Goal: Task Accomplishment & Management: Use online tool/utility

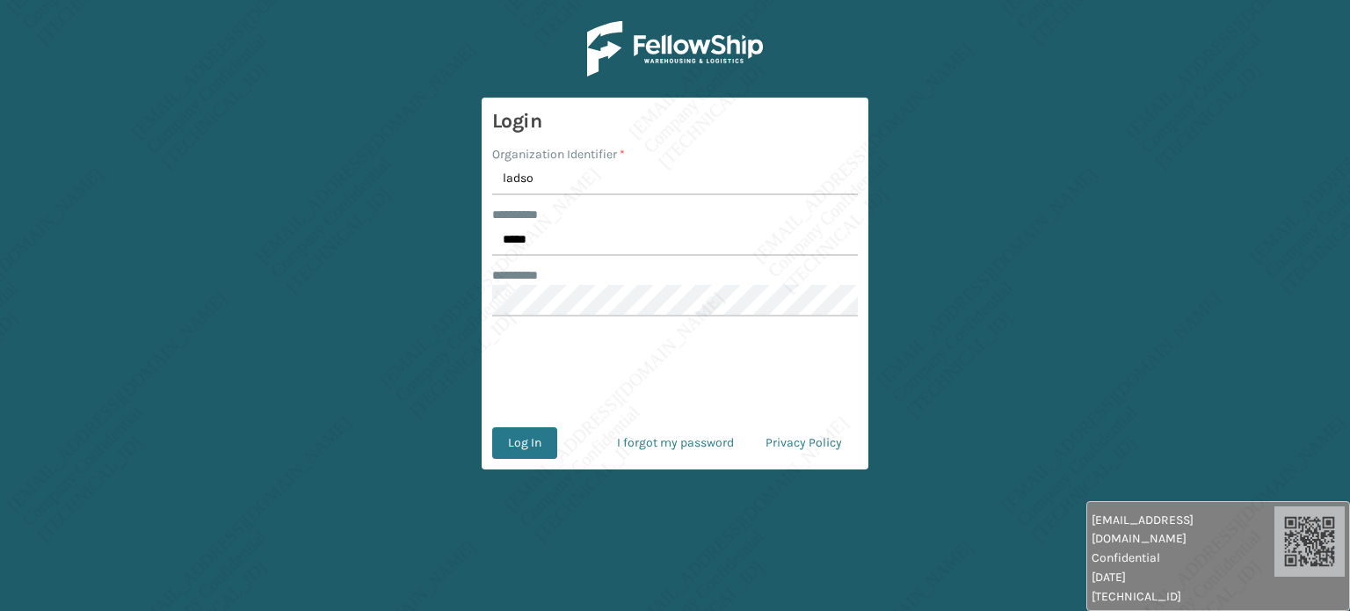
type input "[PERSON_NAME]"
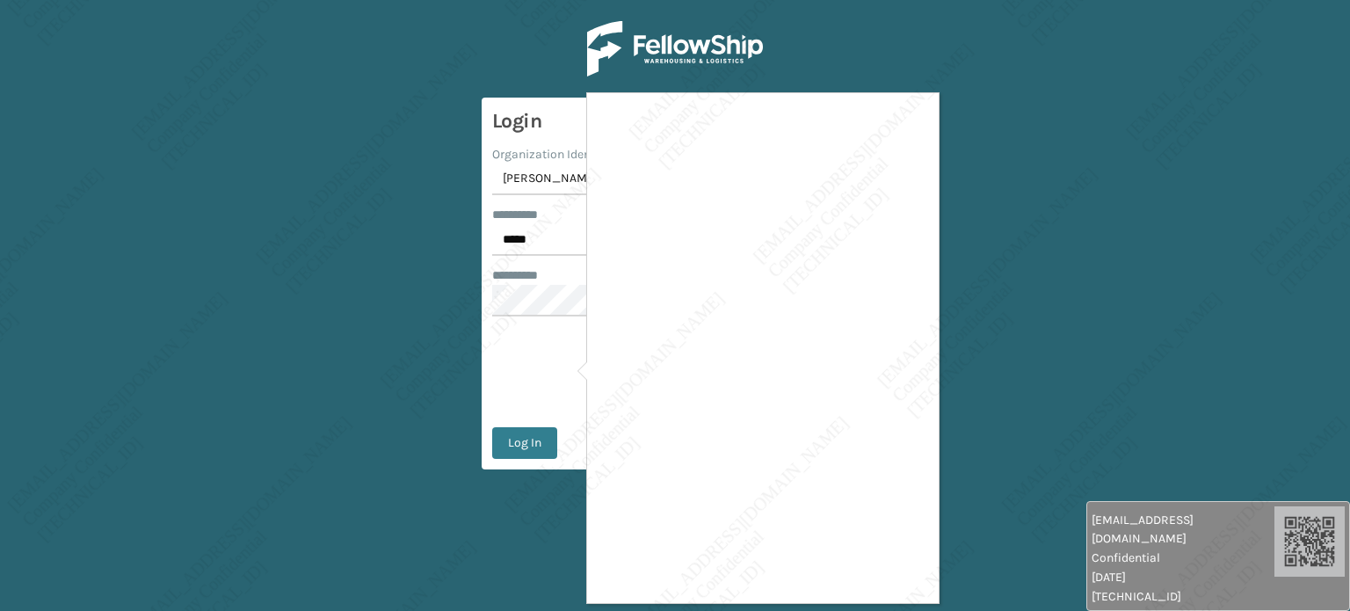
click at [534, 442] on div at bounding box center [675, 305] width 1350 height 611
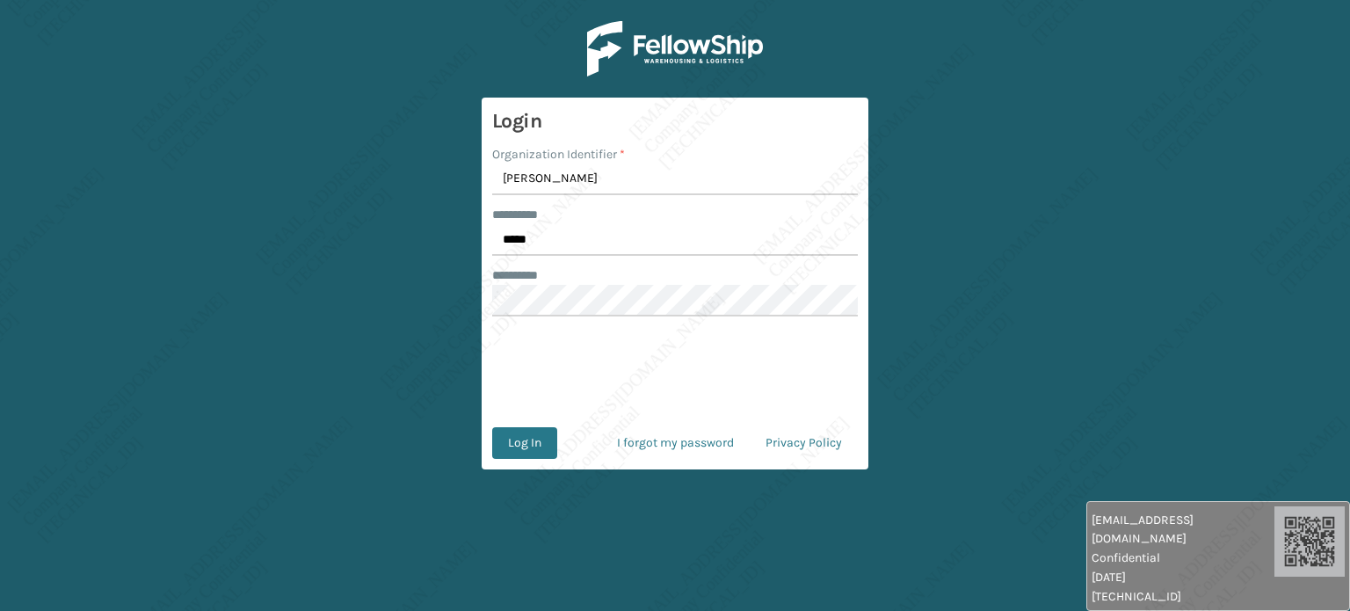
drag, startPoint x: 534, startPoint y: 442, endPoint x: 581, endPoint y: 440, distance: 46.6
click at [580, 443] on body "raven.urot@valoroo.com Confidential 10/8/2025 180.190.134.86 raven.urot@valoroo…" at bounding box center [675, 305] width 1350 height 611
click at [537, 448] on button "Log In" at bounding box center [524, 443] width 65 height 32
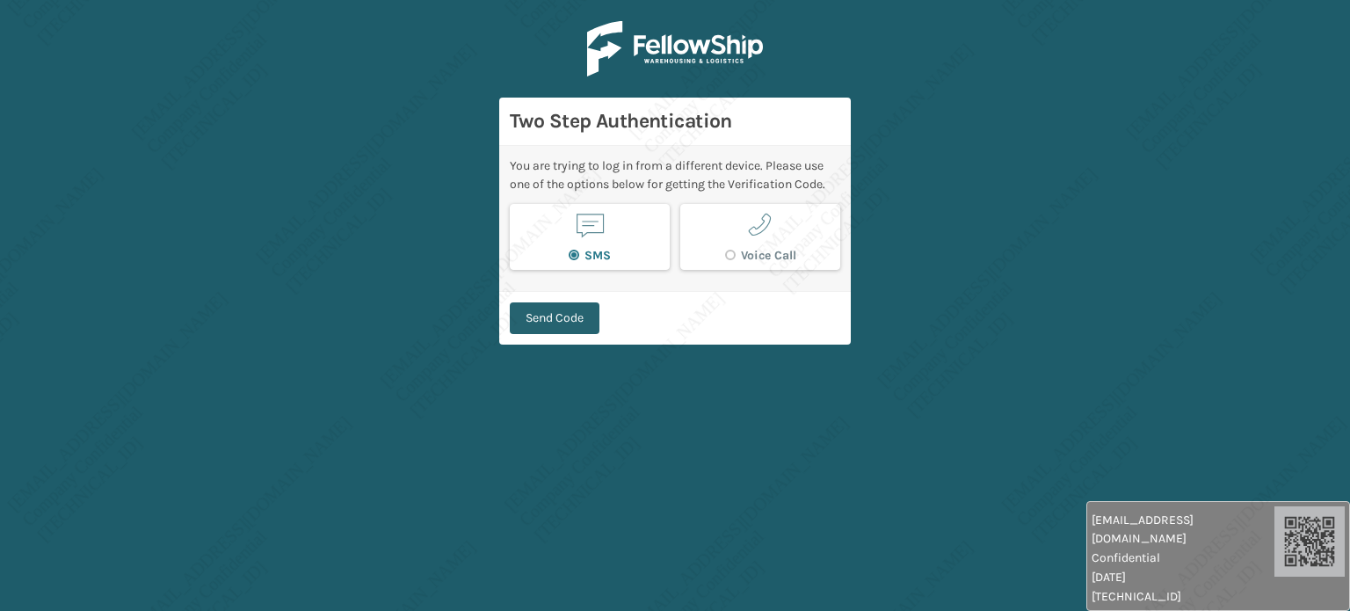
click at [546, 316] on button "Send Code" at bounding box center [555, 318] width 90 height 32
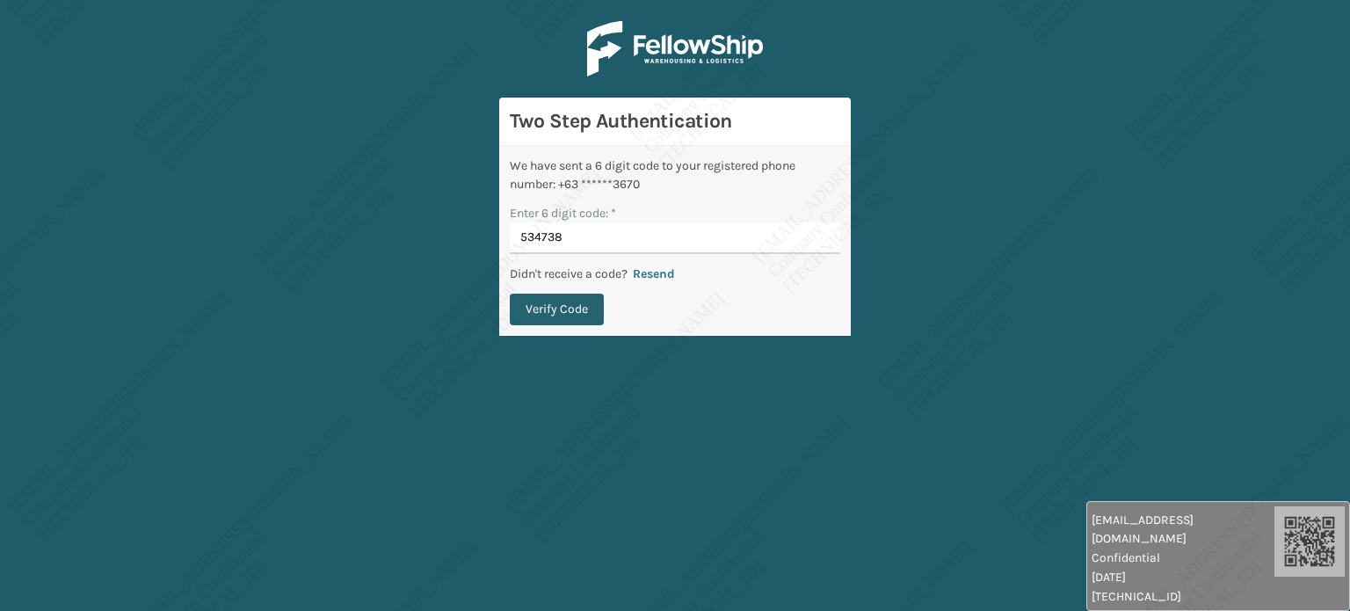
type input "534738"
click at [569, 300] on button "Verify Code" at bounding box center [557, 309] width 94 height 32
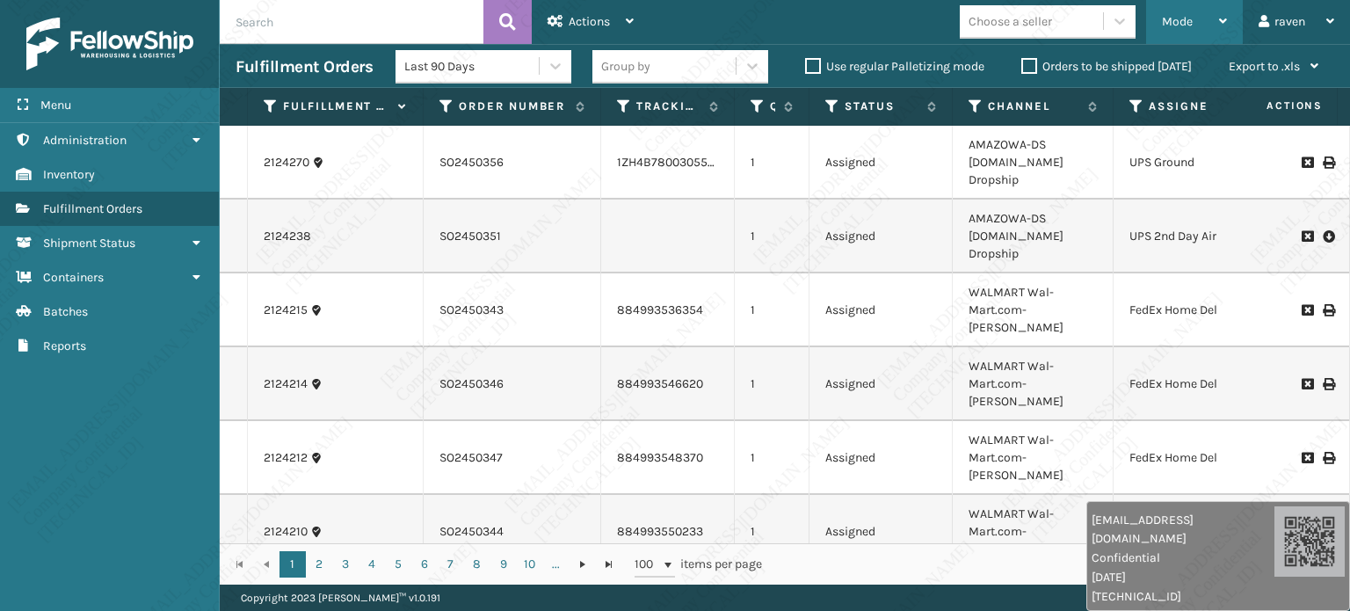
click at [1189, 21] on span "Mode" at bounding box center [1177, 21] width 31 height 15
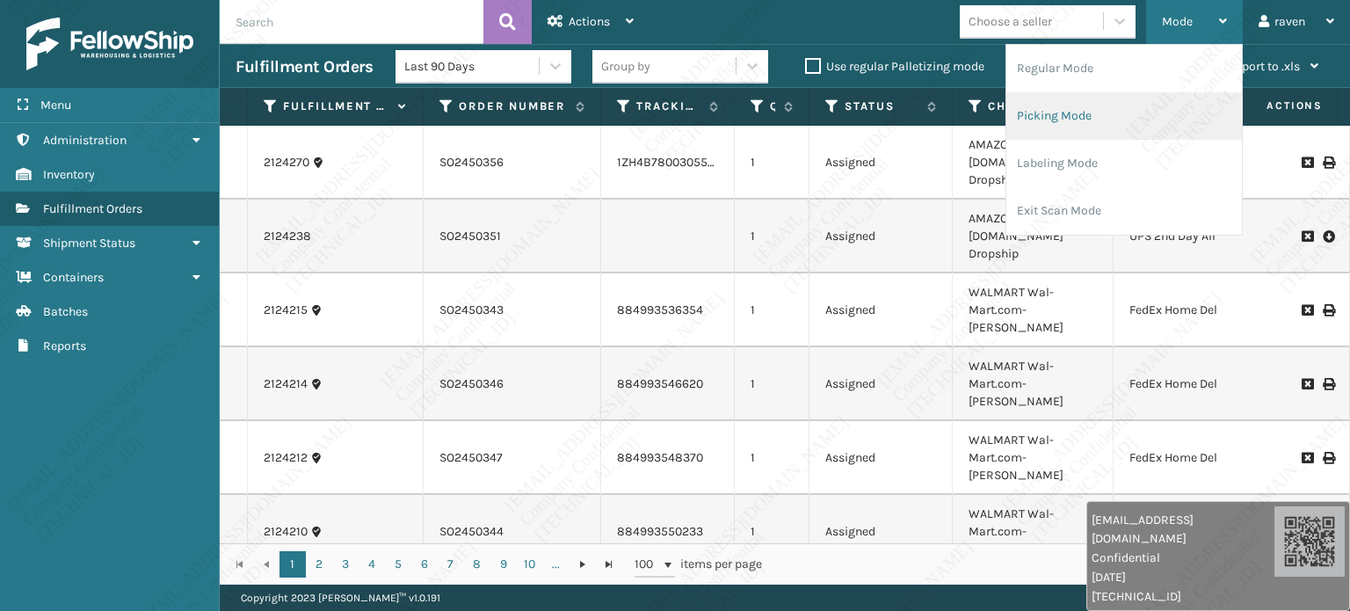
click at [1068, 106] on li "Picking Mode" at bounding box center [1123, 115] width 235 height 47
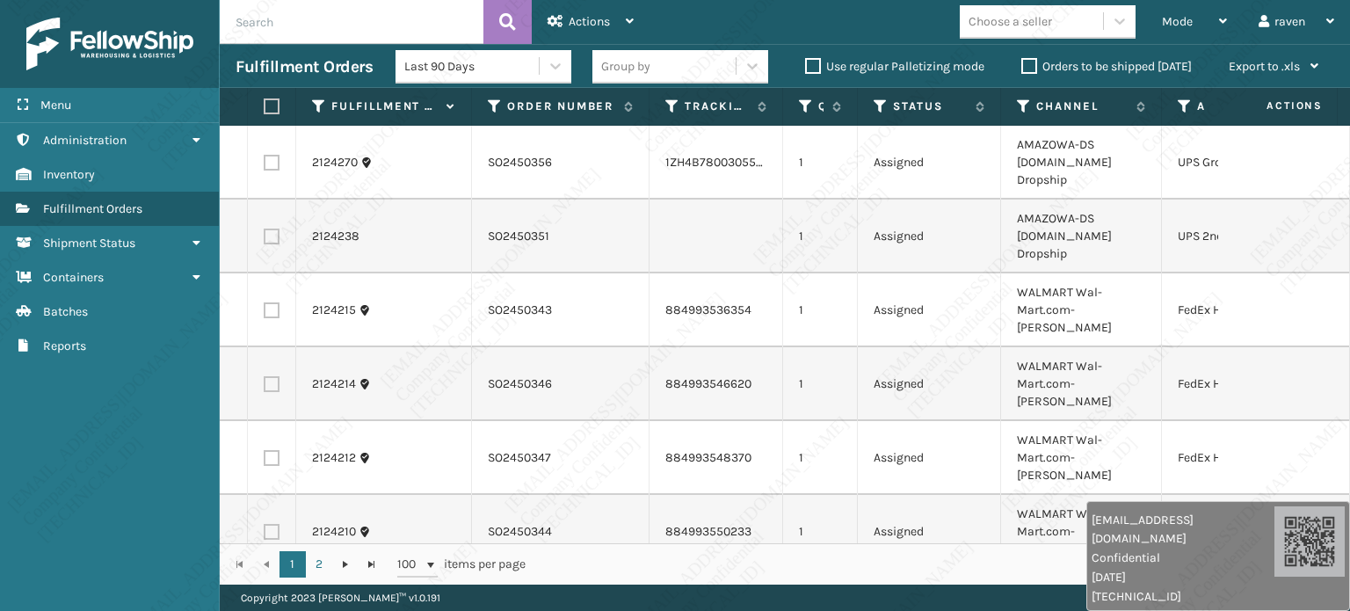
click at [324, 24] on input "text" at bounding box center [352, 22] width 264 height 44
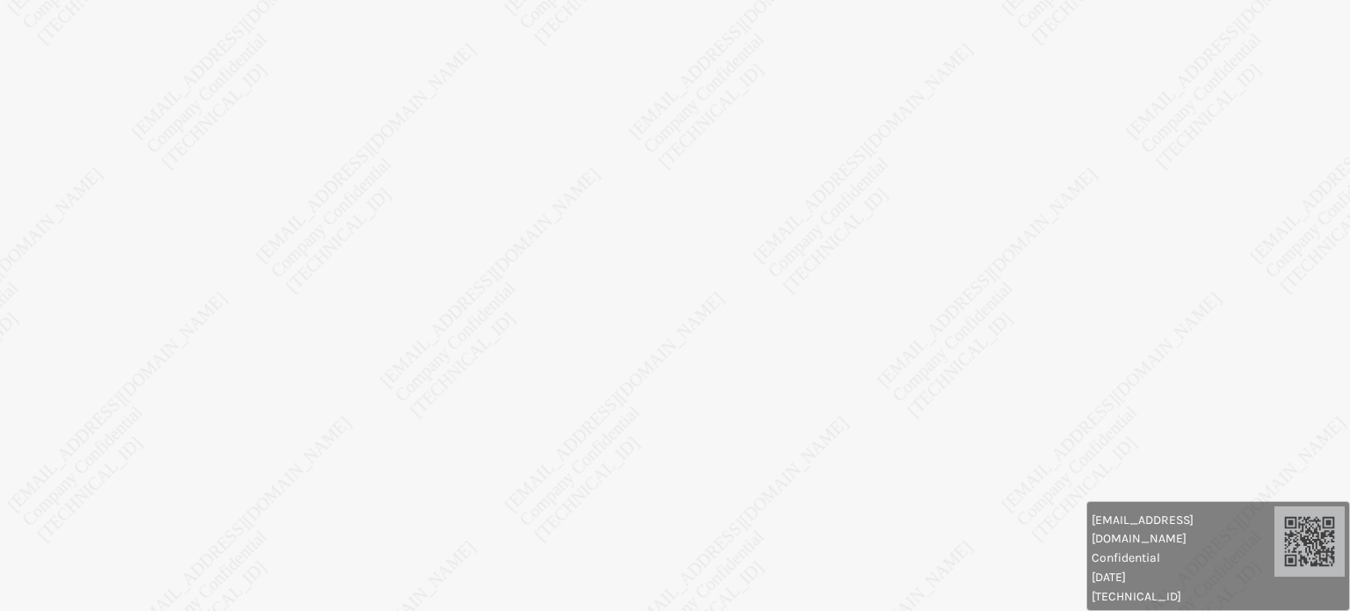
click at [749, 417] on body "raven.urot@valoroo.com Confidential 10/8/2025 180.190.134.86 raven.urot@valoroo…" at bounding box center [675, 305] width 1350 height 611
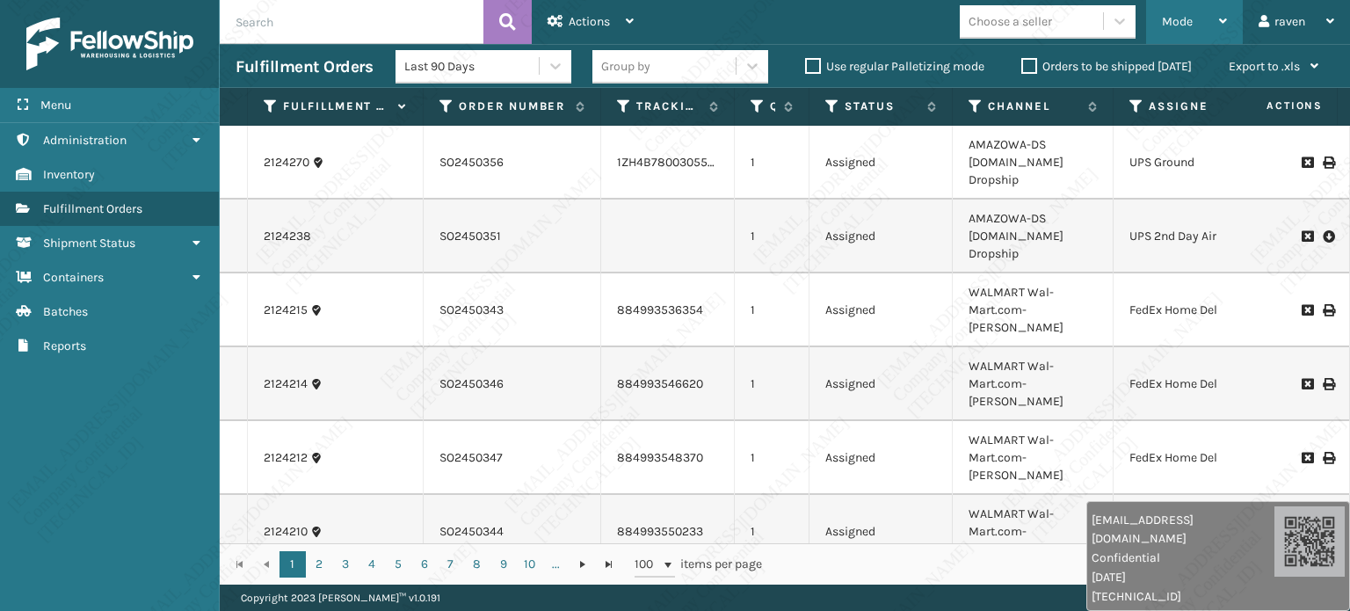
click at [1186, 38] on div "Mode" at bounding box center [1194, 22] width 65 height 44
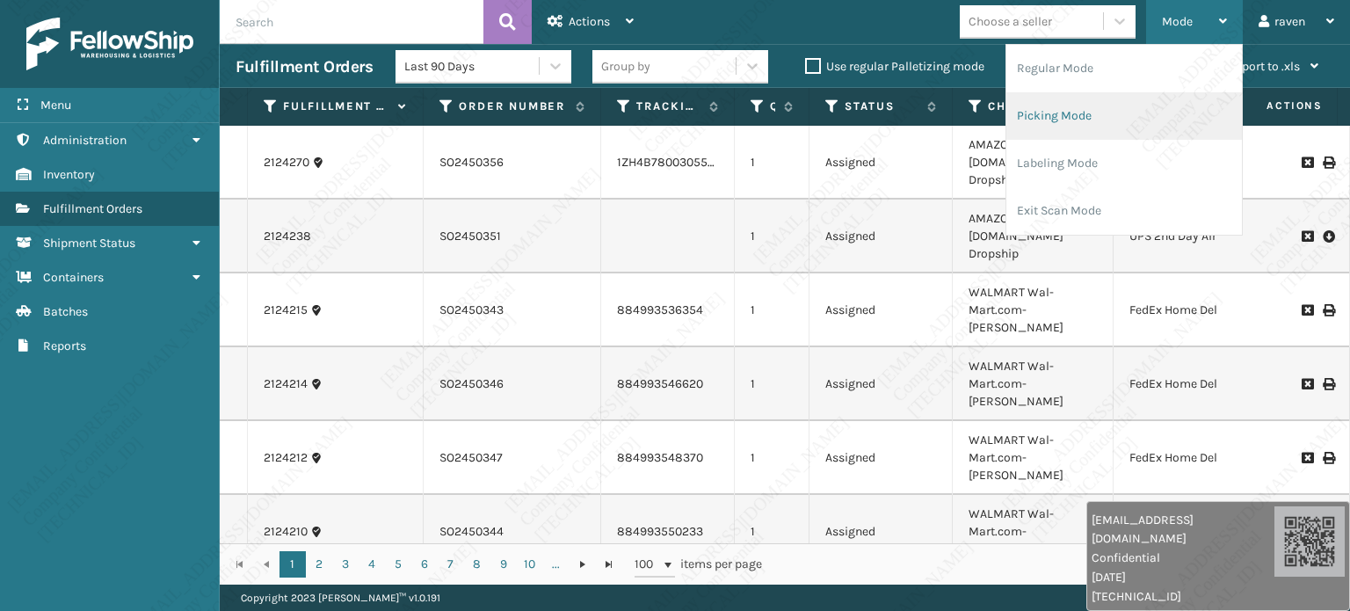
click at [1111, 108] on li "Picking Mode" at bounding box center [1123, 115] width 235 height 47
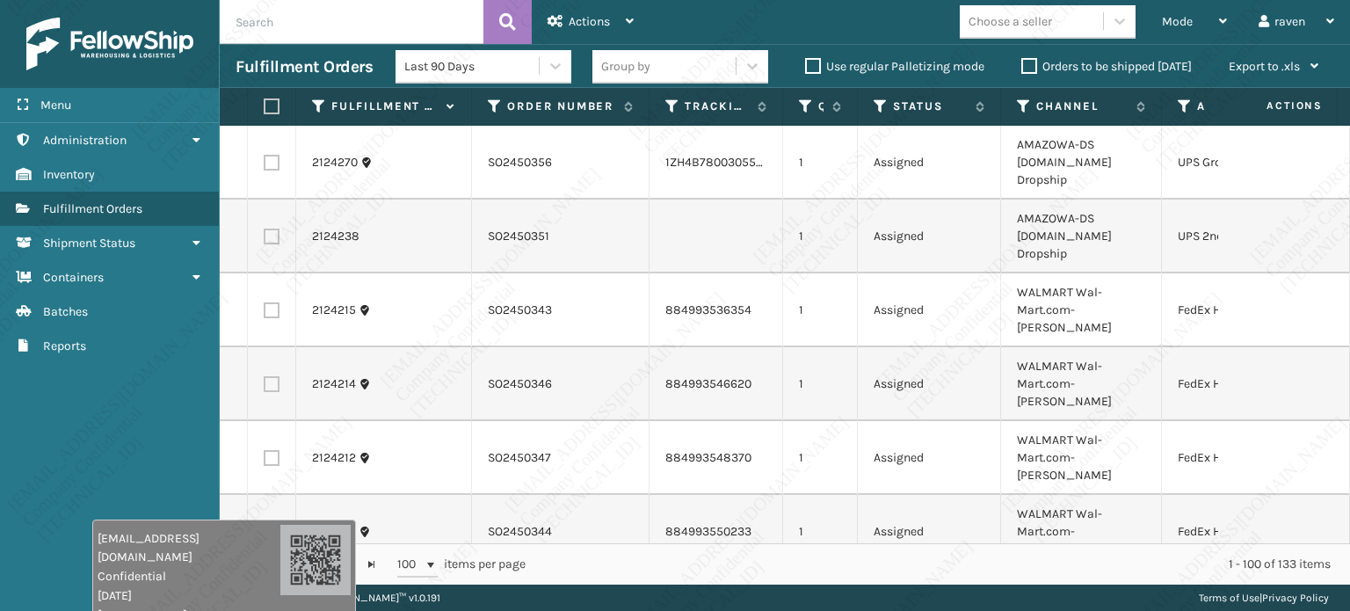
drag, startPoint x: 1169, startPoint y: 579, endPoint x: 81, endPoint y: 641, distance: 1090.4
click at [81, 610] on html "[EMAIL_ADDRESS][DOMAIN_NAME] Confidential [DATE] [TECHNICAL_ID] [EMAIL_ADDRESS]…" at bounding box center [675, 305] width 1350 height 611
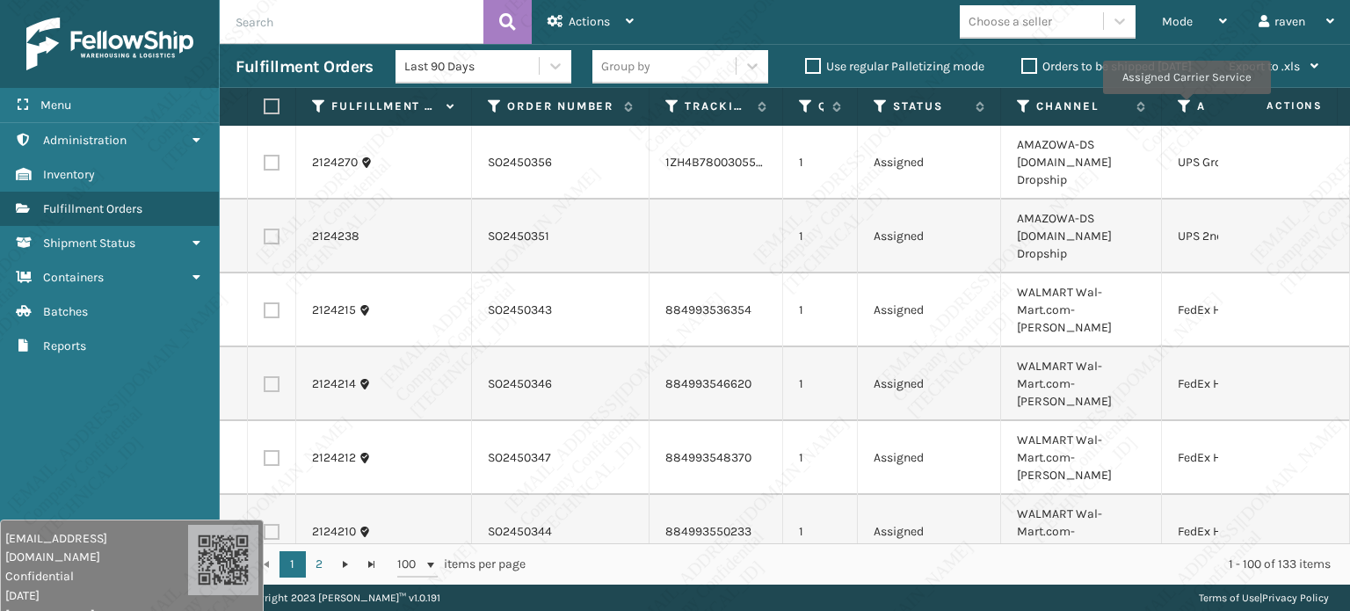
click at [1185, 106] on icon at bounding box center [1184, 106] width 14 height 16
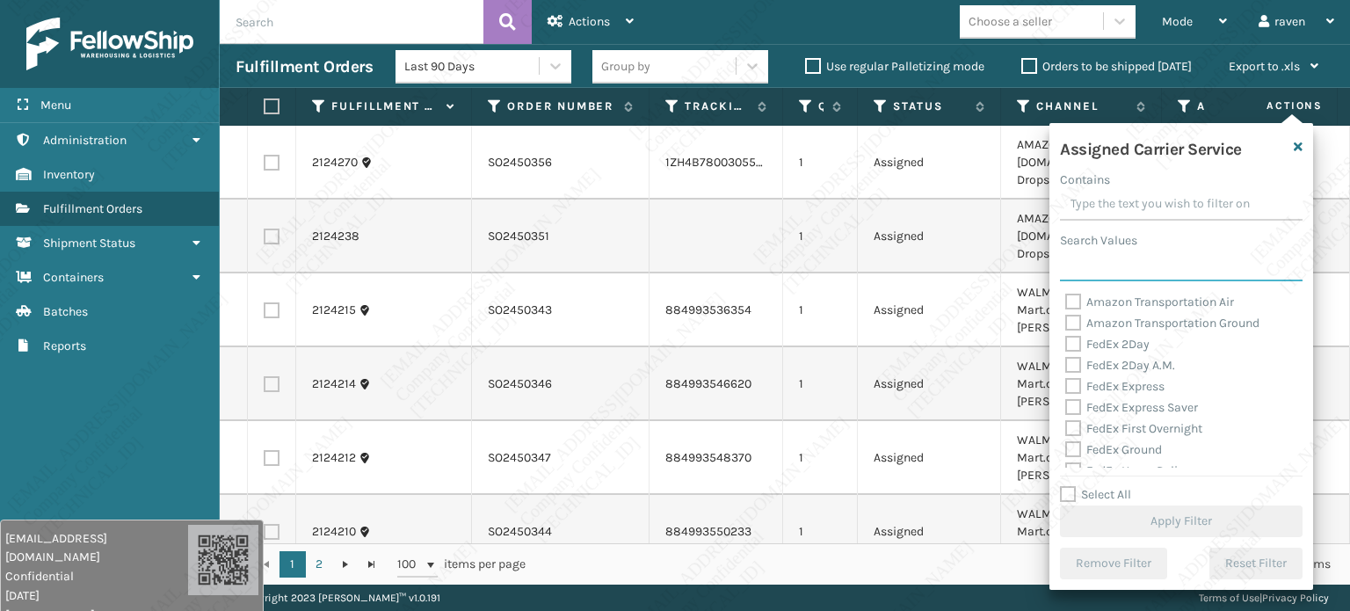
click at [1101, 266] on input "Search Values" at bounding box center [1181, 266] width 242 height 32
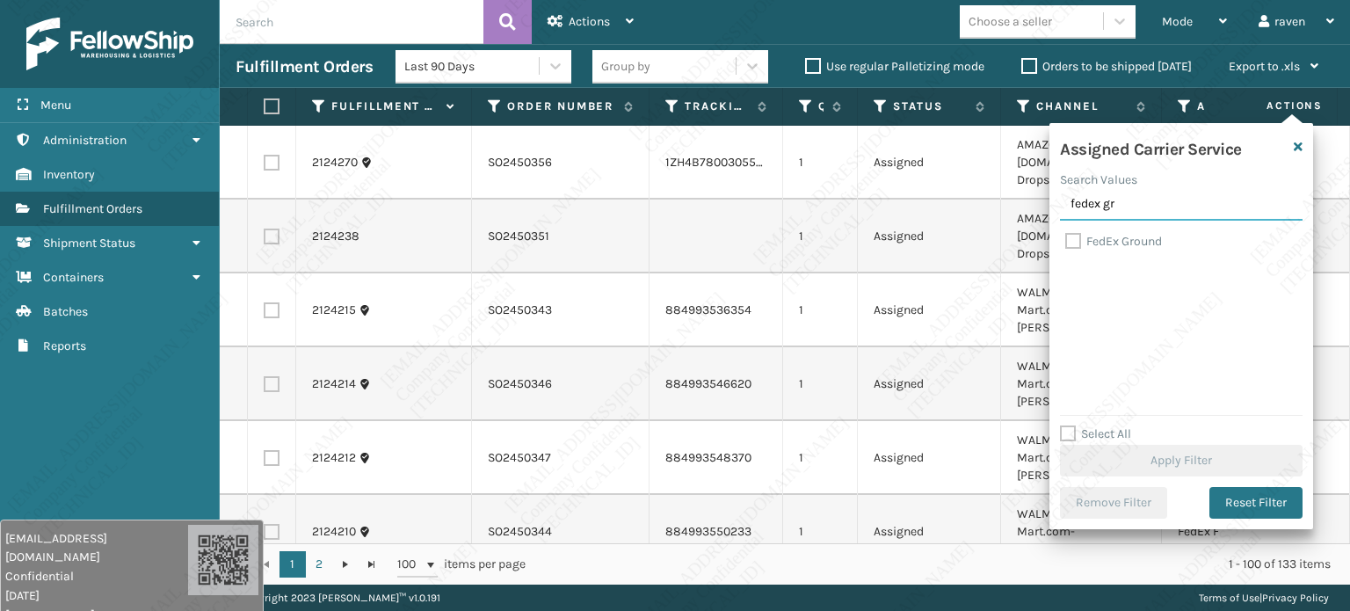
type input "fedex gr"
drag, startPoint x: 1126, startPoint y: 239, endPoint x: 1134, endPoint y: 251, distance: 14.6
click at [1127, 239] on label "FedEx Ground" at bounding box center [1113, 241] width 97 height 15
click at [1066, 239] on input "FedEx Ground" at bounding box center [1065, 236] width 1 height 11
checkbox input "true"
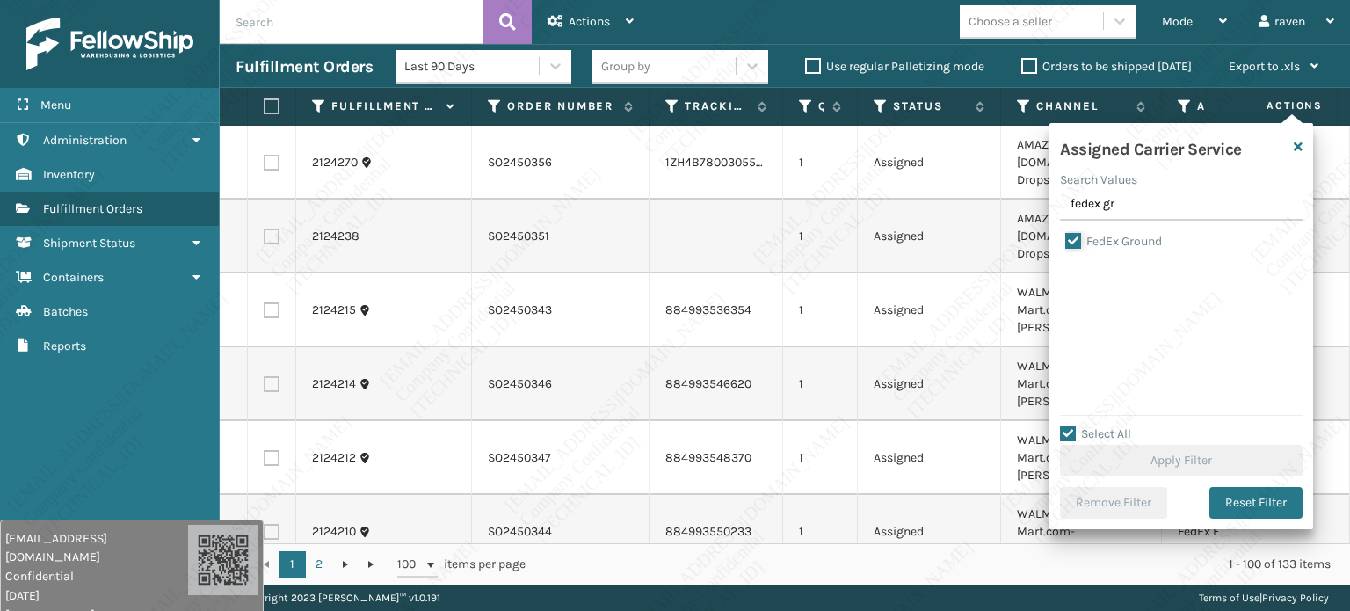
checkbox input "true"
click at [1163, 449] on button "Apply Filter" at bounding box center [1181, 461] width 242 height 32
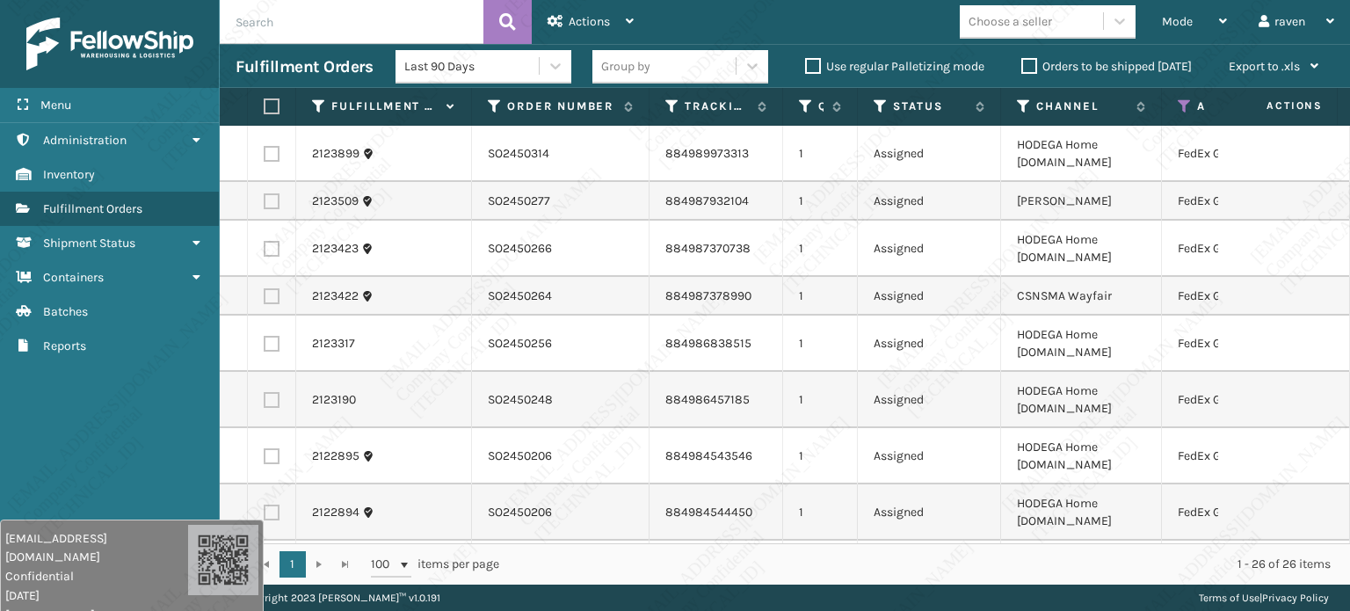
click at [675, 22] on div "Mode Regular Mode Picking Mode Labeling Mode Exit Scan Mode Choose a seller rav…" at bounding box center [999, 22] width 700 height 44
click at [274, 113] on label at bounding box center [269, 106] width 11 height 16
click at [264, 112] on input "checkbox" at bounding box center [264, 106] width 1 height 11
checkbox input "true"
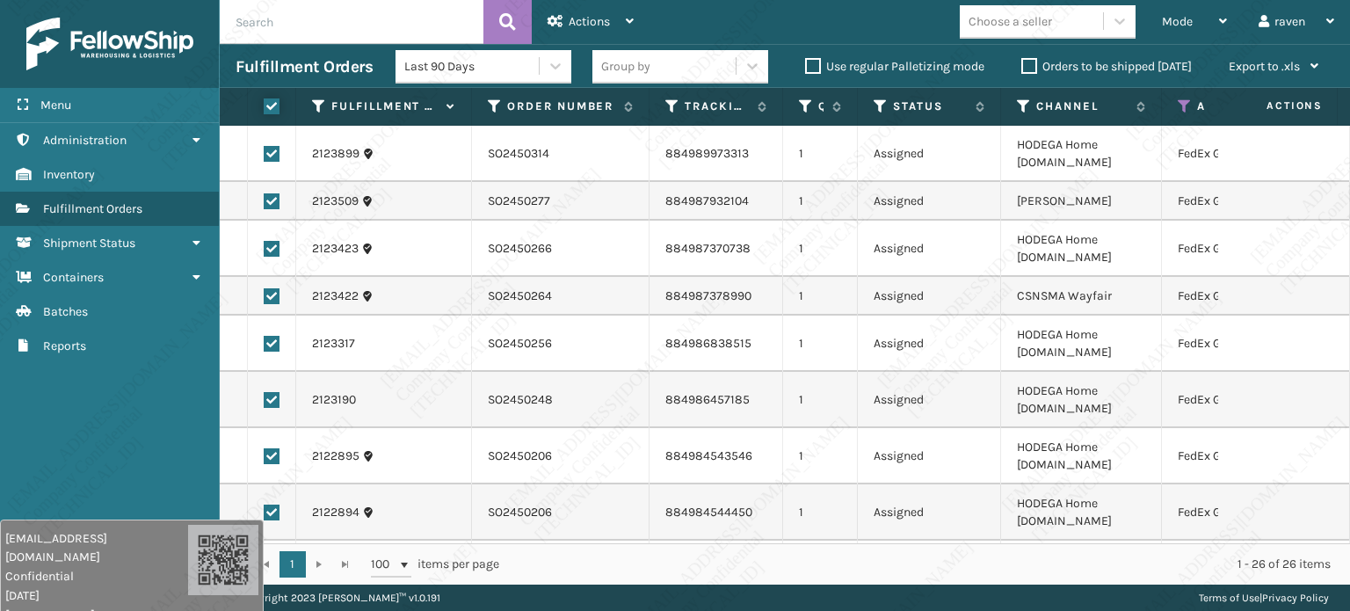
checkbox input "true"
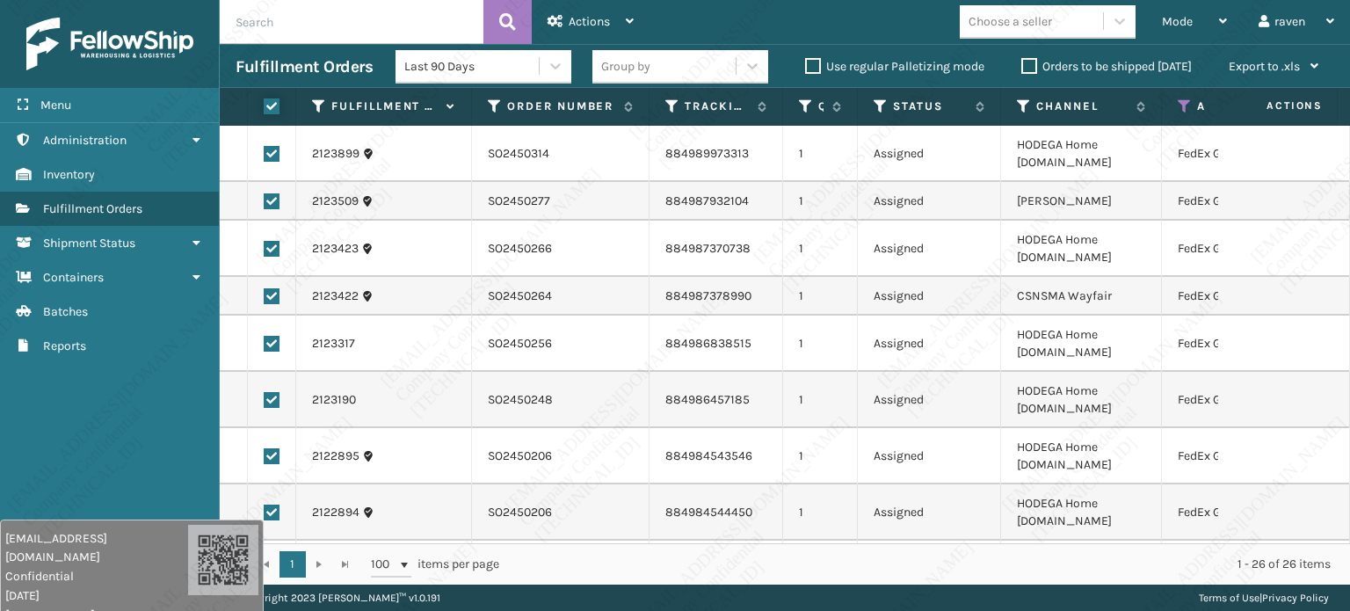
checkbox input "true"
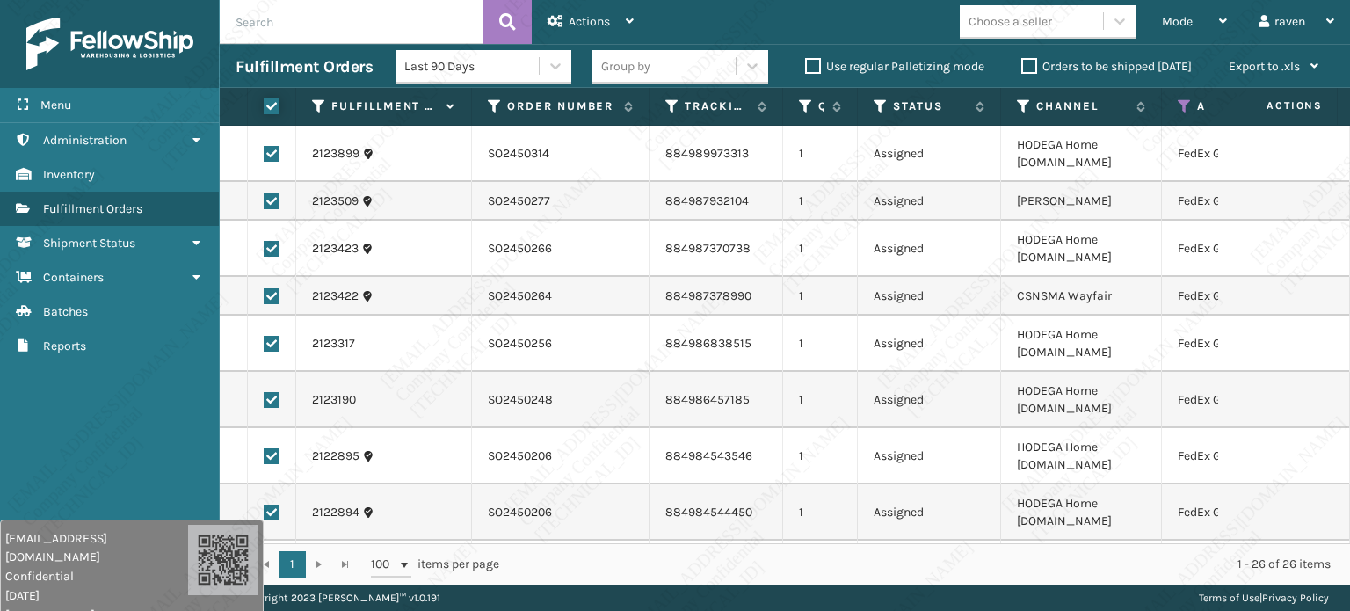
checkbox input "true"
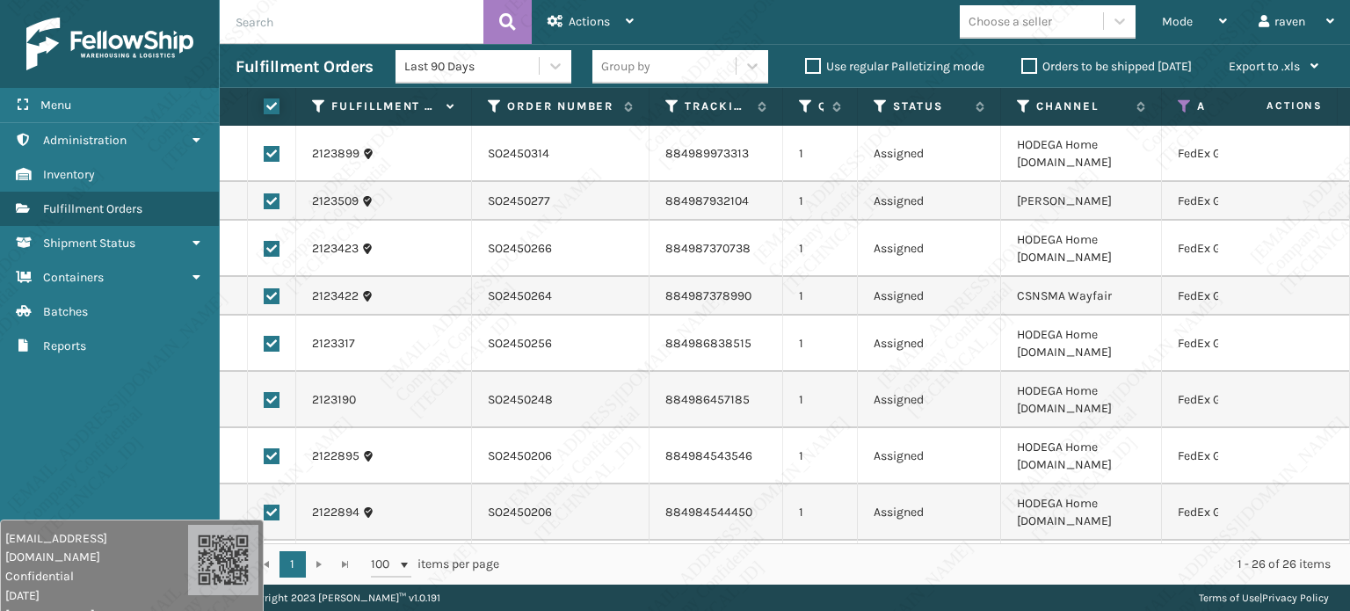
checkbox input "true"
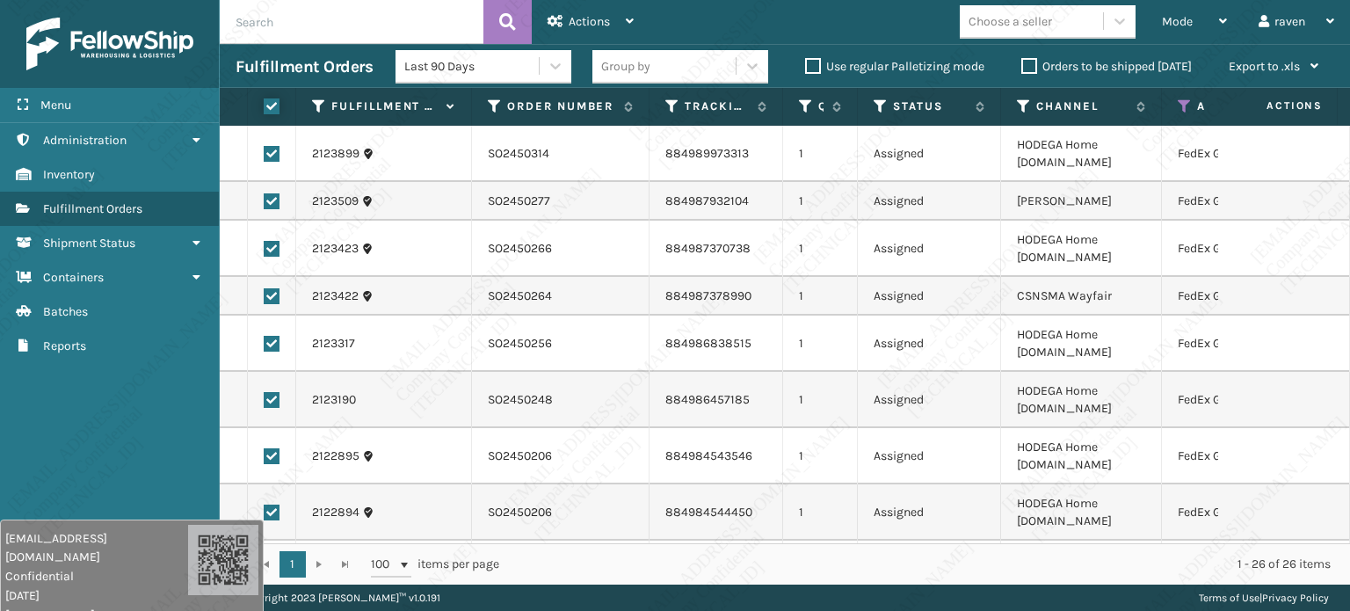
checkbox input "true"
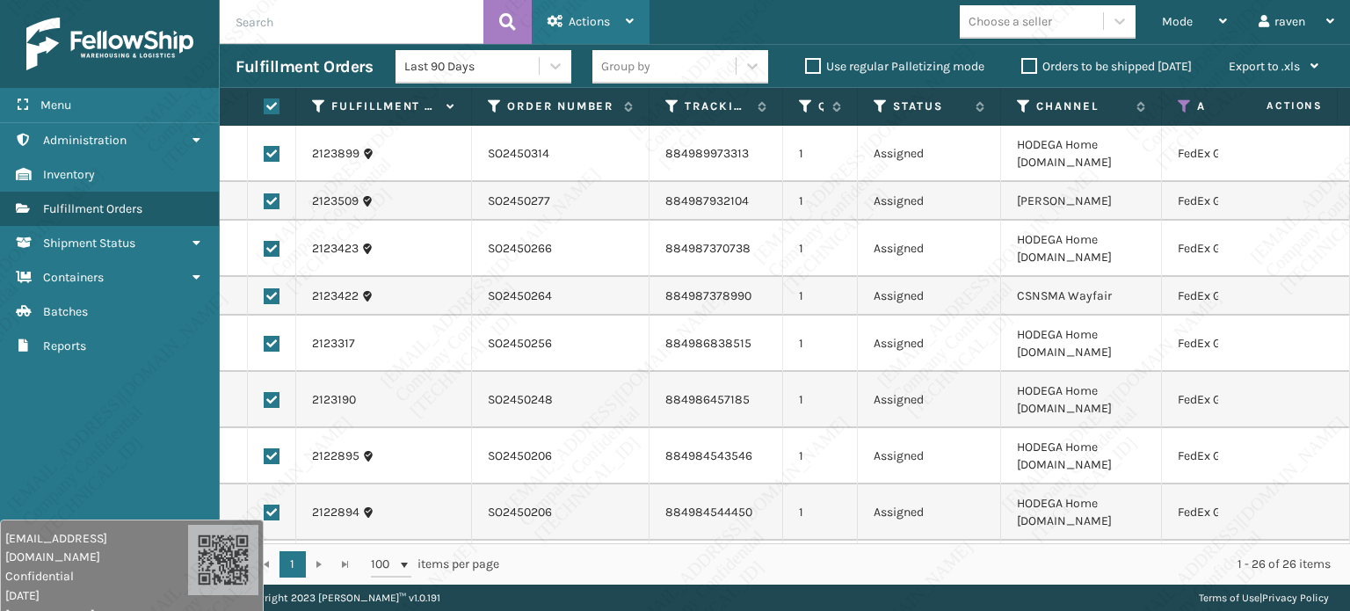
click at [587, 24] on span "Actions" at bounding box center [588, 21] width 41 height 15
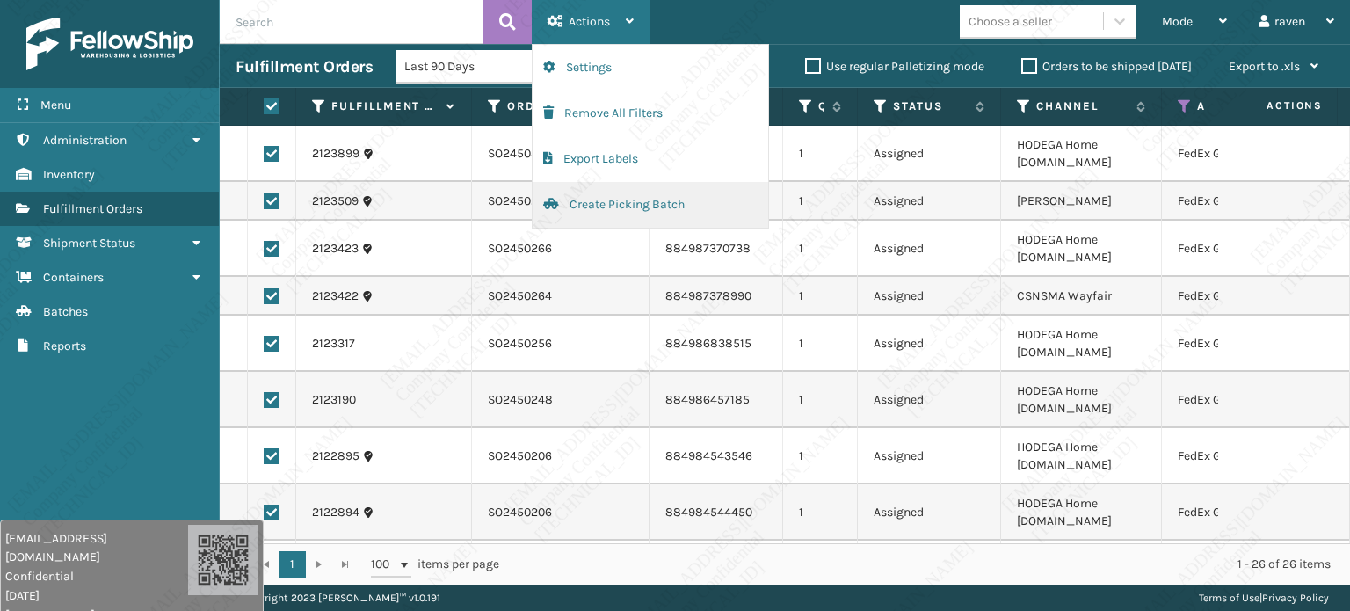
click at [619, 201] on button "Create Picking Batch" at bounding box center [649, 205] width 235 height 46
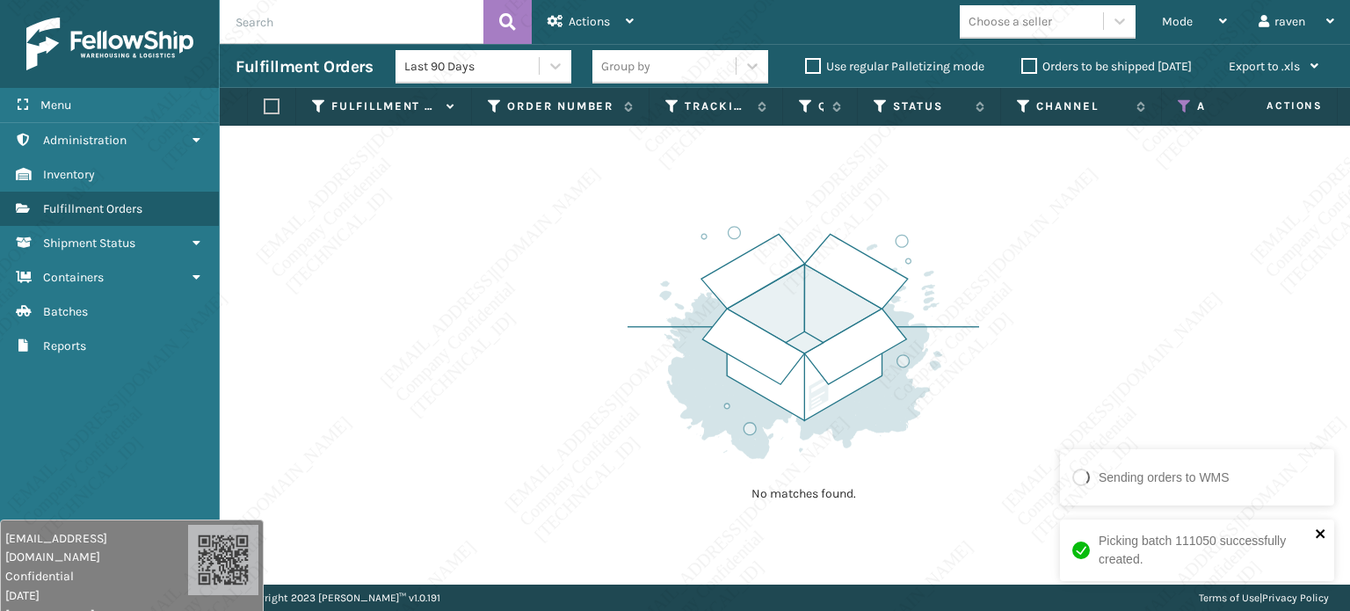
click at [1325, 536] on icon "close" at bounding box center [1320, 533] width 12 height 14
click at [1182, 92] on th "Assigned Carrier Service" at bounding box center [1246, 107] width 168 height 38
click at [1181, 102] on icon at bounding box center [1184, 106] width 14 height 16
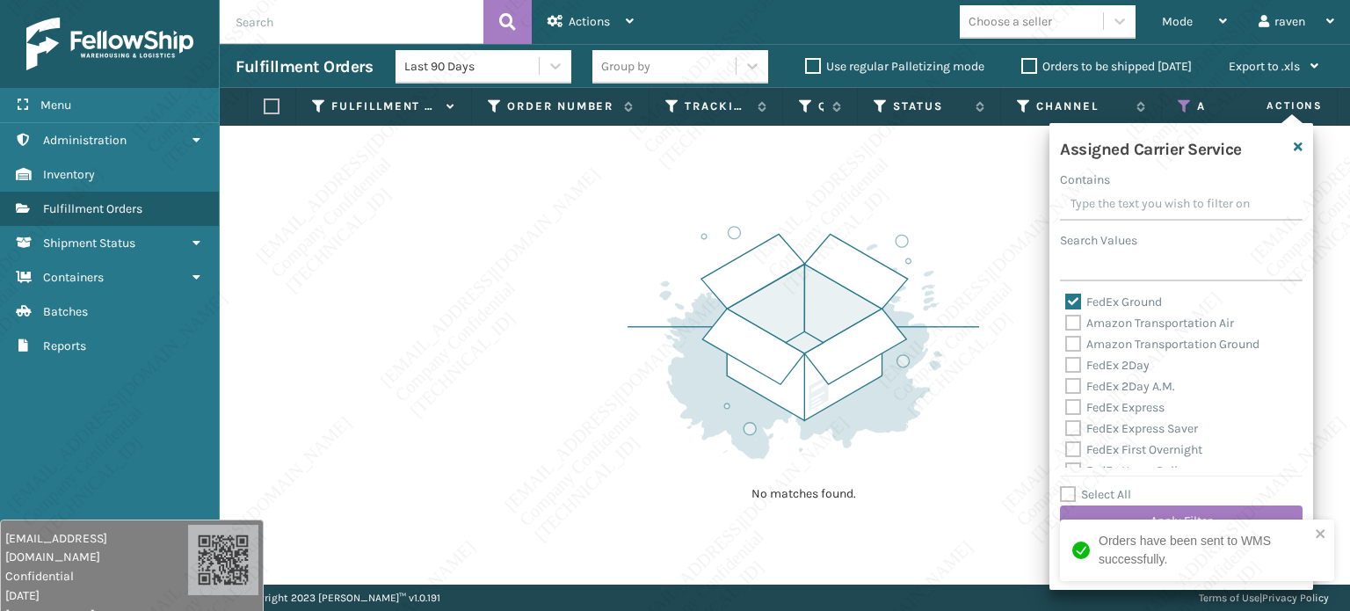
click at [1081, 301] on label "FedEx Ground" at bounding box center [1113, 301] width 97 height 15
click at [1066, 301] on input "FedEx Ground" at bounding box center [1065, 297] width 1 height 11
checkbox input "false"
click at [1120, 263] on input "Search Values" at bounding box center [1181, 266] width 242 height 32
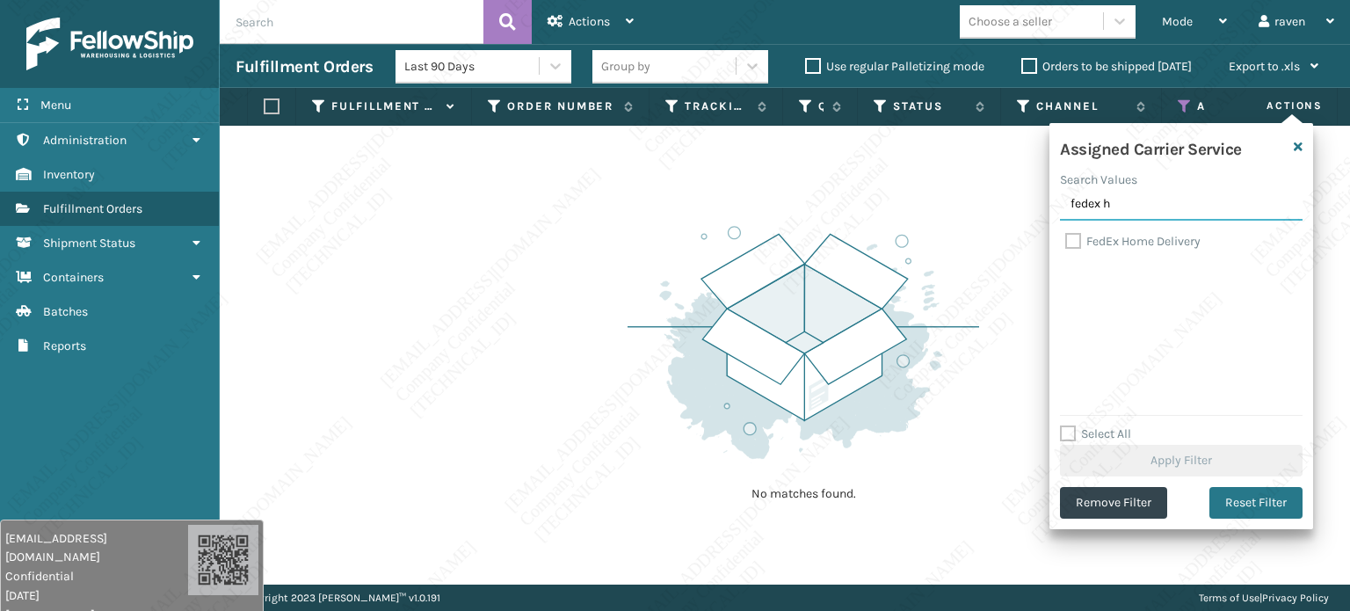
type input "fedex h"
drag, startPoint x: 1136, startPoint y: 242, endPoint x: 1134, endPoint y: 334, distance: 91.4
click at [1137, 242] on label "FedEx Home Delivery" at bounding box center [1132, 241] width 135 height 15
click at [1066, 242] on input "FedEx Home Delivery" at bounding box center [1065, 236] width 1 height 11
checkbox input "true"
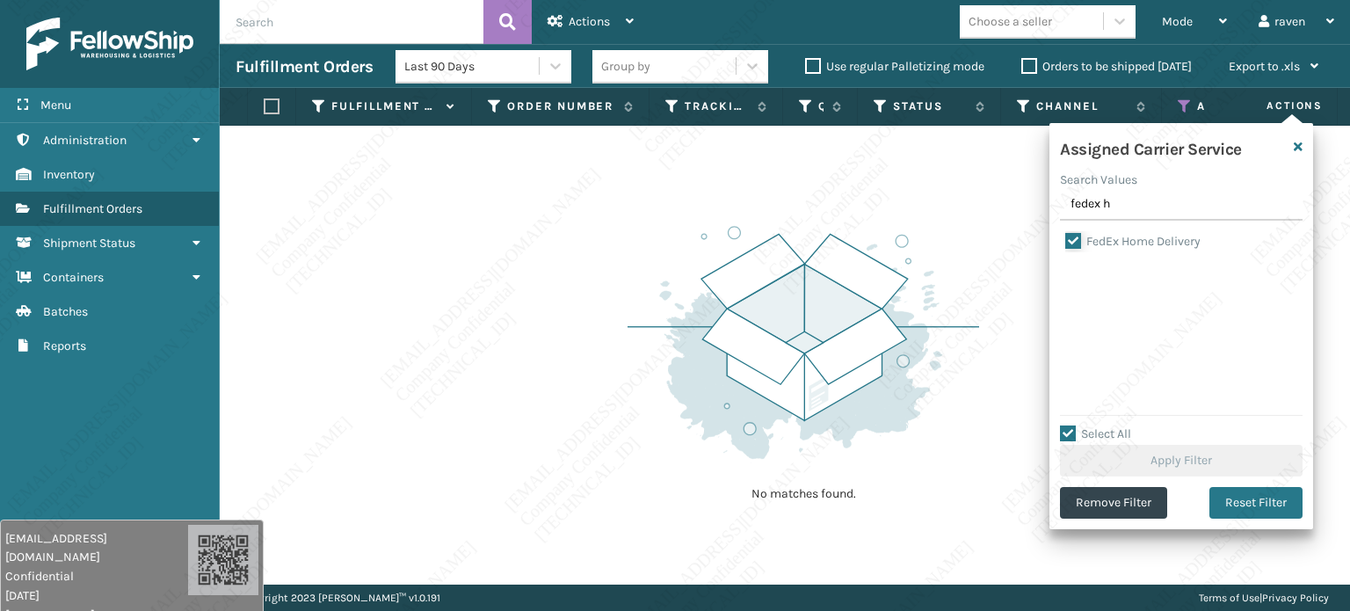
checkbox input "true"
click at [1179, 452] on button "Apply Filter" at bounding box center [1181, 461] width 242 height 32
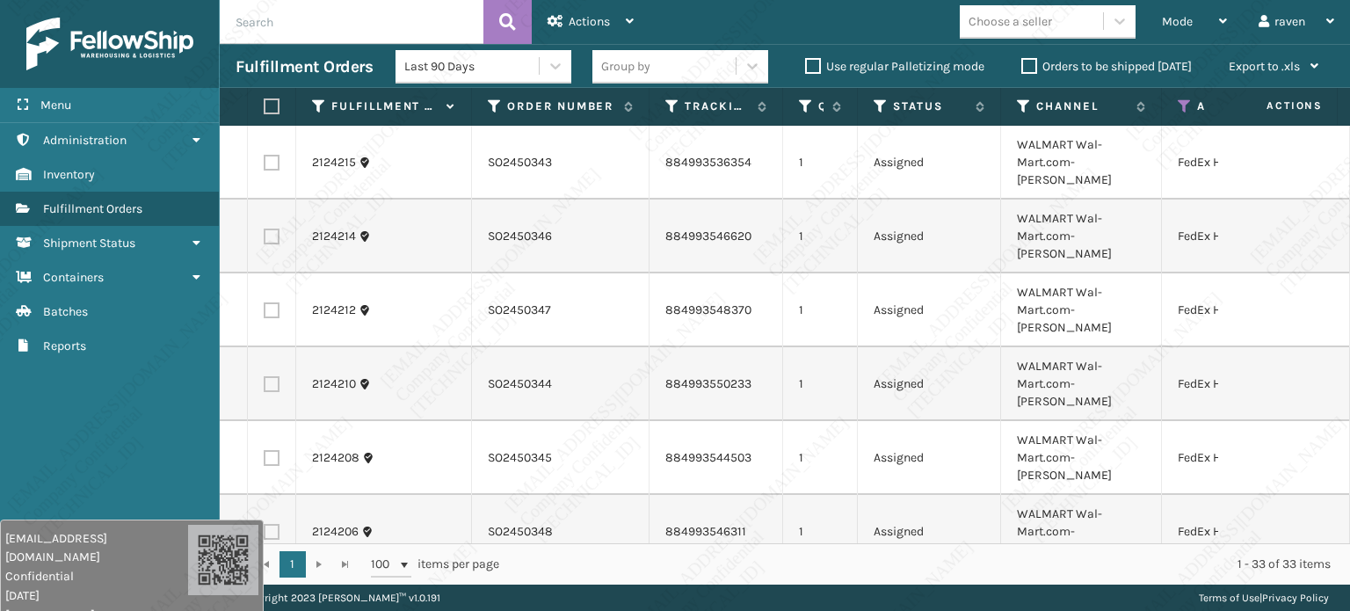
click at [274, 113] on label at bounding box center [269, 106] width 11 height 16
click at [264, 112] on input "checkbox" at bounding box center [264, 106] width 1 height 11
checkbox input "true"
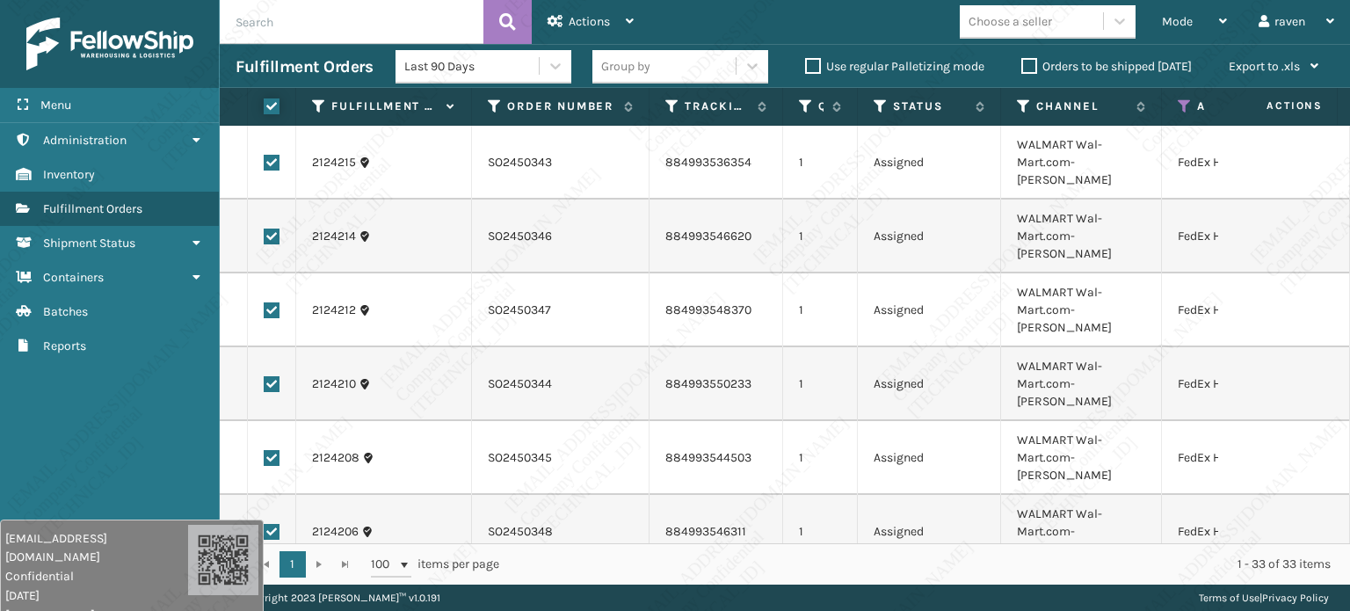
checkbox input "true"
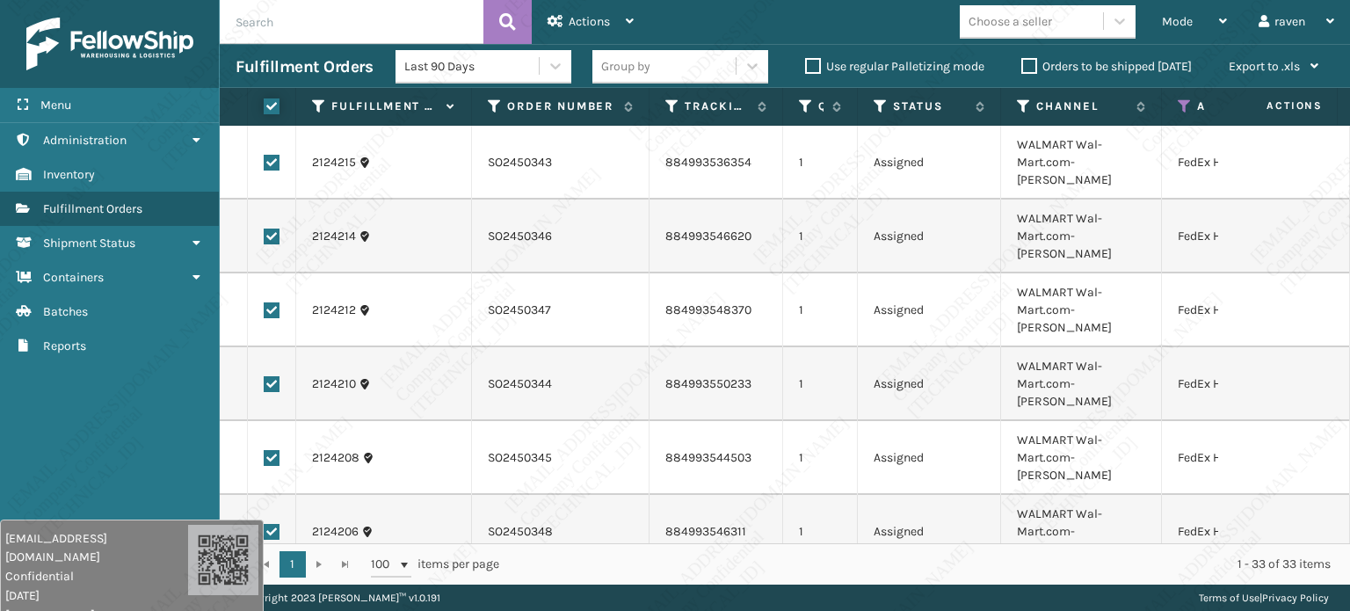
checkbox input "true"
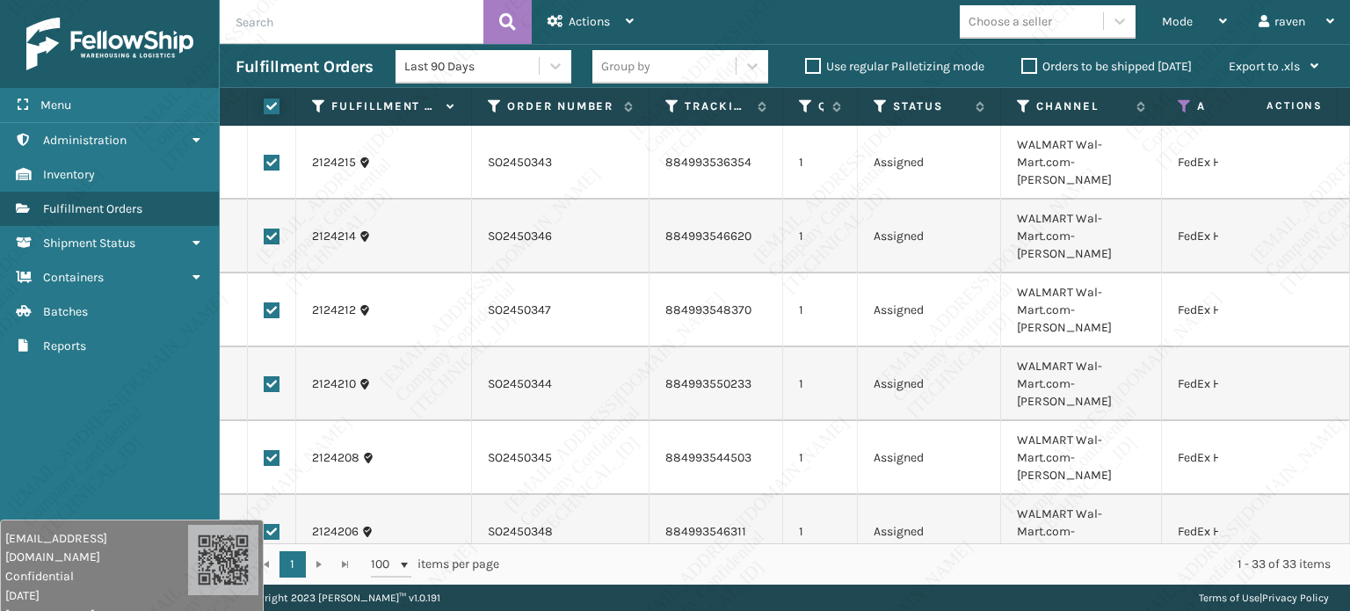
checkbox input "true"
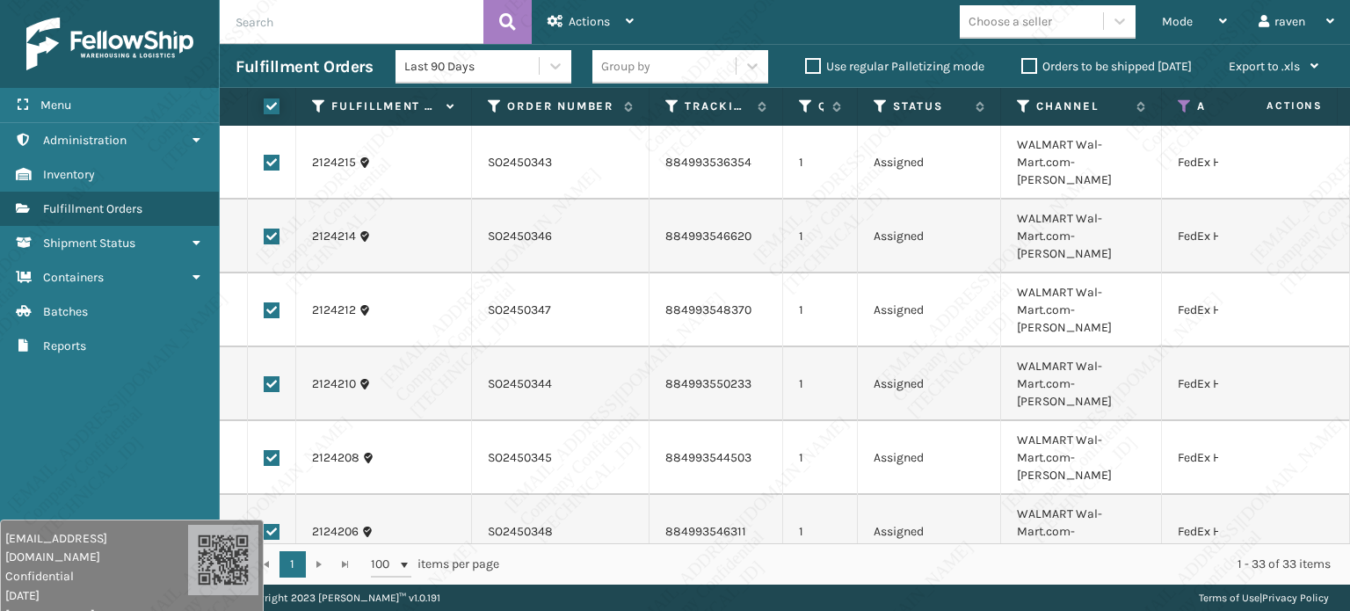
checkbox input "true"
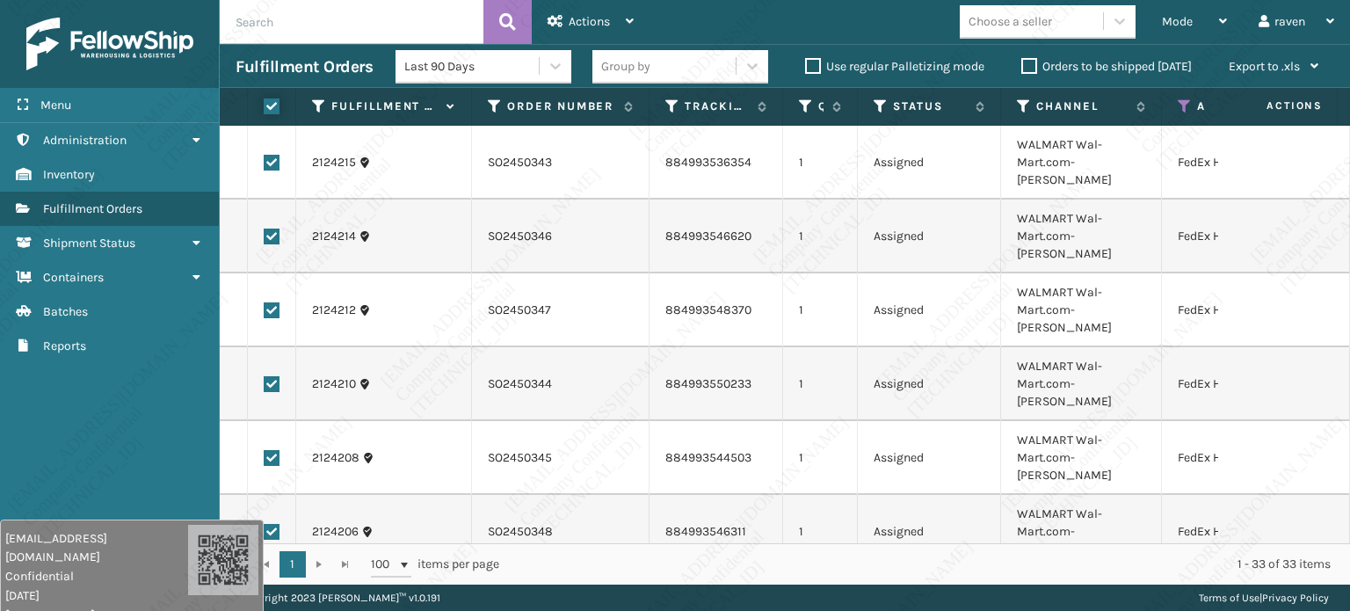
checkbox input "true"
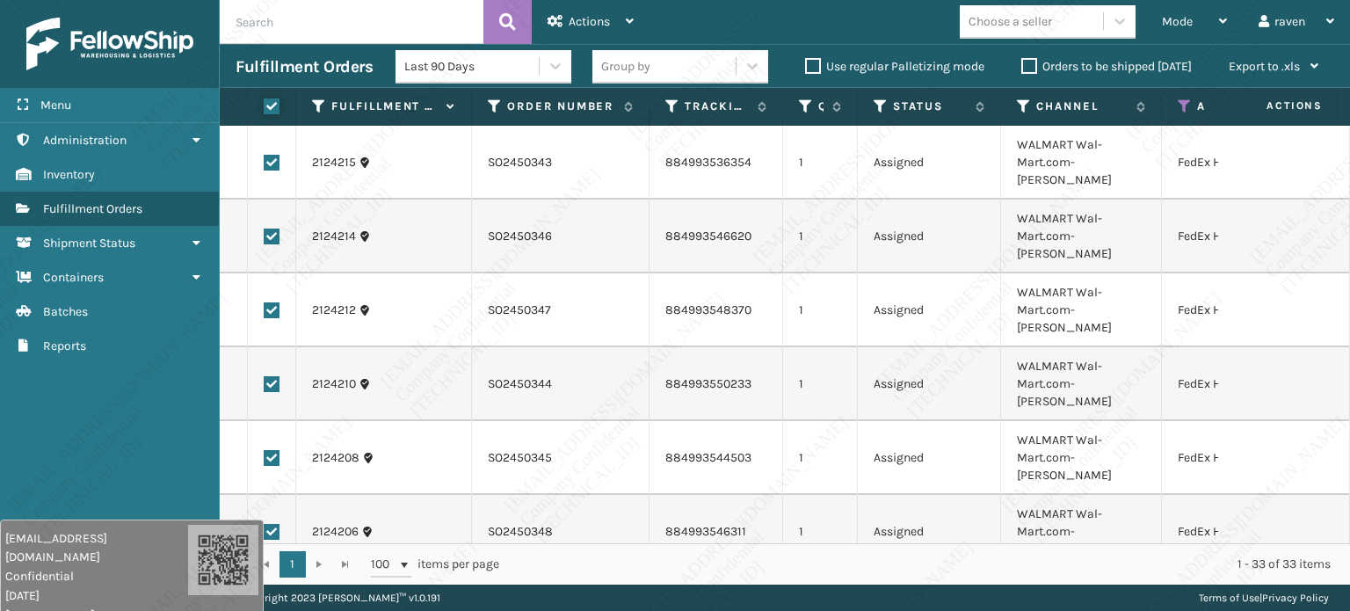
checkbox input "true"
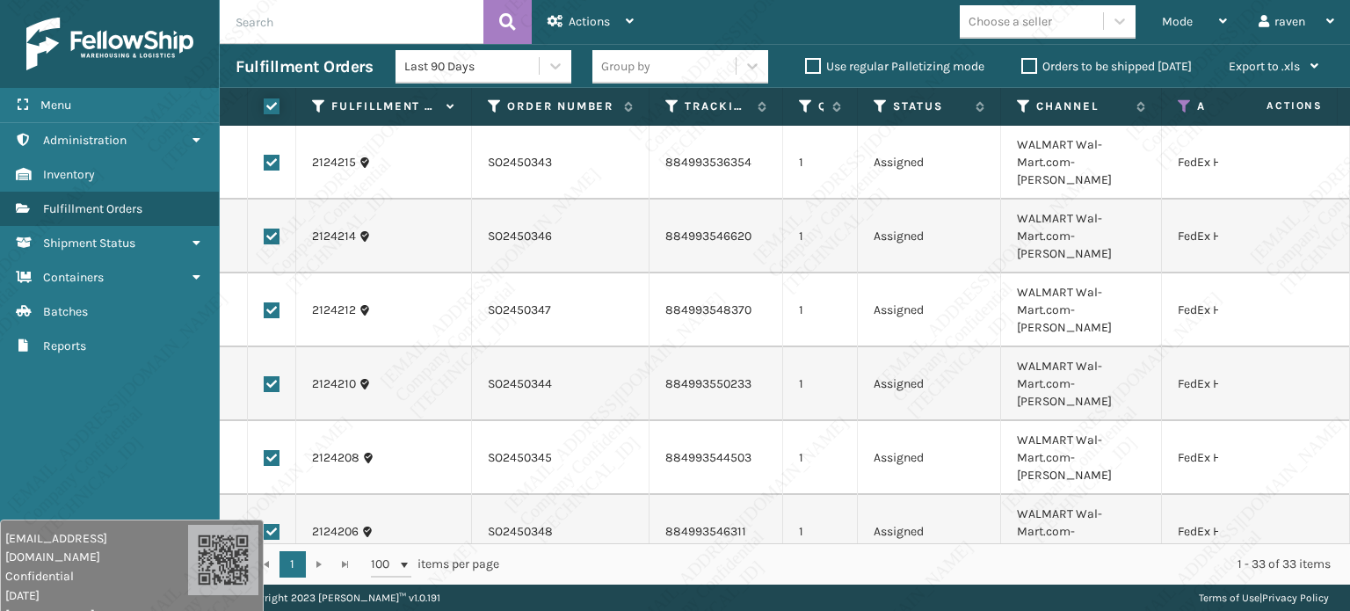
checkbox input "true"
click at [593, 34] on div "Actions" at bounding box center [590, 22] width 86 height 44
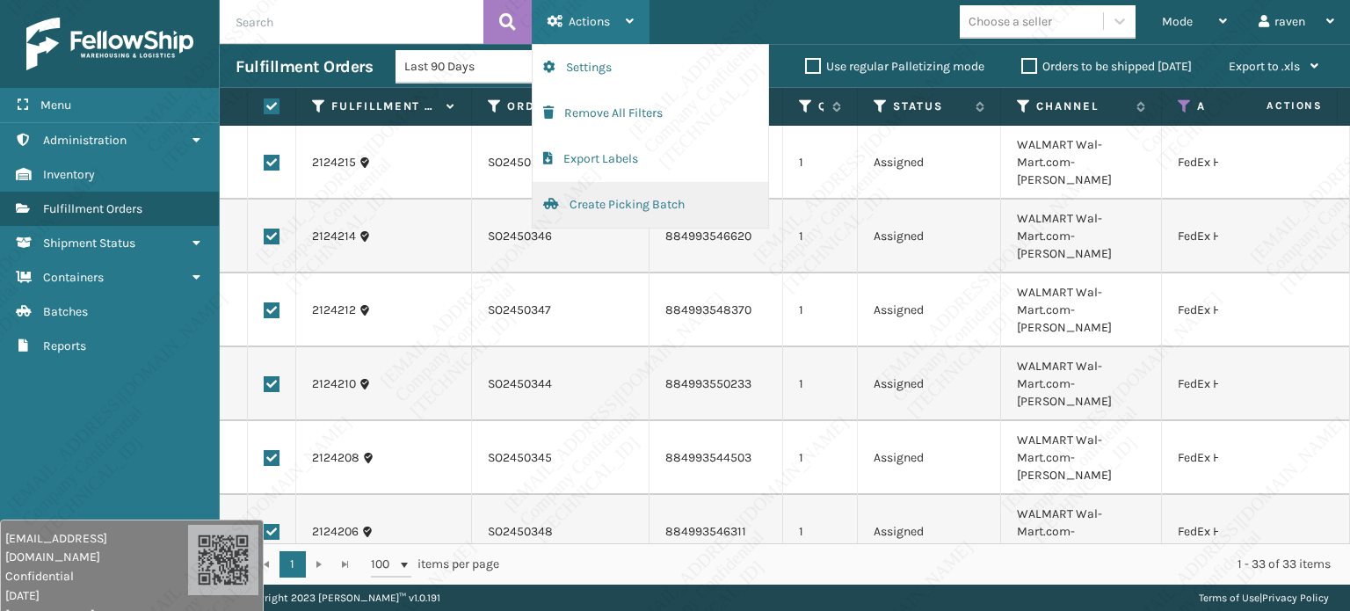
click at [607, 203] on button "Create Picking Batch" at bounding box center [649, 205] width 235 height 46
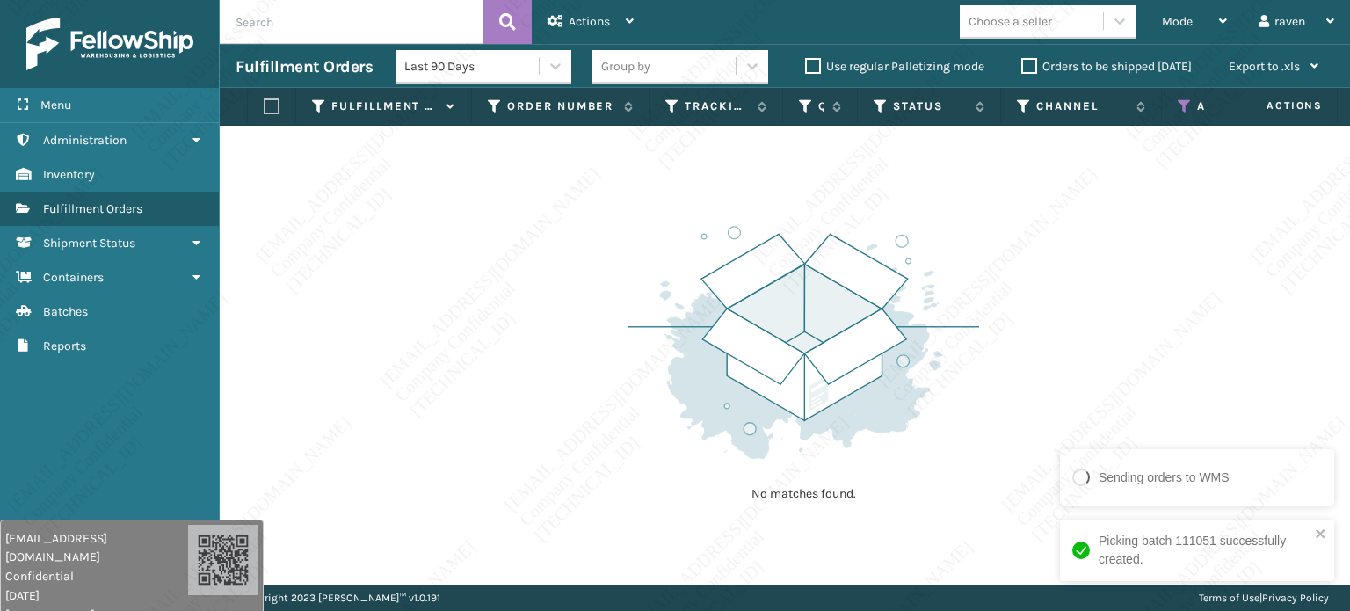
click at [1190, 107] on icon at bounding box center [1184, 106] width 14 height 16
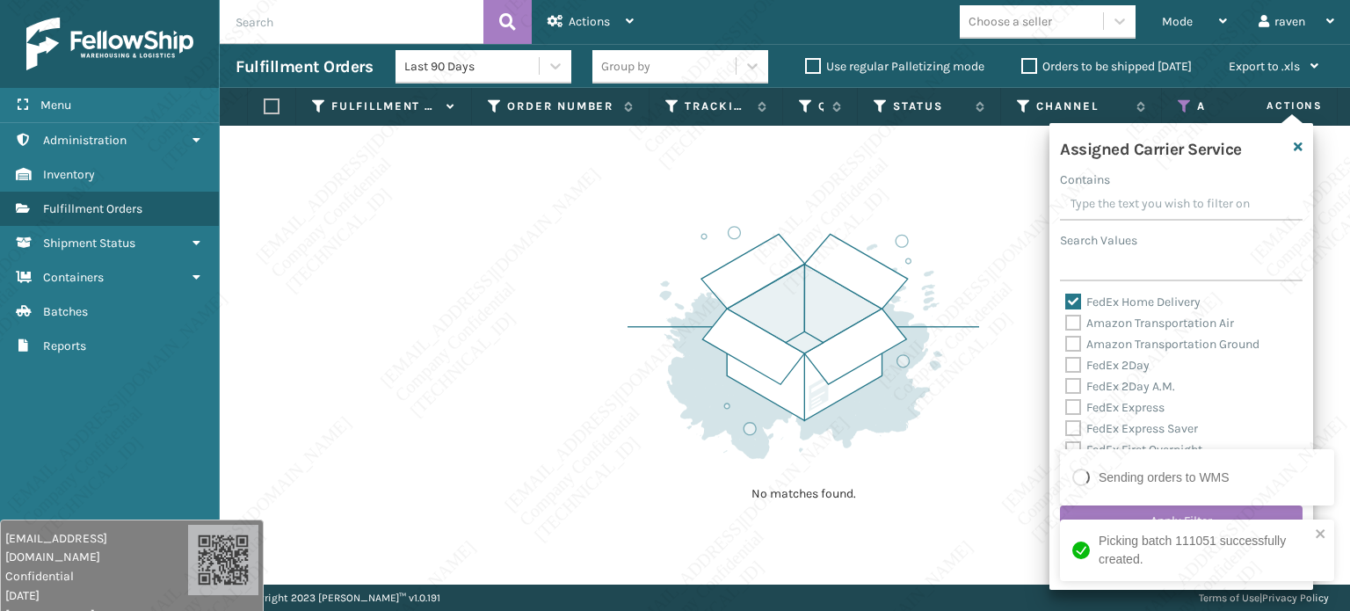
click at [1094, 308] on label "FedEx Home Delivery" at bounding box center [1132, 301] width 135 height 15
click at [1066, 303] on input "FedEx Home Delivery" at bounding box center [1065, 297] width 1 height 11
checkbox input "false"
click at [1107, 271] on input "Search Values" at bounding box center [1181, 266] width 242 height 32
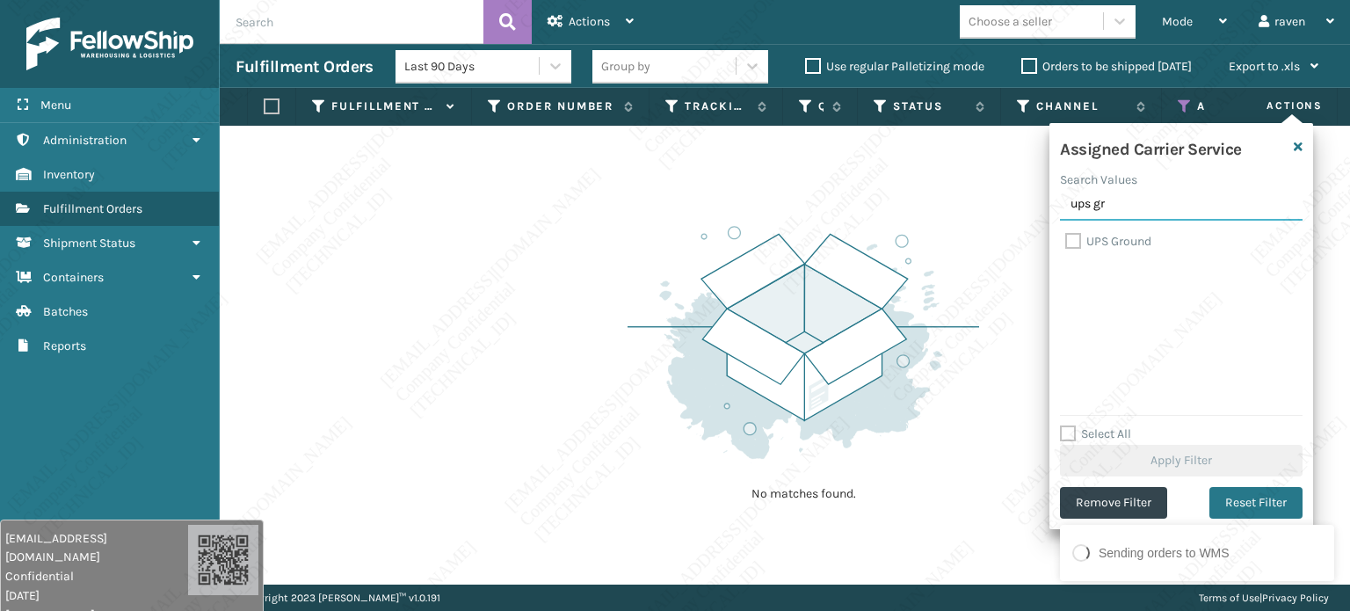
type input "ups gr"
click at [1104, 249] on label "UPS Ground" at bounding box center [1108, 241] width 86 height 15
click at [1066, 242] on input "UPS Ground" at bounding box center [1065, 236] width 1 height 11
checkbox input "true"
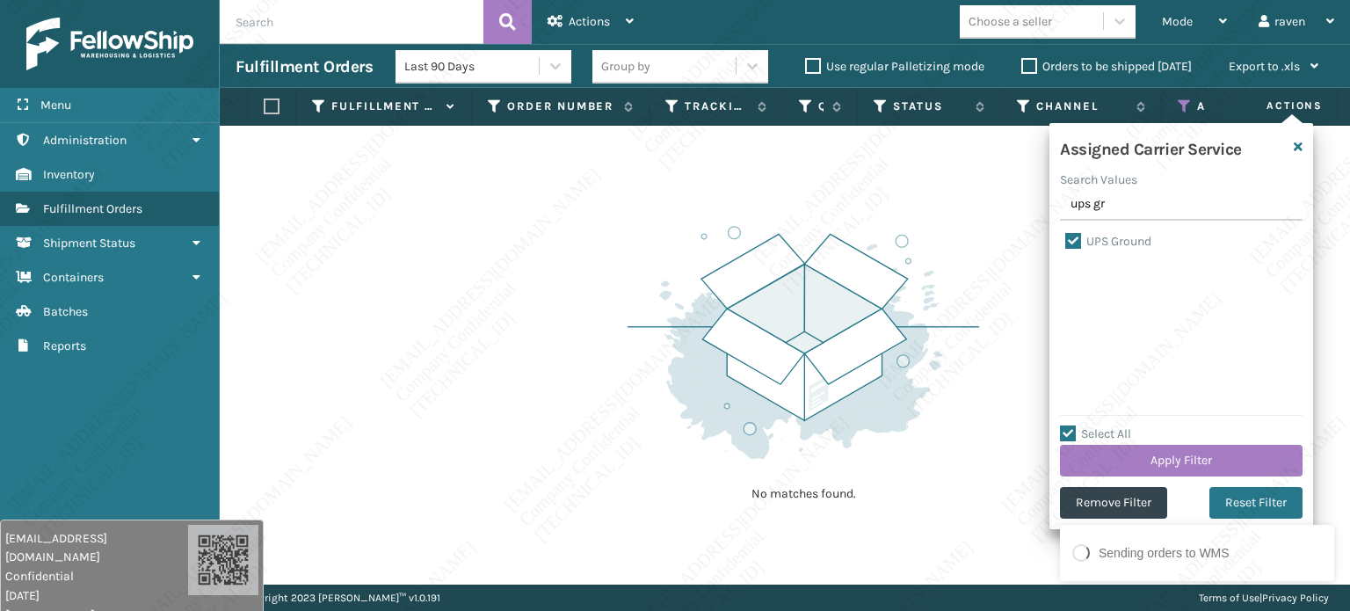
click at [1111, 242] on label "UPS Ground" at bounding box center [1108, 241] width 86 height 15
click at [1066, 242] on input "UPS Ground" at bounding box center [1065, 236] width 1 height 11
checkbox input "false"
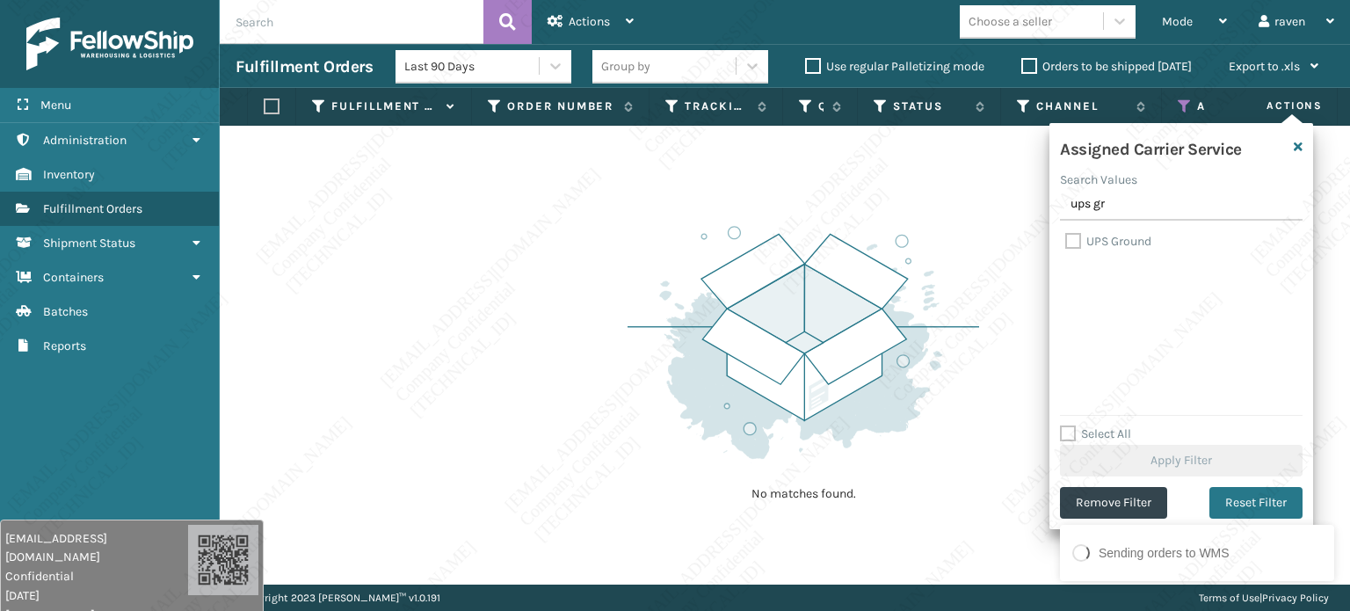
click at [1121, 239] on label "UPS Ground" at bounding box center [1108, 241] width 86 height 15
click at [1066, 239] on input "UPS Ground" at bounding box center [1065, 236] width 1 height 11
checkbox input "true"
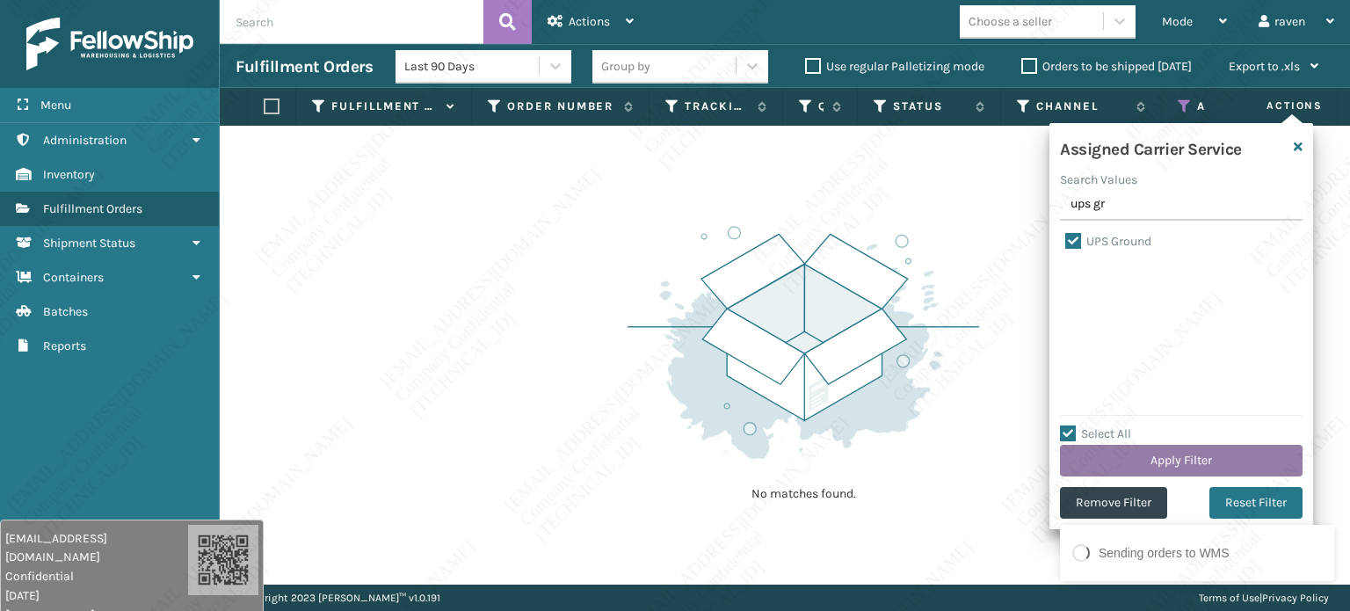
click at [1174, 456] on button "Apply Filter" at bounding box center [1181, 461] width 242 height 32
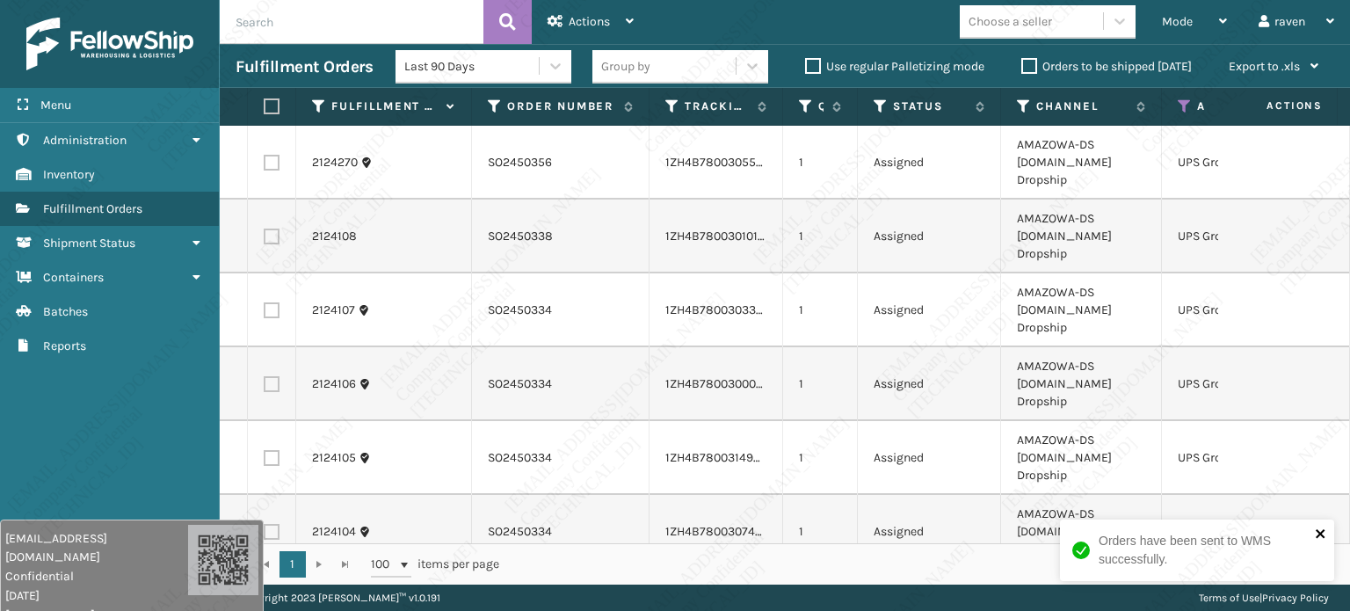
click at [1322, 526] on icon "close" at bounding box center [1320, 533] width 12 height 14
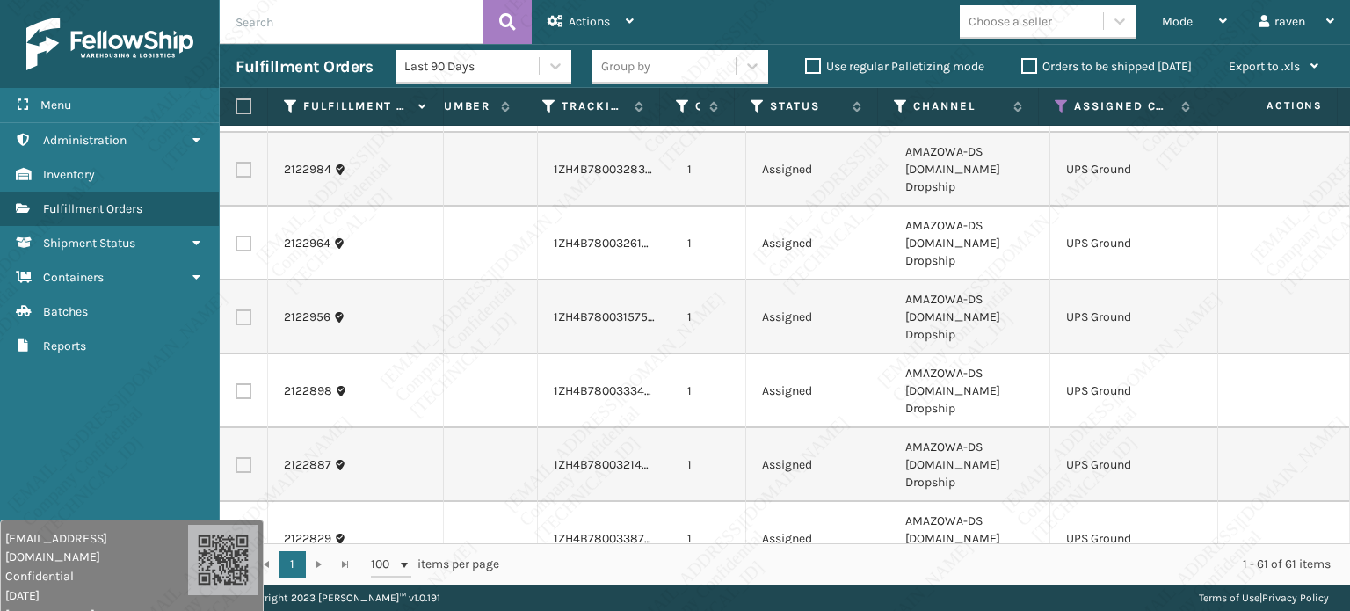
scroll to position [3025, 124]
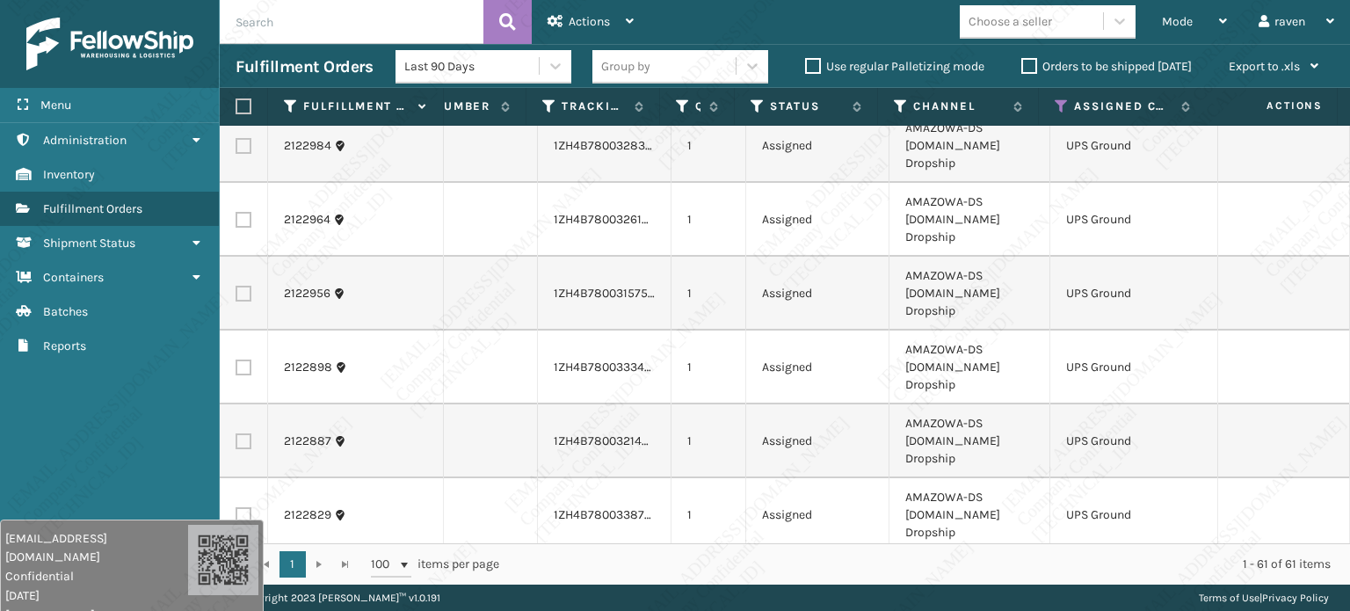
click at [243, 108] on label at bounding box center [240, 106] width 11 height 16
click at [236, 108] on input "checkbox" at bounding box center [235, 106] width 1 height 11
checkbox input "true"
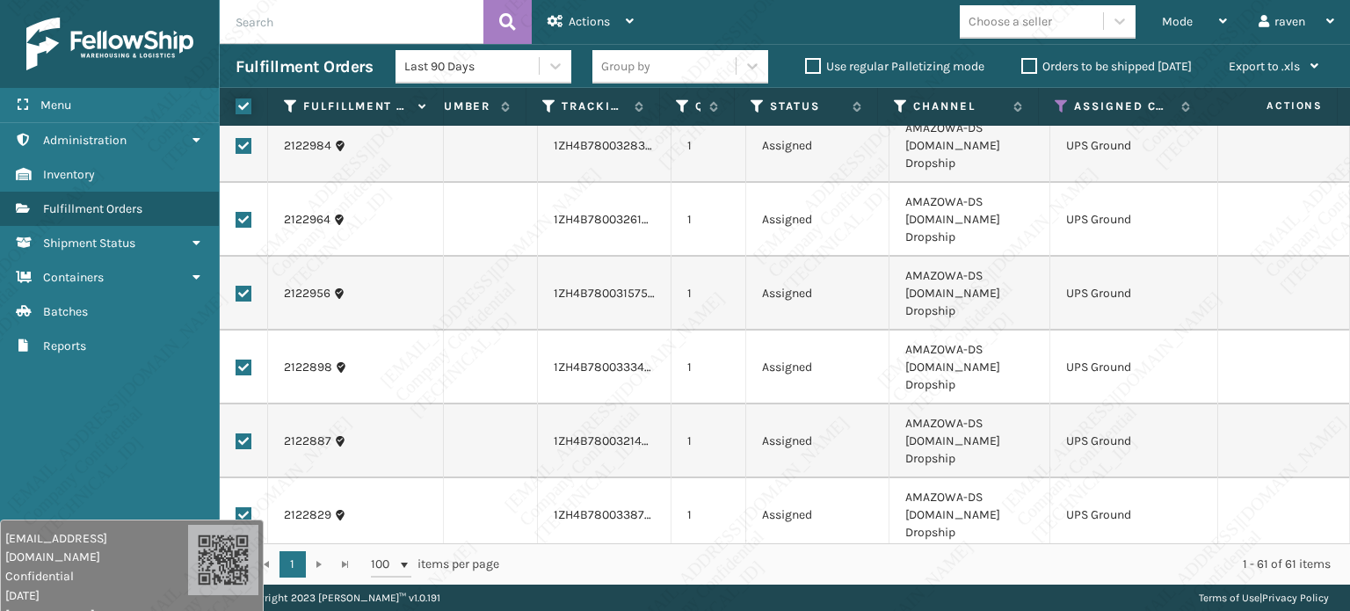
checkbox input "true"
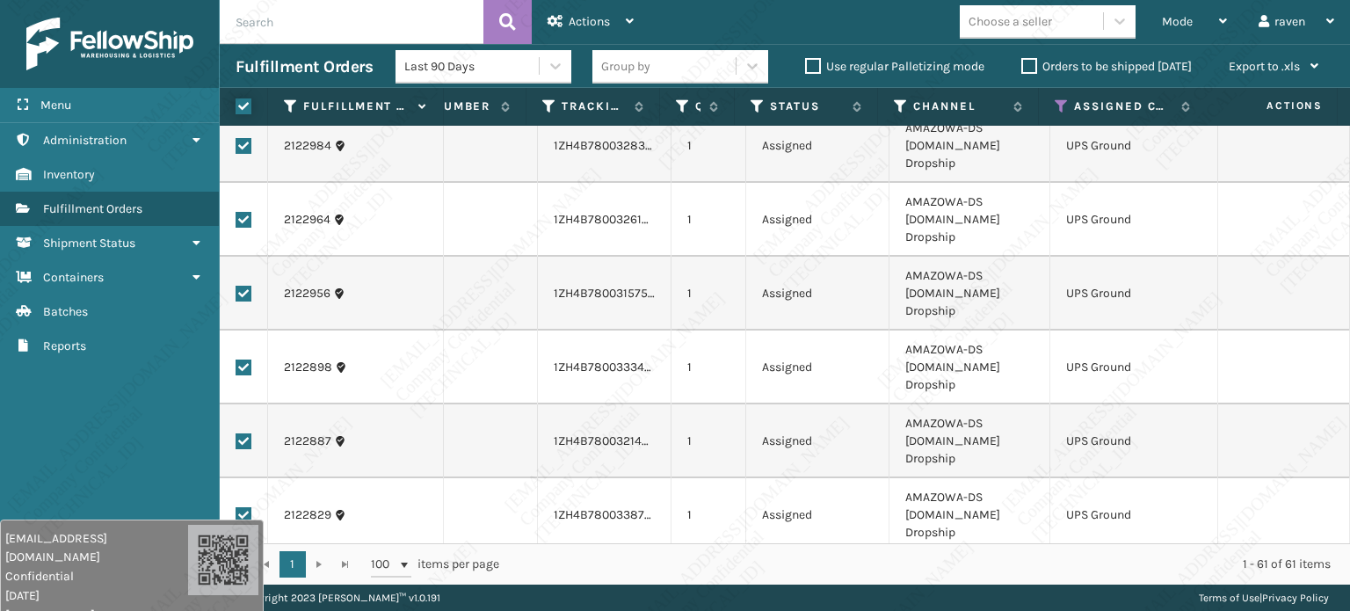
checkbox input "true"
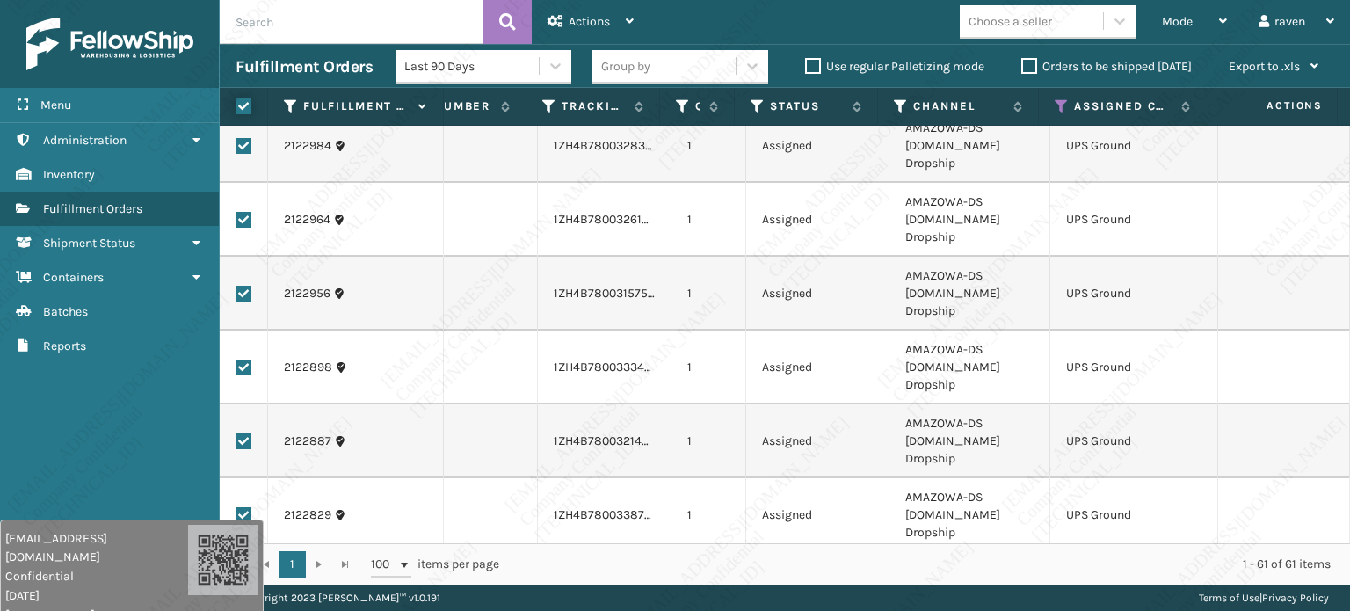
checkbox input "true"
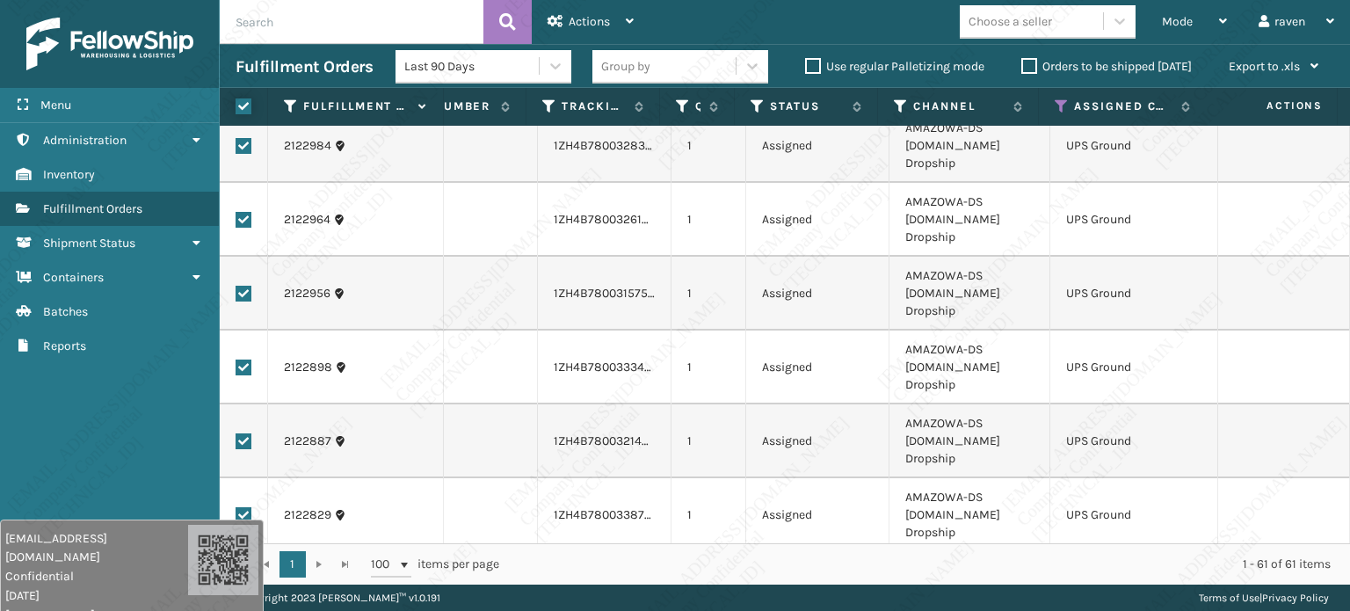
checkbox input "true"
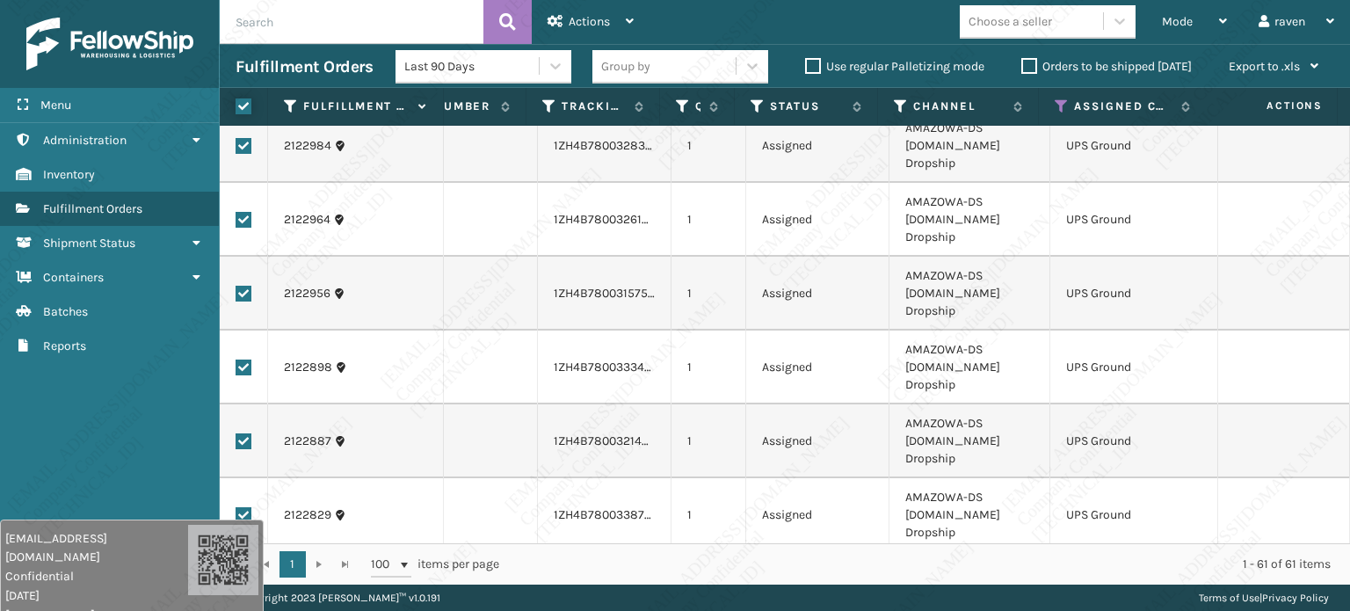
checkbox input "true"
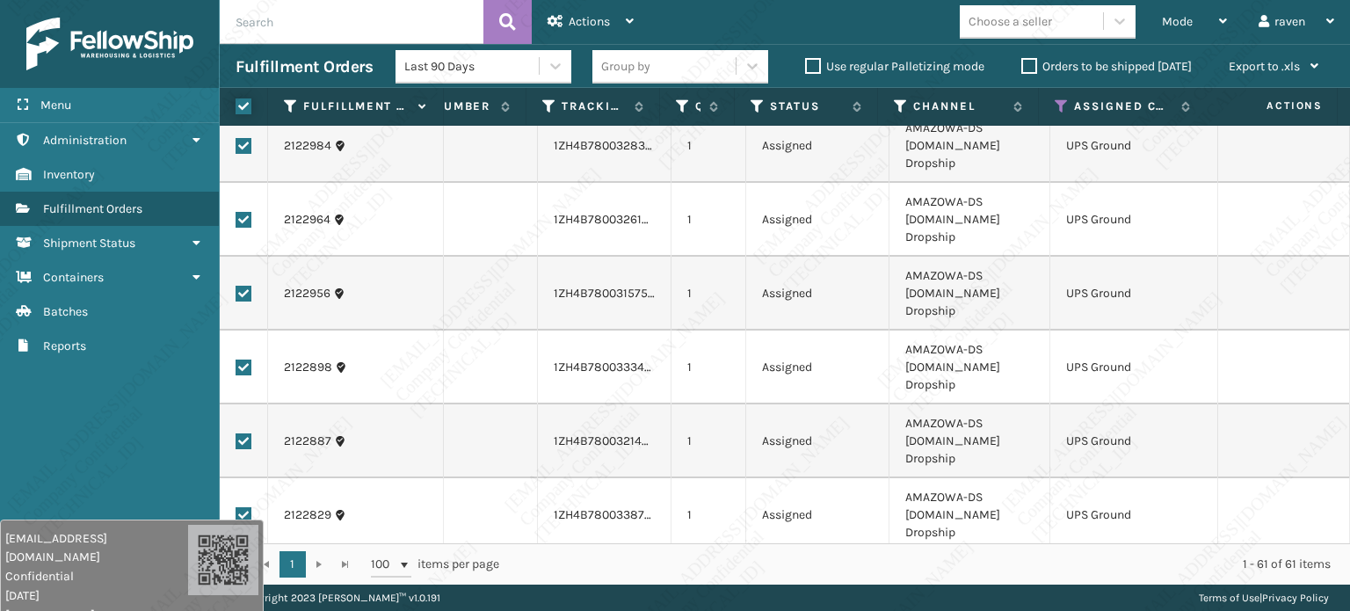
checkbox input "true"
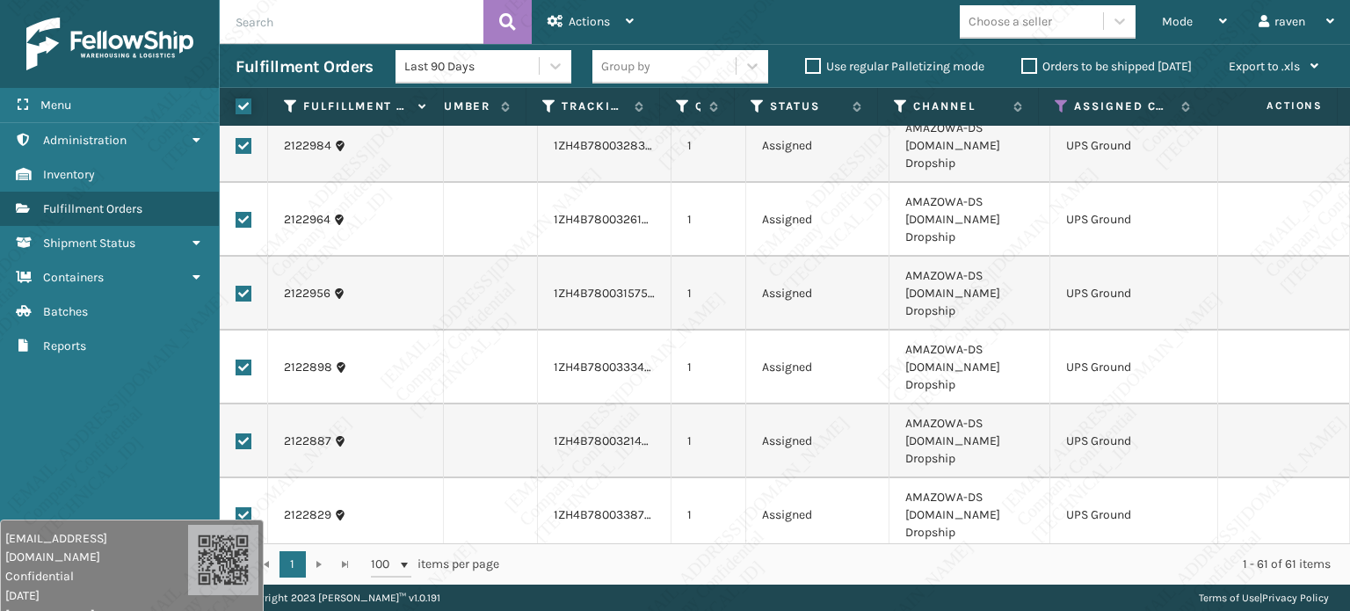
checkbox input "true"
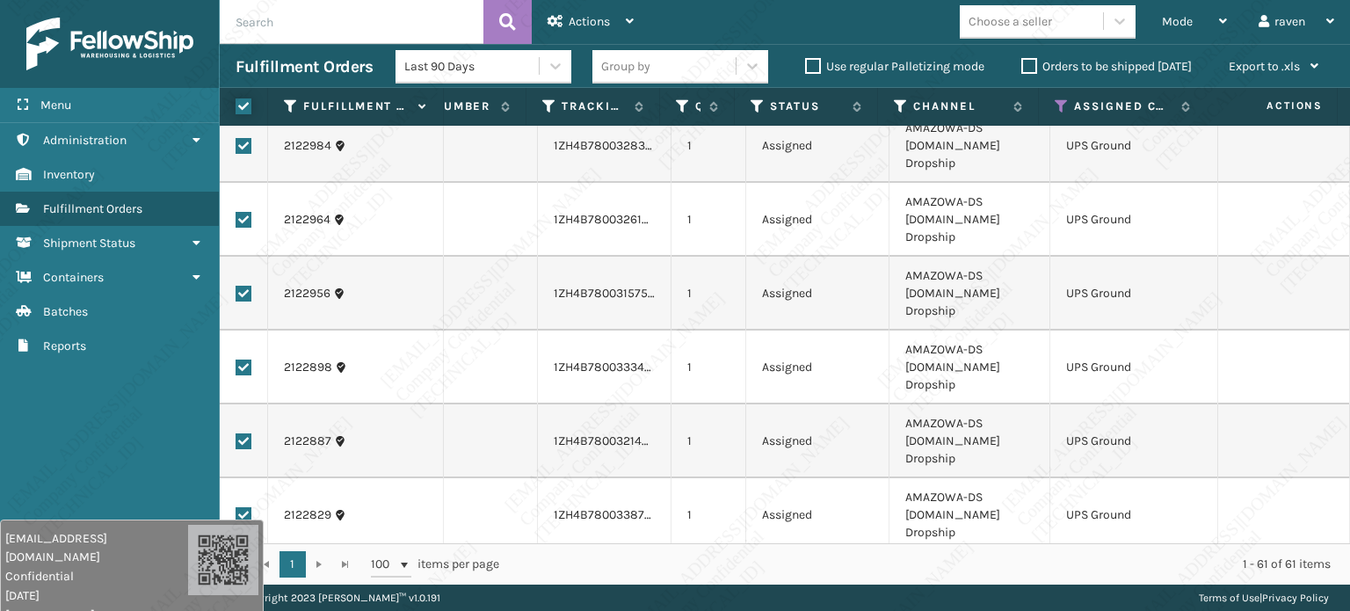
checkbox input "true"
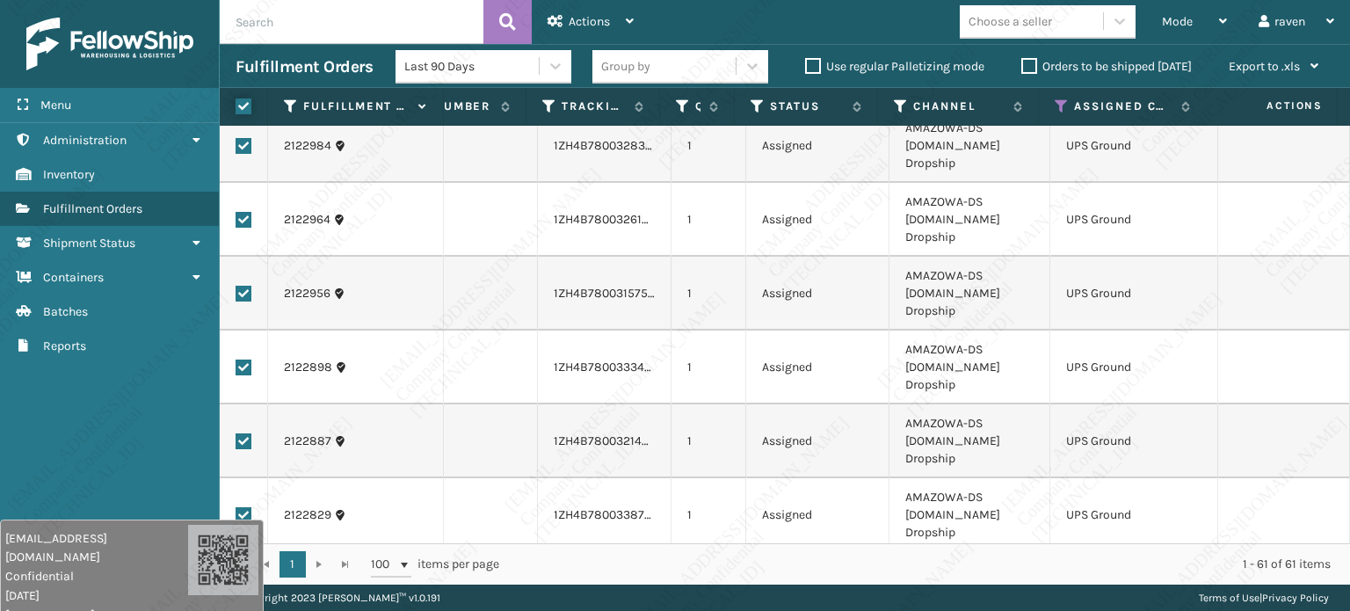
checkbox input "true"
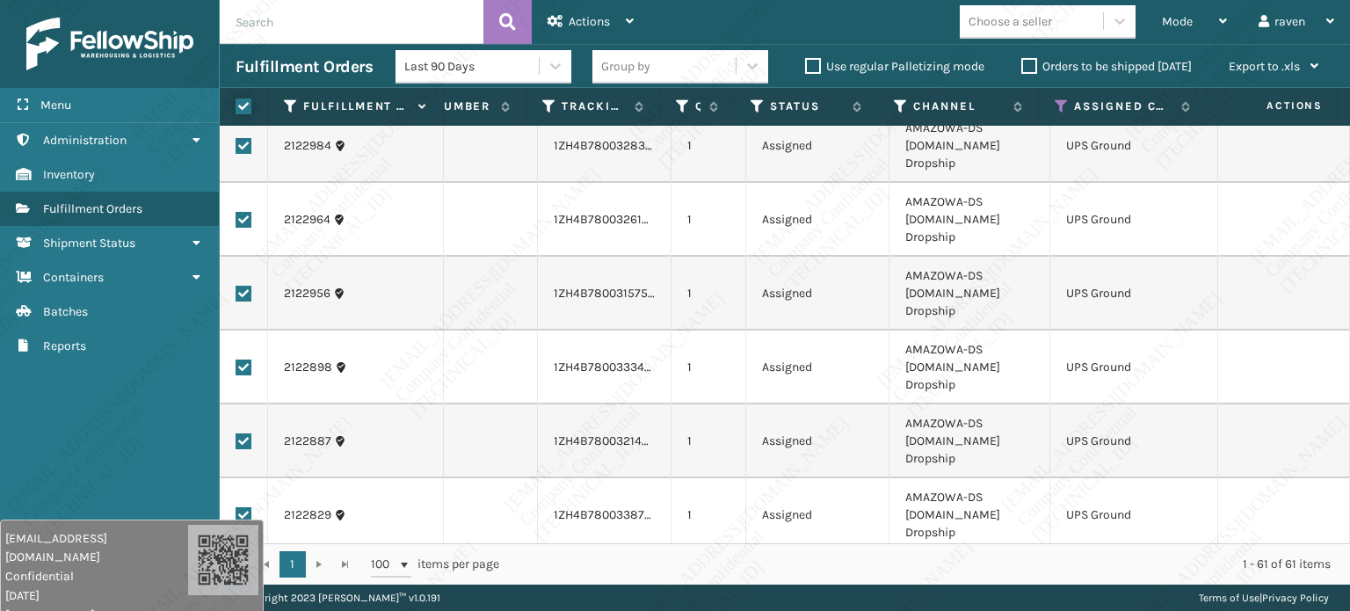
checkbox input "true"
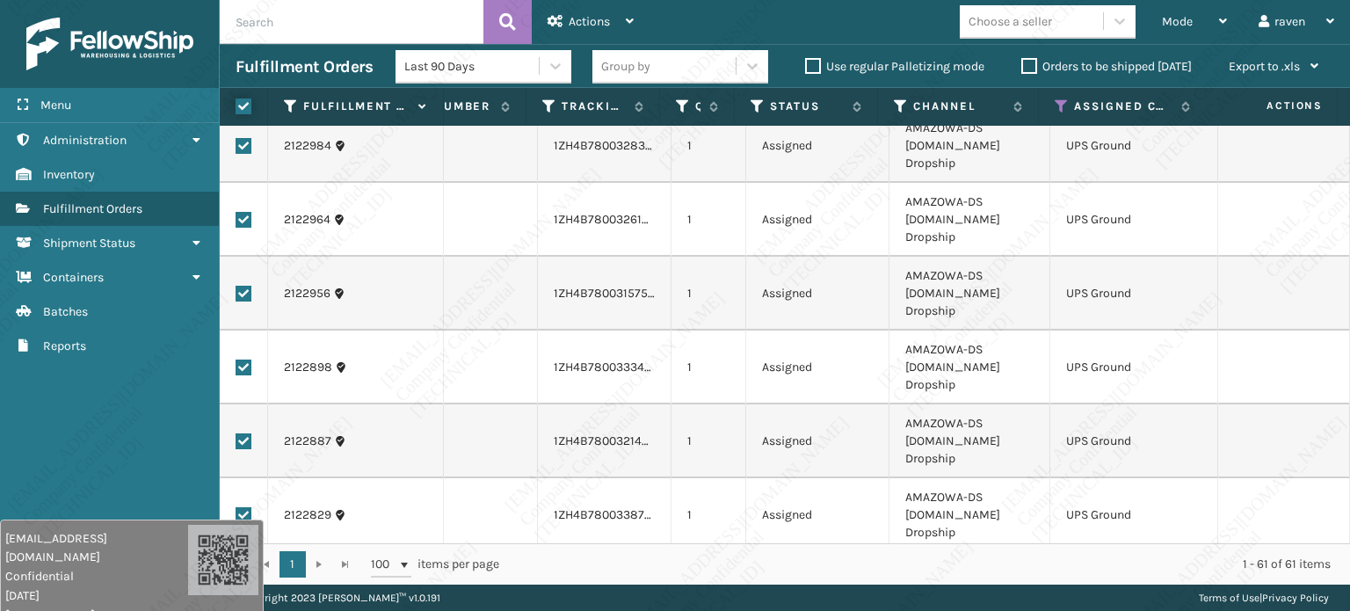
checkbox input "true"
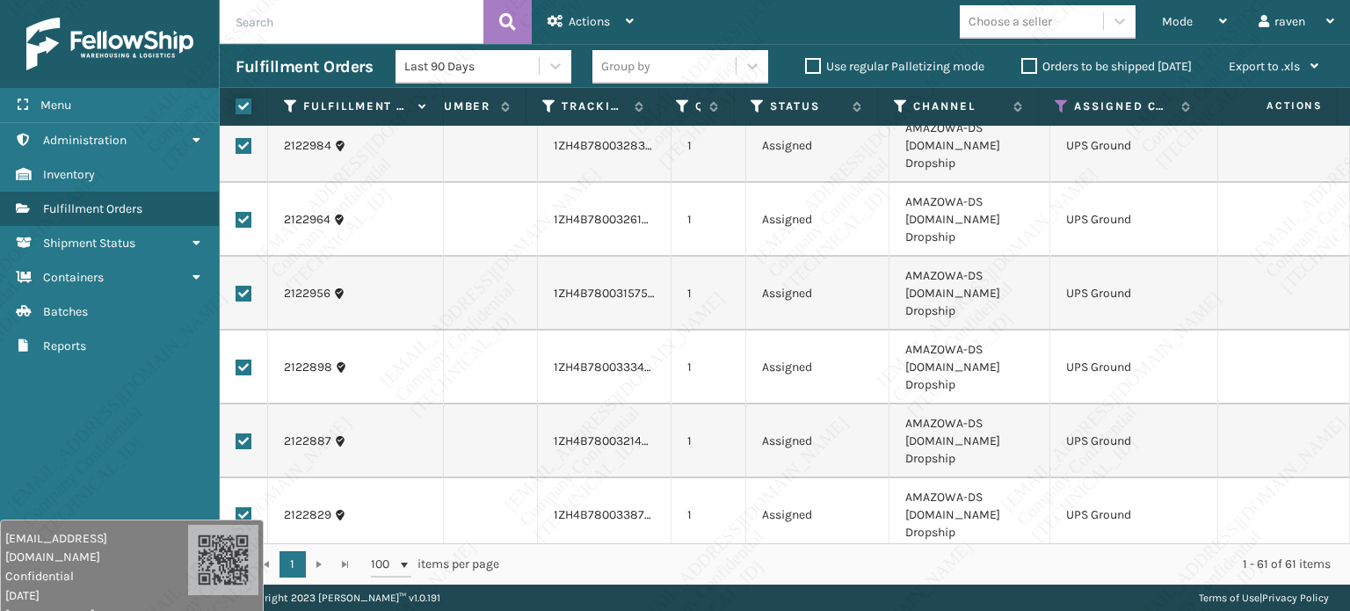
checkbox input "true"
click at [588, 25] on span "Actions" at bounding box center [588, 21] width 41 height 15
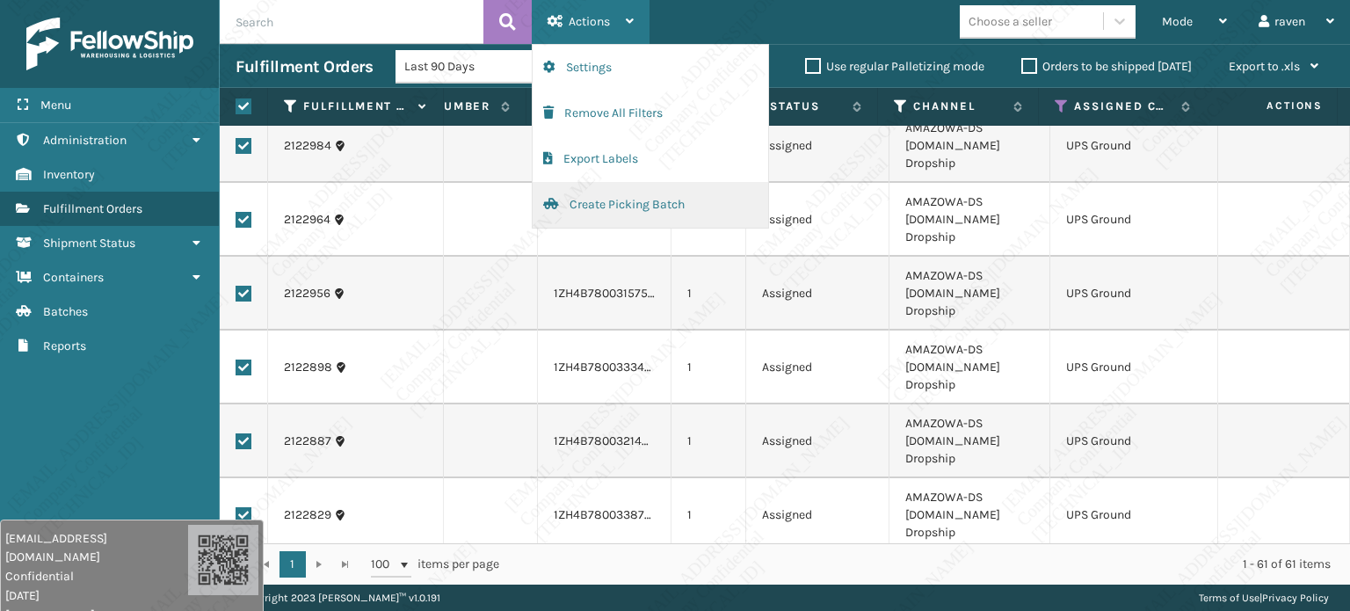
click at [619, 199] on button "Create Picking Batch" at bounding box center [649, 205] width 235 height 46
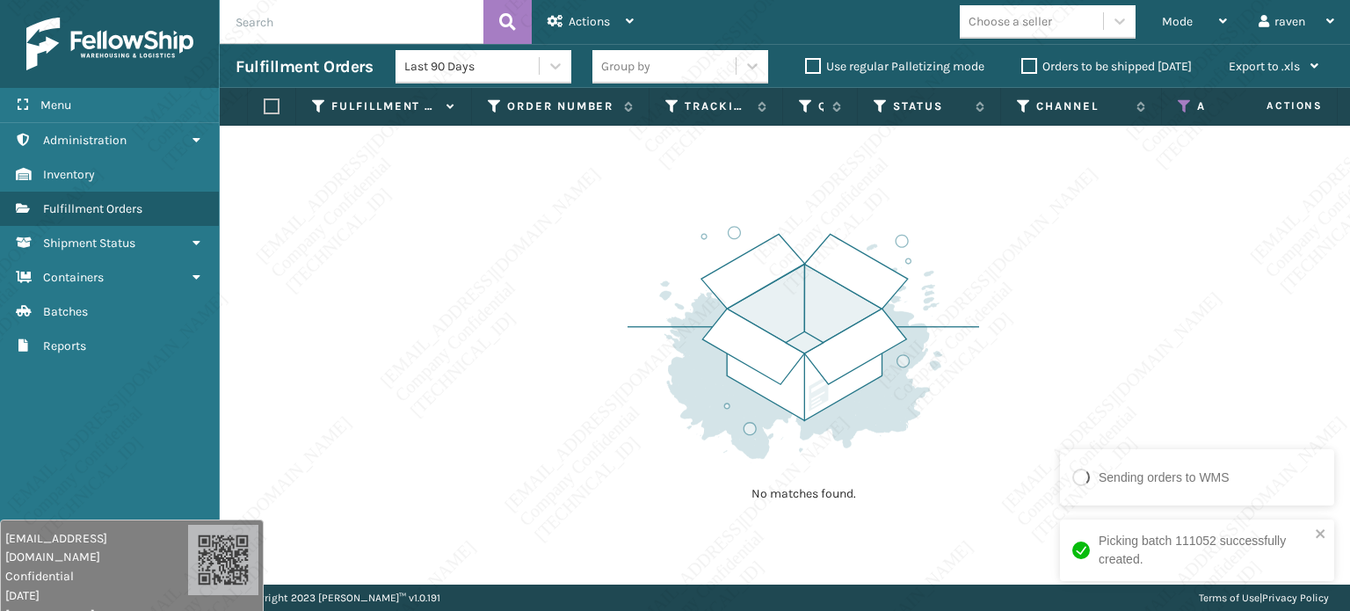
click at [1186, 100] on icon at bounding box center [1184, 106] width 14 height 16
click at [1320, 533] on icon "close" at bounding box center [1319, 533] width 9 height 9
click at [1184, 105] on icon at bounding box center [1184, 106] width 14 height 16
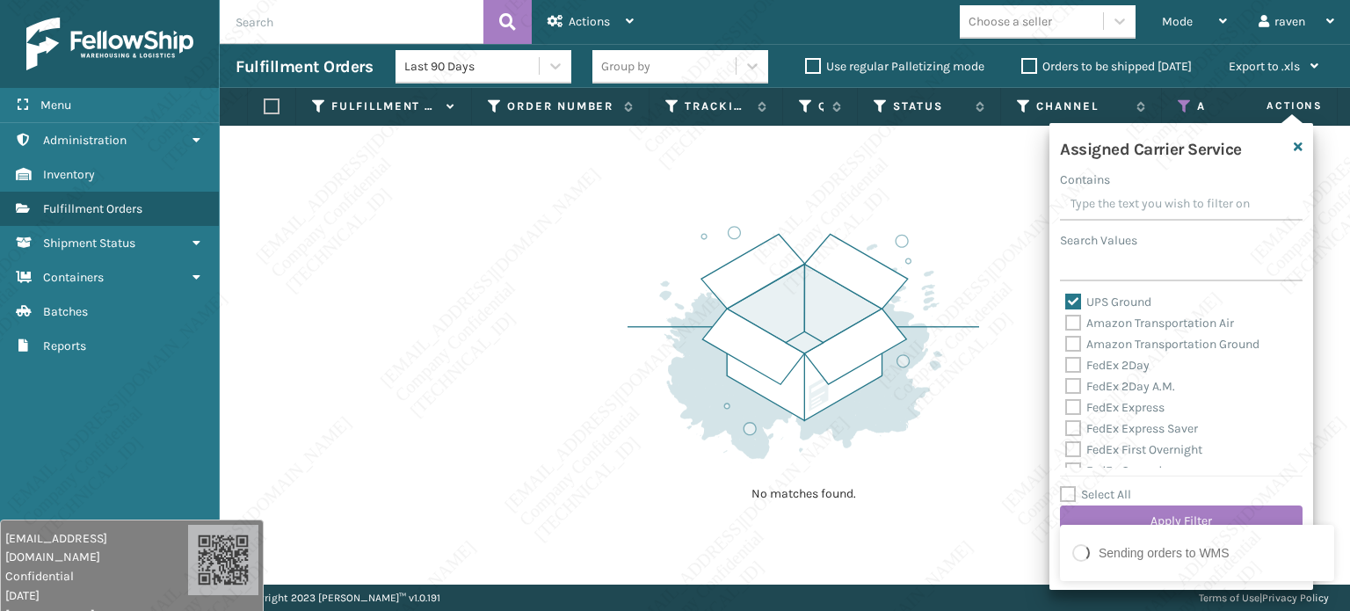
click at [1076, 299] on label "UPS Ground" at bounding box center [1108, 301] width 86 height 15
click at [1066, 299] on input "UPS Ground" at bounding box center [1065, 297] width 1 height 11
checkbox input "false"
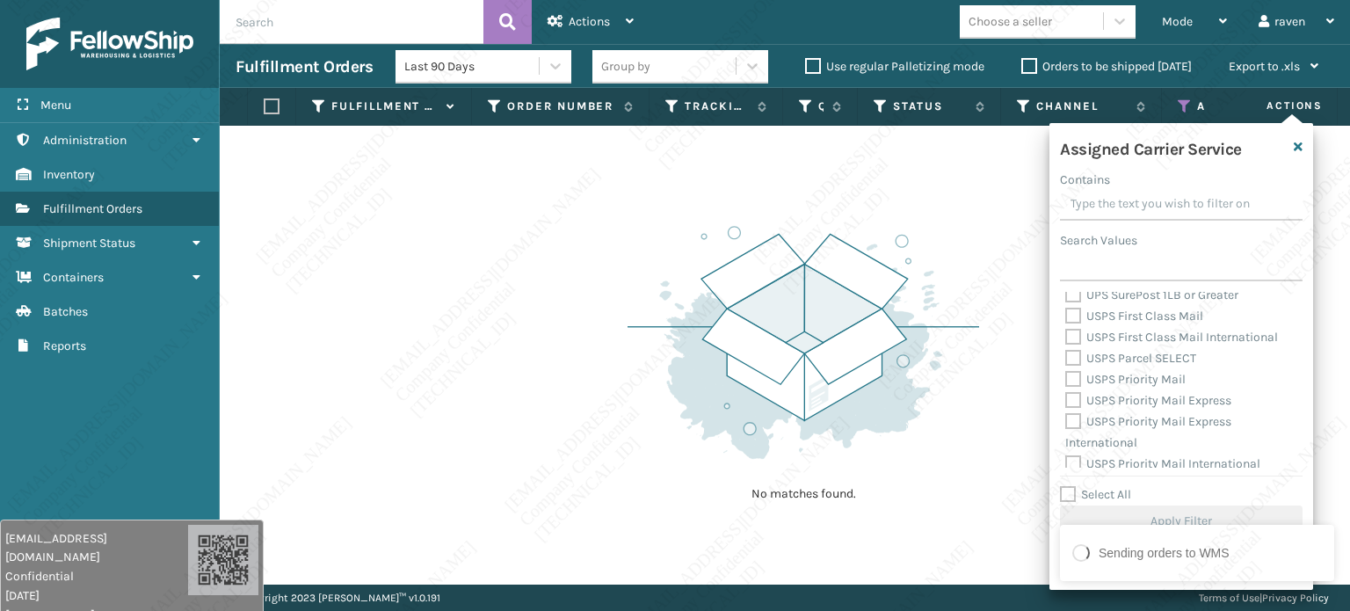
scroll to position [541, 0]
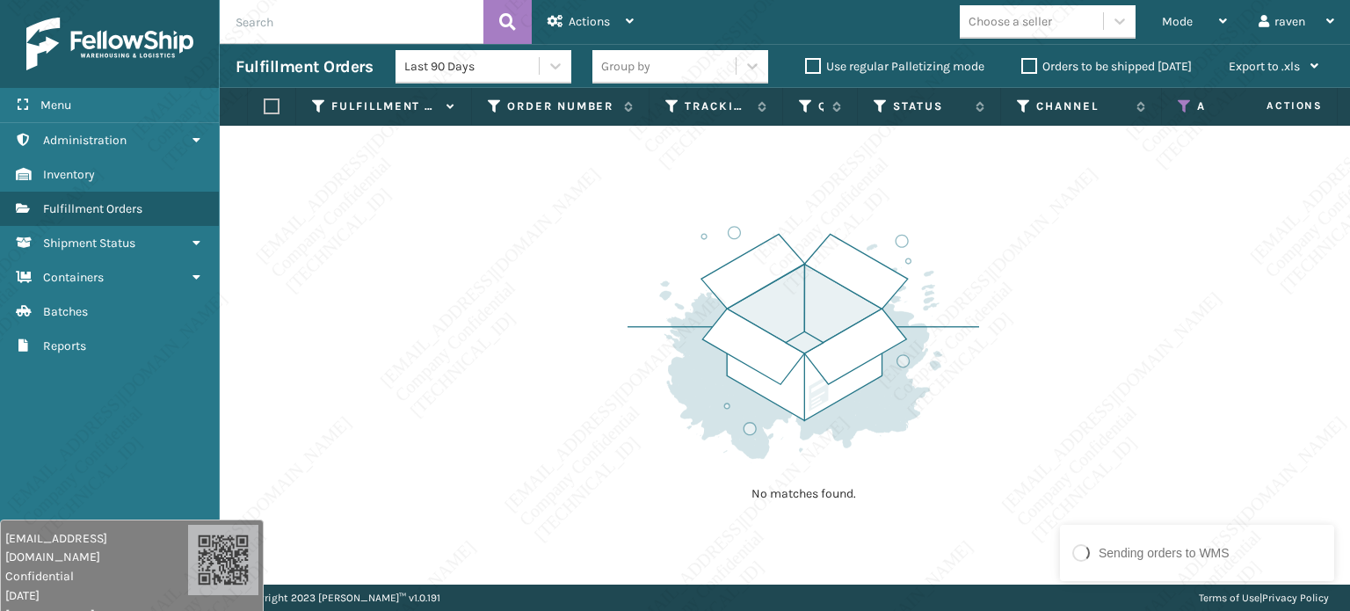
click at [1184, 105] on icon at bounding box center [1184, 106] width 14 height 16
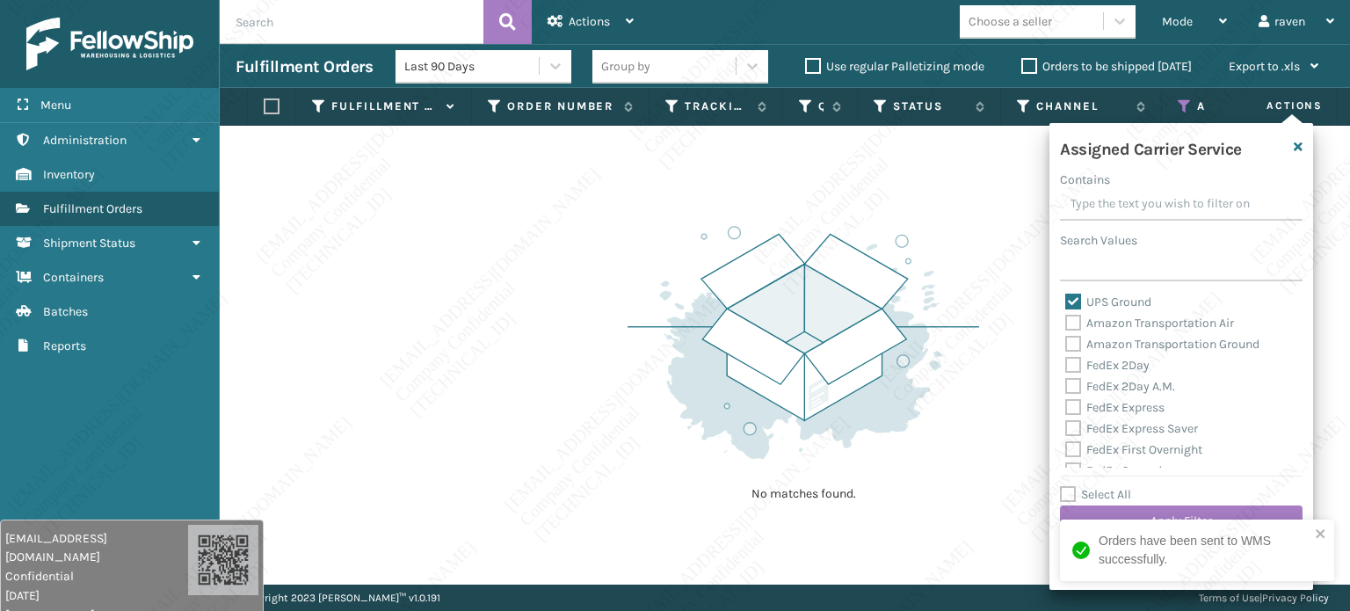
click at [1314, 526] on div "Orders have been sent to WMS successfully." at bounding box center [1191, 549] width 248 height 47
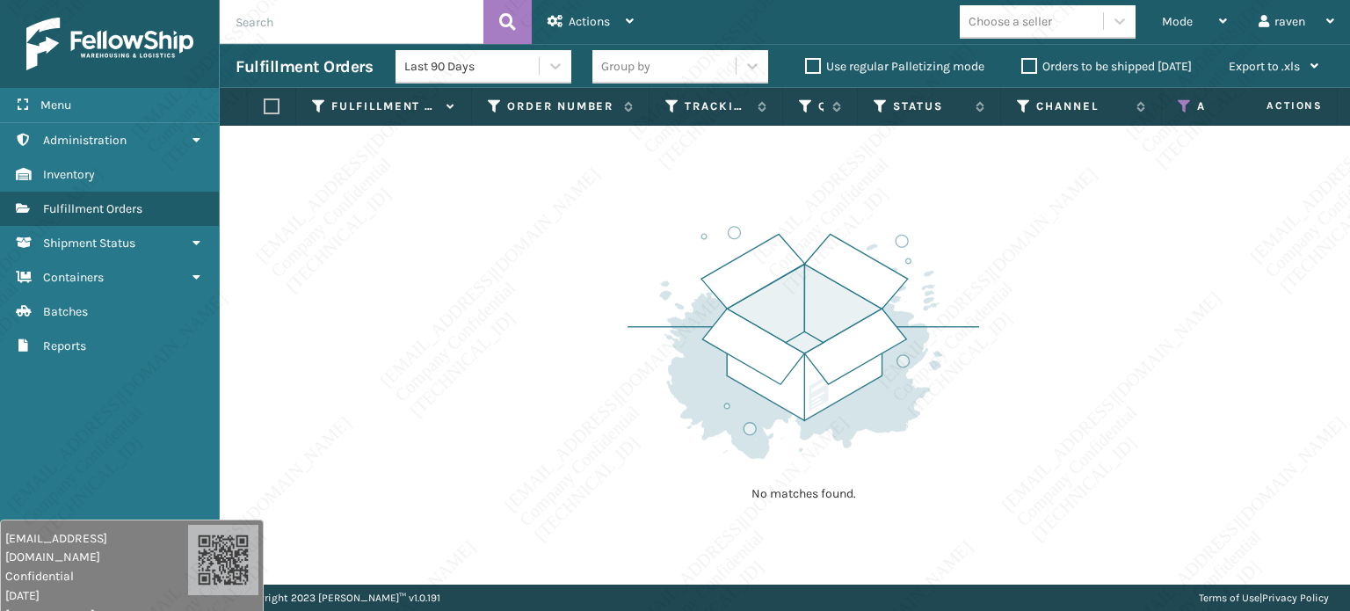
click at [1178, 105] on icon at bounding box center [1184, 106] width 14 height 16
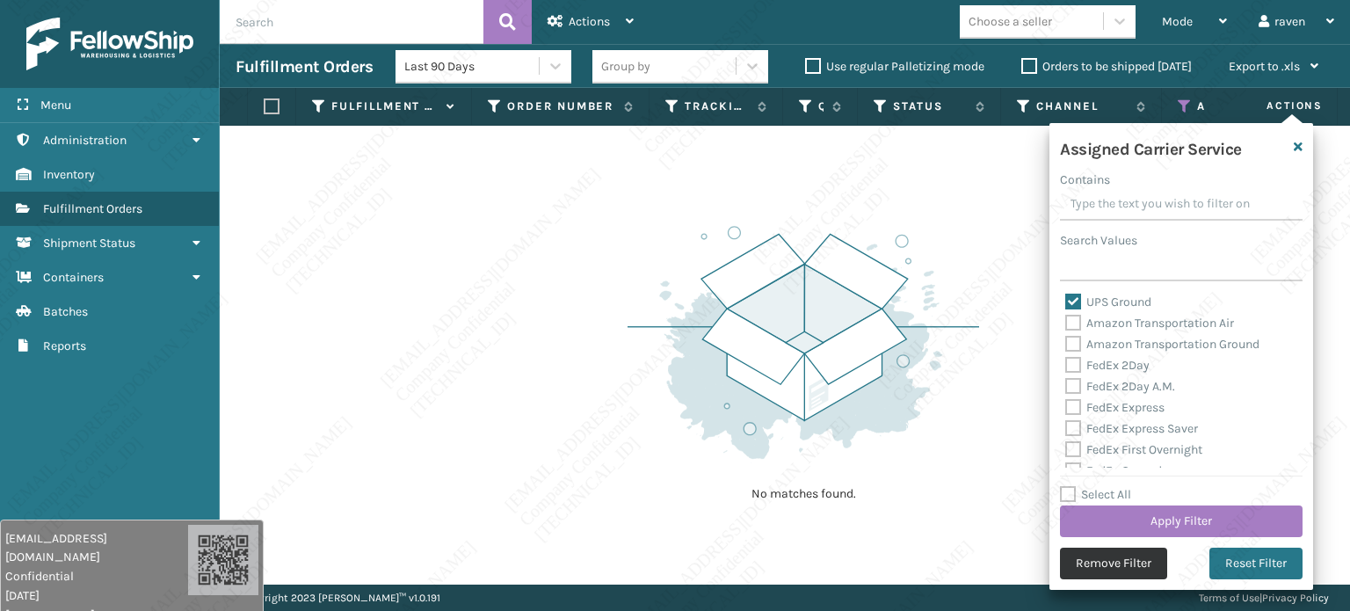
click at [1125, 561] on button "Remove Filter" at bounding box center [1113, 563] width 107 height 32
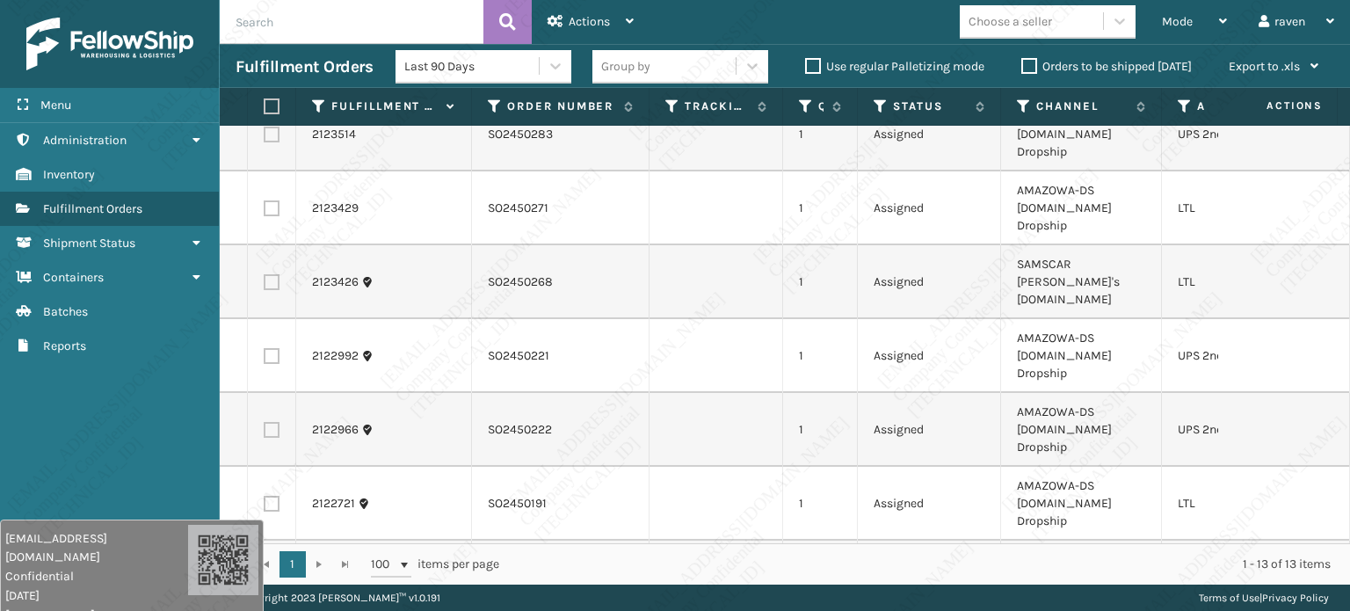
scroll to position [0, 0]
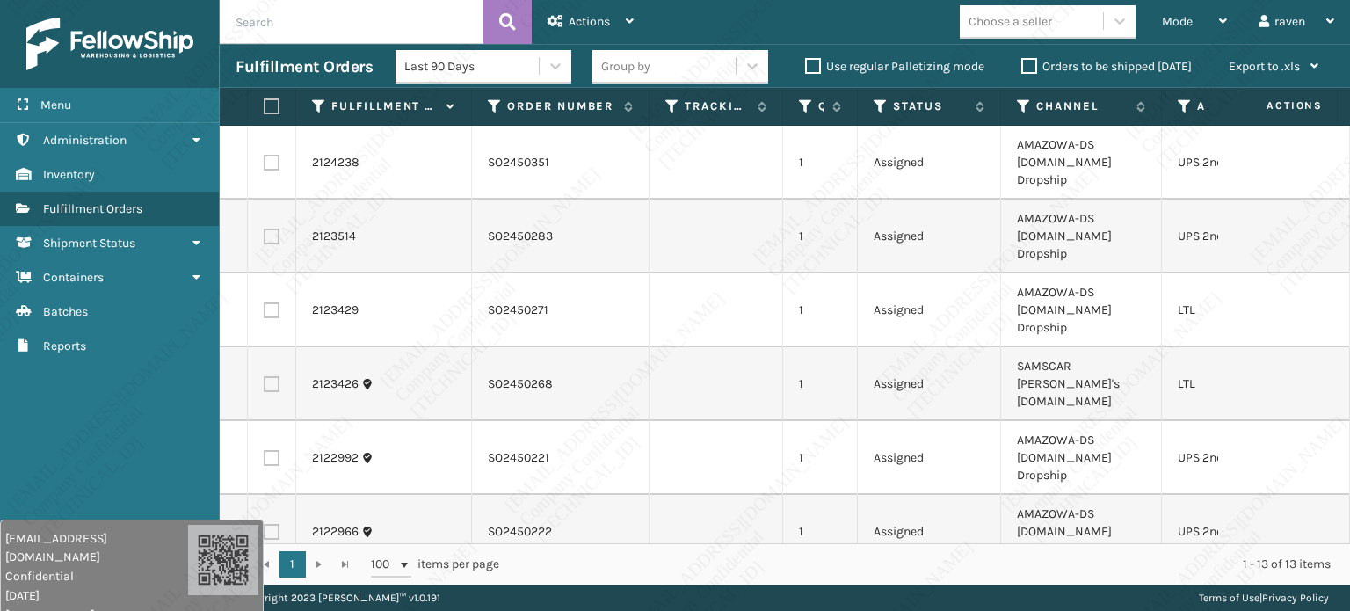
click at [1019, 96] on th "Channel" at bounding box center [1081, 107] width 161 height 38
click at [1020, 101] on icon at bounding box center [1024, 106] width 14 height 16
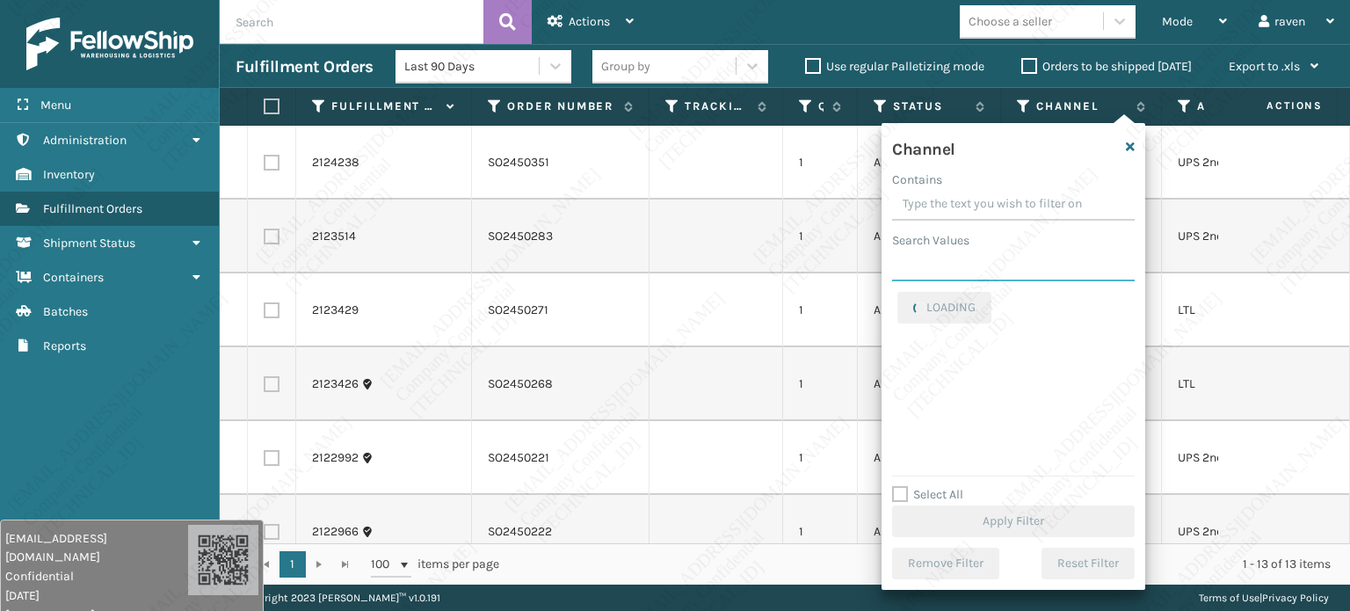
click at [976, 266] on input "Search Values" at bounding box center [1013, 266] width 242 height 32
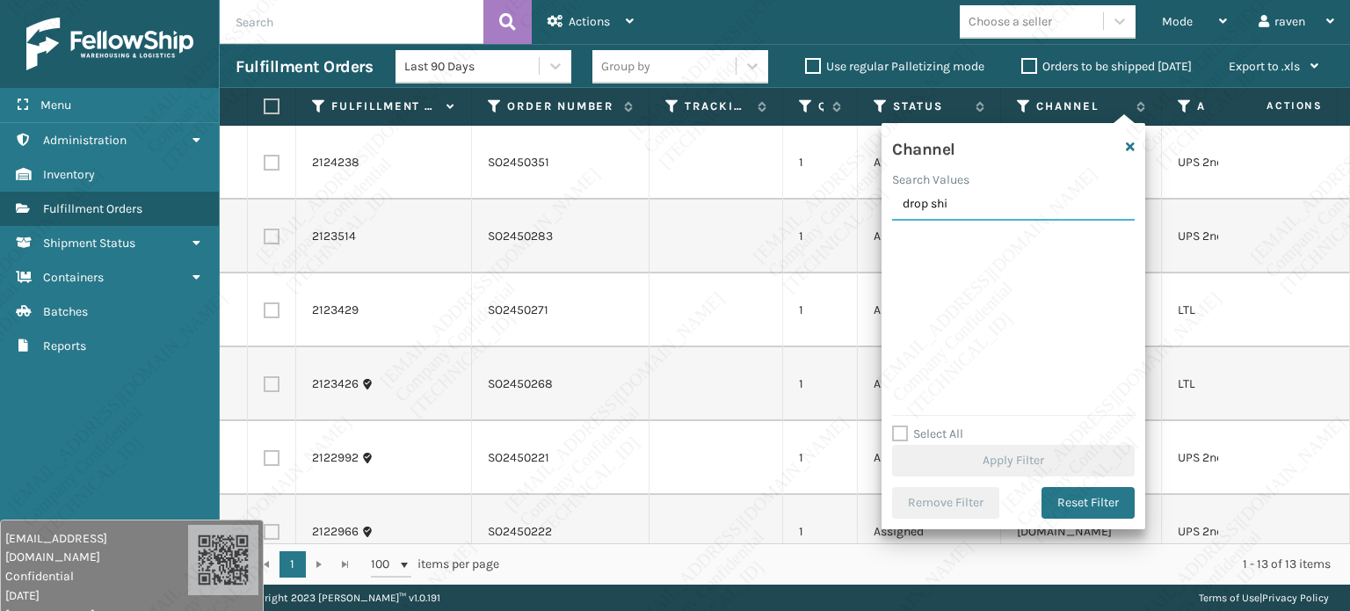
click at [932, 199] on input "drop shi" at bounding box center [1013, 205] width 242 height 32
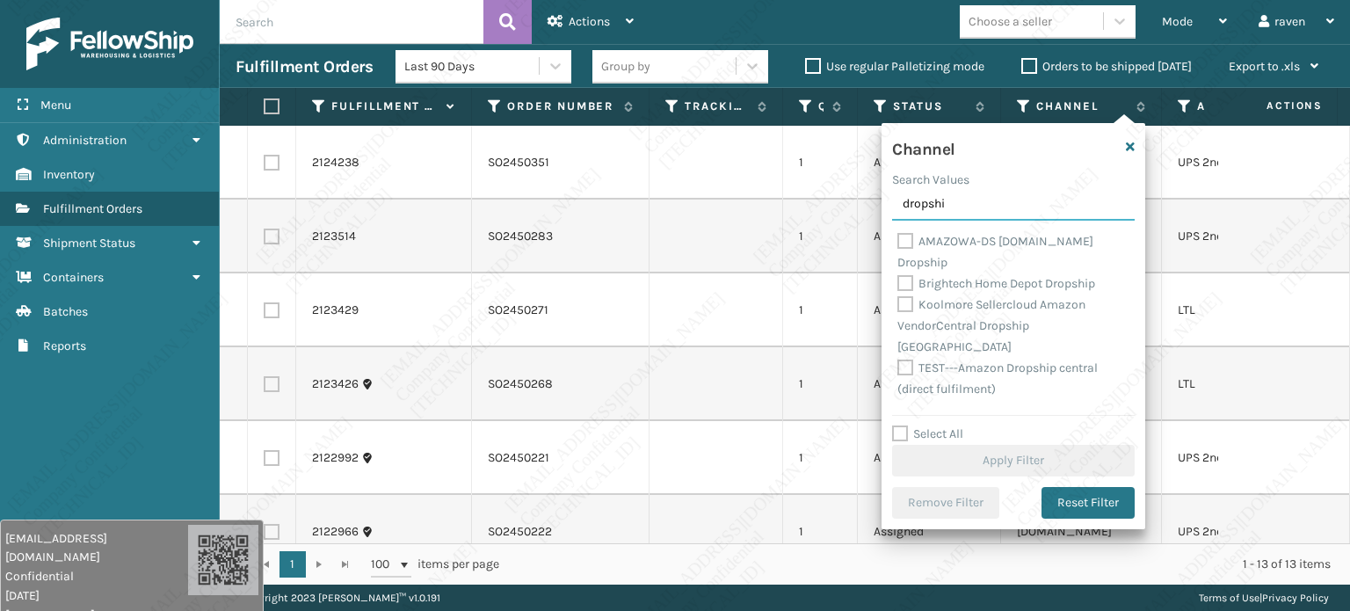
type input "dropshi"
click at [1054, 238] on label "AMAZOWA-DS [DOMAIN_NAME] Dropship" at bounding box center [995, 252] width 196 height 36
click at [898, 238] on input "AMAZOWA-DS [DOMAIN_NAME] Dropship" at bounding box center [897, 236] width 1 height 11
checkbox input "true"
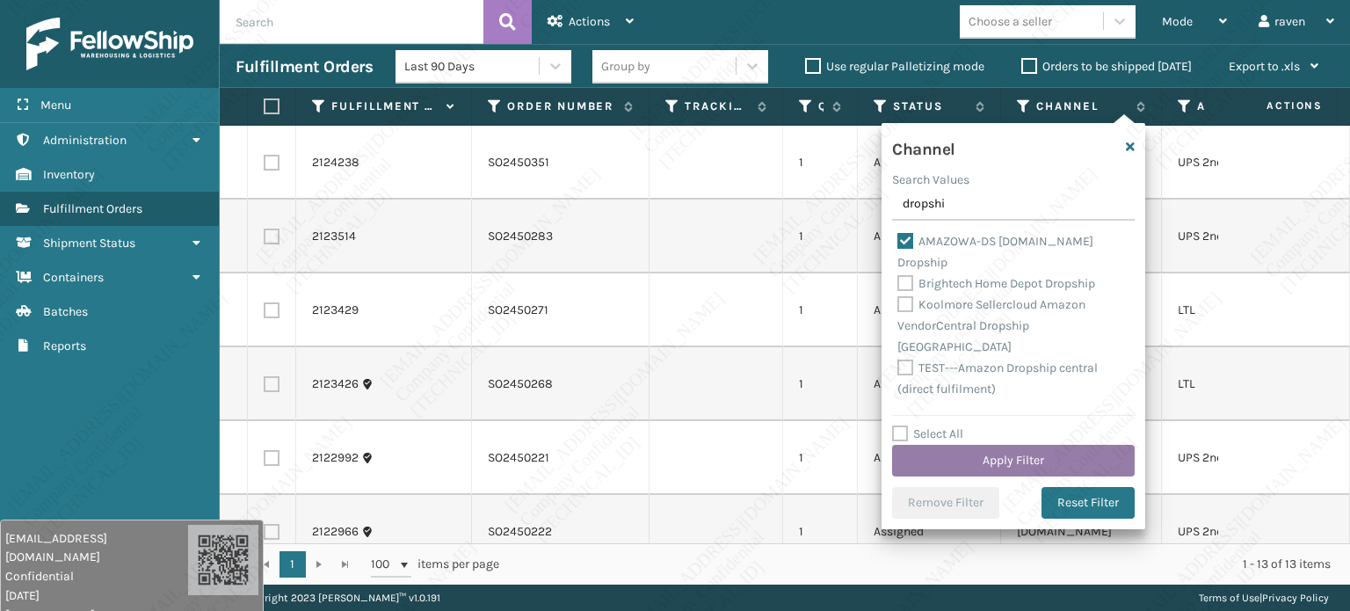
click at [1030, 461] on button "Apply Filter" at bounding box center [1013, 461] width 242 height 32
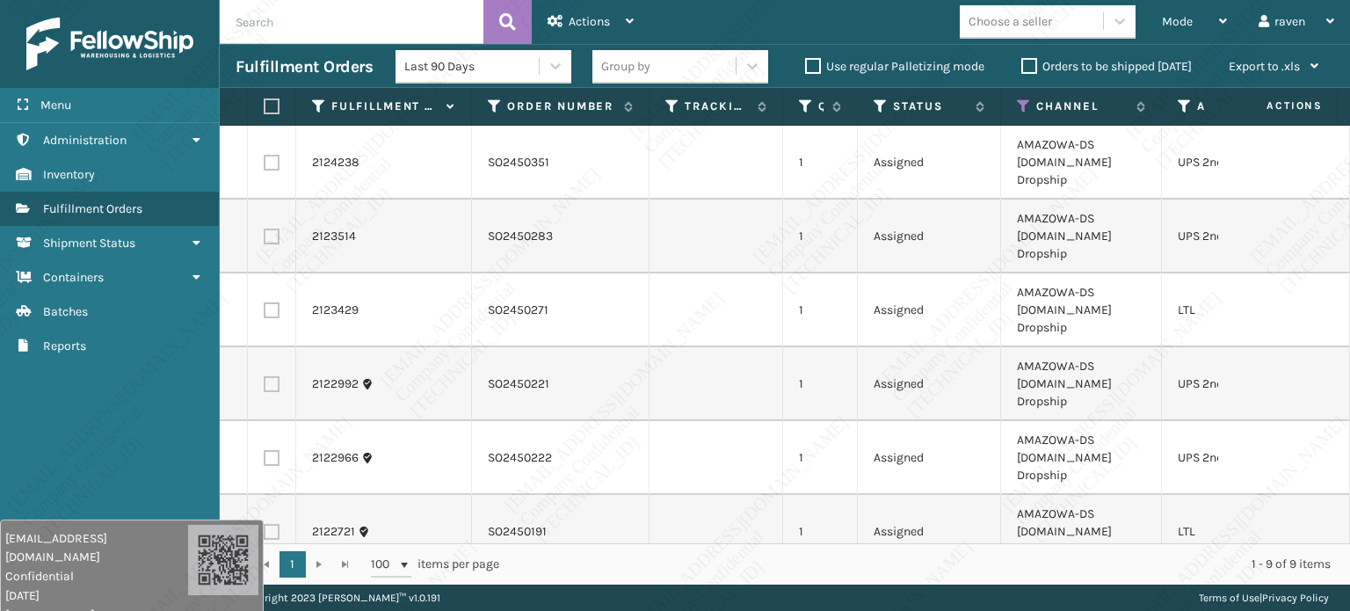
drag, startPoint x: 1126, startPoint y: 550, endPoint x: 1180, endPoint y: 555, distance: 53.9
click at [1180, 555] on div "1 1 100 items per page 1 - 9 of 9 items" at bounding box center [785, 563] width 1130 height 41
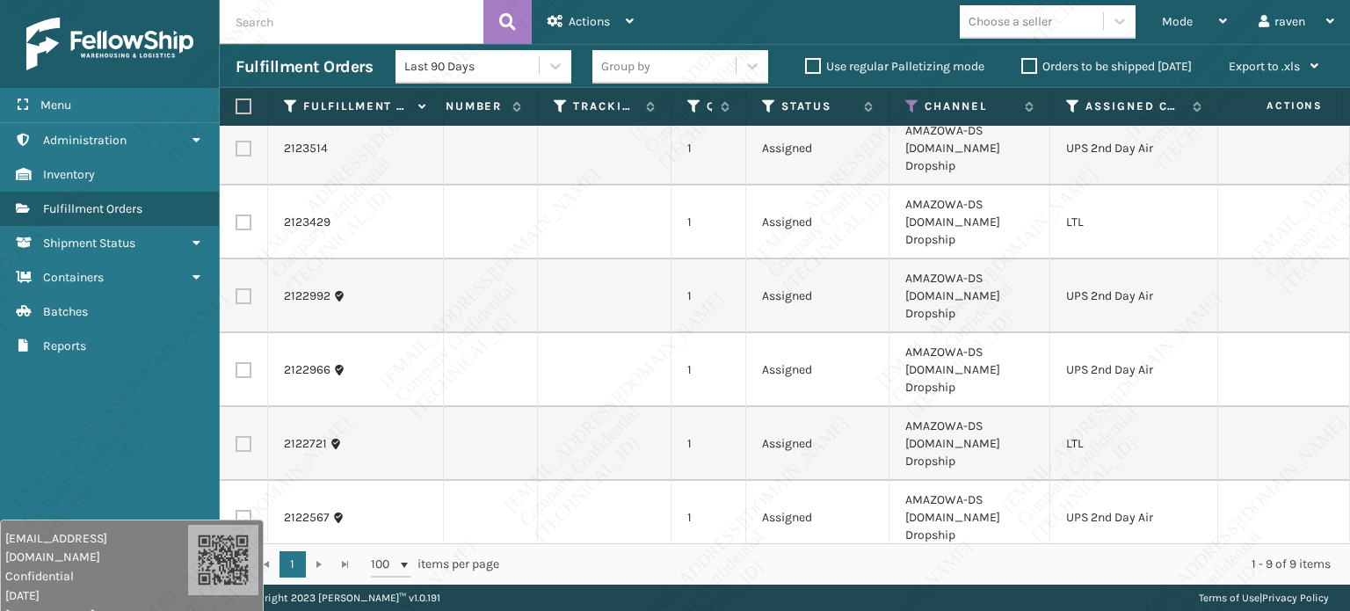
scroll to position [101, 112]
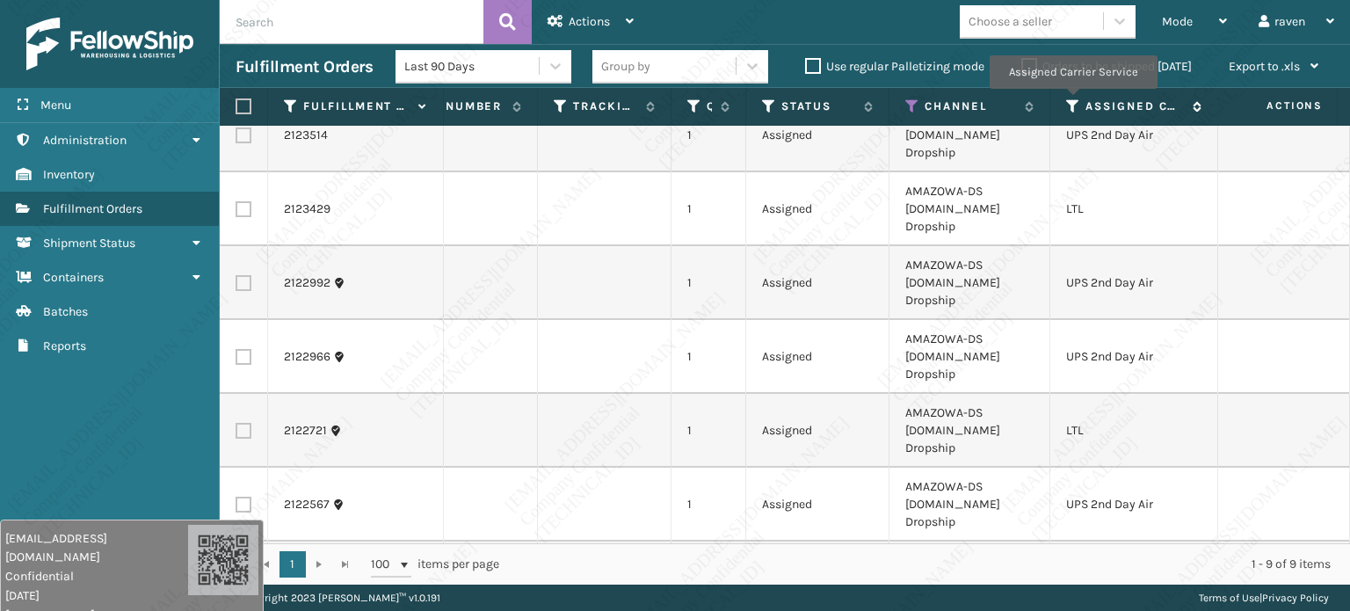
click at [1072, 101] on icon at bounding box center [1073, 106] width 14 height 16
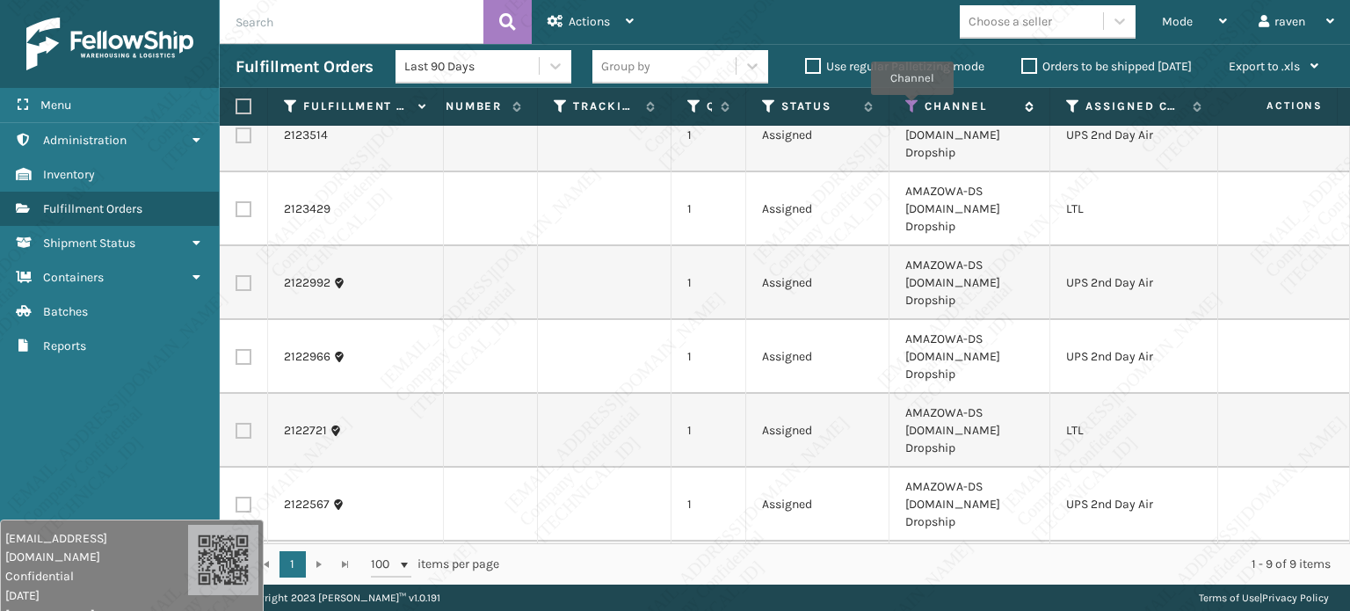
click at [911, 107] on icon at bounding box center [912, 106] width 14 height 16
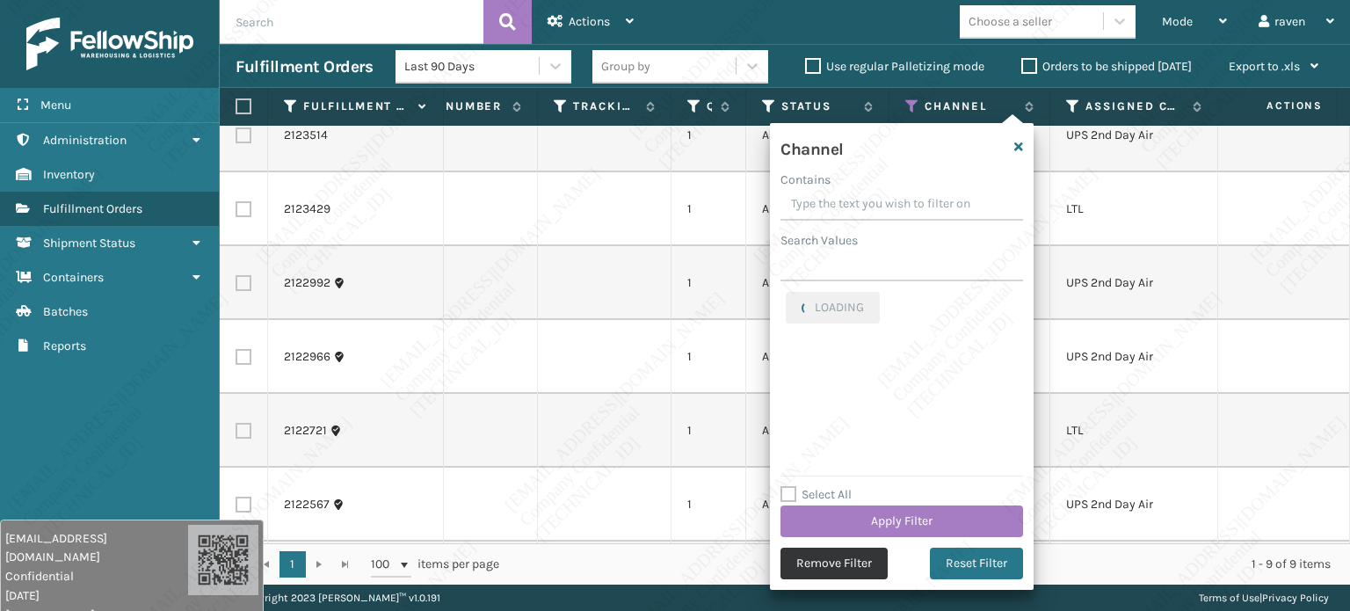
click at [850, 561] on button "Remove Filter" at bounding box center [833, 563] width 107 height 32
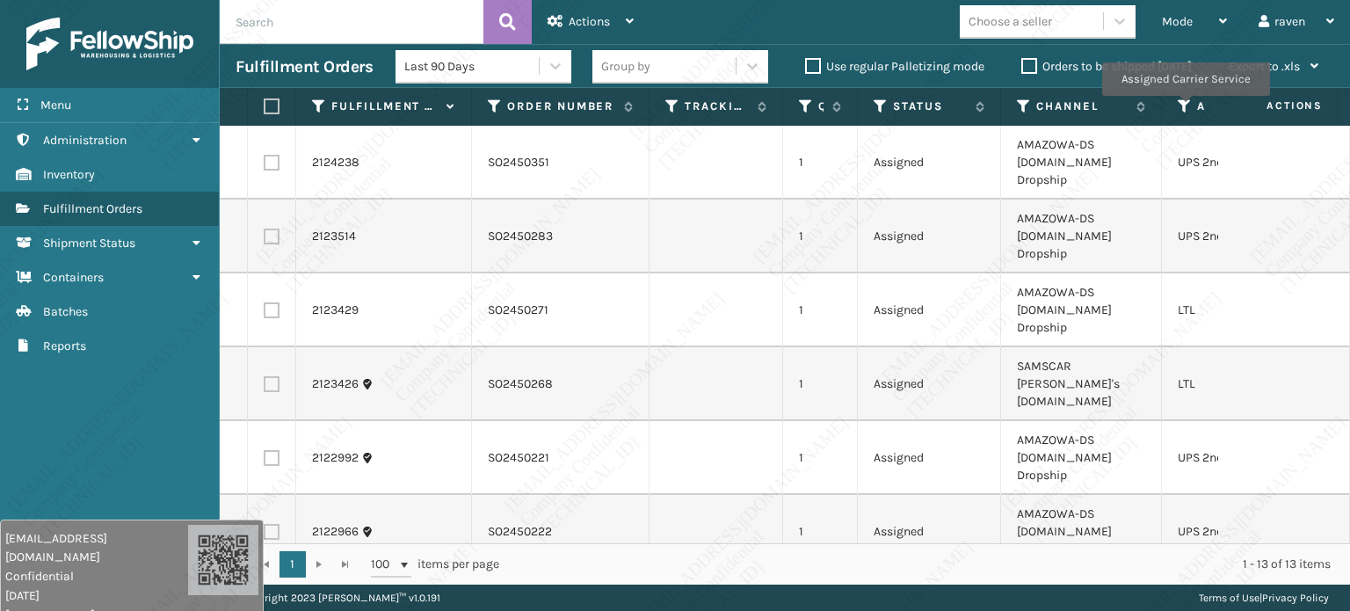
click at [1184, 108] on icon at bounding box center [1184, 106] width 14 height 16
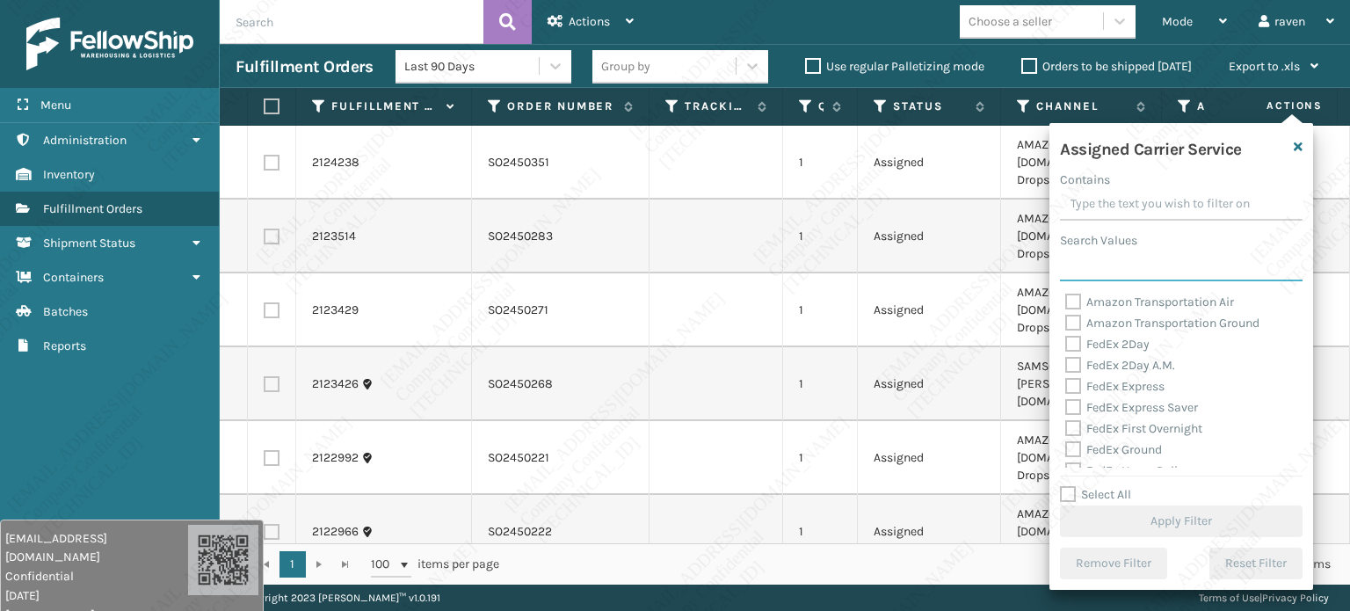
click at [1118, 276] on input "Search Values" at bounding box center [1181, 266] width 242 height 32
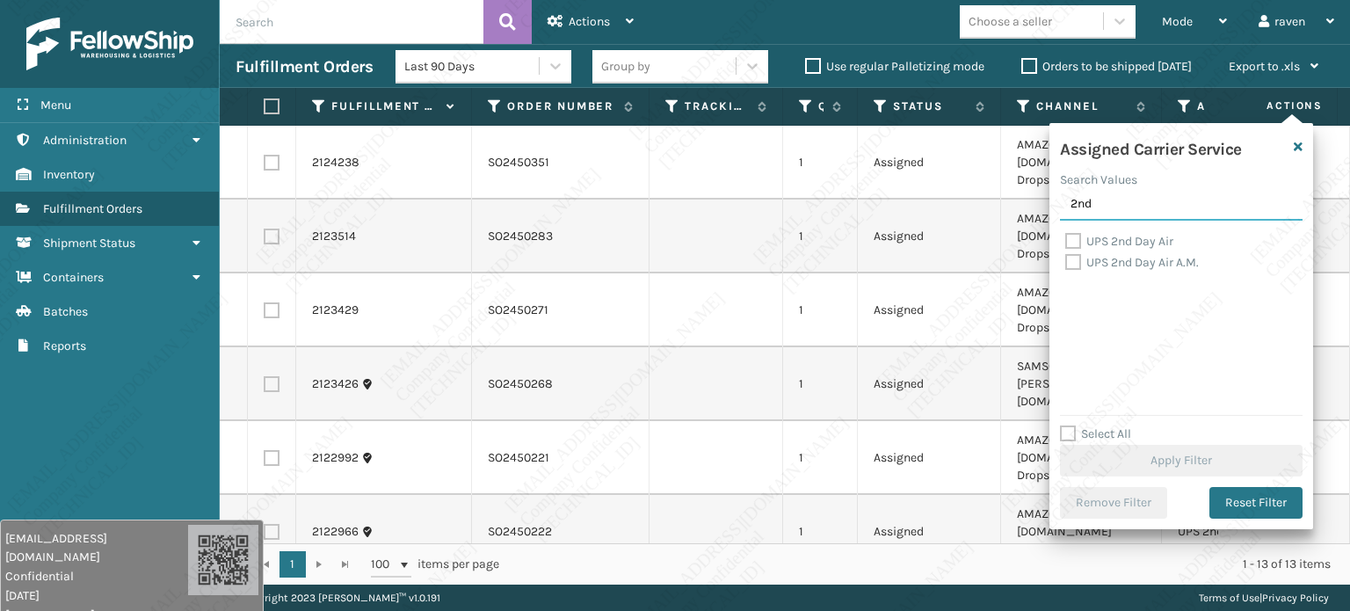
type input "2nd"
click at [1101, 242] on label "UPS 2nd Day Air" at bounding box center [1119, 241] width 108 height 15
click at [1066, 242] on input "UPS 2nd Day Air" at bounding box center [1065, 236] width 1 height 11
checkbox input "true"
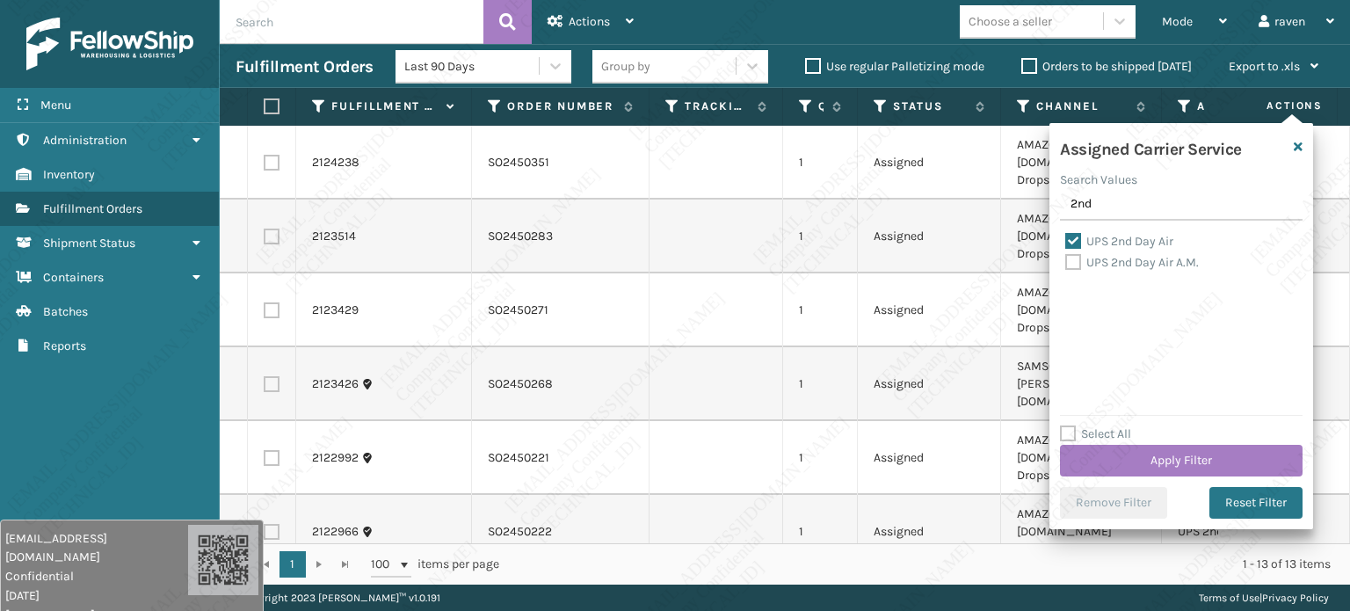
click at [1198, 432] on div "Select All Apply Filter" at bounding box center [1181, 449] width 242 height 53
click at [1198, 454] on button "Apply Filter" at bounding box center [1181, 461] width 242 height 32
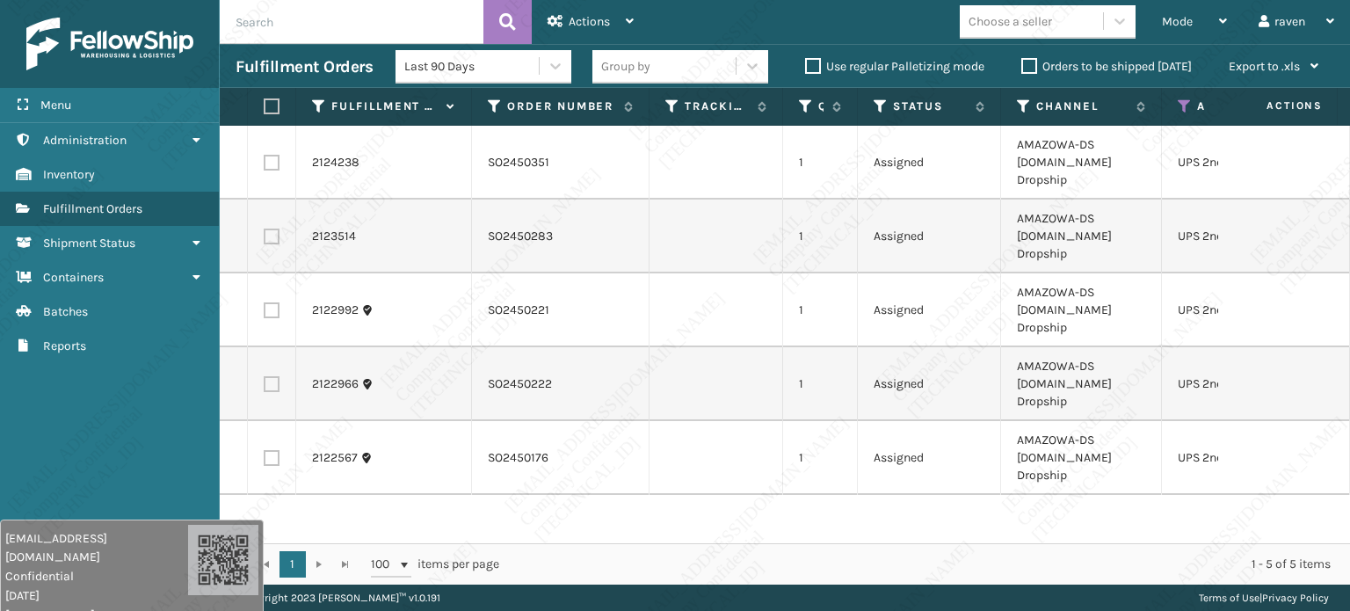
drag, startPoint x: 1183, startPoint y: 529, endPoint x: 1293, endPoint y: 538, distance: 111.1
click at [1321, 537] on div "2124238 SO2450351 1 Assigned AMAZOWA-DS [DOMAIN_NAME] Dropship UPS 2nd Day Air …" at bounding box center [785, 334] width 1130 height 417
drag, startPoint x: 1191, startPoint y: 544, endPoint x: 1300, endPoint y: 547, distance: 109.0
click at [1300, 547] on div "1 1 100 items per page 1 - 5 of 5 items" at bounding box center [785, 563] width 1130 height 41
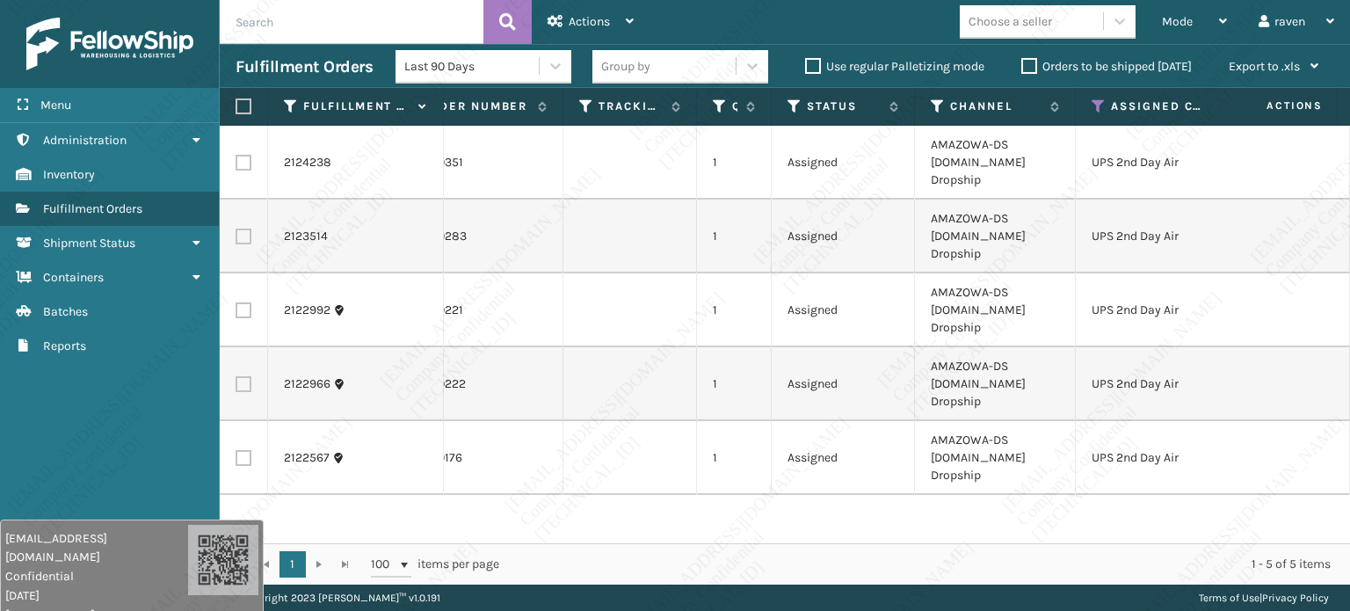
click at [706, 467] on div "2124238 SO2450351 1 Assigned AMAZOWA-DS [DOMAIN_NAME] Dropship UPS 2nd Day Air …" at bounding box center [785, 334] width 1130 height 417
click at [244, 105] on label at bounding box center [240, 106] width 11 height 16
click at [236, 105] on input "checkbox" at bounding box center [235, 106] width 1 height 11
checkbox input "true"
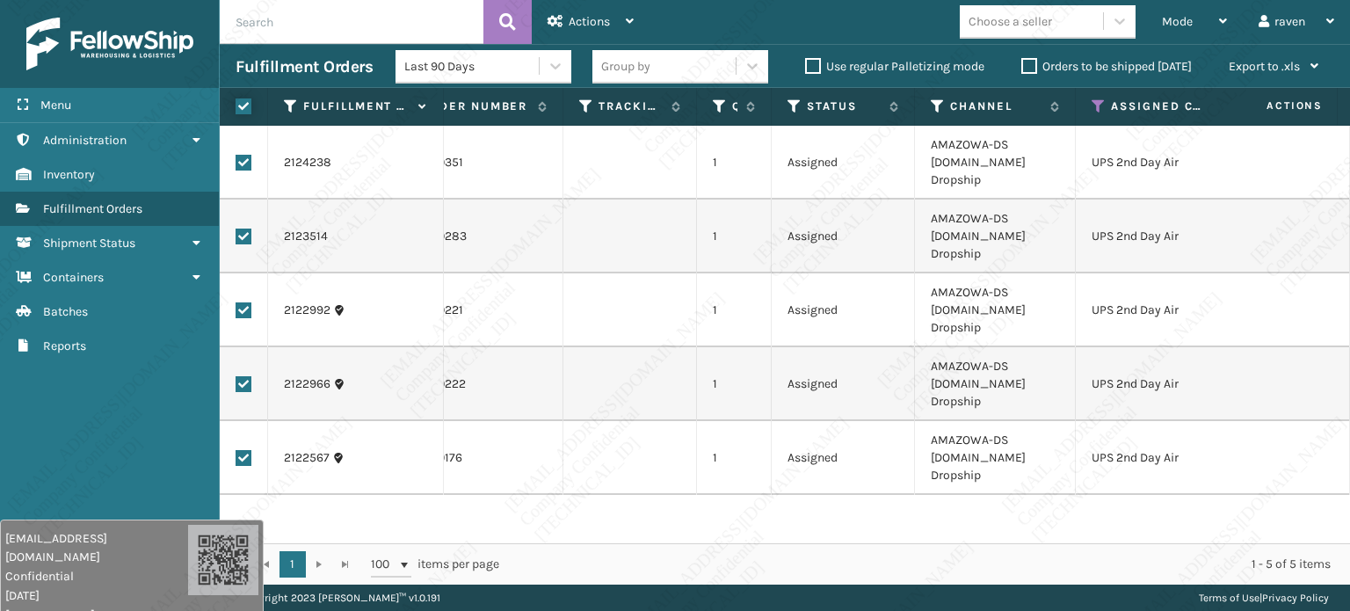
checkbox input "true"
click at [590, 15] on span "Actions" at bounding box center [588, 21] width 41 height 15
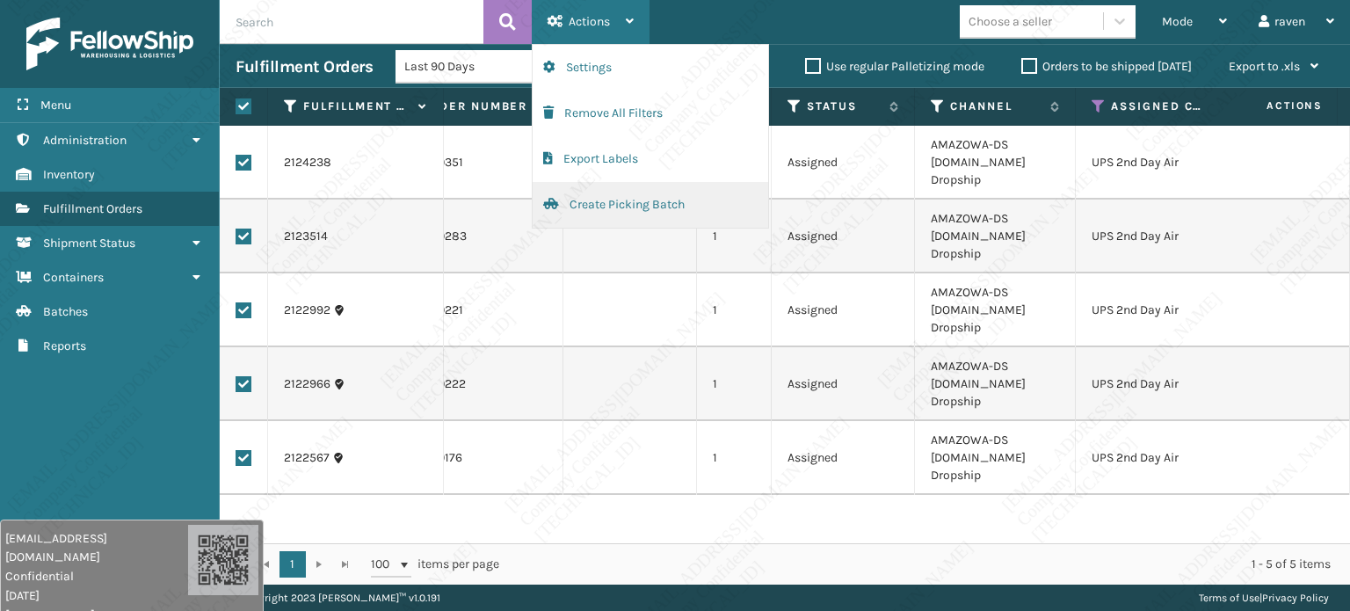
click at [616, 201] on button "Create Picking Batch" at bounding box center [649, 205] width 235 height 46
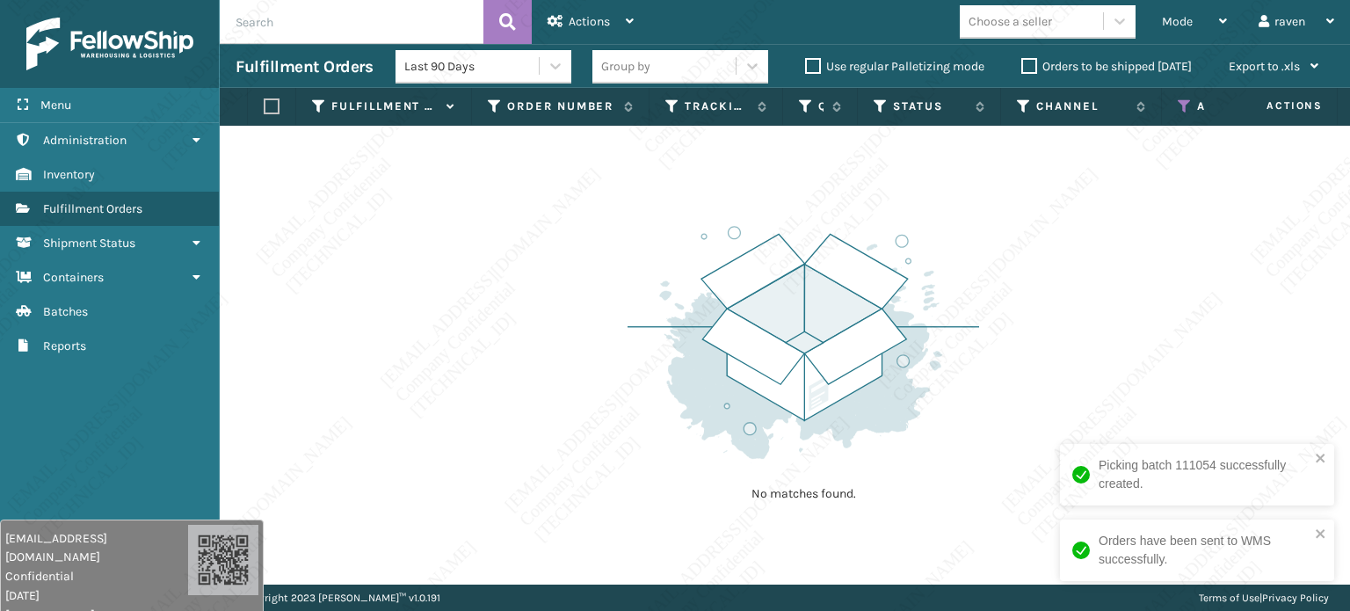
click at [1186, 104] on icon at bounding box center [1184, 106] width 14 height 16
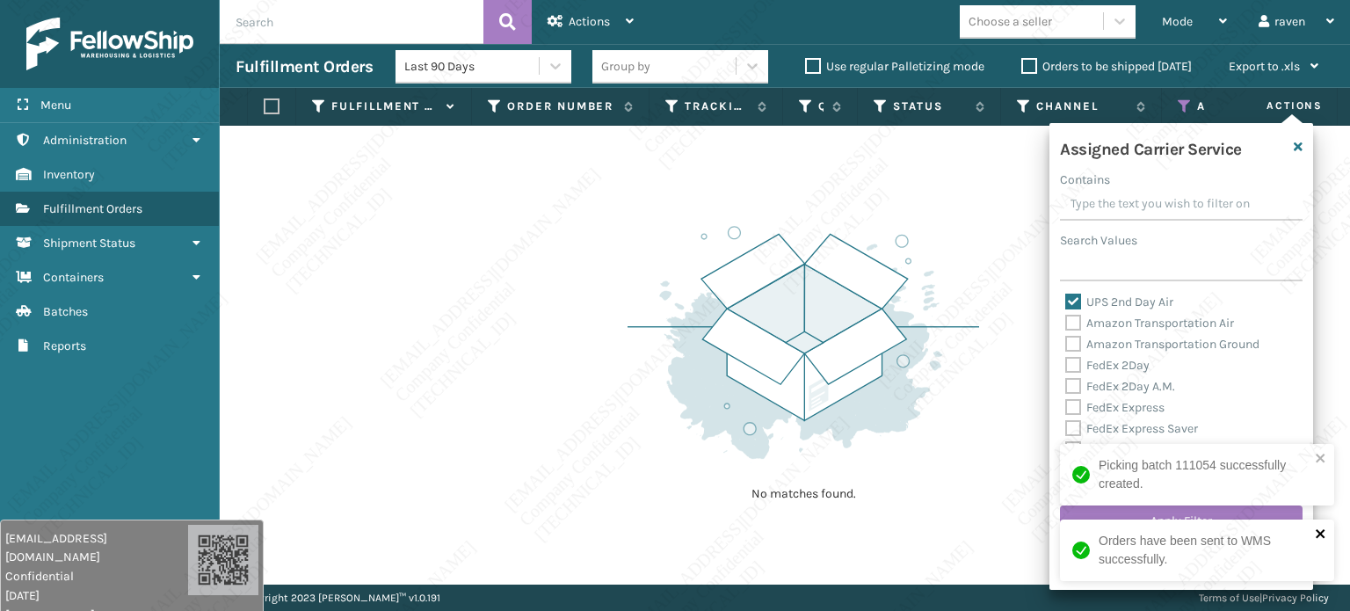
click at [1322, 533] on icon "close" at bounding box center [1320, 533] width 12 height 14
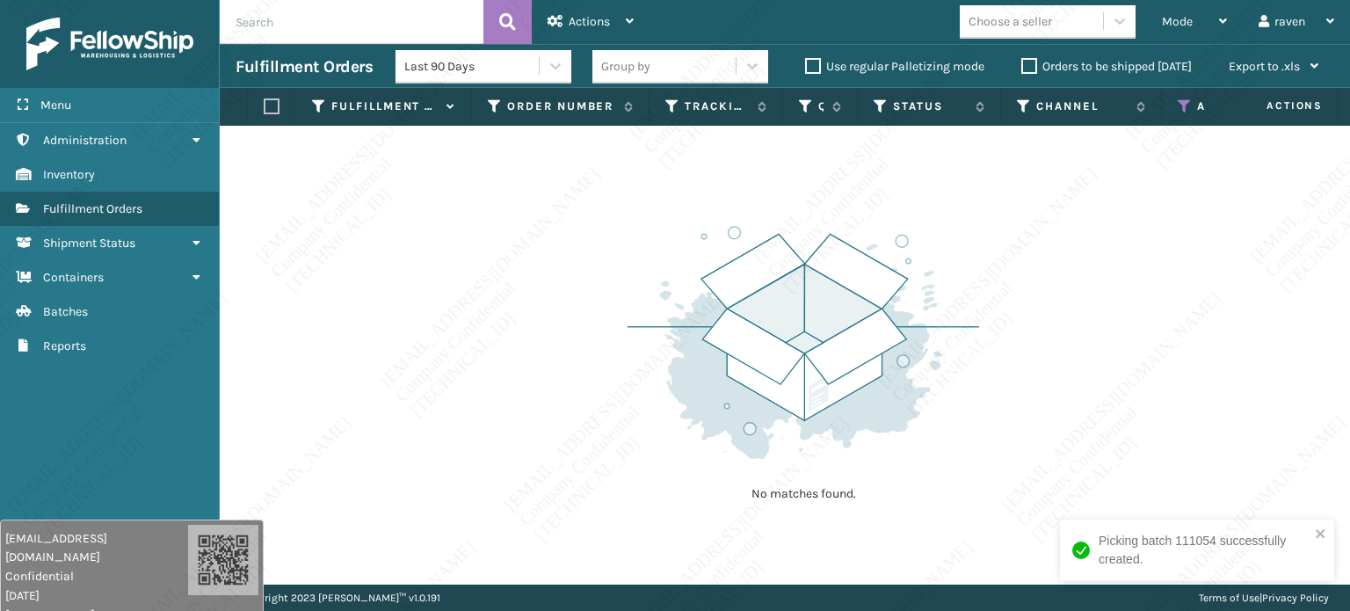
click at [1321, 463] on div "No matches found." at bounding box center [785, 355] width 1130 height 459
click at [1318, 533] on icon "close" at bounding box center [1320, 533] width 12 height 14
click at [1183, 104] on icon at bounding box center [1184, 106] width 14 height 16
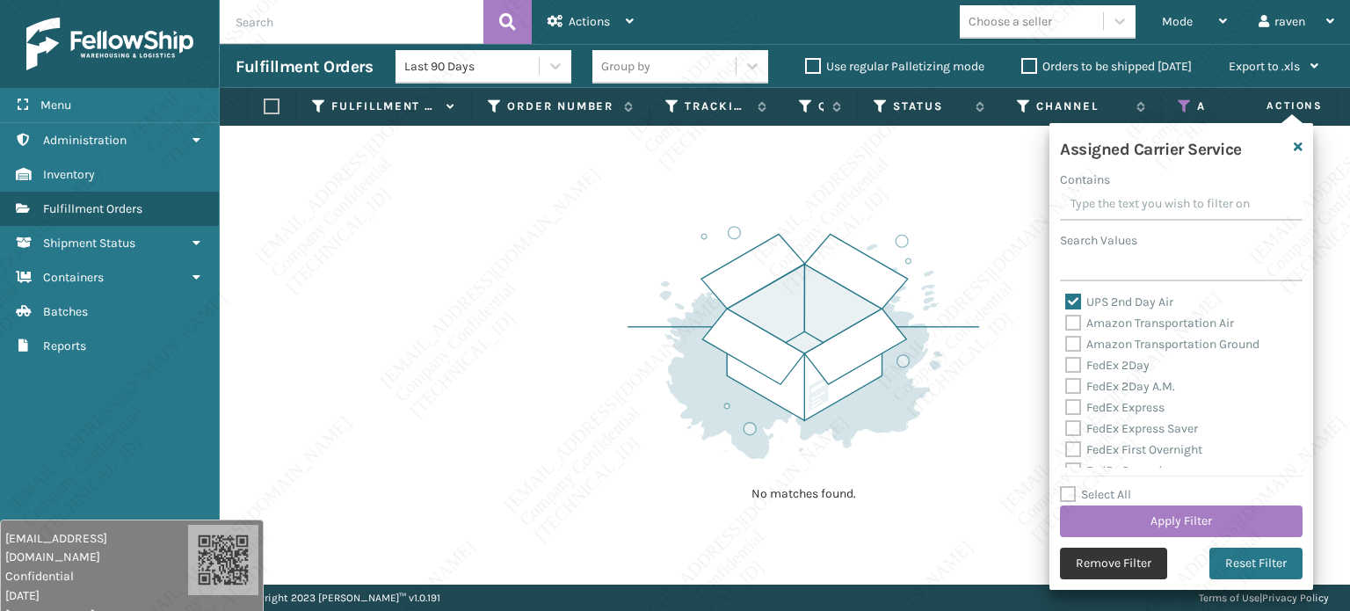
click at [1107, 554] on button "Remove Filter" at bounding box center [1113, 563] width 107 height 32
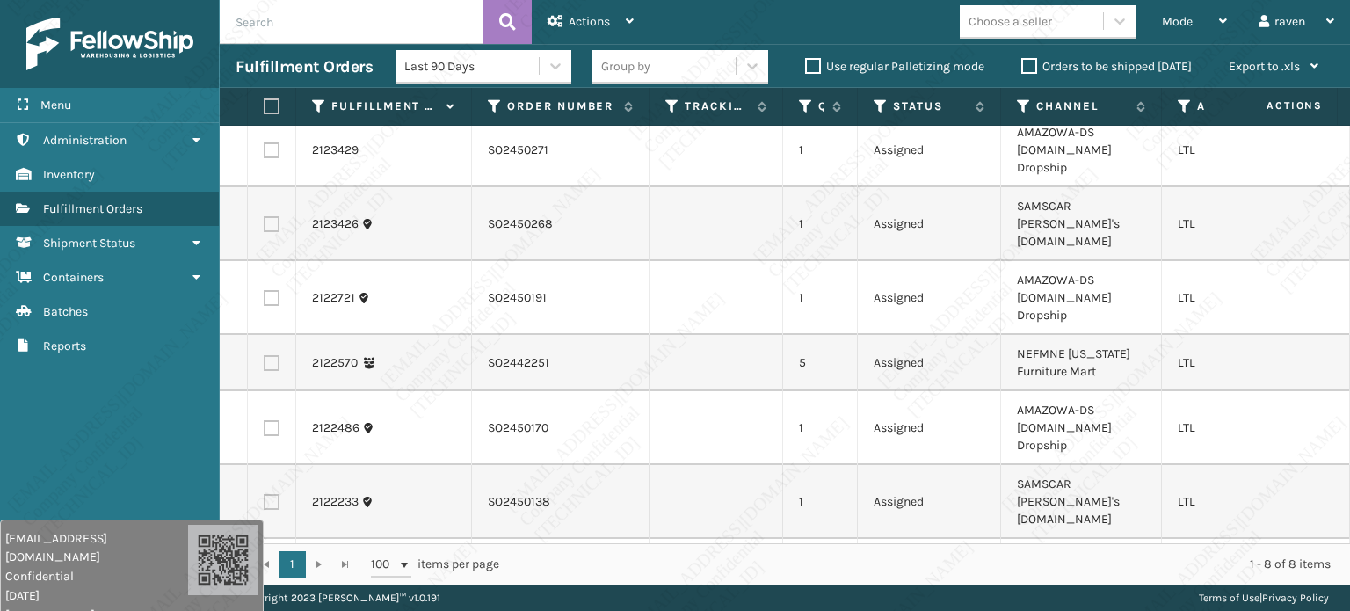
scroll to position [0, 0]
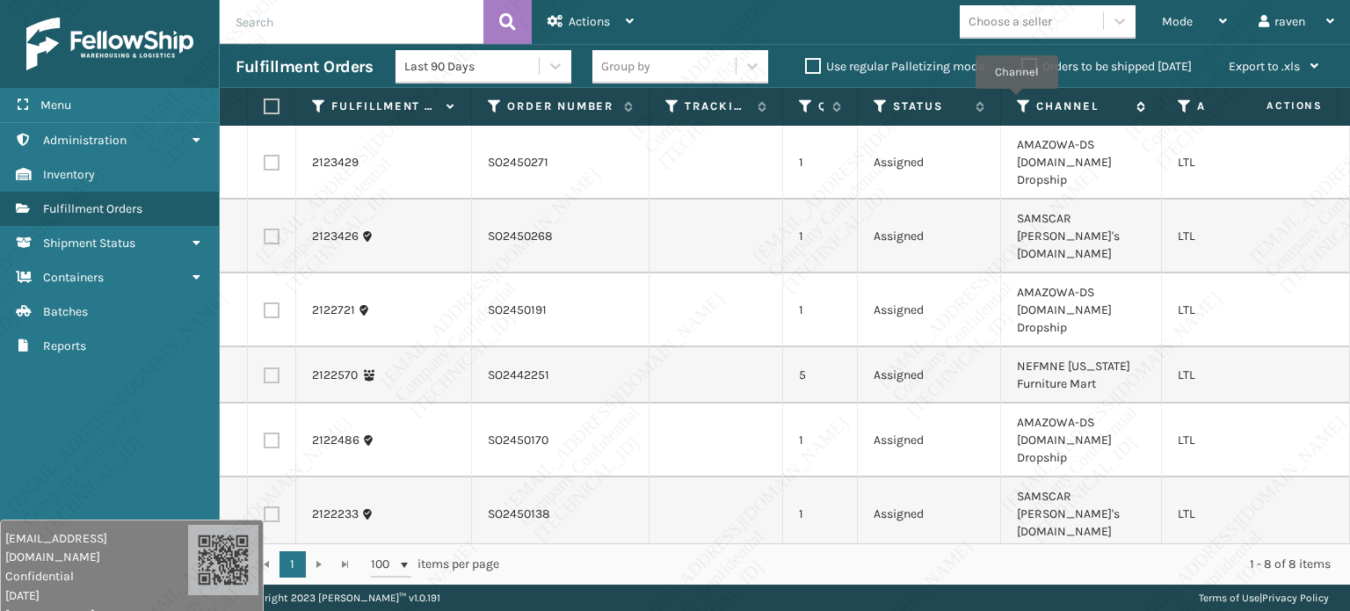
click at [1017, 102] on icon at bounding box center [1024, 106] width 14 height 16
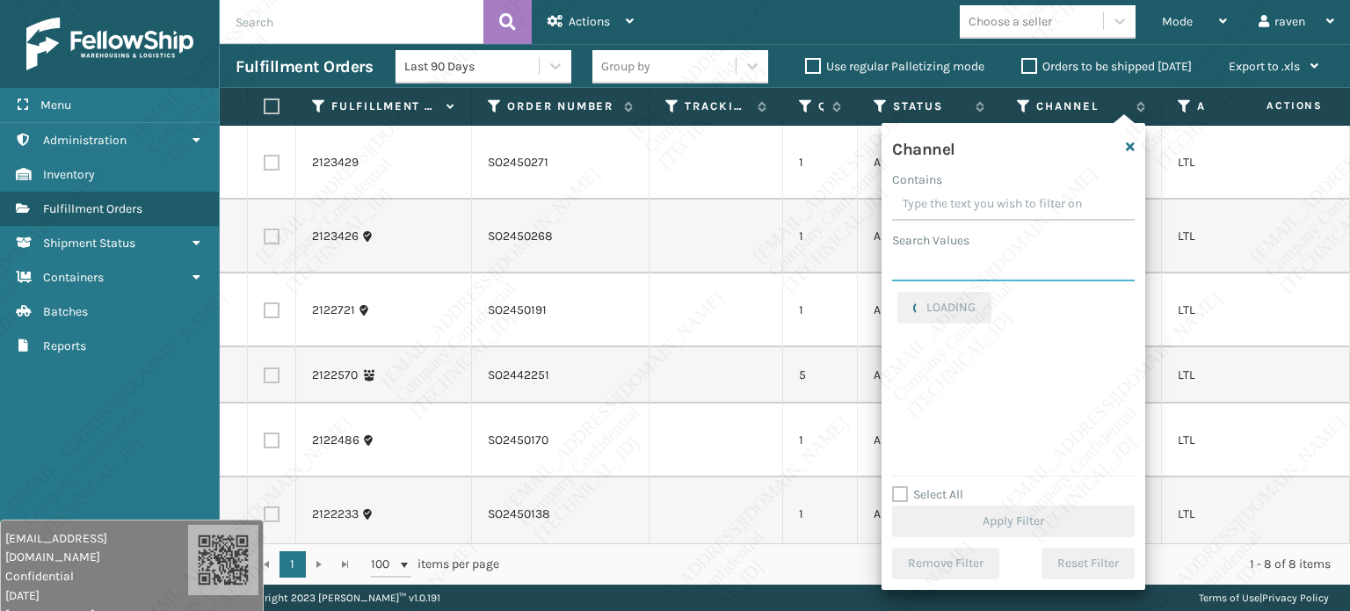
click at [967, 277] on input "Search Values" at bounding box center [1013, 266] width 242 height 32
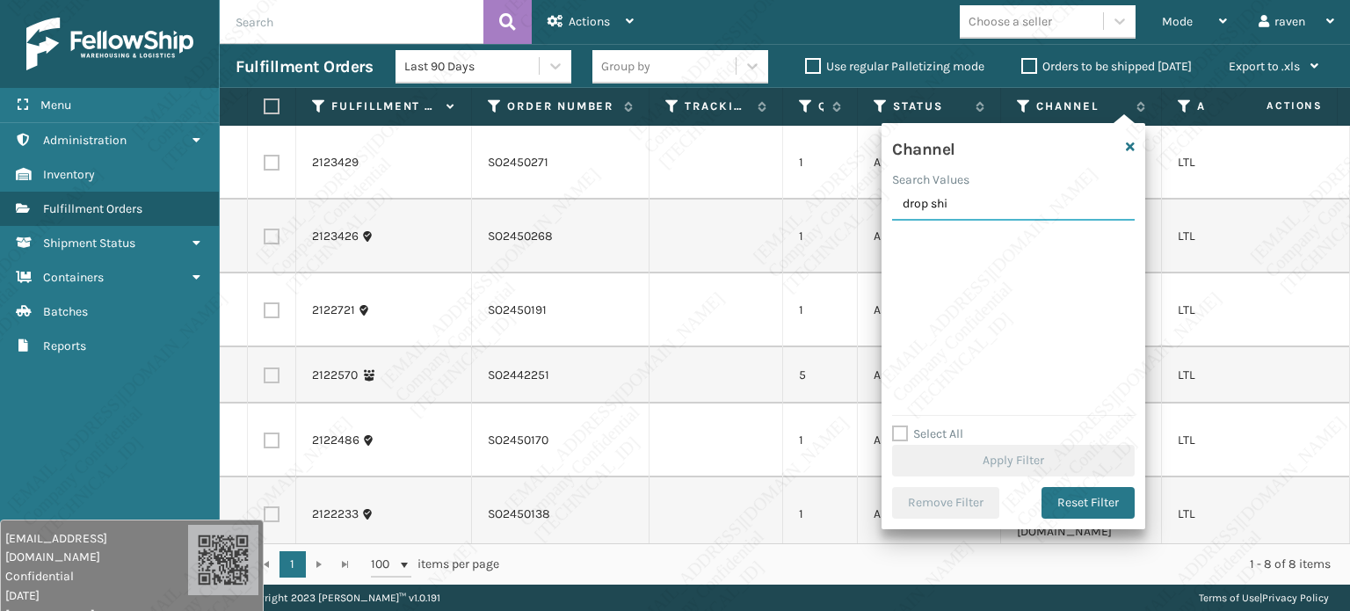
click at [935, 215] on input "drop shi" at bounding box center [1013, 205] width 242 height 32
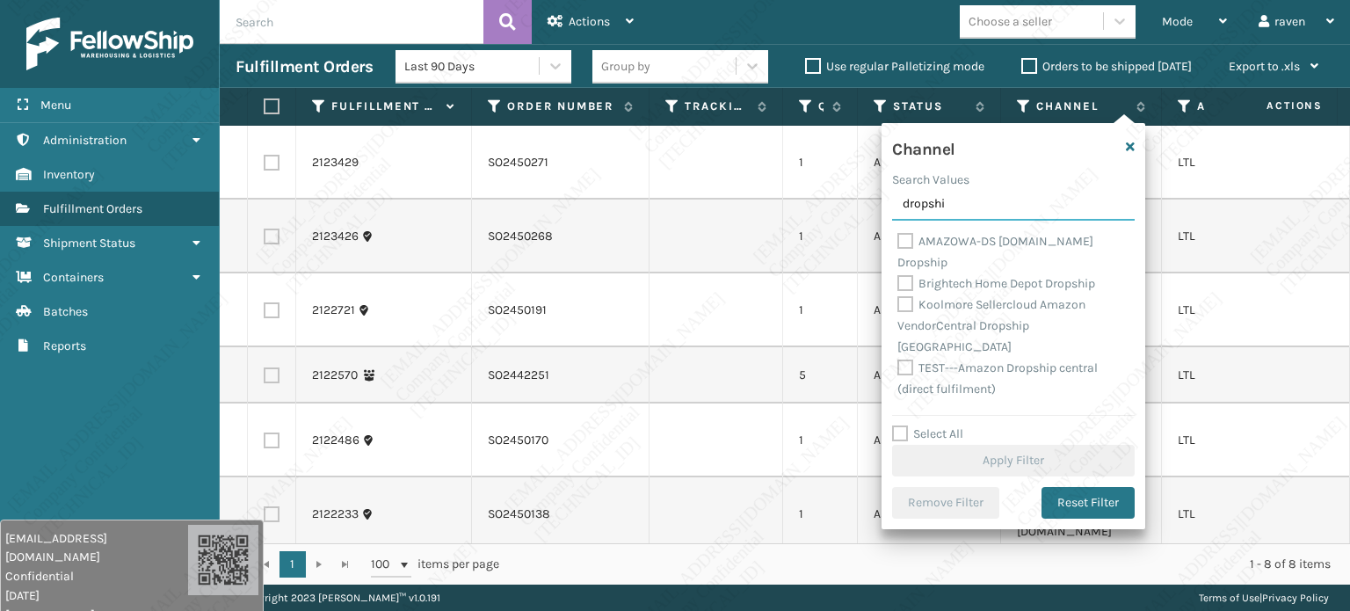
type input "dropshi"
click at [952, 242] on label "AMAZOWA-DS [DOMAIN_NAME] Dropship" at bounding box center [995, 252] width 196 height 36
click at [898, 242] on input "AMAZOWA-DS [DOMAIN_NAME] Dropship" at bounding box center [897, 236] width 1 height 11
checkbox input "true"
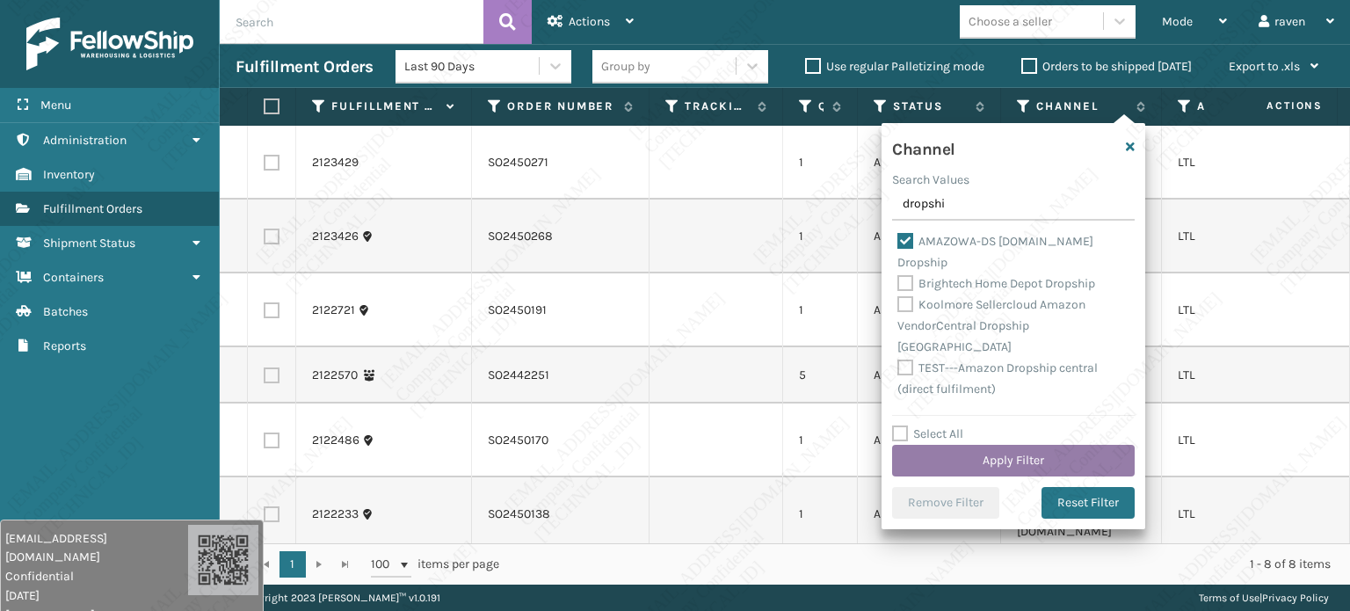
click at [1075, 449] on button "Apply Filter" at bounding box center [1013, 461] width 242 height 32
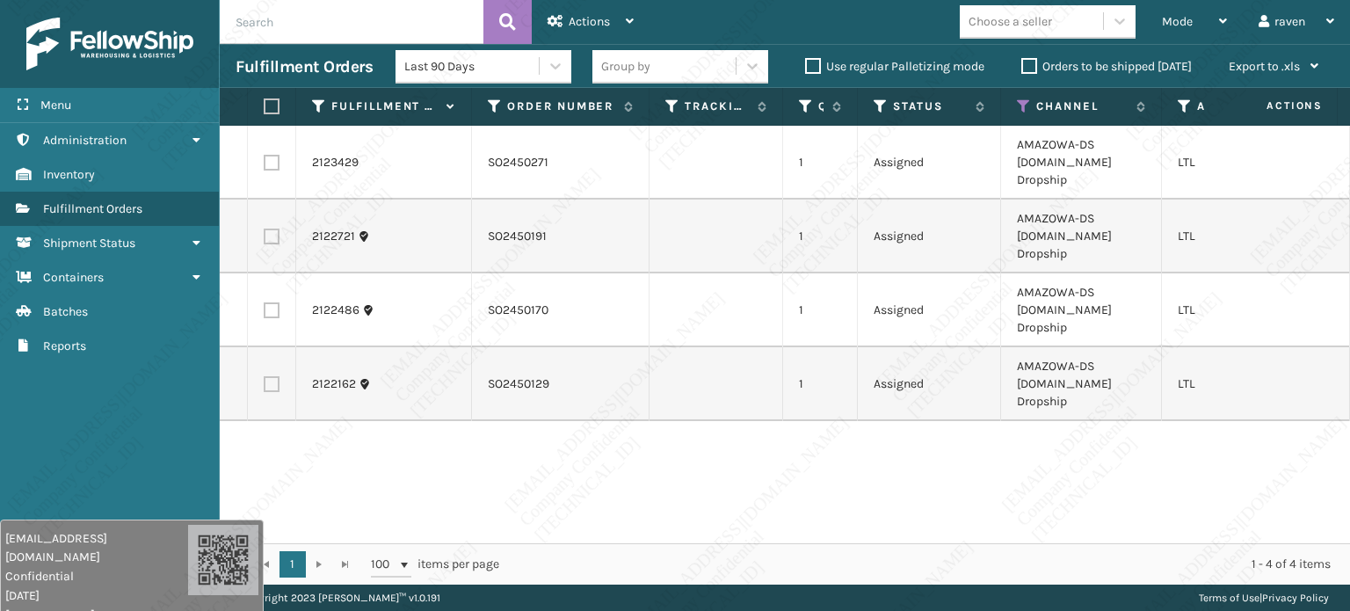
click at [274, 104] on label at bounding box center [269, 106] width 11 height 16
click at [264, 104] on input "checkbox" at bounding box center [264, 106] width 1 height 11
checkbox input "true"
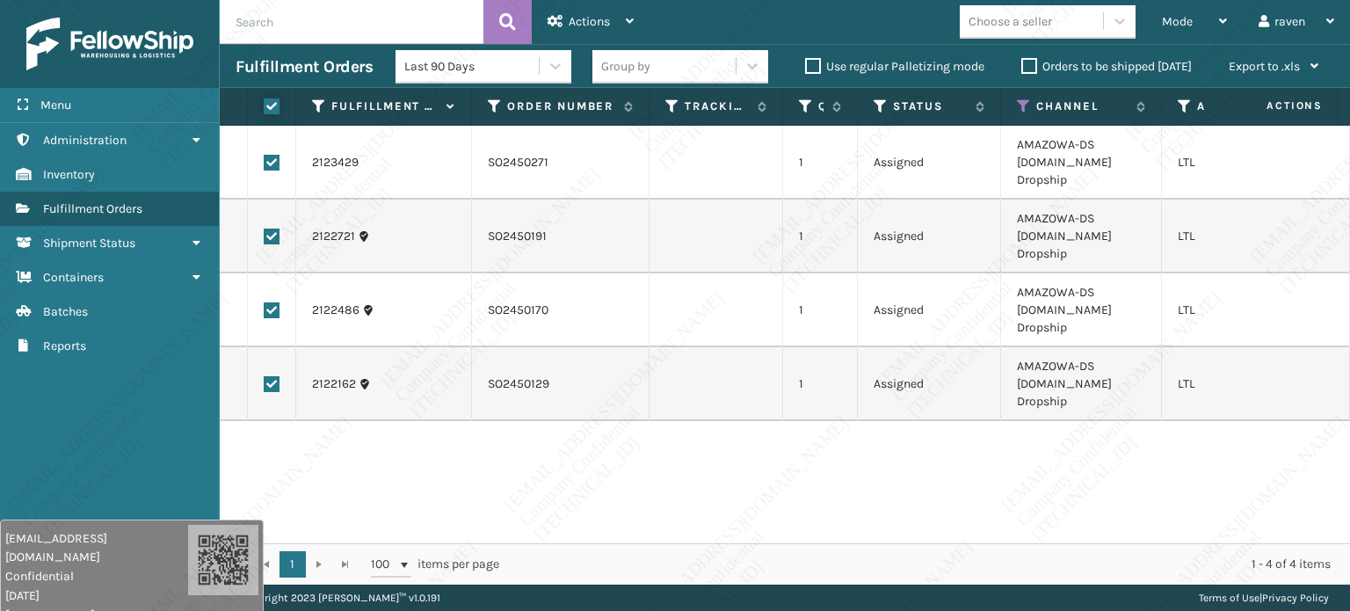
checkbox input "true"
click at [590, 14] on span "Actions" at bounding box center [588, 21] width 41 height 15
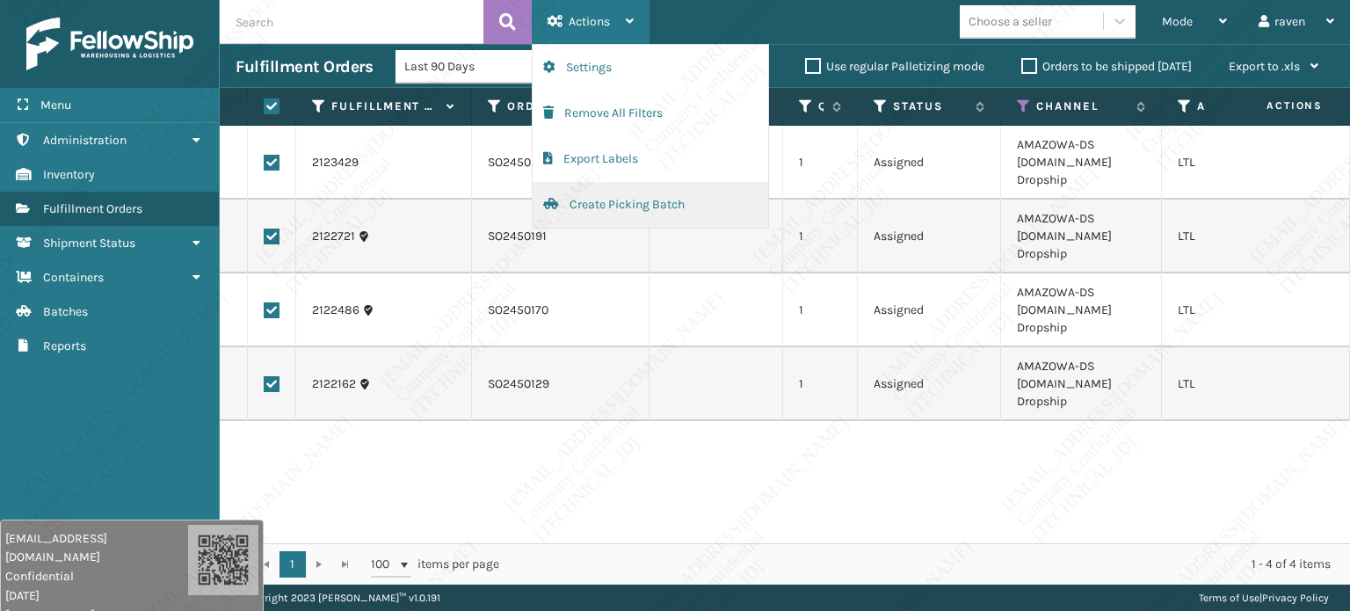
click at [601, 199] on button "Create Picking Batch" at bounding box center [649, 205] width 235 height 46
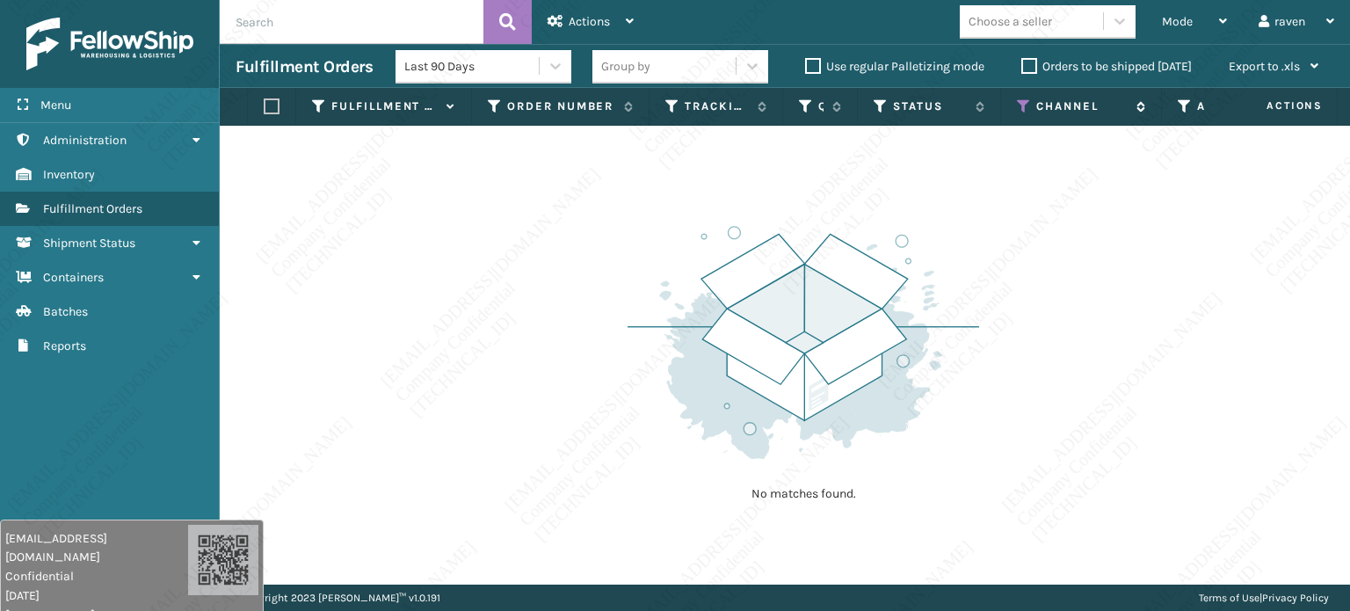
click at [1019, 105] on icon at bounding box center [1024, 106] width 14 height 16
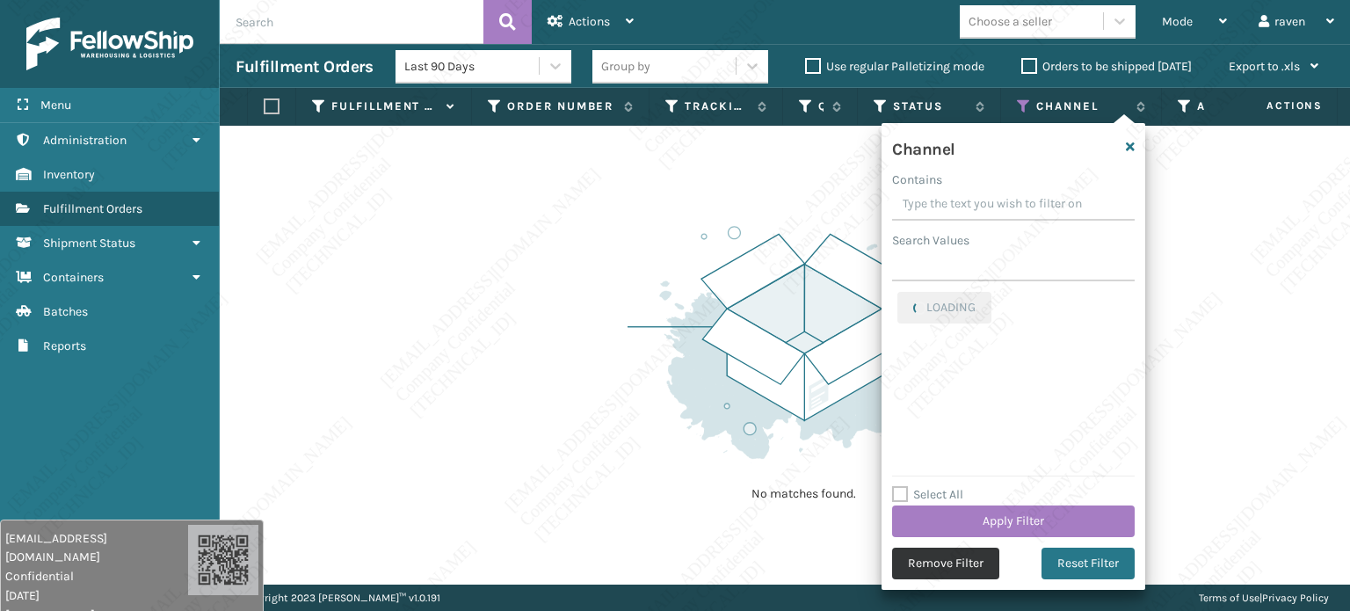
click at [981, 553] on button "Remove Filter" at bounding box center [945, 563] width 107 height 32
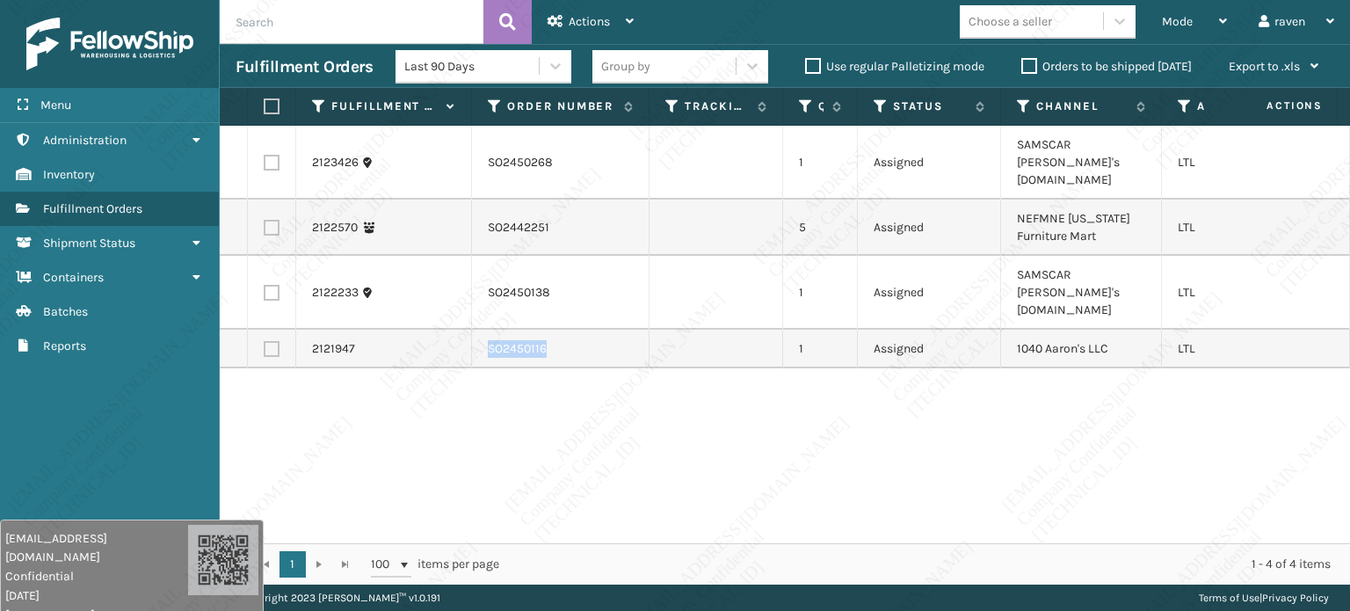
drag, startPoint x: 560, startPoint y: 306, endPoint x: 477, endPoint y: 308, distance: 82.6
click at [477, 329] on td "SO2450116" at bounding box center [560, 348] width 177 height 39
copy td "SO2450116"
click at [552, 340] on div "2123426 SO2450268 1 Assigned SAMSCAR [PERSON_NAME]'s [DOMAIN_NAME] LTL 2122570 …" at bounding box center [785, 334] width 1130 height 417
click at [273, 341] on label at bounding box center [272, 349] width 16 height 16
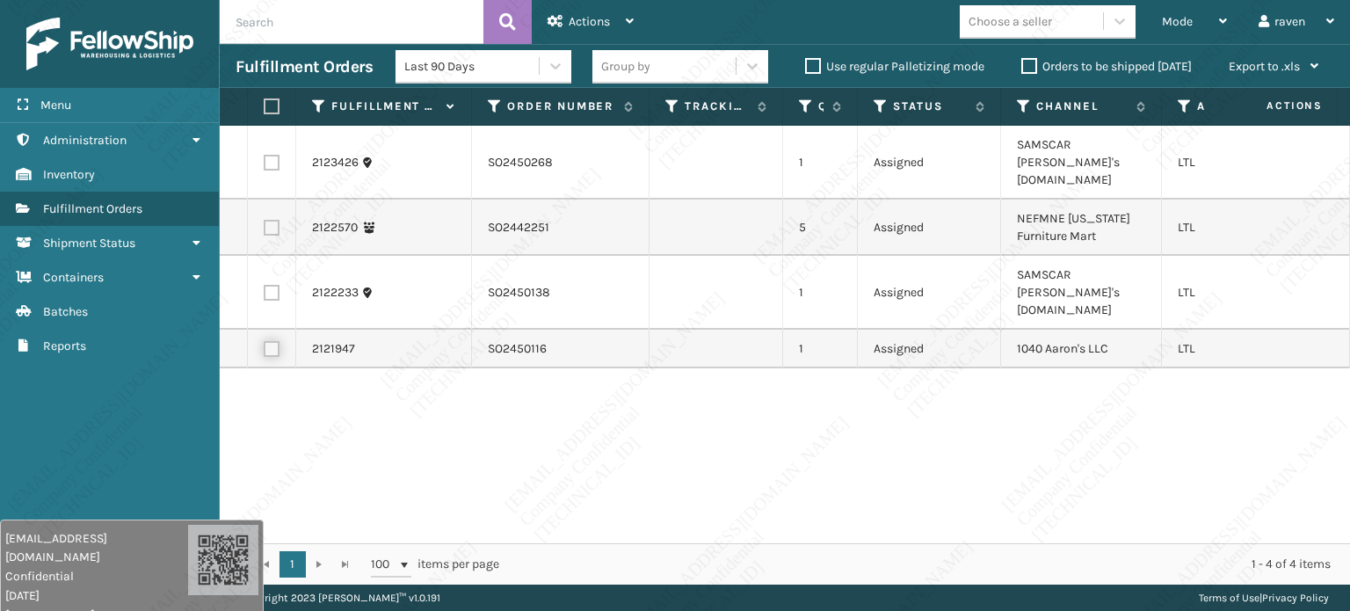
click at [264, 341] on input "checkbox" at bounding box center [264, 346] width 1 height 11
checkbox input "true"
copy td "1040 Aaron's LLC"
drag, startPoint x: 1110, startPoint y: 312, endPoint x: 1018, endPoint y: 310, distance: 91.4
click at [1018, 329] on td "1040 Aaron's LLC" at bounding box center [1081, 348] width 161 height 39
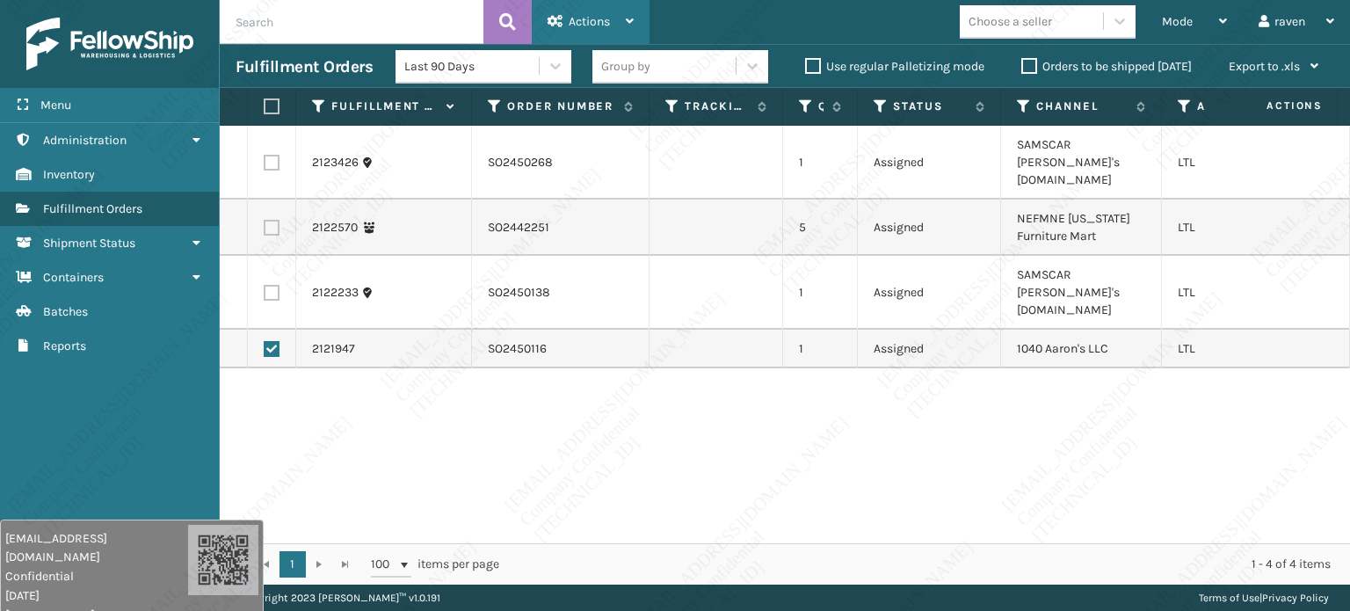
click at [593, 16] on span "Actions" at bounding box center [588, 21] width 41 height 15
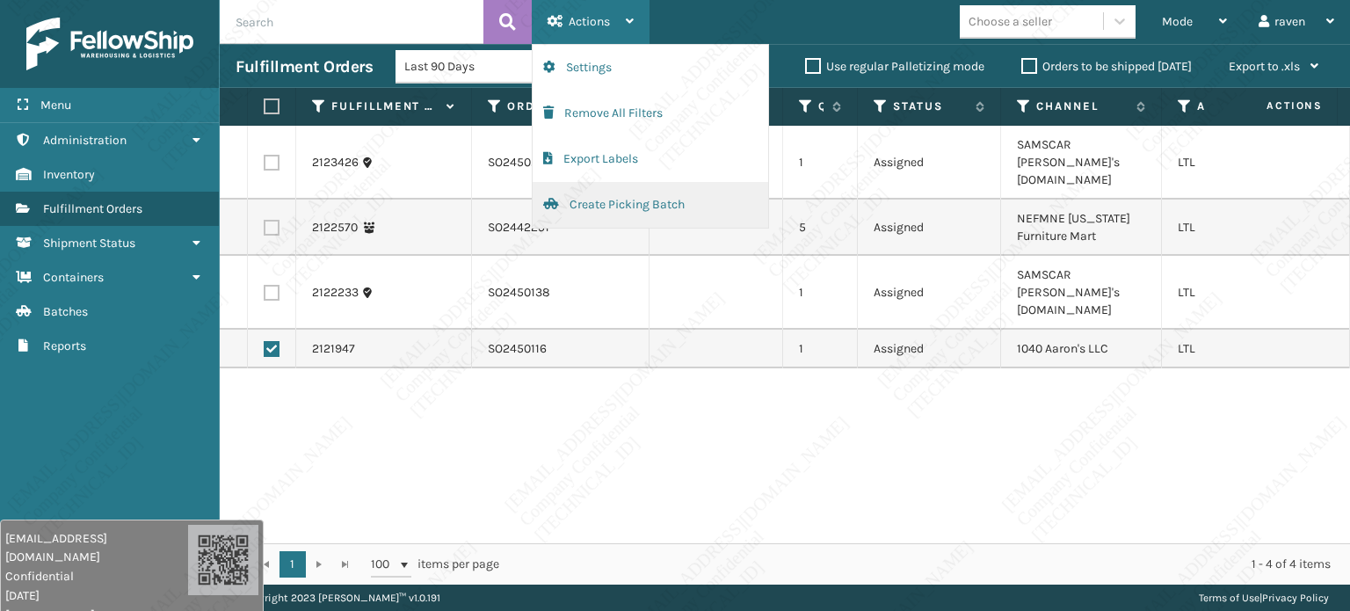
click at [596, 207] on button "Create Picking Batch" at bounding box center [649, 205] width 235 height 46
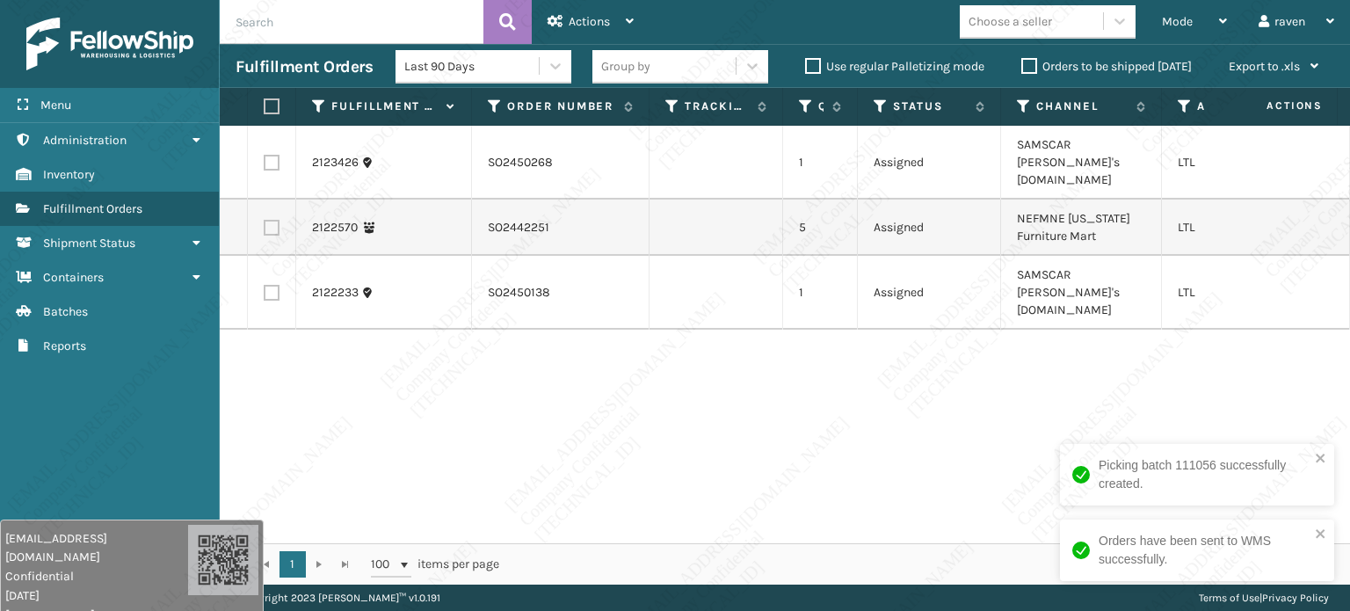
click at [1112, 337] on div "2123426 SO2450268 1 Assigned SAMSCAR [PERSON_NAME]'s [DOMAIN_NAME] LTL 2122570 …" at bounding box center [785, 334] width 1130 height 417
drag, startPoint x: 547, startPoint y: 207, endPoint x: 482, endPoint y: 205, distance: 65.1
click at [482, 205] on td "SO2442251" at bounding box center [560, 227] width 177 height 56
copy td "SO2442251"
click at [269, 220] on label at bounding box center [272, 228] width 16 height 16
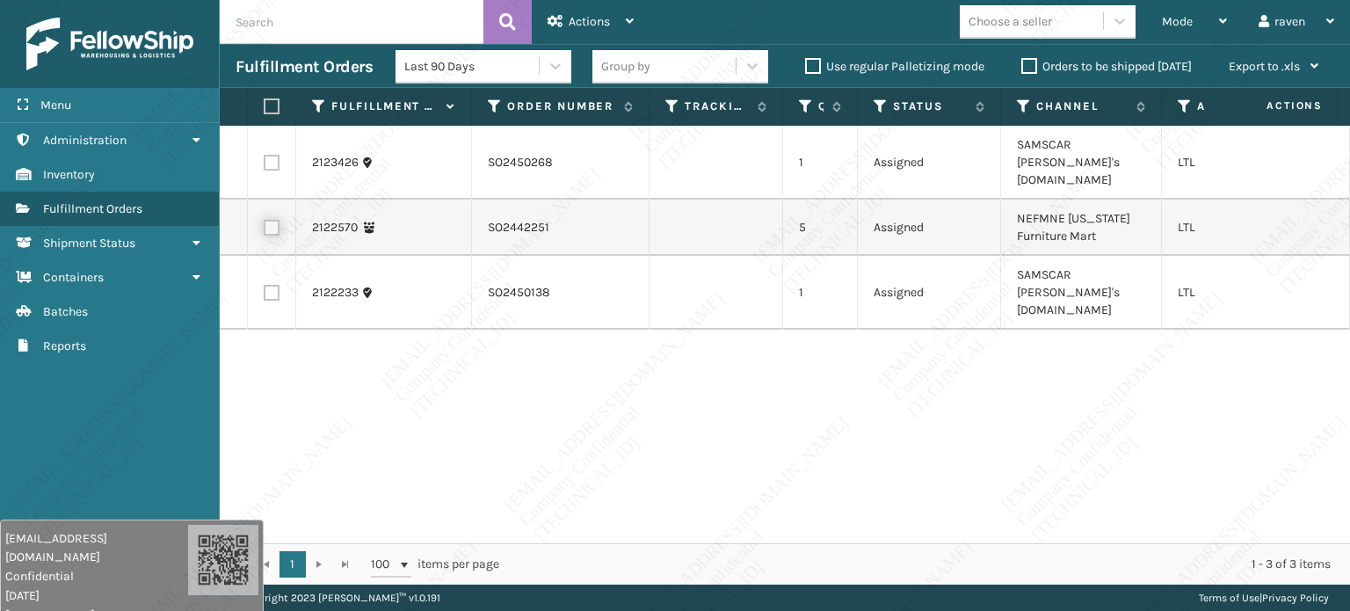
click at [264, 220] on input "checkbox" at bounding box center [264, 225] width 1 height 11
checkbox input "true"
click at [588, 16] on span "Actions" at bounding box center [588, 21] width 41 height 15
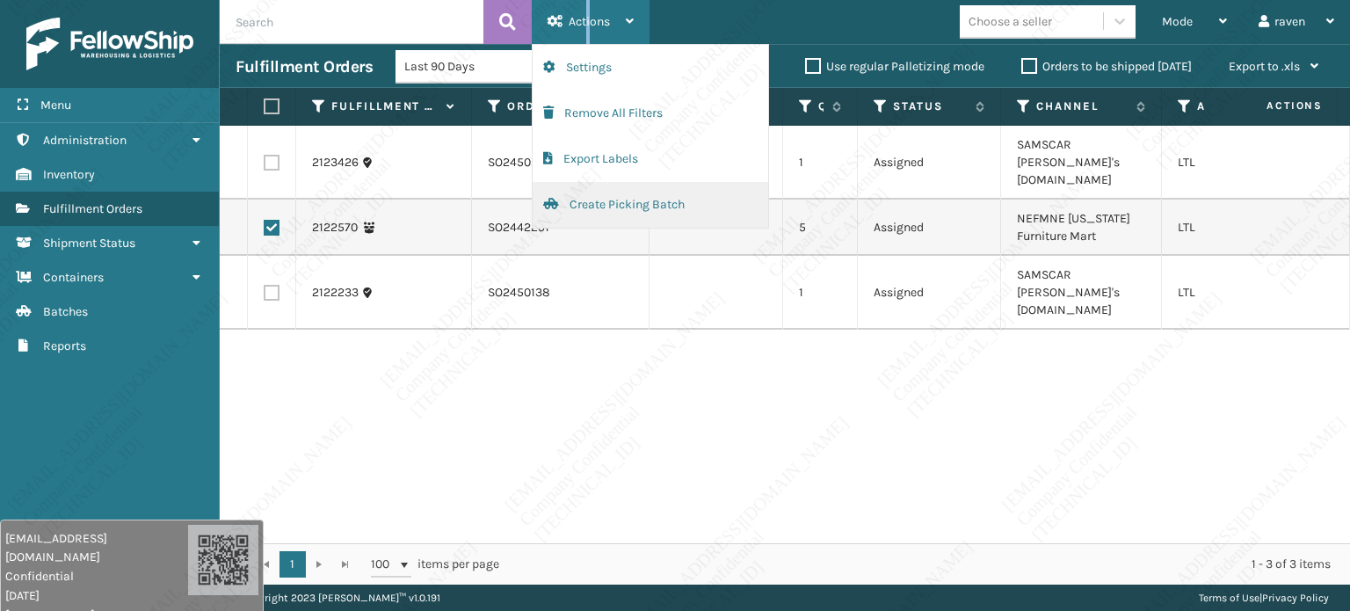
click at [620, 202] on button "Create Picking Batch" at bounding box center [649, 205] width 235 height 46
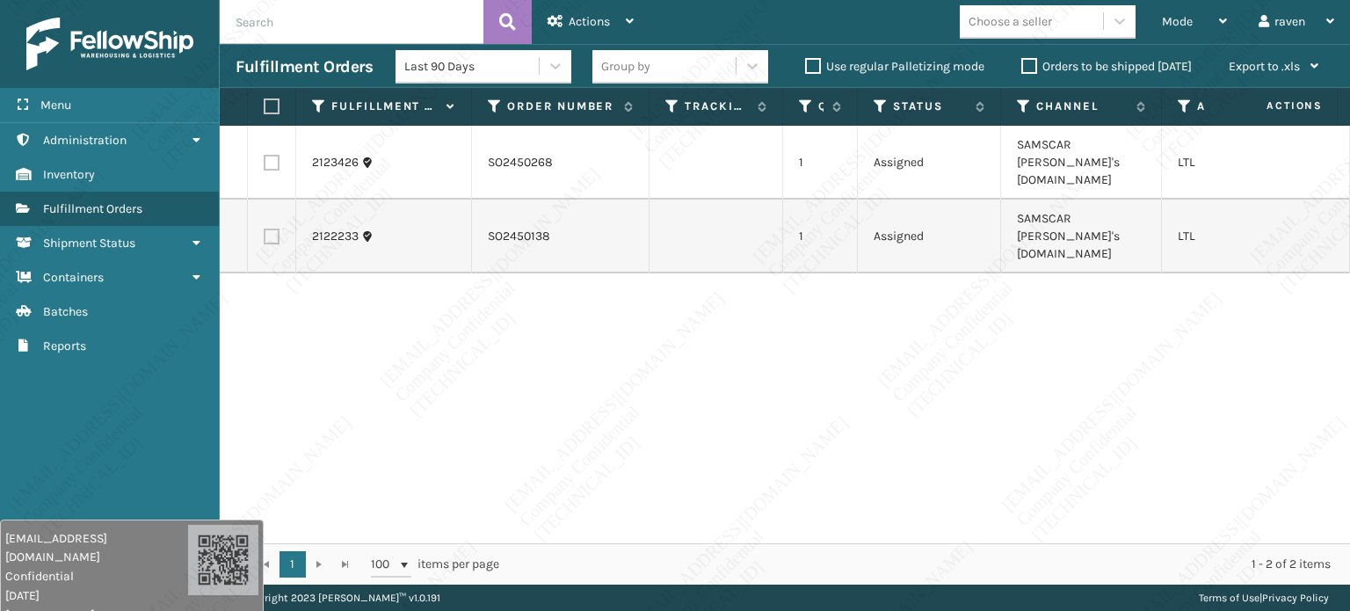
click at [1046, 428] on div "2123426 SO2450268 1 Assigned SAMSCAR [PERSON_NAME]'s [DOMAIN_NAME] LTL 2122233 …" at bounding box center [785, 334] width 1130 height 417
click at [274, 112] on label at bounding box center [269, 106] width 11 height 16
click at [264, 112] on input "checkbox" at bounding box center [264, 106] width 1 height 11
checkbox input "true"
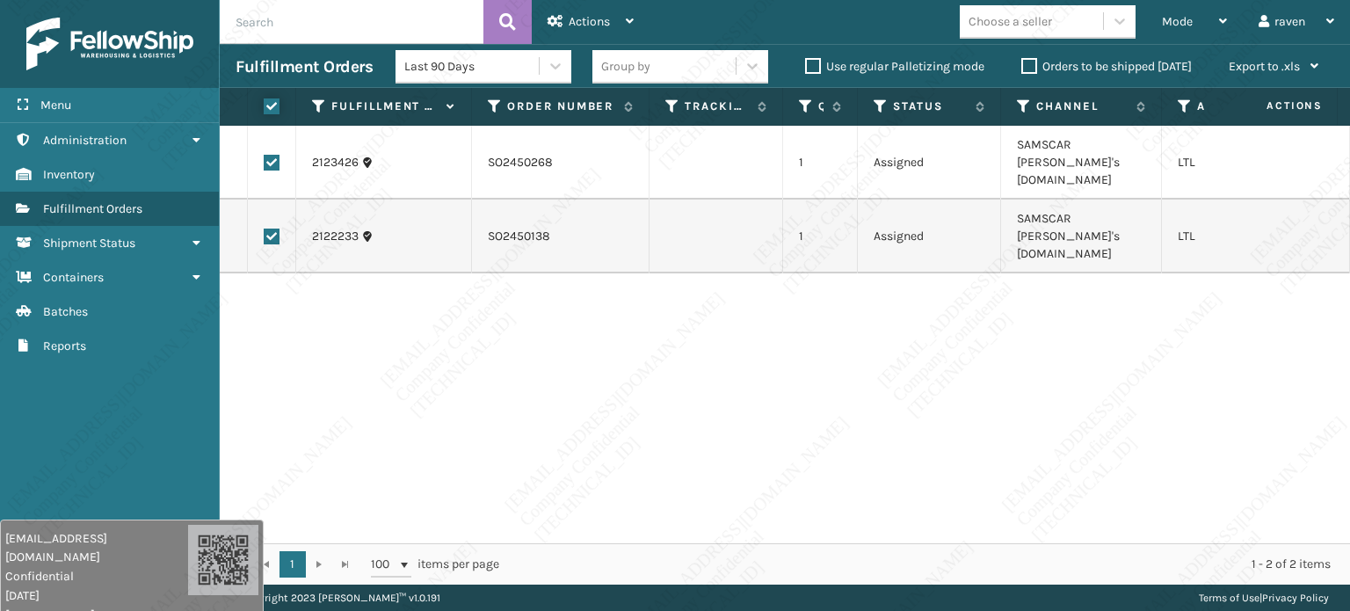
checkbox input "true"
drag, startPoint x: 1075, startPoint y: 144, endPoint x: 1086, endPoint y: 162, distance: 20.5
click at [1086, 162] on td "SAMSCAR [PERSON_NAME]'s [DOMAIN_NAME]" at bounding box center [1081, 163] width 161 height 74
copy td "[PERSON_NAME]'s [DOMAIN_NAME]"
click at [595, 34] on div "Actions" at bounding box center [590, 22] width 86 height 44
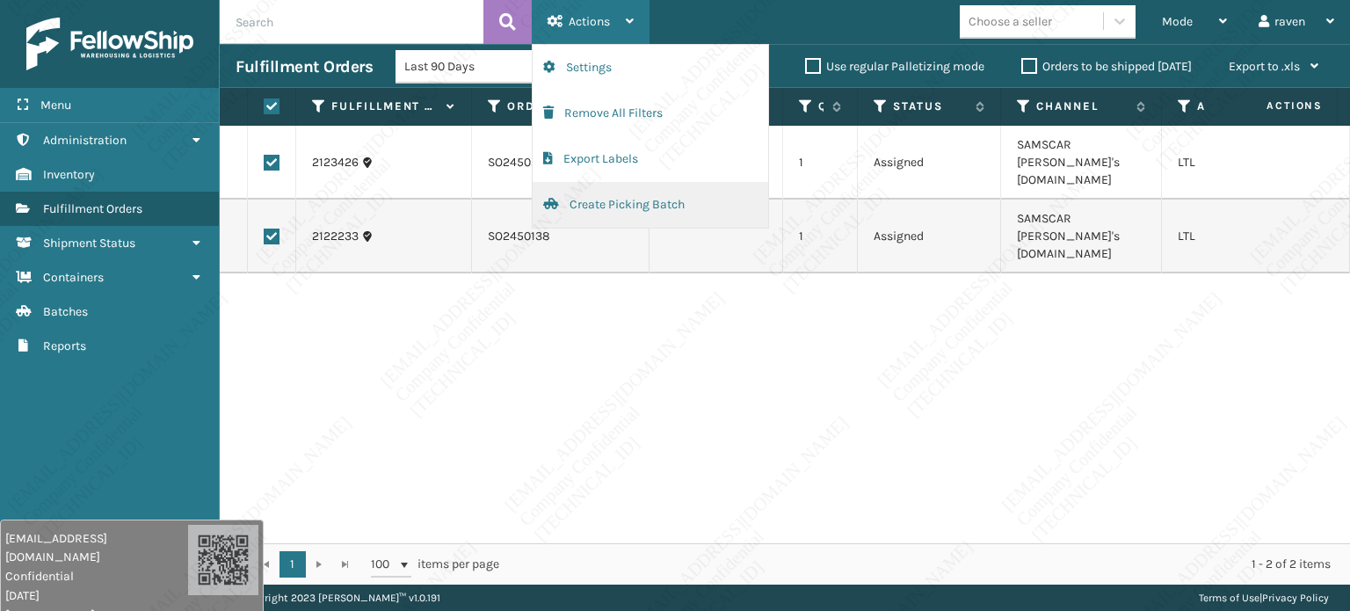
click at [599, 205] on button "Create Picking Batch" at bounding box center [649, 205] width 235 height 46
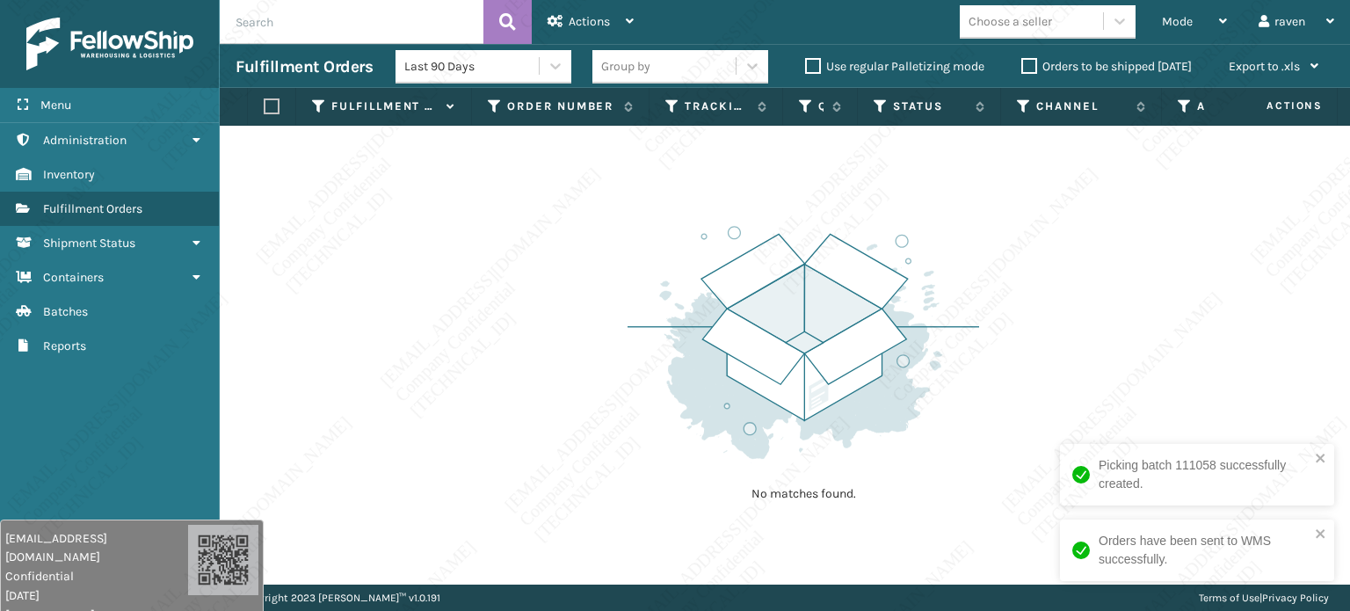
click at [773, 395] on img at bounding box center [802, 342] width 351 height 243
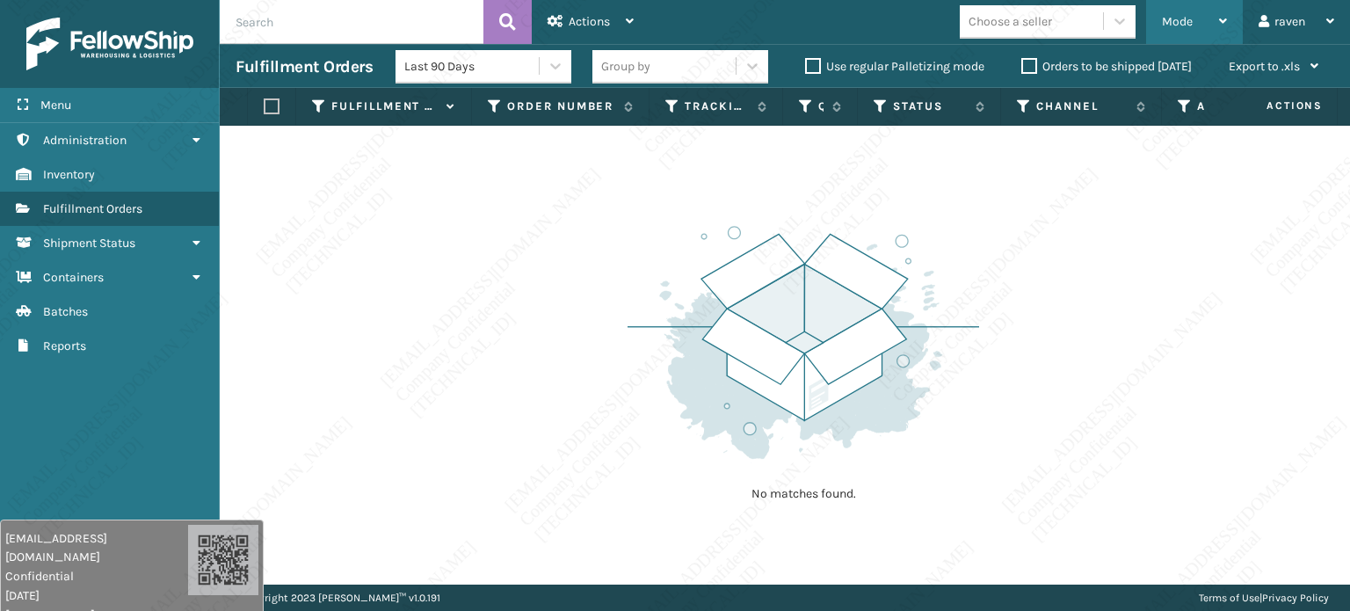
click at [1162, 8] on div "Mode" at bounding box center [1194, 22] width 65 height 44
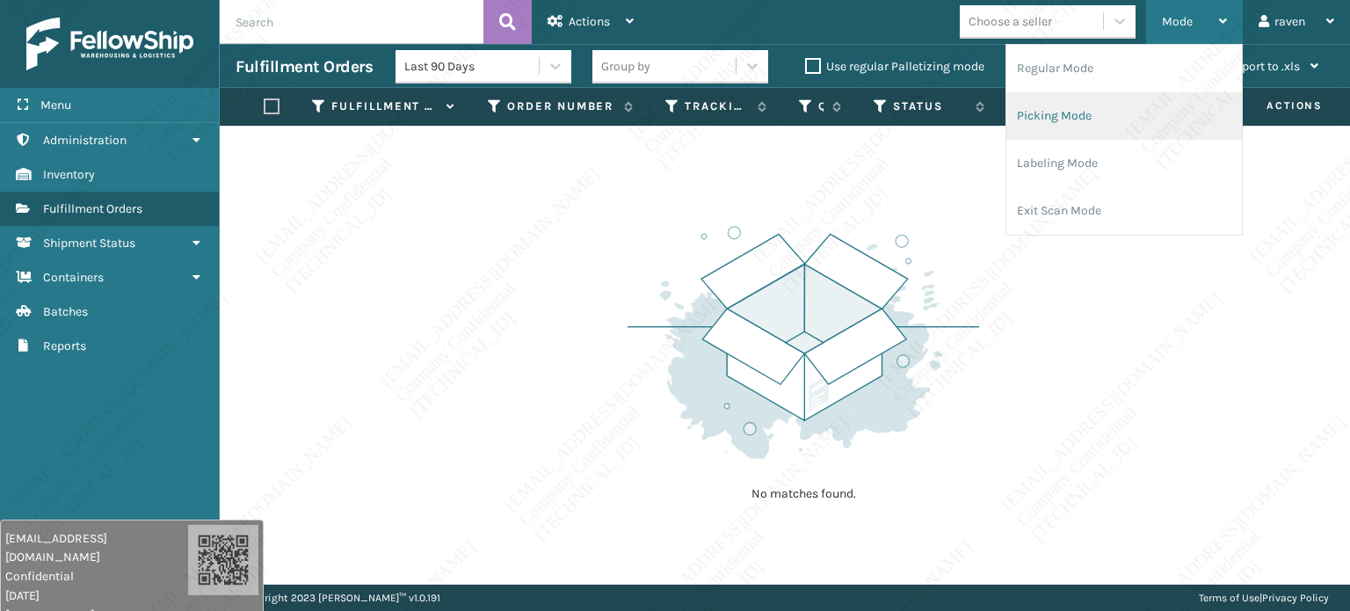
click at [1121, 102] on li "Picking Mode" at bounding box center [1123, 115] width 235 height 47
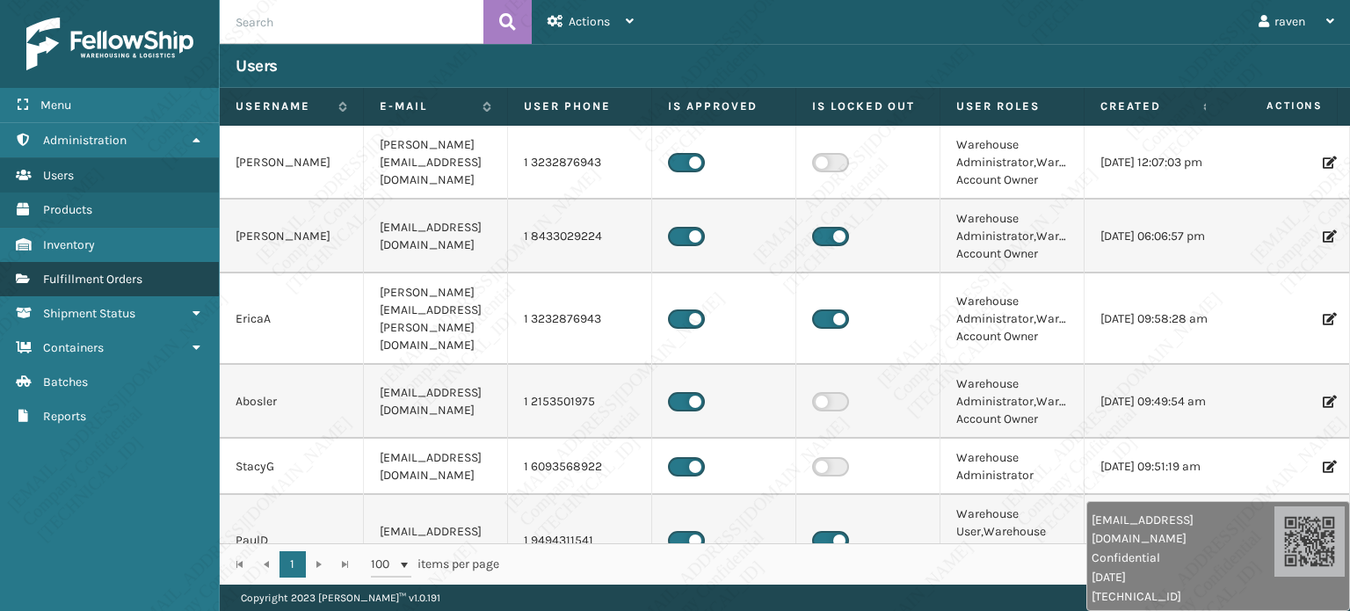
click at [81, 284] on link "Fulfillment Orders" at bounding box center [109, 279] width 219 height 34
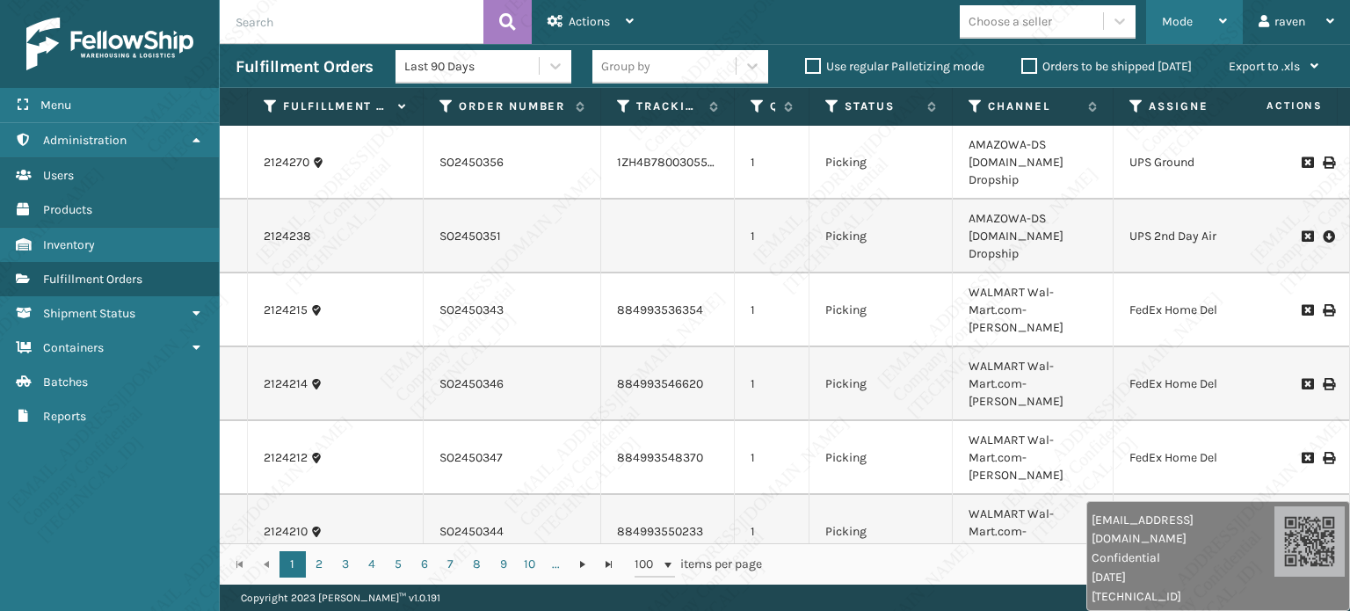
click at [1191, 14] on span "Mode" at bounding box center [1177, 21] width 31 height 15
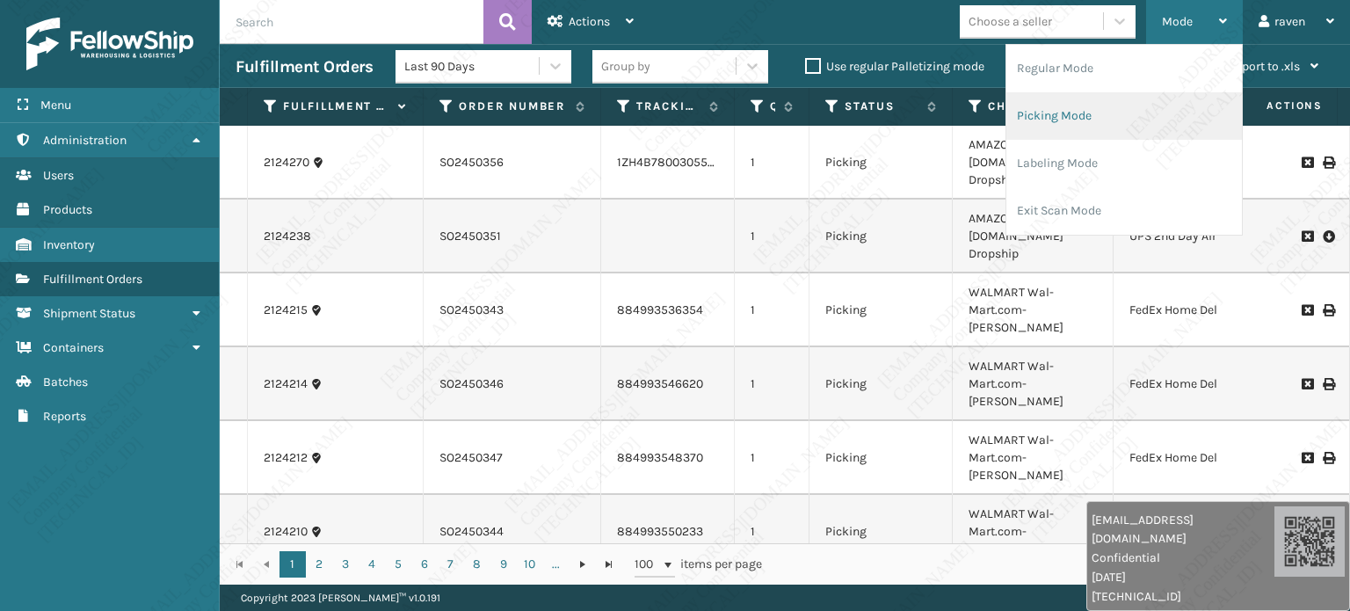
click at [1128, 121] on li "Picking Mode" at bounding box center [1123, 115] width 235 height 47
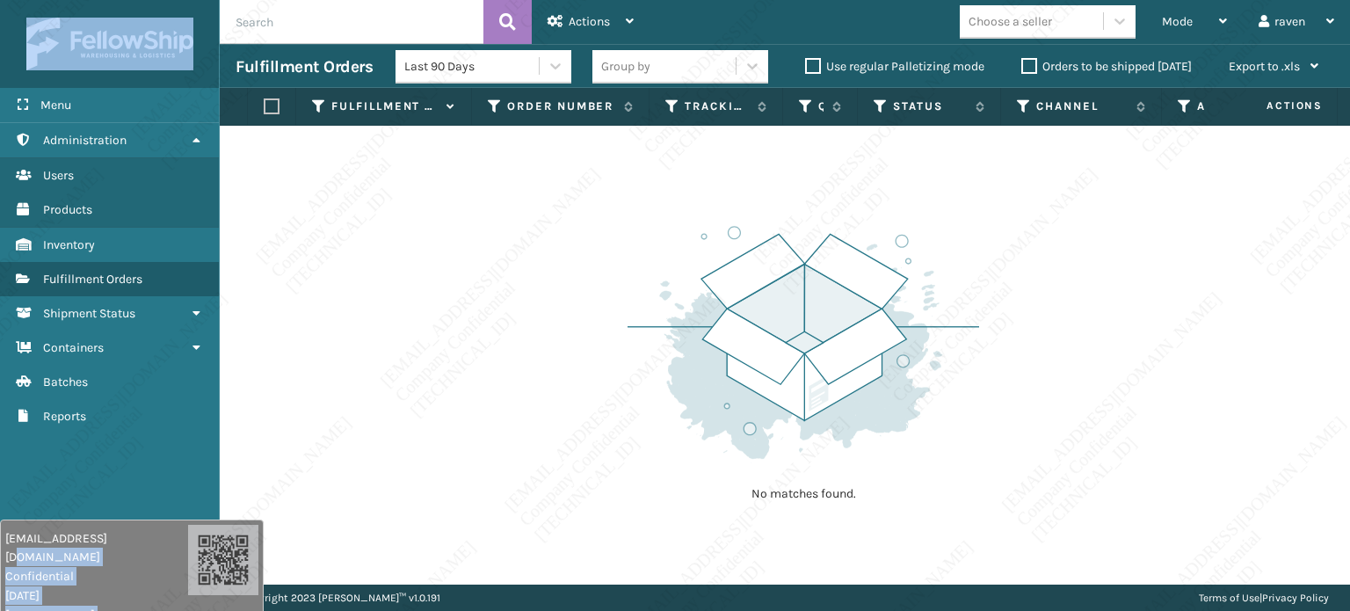
drag, startPoint x: 1195, startPoint y: 542, endPoint x: 15, endPoint y: 619, distance: 1182.5
click at [15, 610] on html "raven.urot@valoroo.com Confidential 10/8/2025 131.226.105.134 raven.urot@valoro…" at bounding box center [675, 305] width 1350 height 611
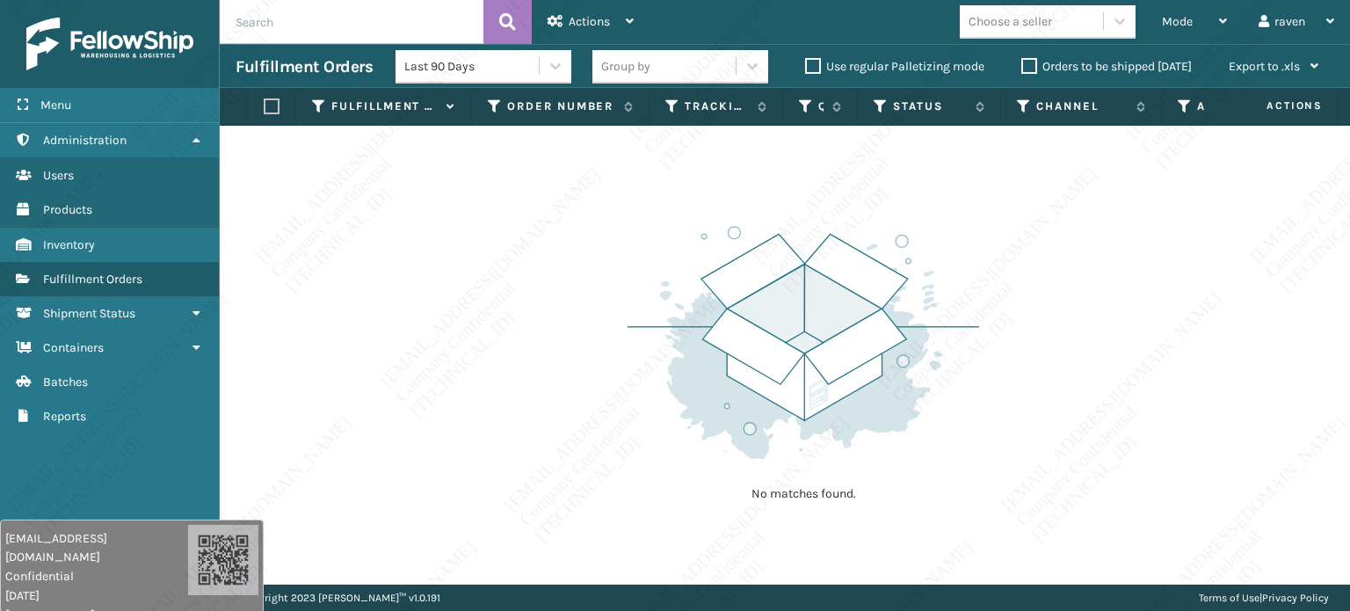
click at [580, 329] on div "No matches found." at bounding box center [785, 355] width 1130 height 459
click at [935, 365] on img at bounding box center [802, 342] width 351 height 243
click at [938, 386] on img at bounding box center [802, 342] width 351 height 243
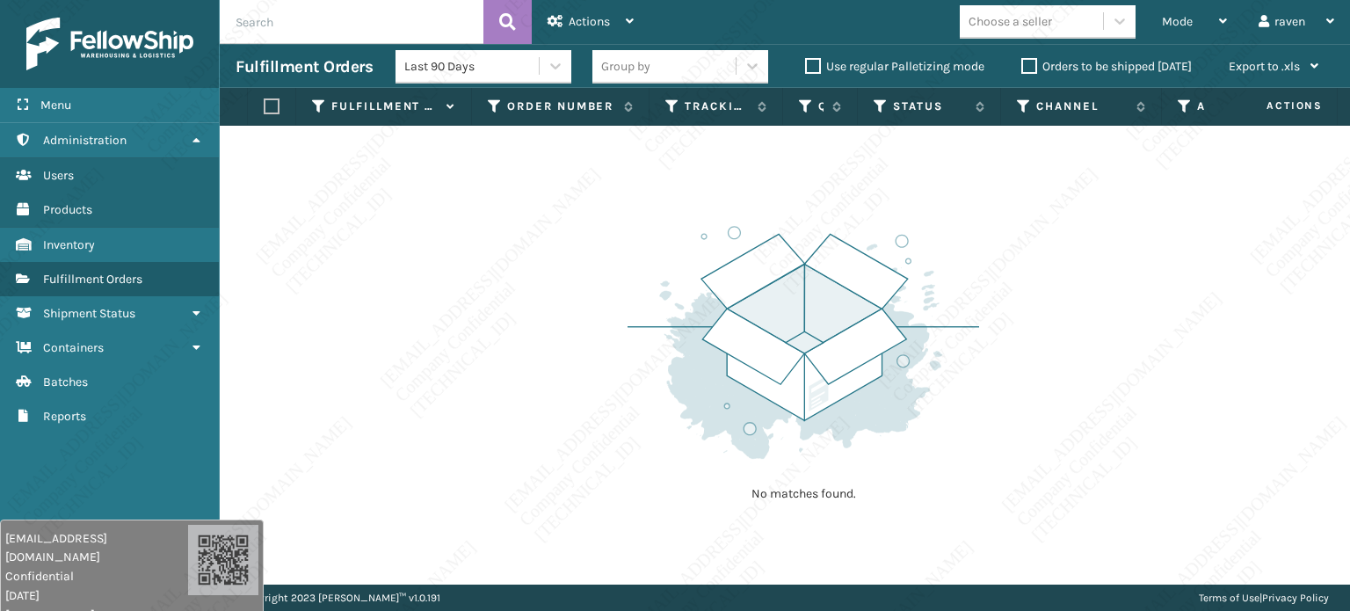
click at [948, 385] on img at bounding box center [802, 342] width 351 height 243
click at [949, 386] on img at bounding box center [802, 342] width 351 height 243
click at [950, 387] on img at bounding box center [802, 342] width 351 height 243
click at [952, 389] on img at bounding box center [802, 342] width 351 height 243
click at [1016, 252] on div "No matches found." at bounding box center [785, 355] width 1130 height 459
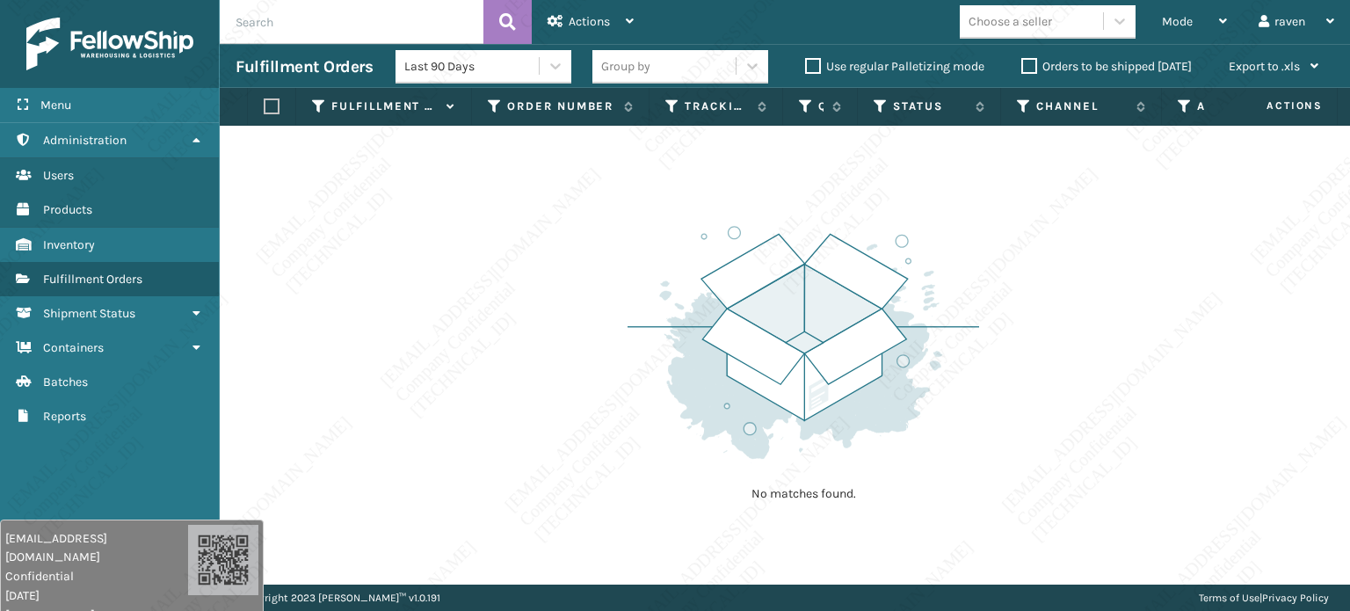
click at [1016, 261] on div "No matches found." at bounding box center [785, 355] width 1130 height 459
drag, startPoint x: 1047, startPoint y: 207, endPoint x: 1054, endPoint y: 221, distance: 14.9
click at [1054, 221] on div "No matches found." at bounding box center [785, 355] width 1130 height 459
click at [771, 388] on img at bounding box center [802, 342] width 351 height 243
click at [1182, 22] on span "Mode" at bounding box center [1177, 21] width 31 height 15
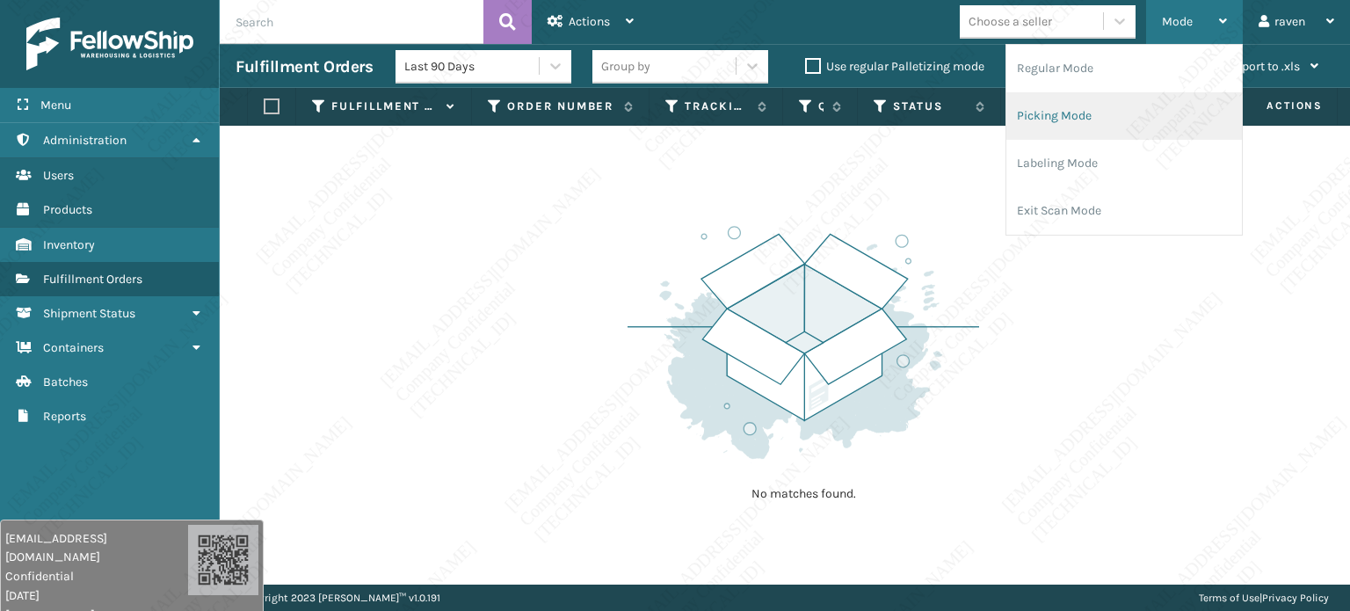
click at [1073, 103] on li "Picking Mode" at bounding box center [1123, 115] width 235 height 47
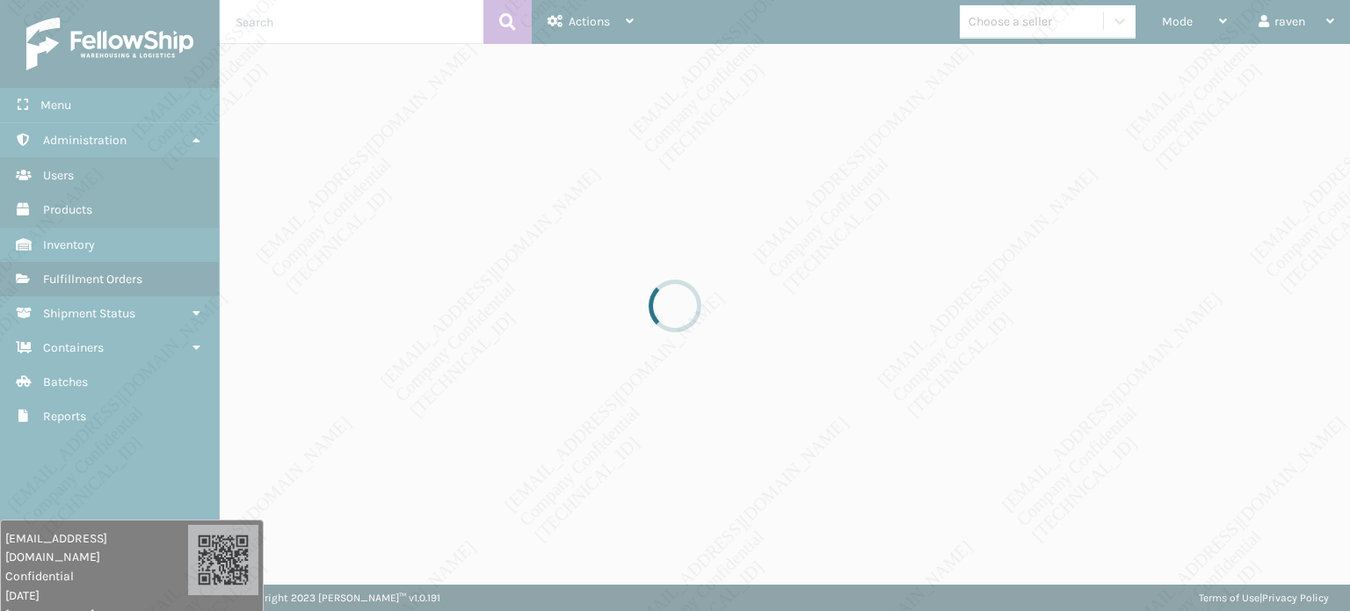
click at [903, 295] on div at bounding box center [675, 305] width 1350 height 611
drag, startPoint x: 879, startPoint y: 121, endPoint x: 951, endPoint y: 208, distance: 112.4
click at [886, 143] on div at bounding box center [675, 305] width 1350 height 611
click at [975, 333] on div at bounding box center [675, 305] width 1350 height 611
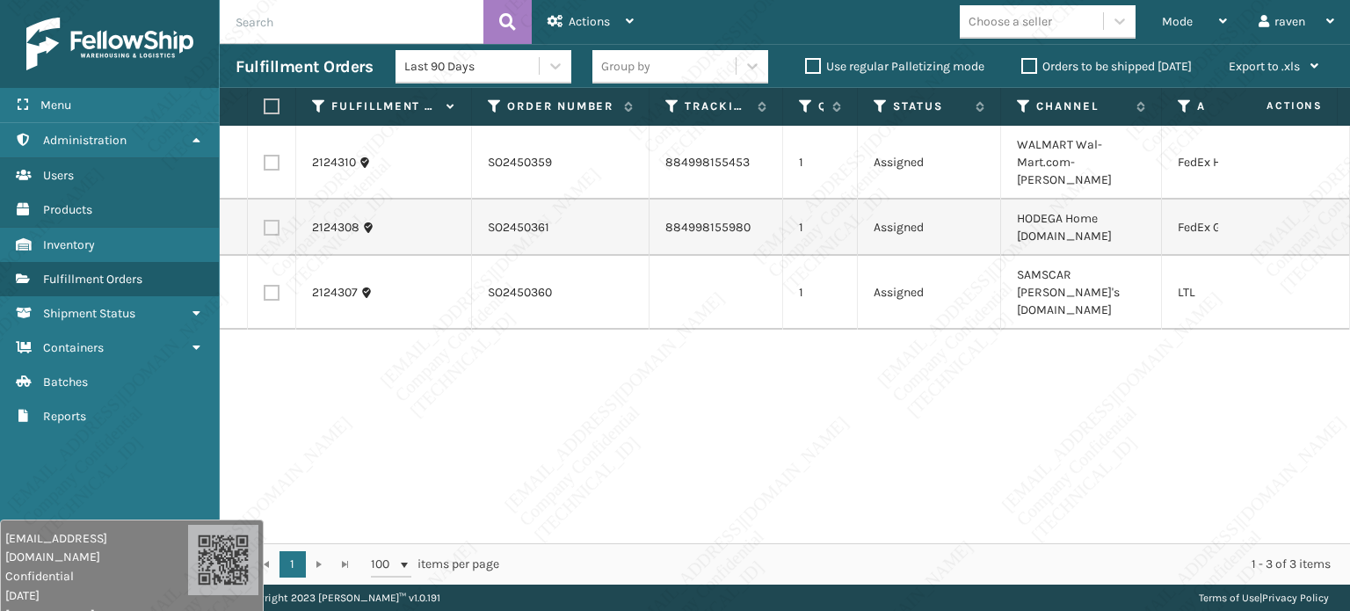
scroll to position [0, 123]
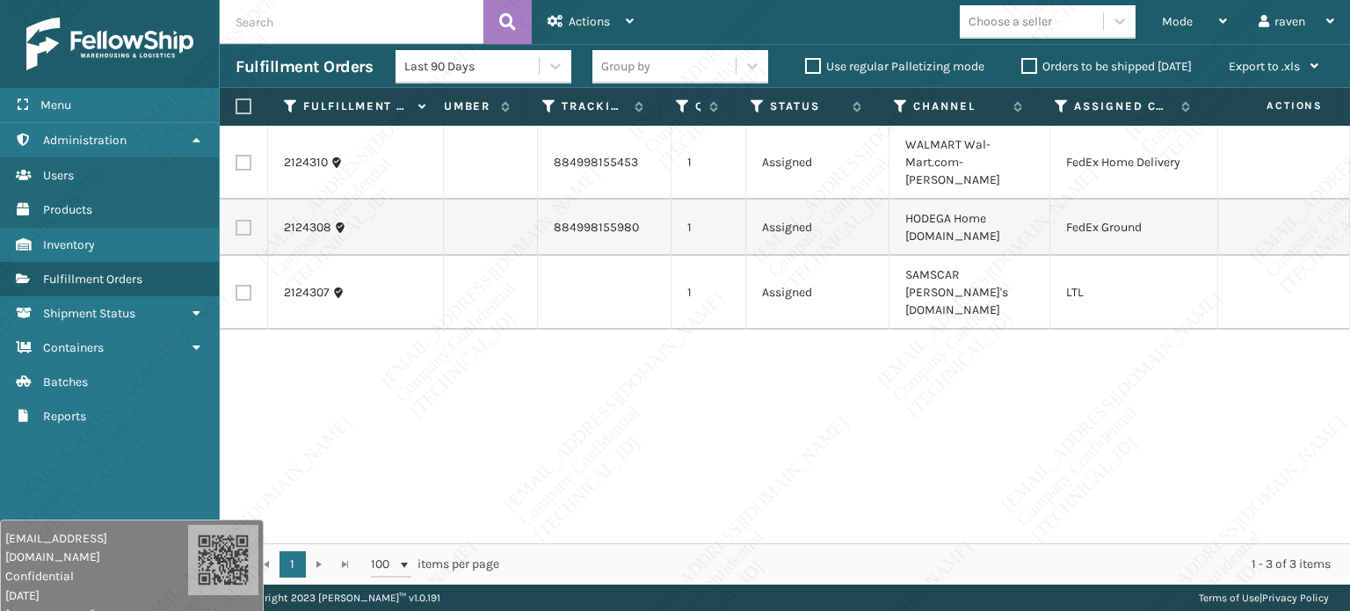
click at [238, 155] on label at bounding box center [243, 163] width 16 height 16
click at [236, 155] on input "checkbox" at bounding box center [235, 160] width 1 height 11
checkbox input "true"
click at [592, 13] on div "Actions" at bounding box center [590, 22] width 86 height 44
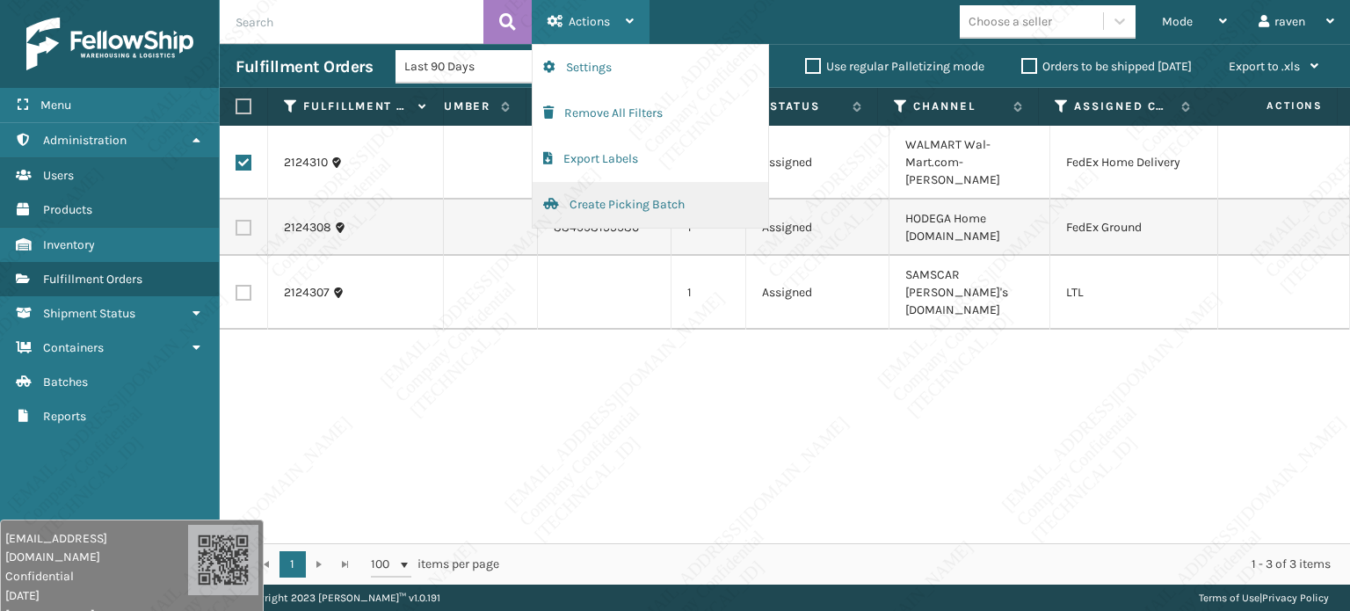
click at [598, 201] on button "Create Picking Batch" at bounding box center [649, 205] width 235 height 46
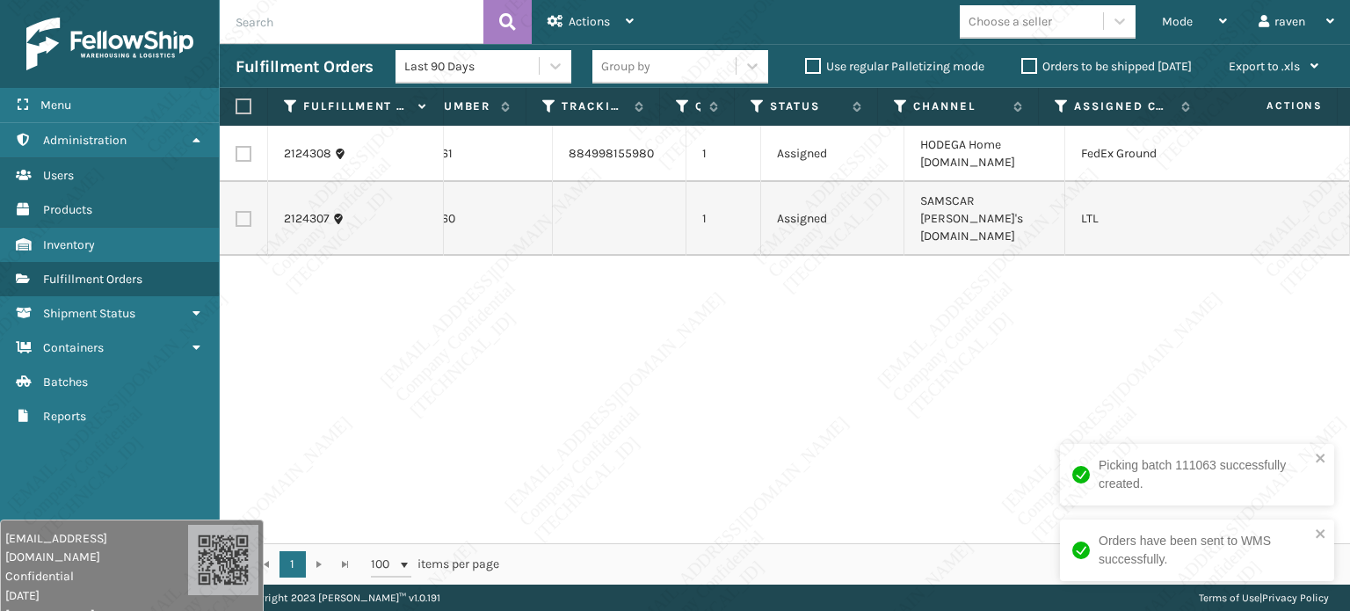
scroll to position [0, 97]
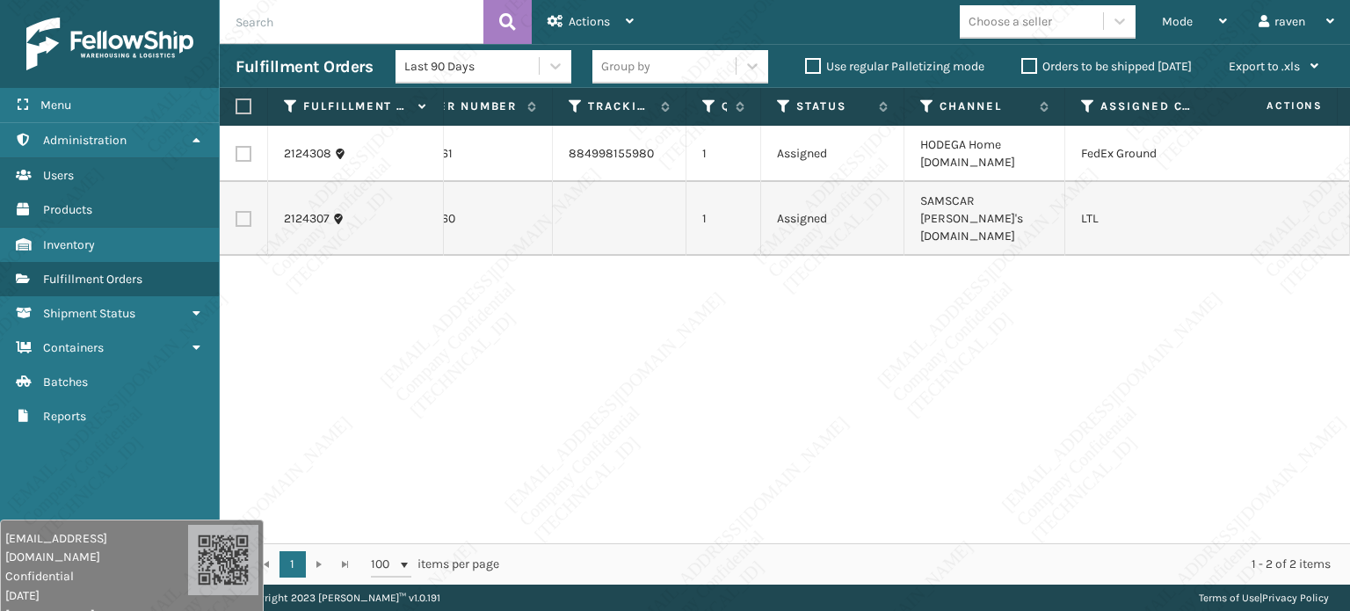
click at [936, 386] on div "2124308 SO2450361 884998155980 1 Assigned HODEGA Home Depot.com FedEx Ground 21…" at bounding box center [785, 334] width 1130 height 417
click at [239, 160] on label at bounding box center [243, 154] width 16 height 16
click at [236, 157] on input "checkbox" at bounding box center [235, 151] width 1 height 11
checkbox input "true"
click at [580, 14] on span "Actions" at bounding box center [588, 21] width 41 height 15
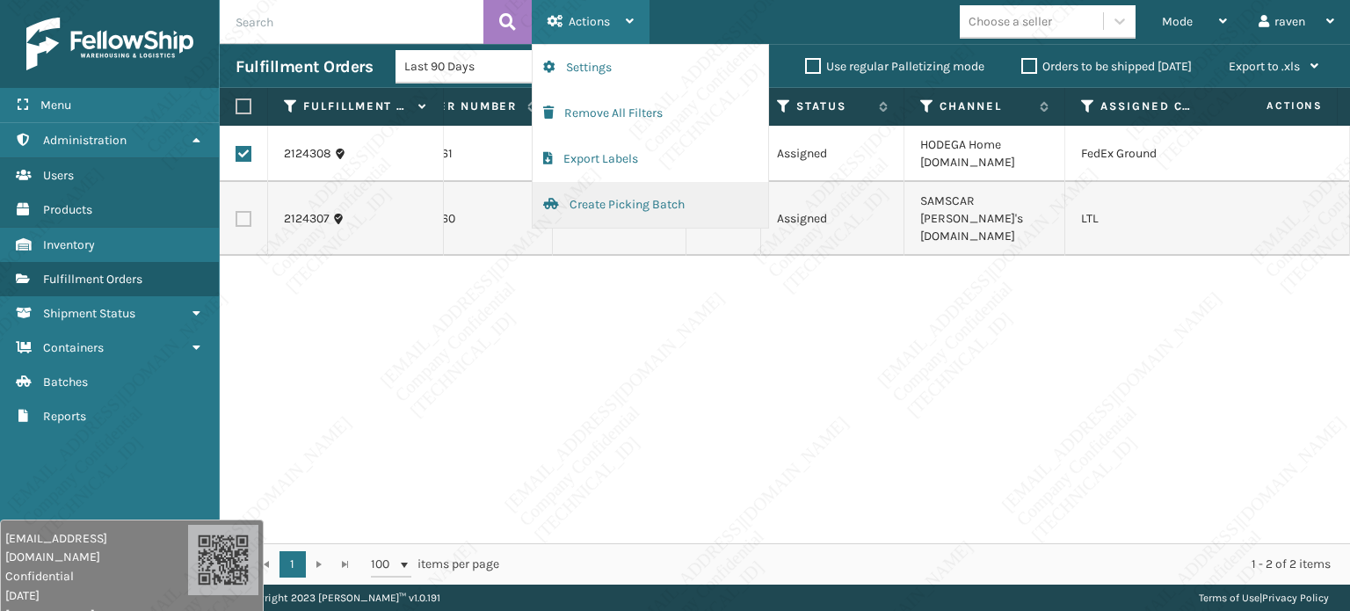
click at [590, 201] on button "Create Picking Batch" at bounding box center [649, 205] width 235 height 46
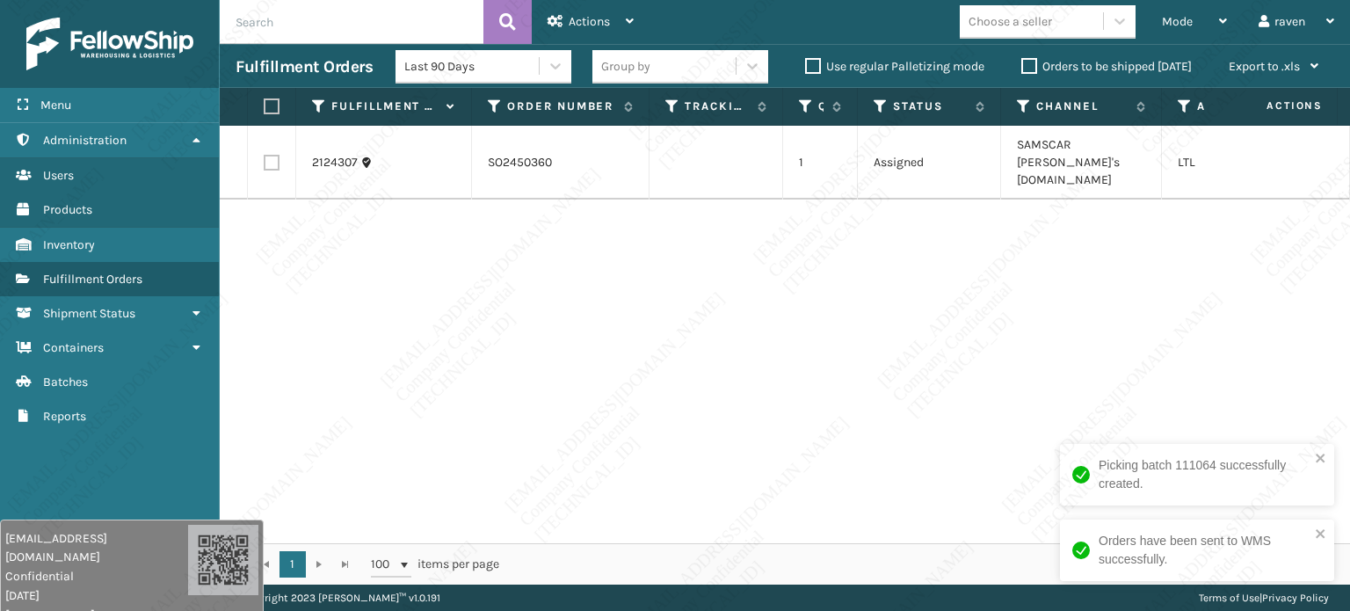
drag, startPoint x: 1074, startPoint y: 143, endPoint x: 1075, endPoint y: 153, distance: 9.8
click at [1075, 153] on td "SAMSCAR [PERSON_NAME]'s [DOMAIN_NAME]" at bounding box center [1081, 163] width 161 height 74
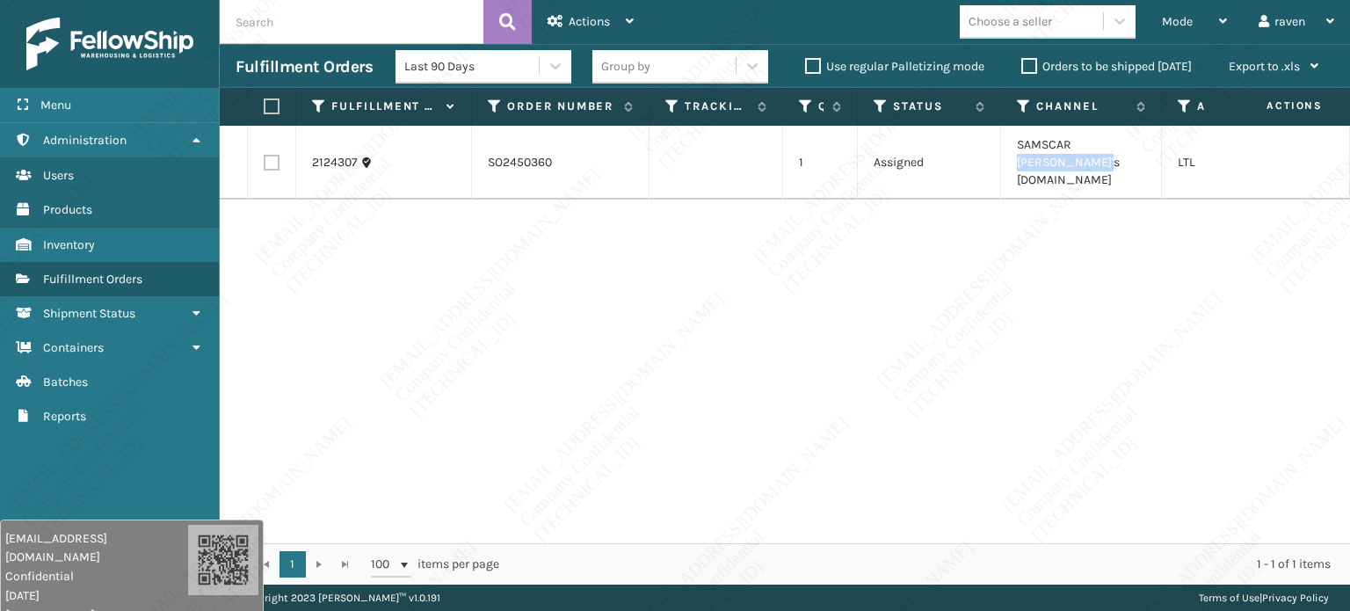
click at [1080, 163] on td "SAMSCAR [PERSON_NAME]'s [DOMAIN_NAME]" at bounding box center [1081, 163] width 161 height 74
copy td "[PERSON_NAME]'s [DOMAIN_NAME]"
click at [290, 116] on th at bounding box center [272, 107] width 48 height 38
click at [269, 108] on label at bounding box center [269, 106] width 11 height 16
click at [264, 108] on input "checkbox" at bounding box center [264, 106] width 1 height 11
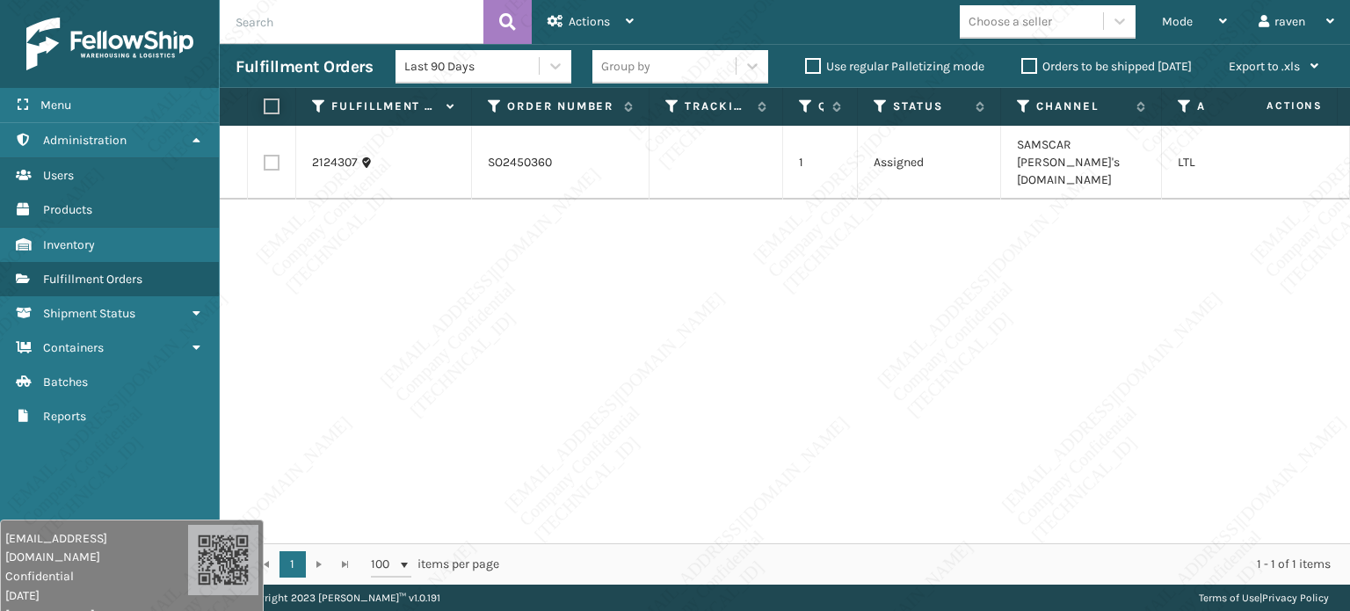
checkbox input "true"
click at [603, 17] on span "Actions" at bounding box center [588, 21] width 41 height 15
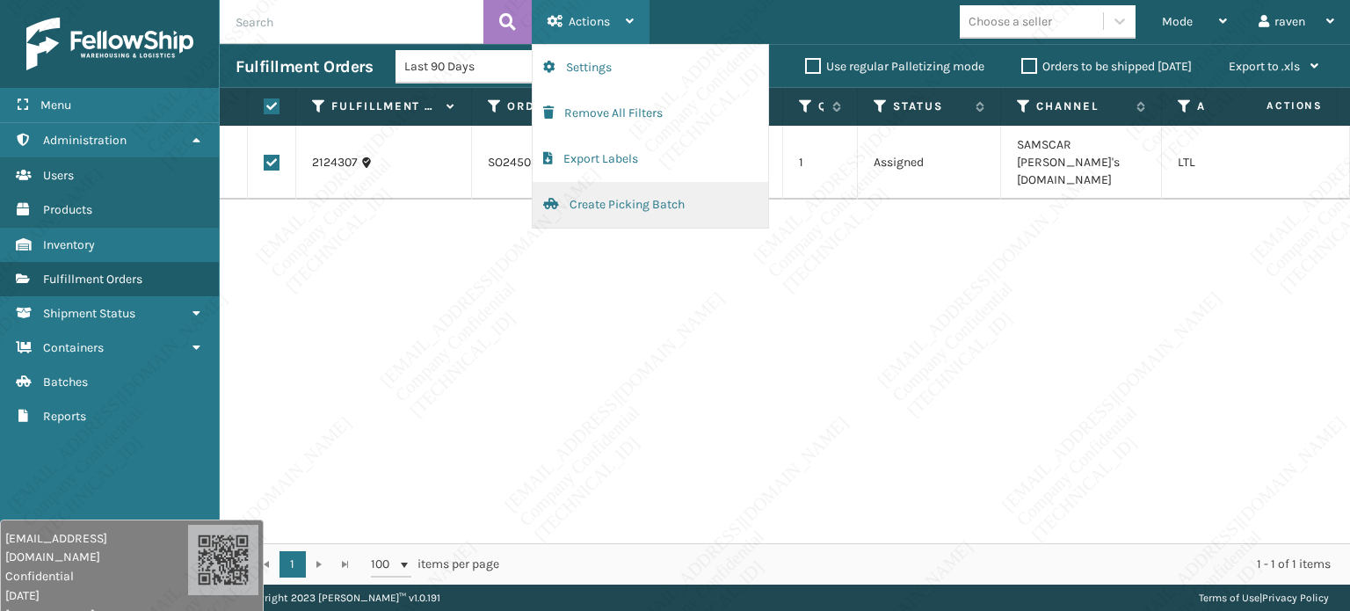
click at [626, 194] on button "Create Picking Batch" at bounding box center [649, 205] width 235 height 46
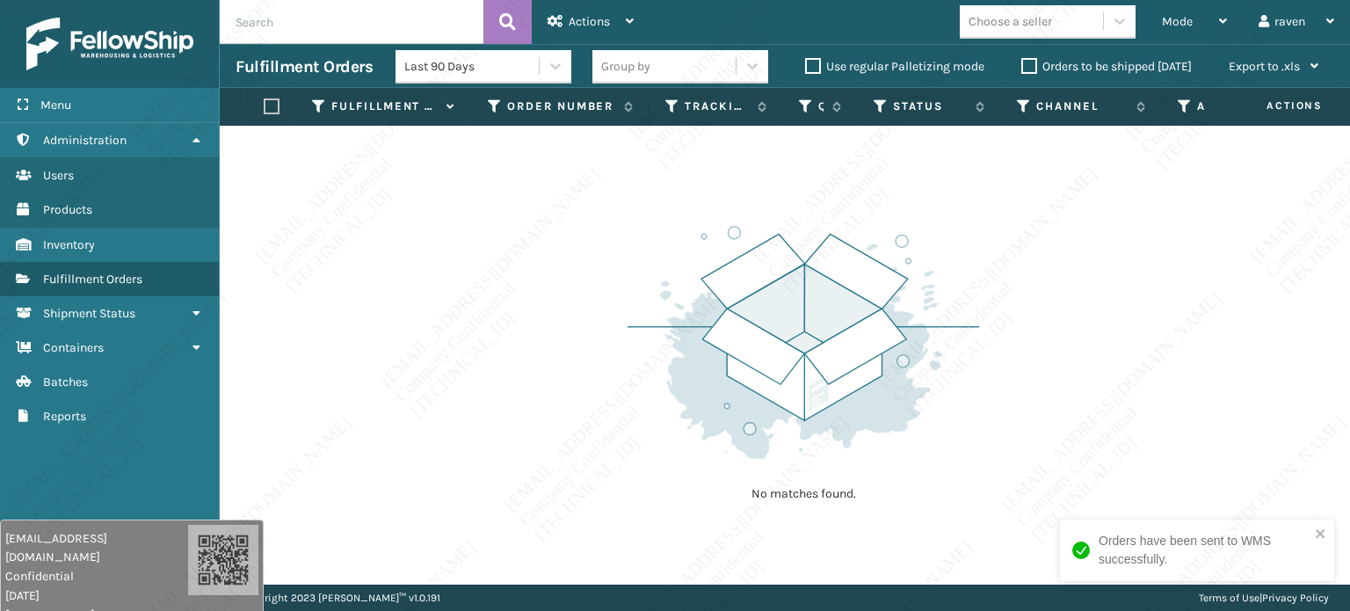
click at [594, 247] on div "No matches found." at bounding box center [785, 355] width 1130 height 459
click at [1183, 28] on span "Mode" at bounding box center [1177, 21] width 31 height 15
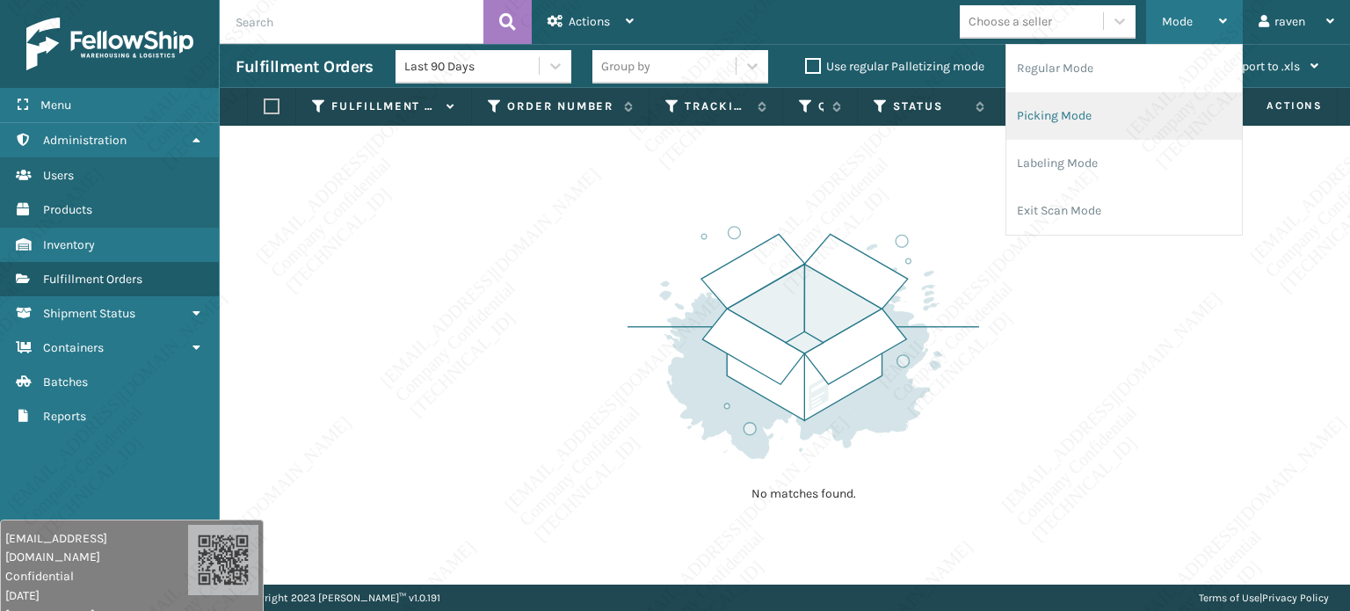
click at [1110, 108] on li "Picking Mode" at bounding box center [1123, 115] width 235 height 47
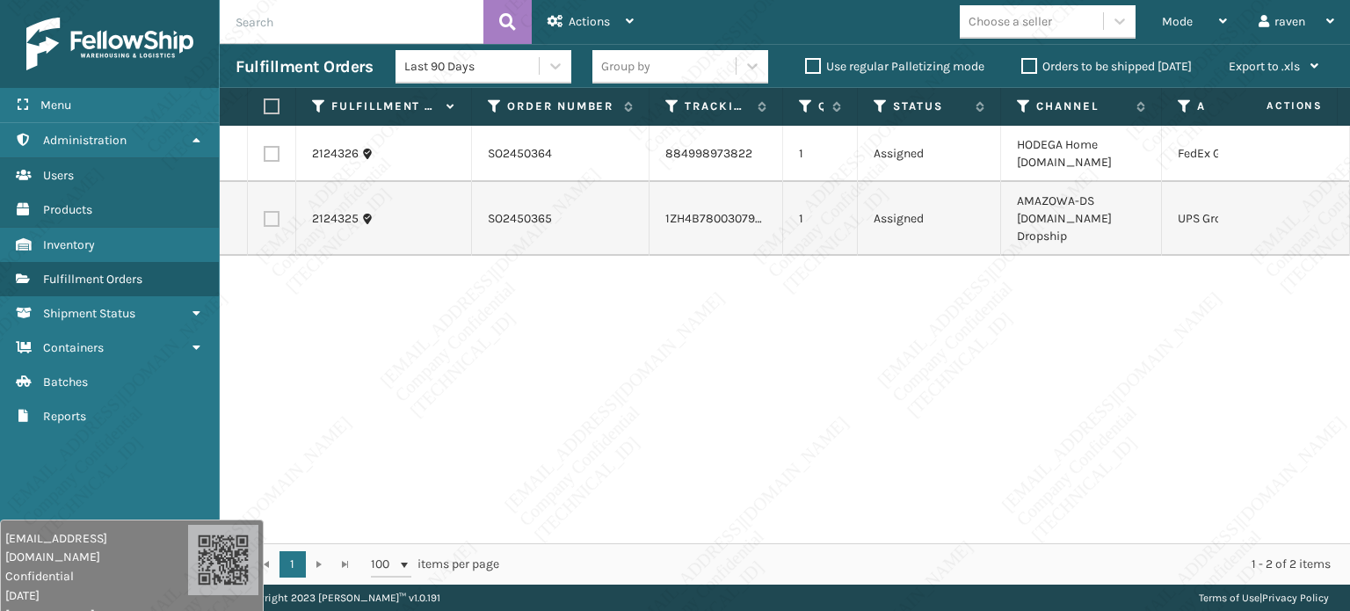
drag, startPoint x: 1147, startPoint y: 546, endPoint x: 1244, endPoint y: 554, distance: 97.0
click at [1244, 554] on div "1 1 100 items per page 1 - 2 of 2 items" at bounding box center [785, 563] width 1130 height 41
drag, startPoint x: 1176, startPoint y: 544, endPoint x: 1194, endPoint y: 544, distance: 17.6
click at [1262, 559] on div "1 1 100 items per page 1 - 2 of 2 items" at bounding box center [785, 563] width 1130 height 41
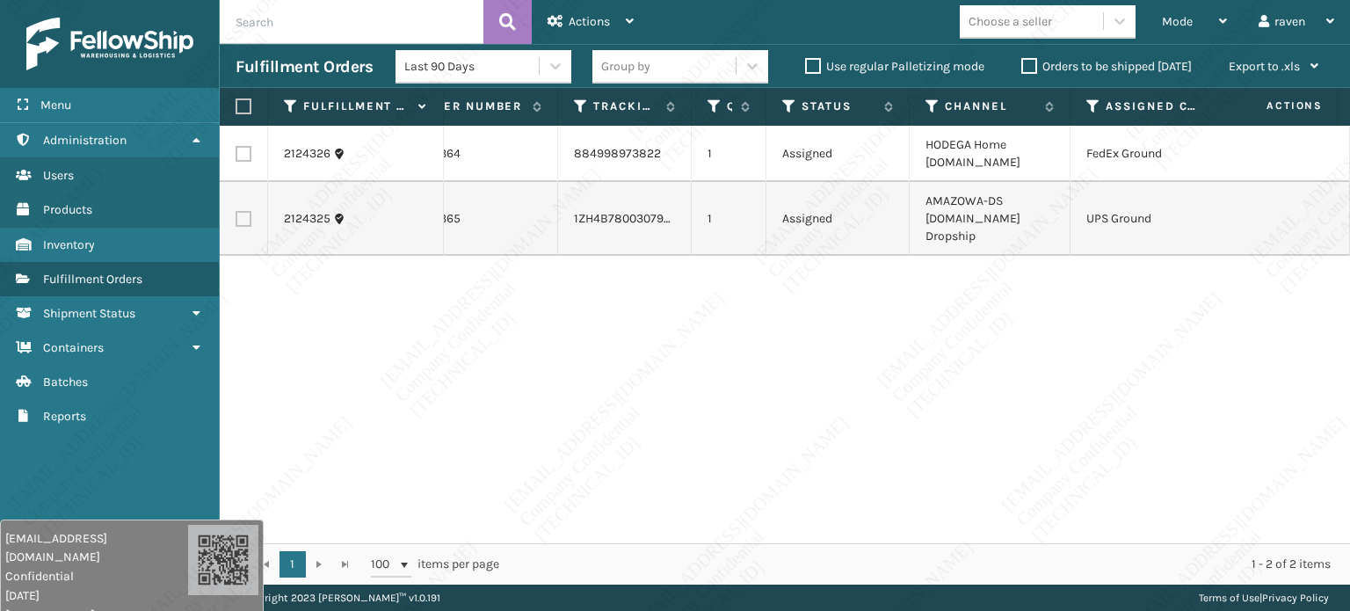
scroll to position [0, 123]
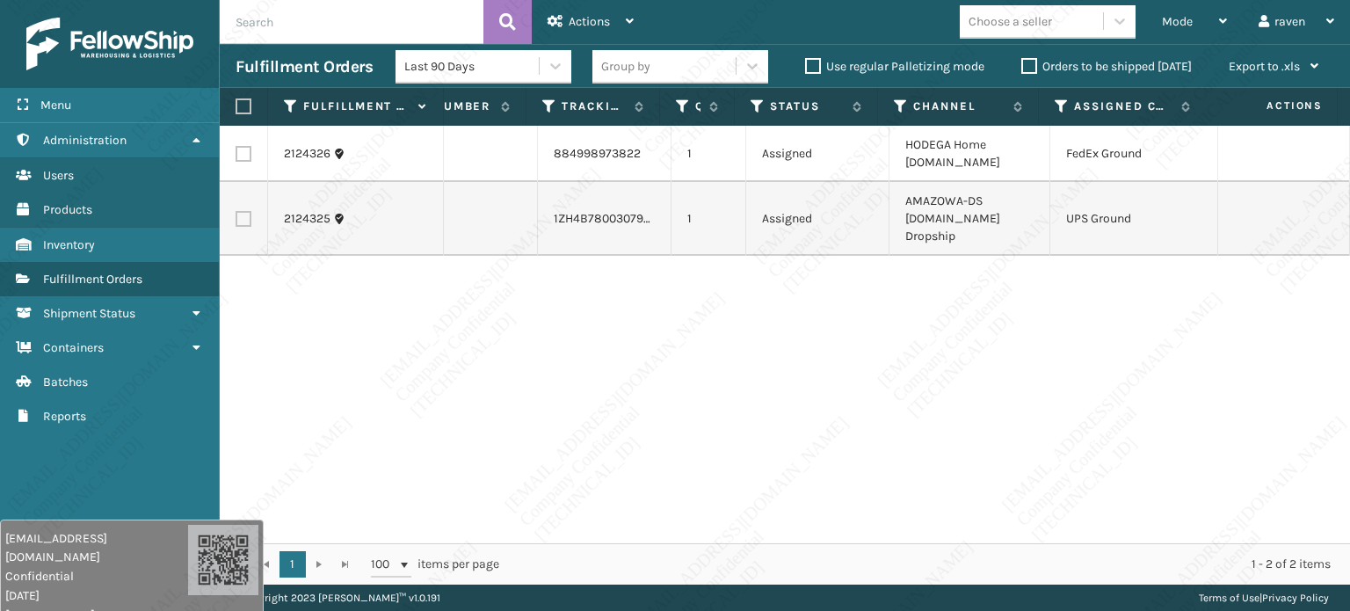
click at [246, 212] on label at bounding box center [243, 219] width 16 height 16
click at [236, 212] on input "checkbox" at bounding box center [235, 216] width 1 height 11
checkbox input "true"
click at [591, 24] on span "Actions" at bounding box center [588, 21] width 41 height 15
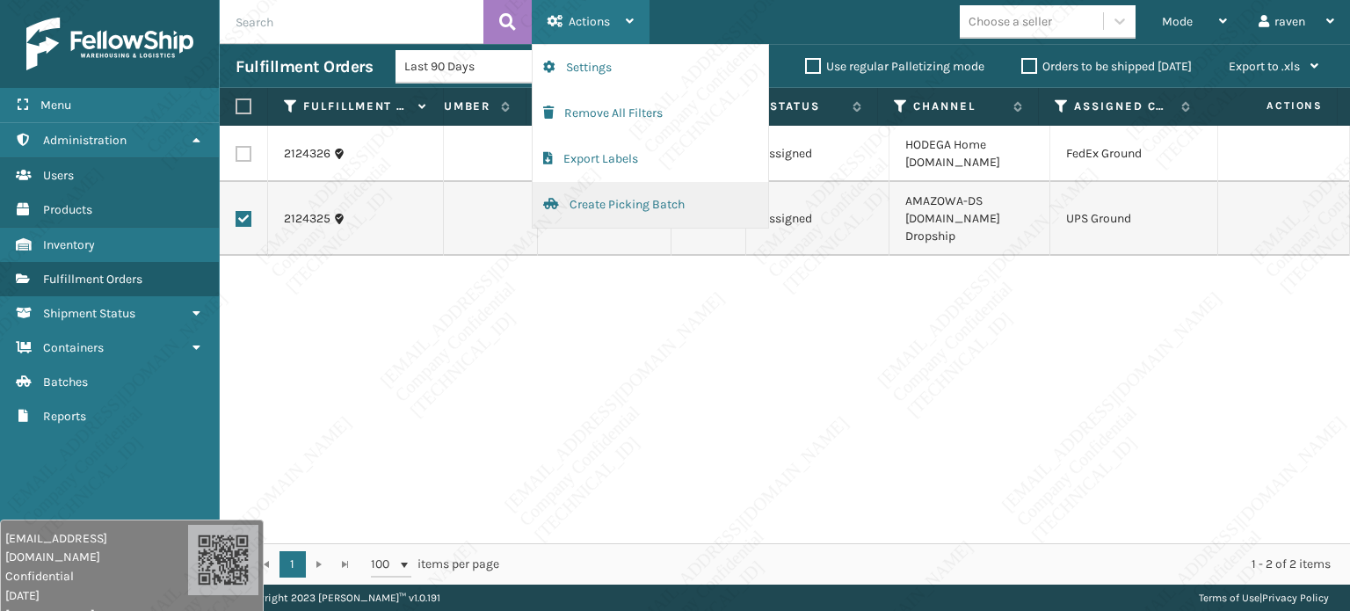
click at [580, 203] on button "Create Picking Batch" at bounding box center [649, 205] width 235 height 46
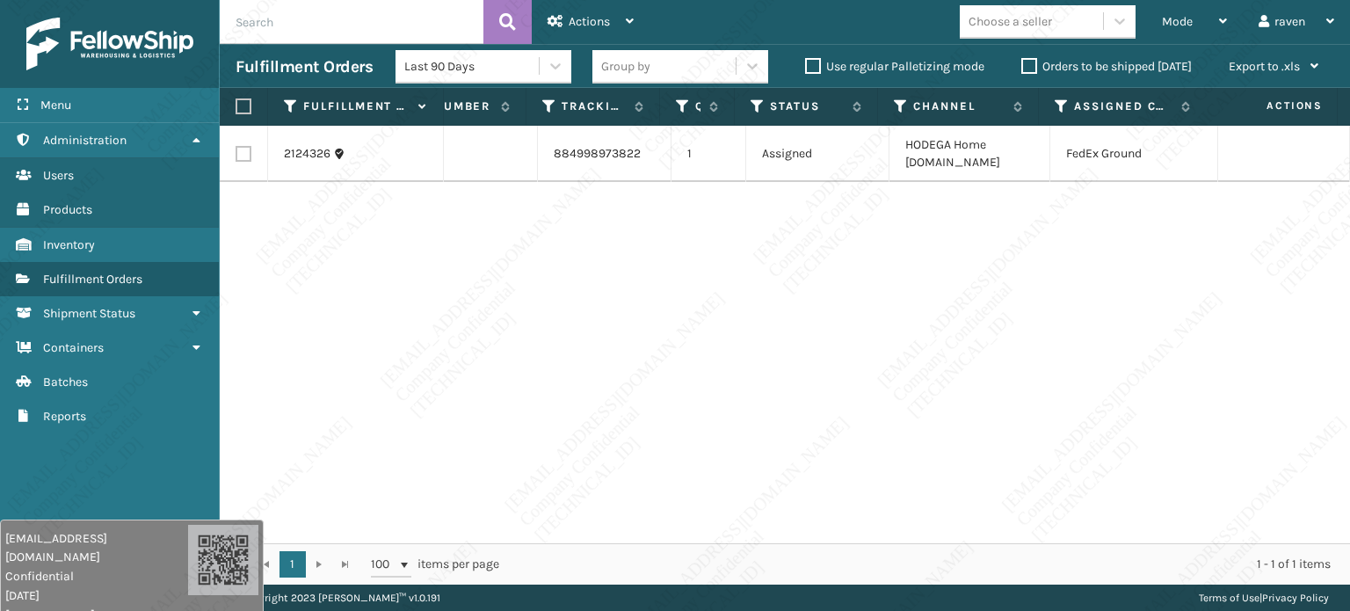
click at [762, 221] on div "2124326 SO2450364 884998973822 1 Assigned HODEGA Home Depot.com FedEx Ground" at bounding box center [785, 334] width 1130 height 417
click at [238, 105] on label at bounding box center [240, 106] width 11 height 16
click at [236, 105] on input "checkbox" at bounding box center [235, 106] width 1 height 11
checkbox input "true"
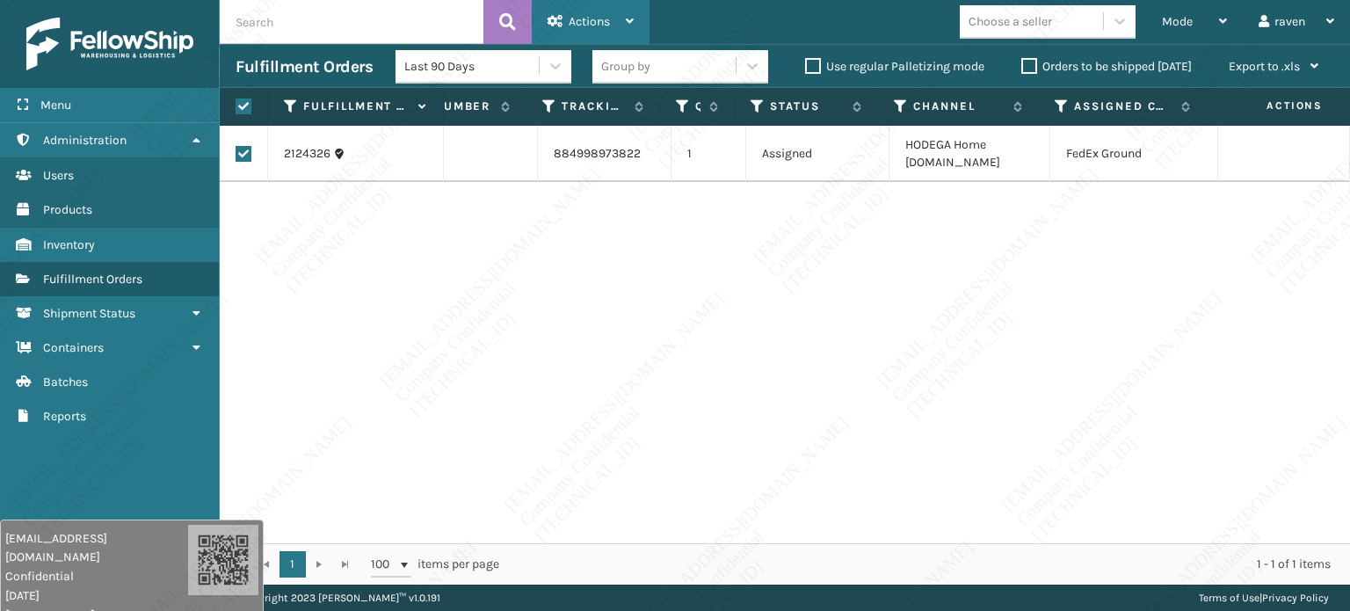
click at [602, 17] on span "Actions" at bounding box center [588, 21] width 41 height 15
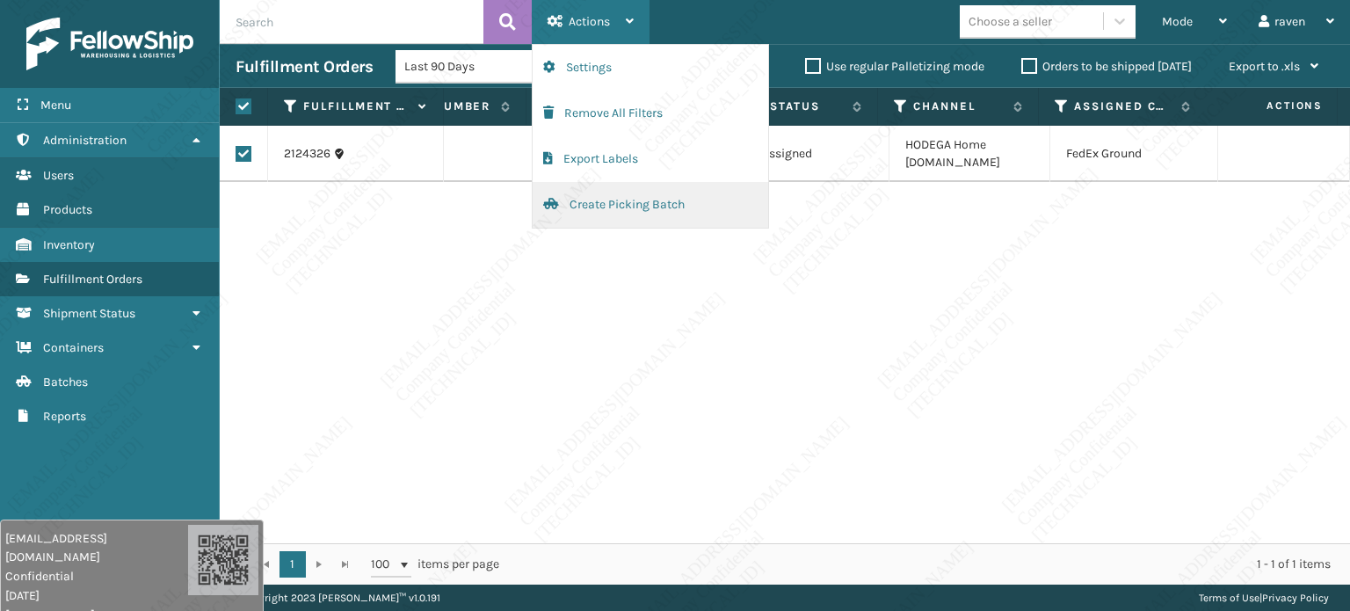
click at [626, 213] on button "Create Picking Batch" at bounding box center [649, 205] width 235 height 46
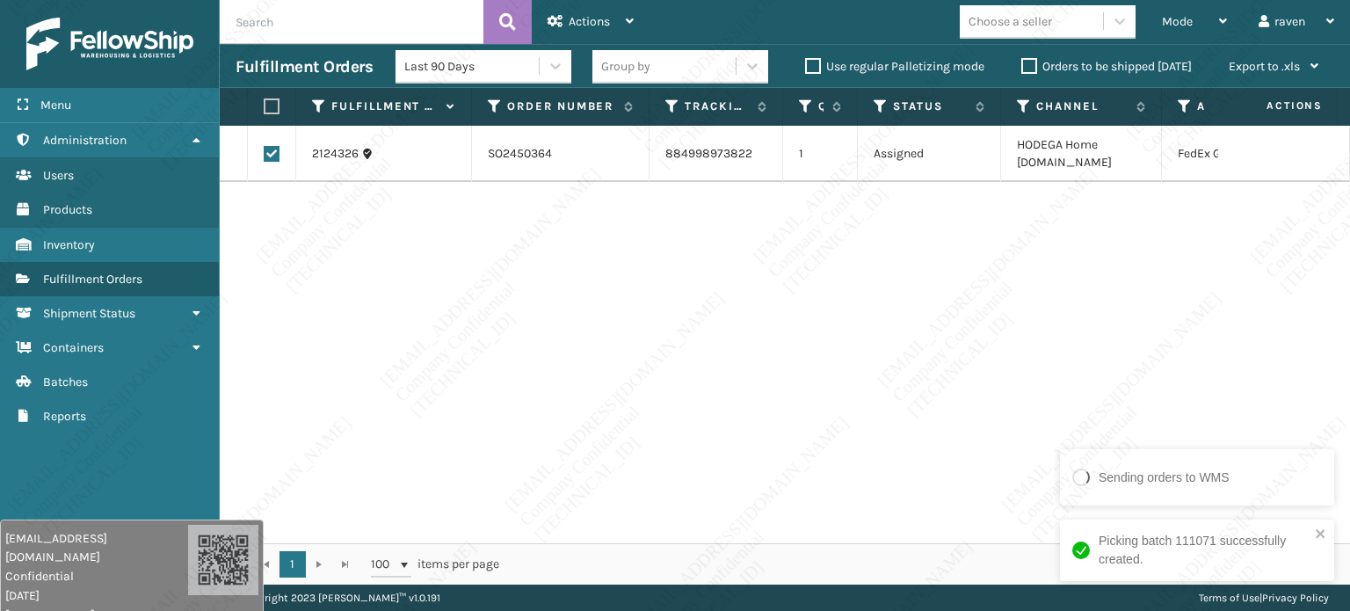
click at [1132, 322] on div "2124326 SO2450364 884998973822 1 Assigned HODEGA Home Depot.com FedEx Ground" at bounding box center [785, 334] width 1130 height 417
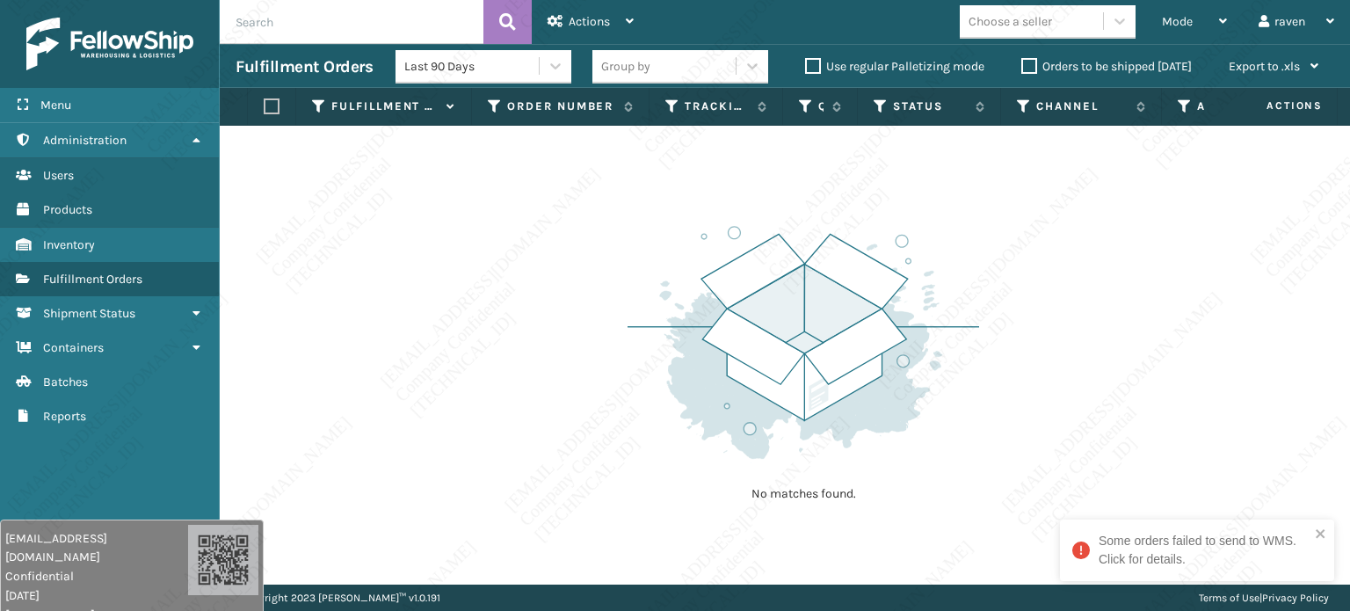
click at [575, 273] on div "No matches found." at bounding box center [785, 355] width 1130 height 459
click at [1193, 26] on div "Mode" at bounding box center [1194, 22] width 65 height 44
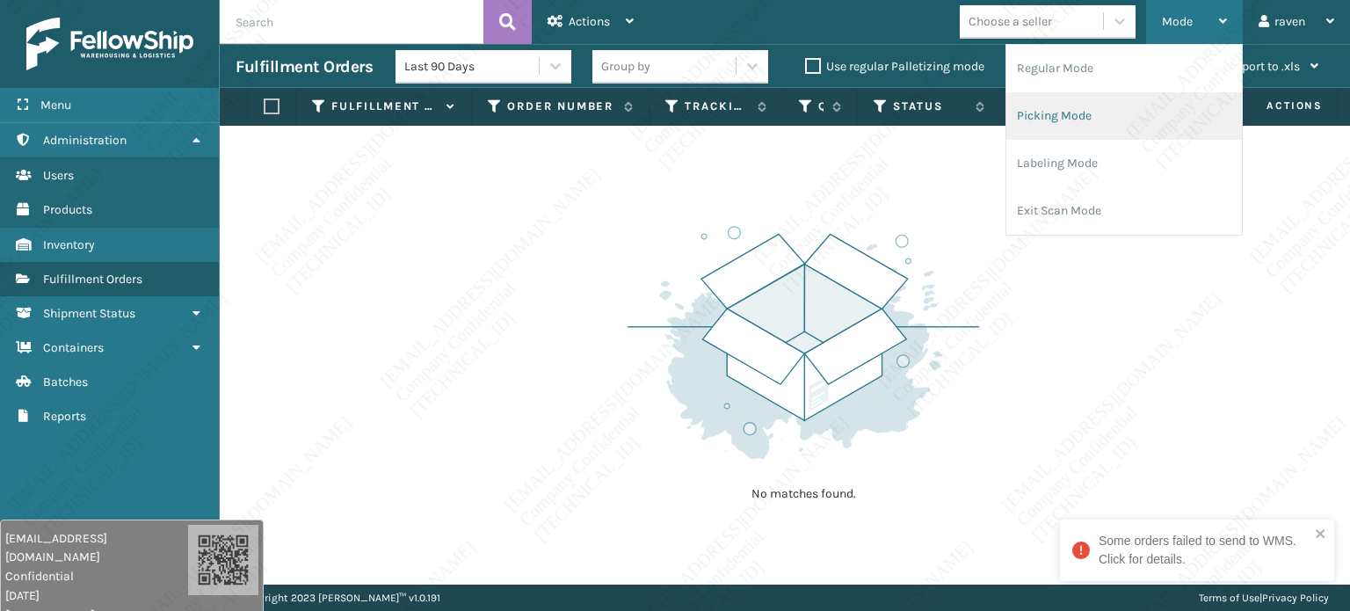
click at [1110, 113] on li "Picking Mode" at bounding box center [1123, 115] width 235 height 47
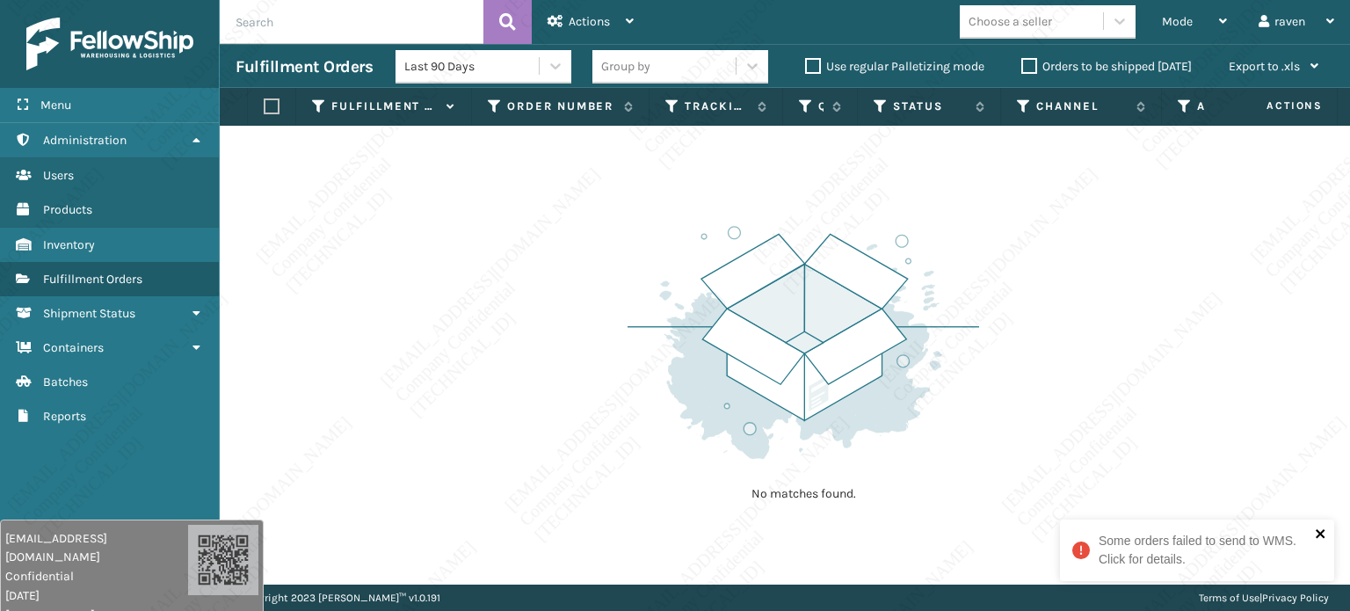
click at [1317, 533] on icon "close" at bounding box center [1320, 533] width 12 height 14
click at [1090, 398] on div "No matches found." at bounding box center [785, 355] width 1130 height 459
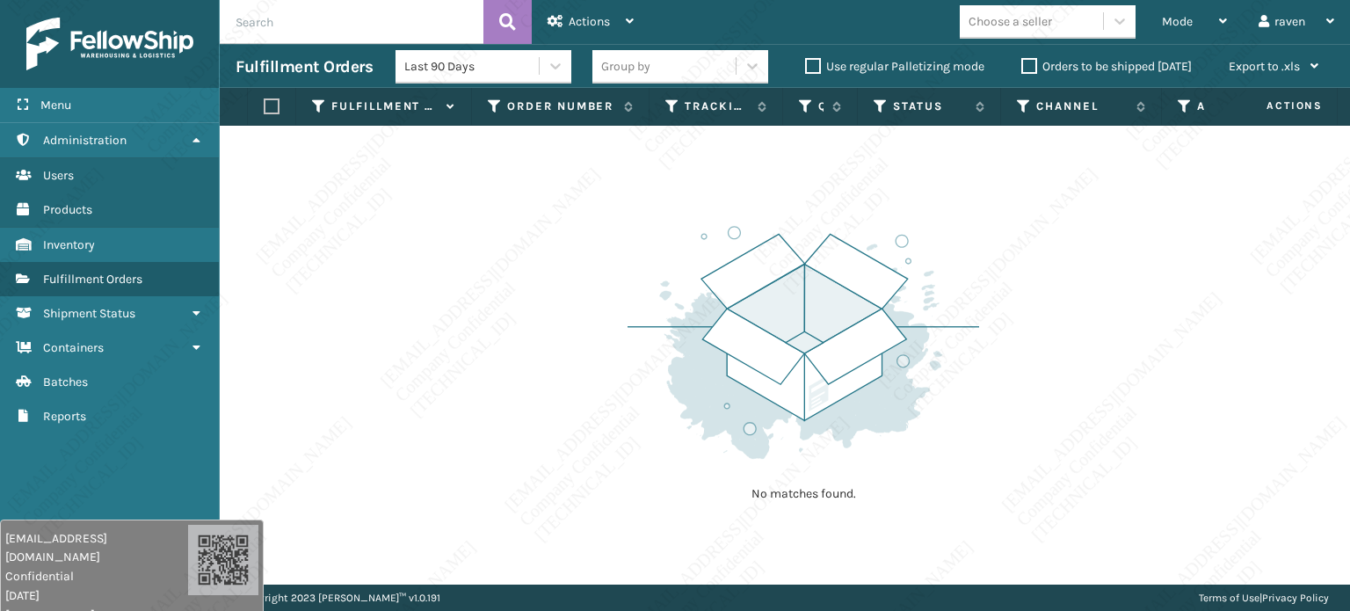
click at [1087, 418] on div "No matches found." at bounding box center [785, 355] width 1130 height 459
click at [1087, 417] on div "No matches found." at bounding box center [785, 355] width 1130 height 459
drag, startPoint x: 1061, startPoint y: 568, endPoint x: 1149, endPoint y: 580, distance: 88.6
click at [1149, 580] on div "No matches found." at bounding box center [785, 355] width 1130 height 459
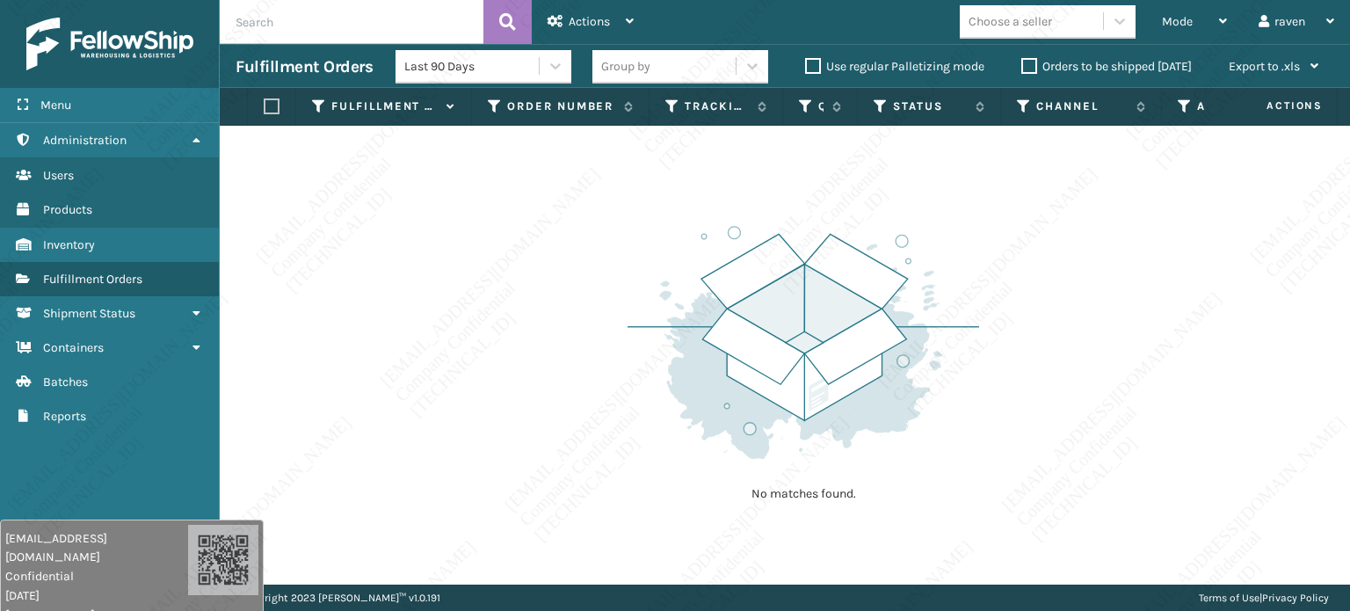
click at [933, 424] on img at bounding box center [802, 342] width 351 height 243
click at [1086, 329] on div "No matches found." at bounding box center [785, 355] width 1130 height 459
click at [1162, 25] on span "Mode" at bounding box center [1177, 21] width 31 height 15
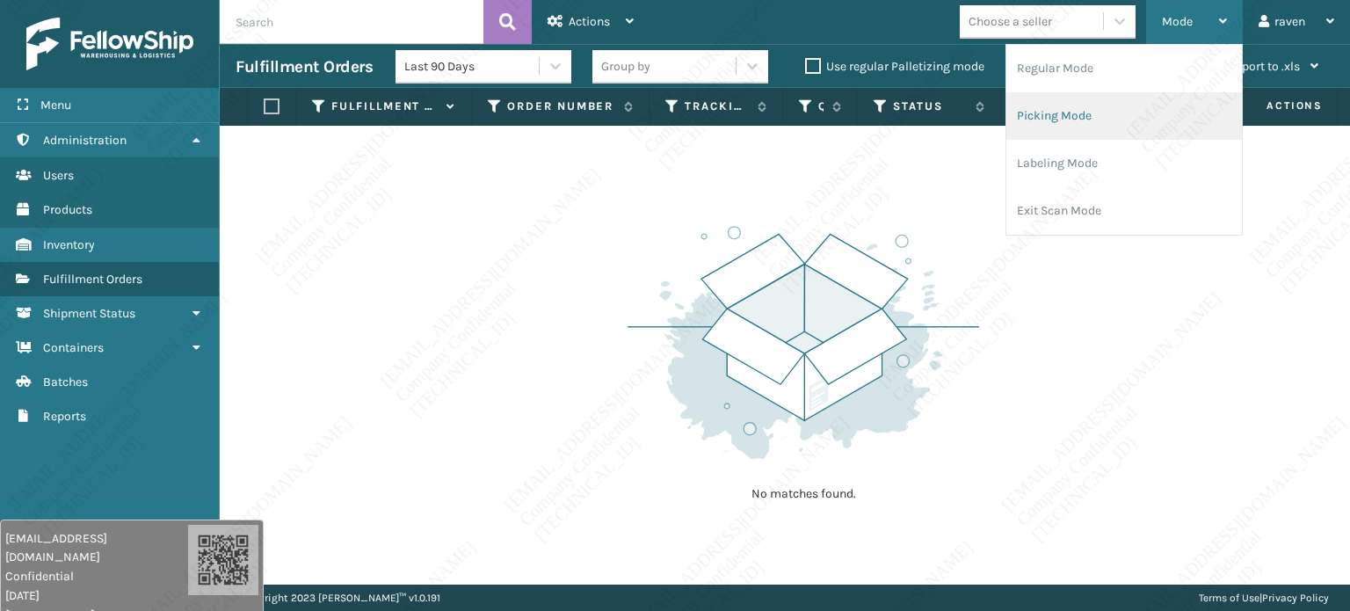
click at [1115, 112] on li "Picking Mode" at bounding box center [1123, 115] width 235 height 47
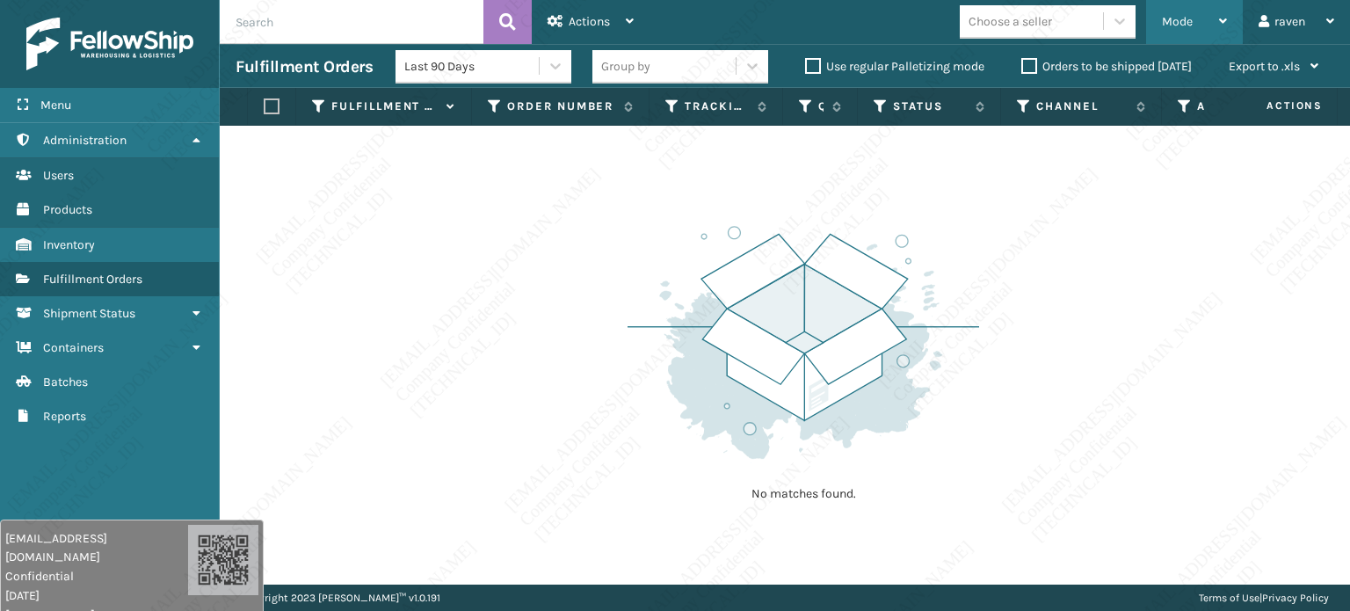
click at [1176, 10] on div "Mode" at bounding box center [1194, 22] width 65 height 44
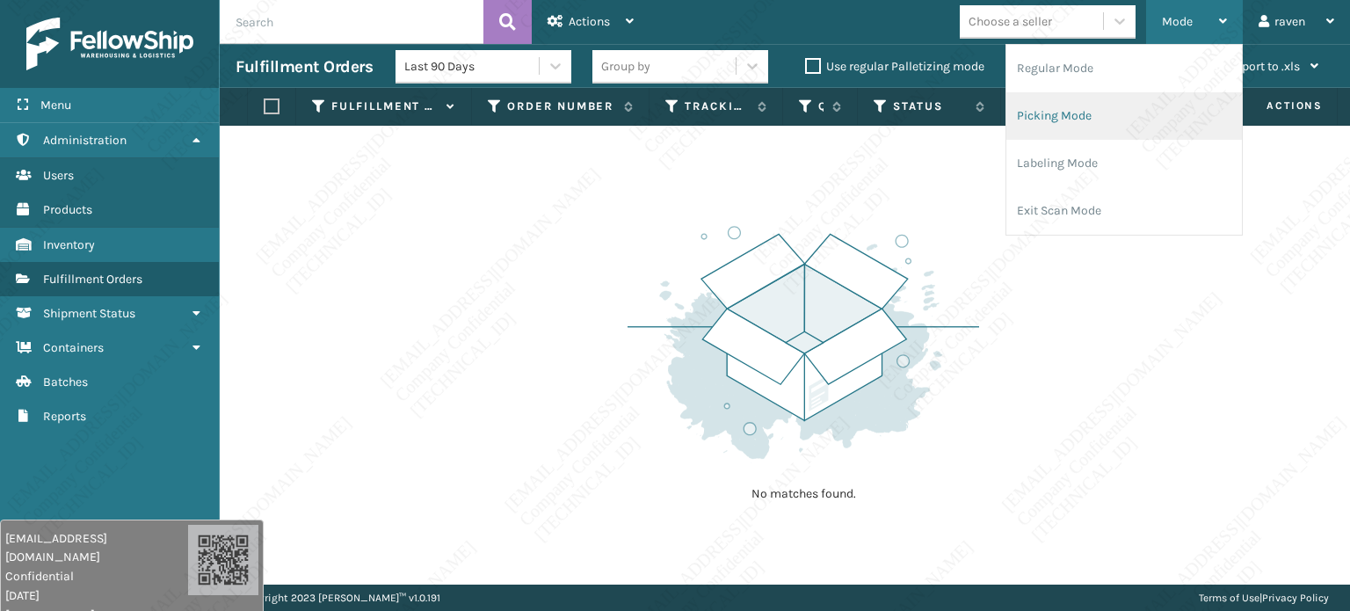
click at [1089, 108] on li "Picking Mode" at bounding box center [1123, 115] width 235 height 47
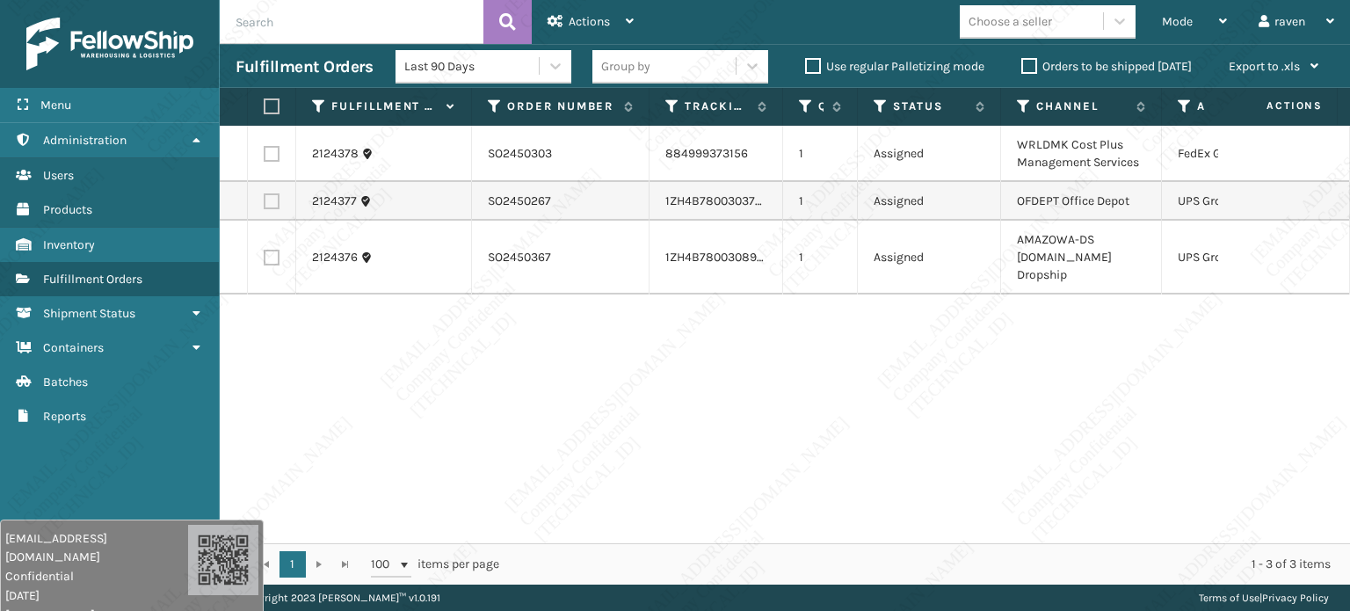
scroll to position [0, 123]
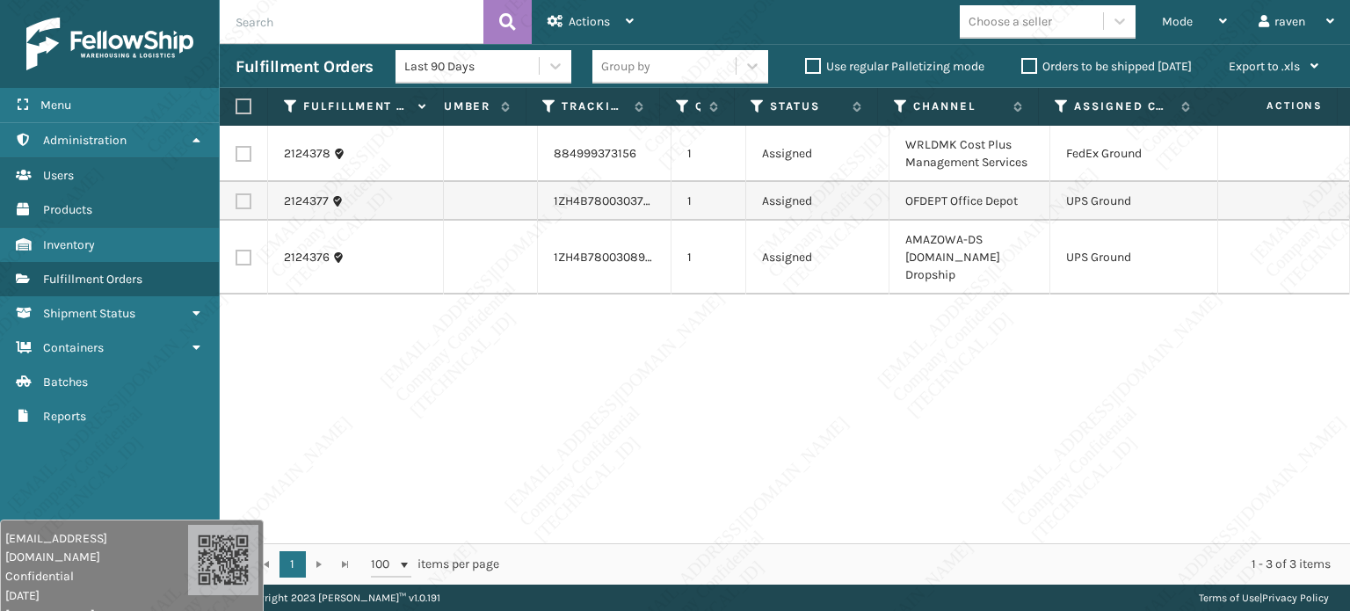
click at [250, 157] on label at bounding box center [243, 154] width 16 height 16
click at [236, 157] on input "checkbox" at bounding box center [235, 151] width 1 height 11
checkbox input "true"
click at [574, 17] on span "Actions" at bounding box center [588, 21] width 41 height 15
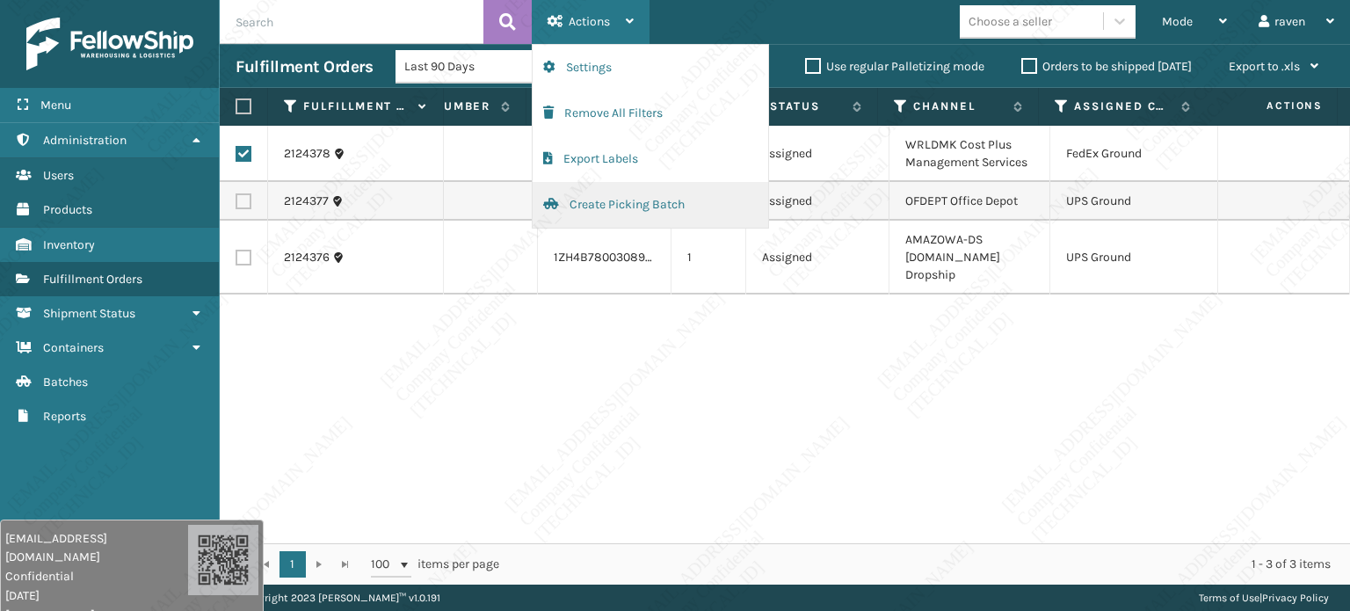
click at [609, 206] on button "Create Picking Batch" at bounding box center [649, 205] width 235 height 46
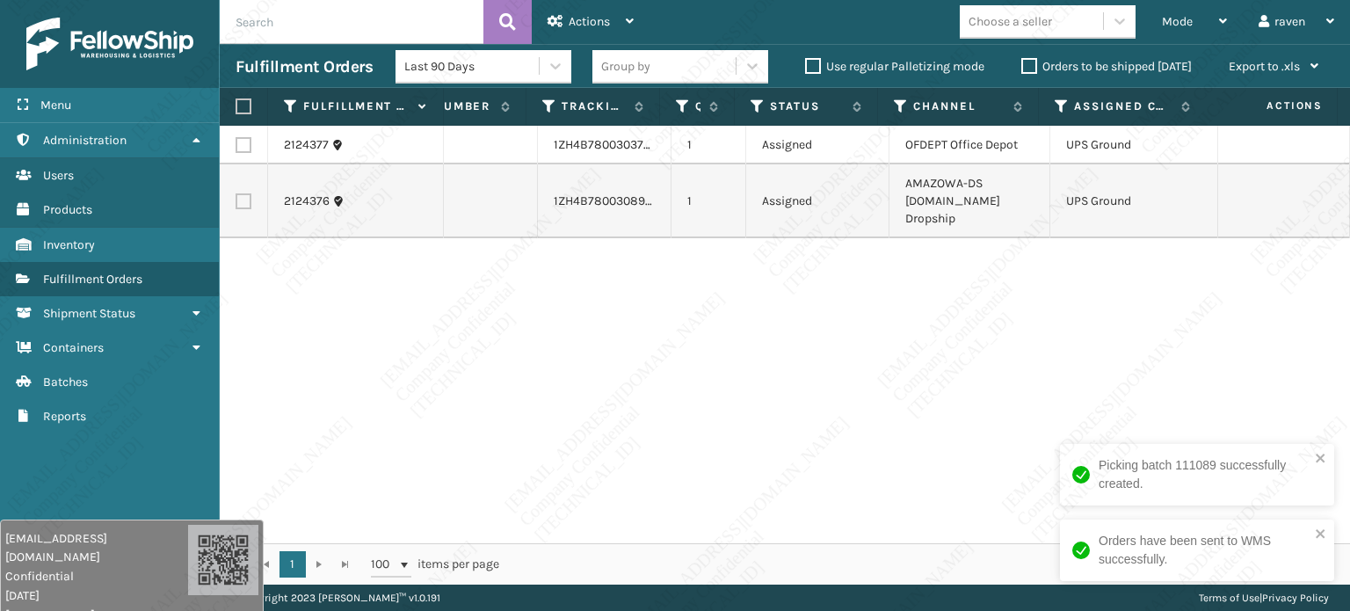
click at [246, 108] on label at bounding box center [240, 106] width 11 height 16
click at [236, 108] on input "checkbox" at bounding box center [235, 106] width 1 height 11
checkbox input "true"
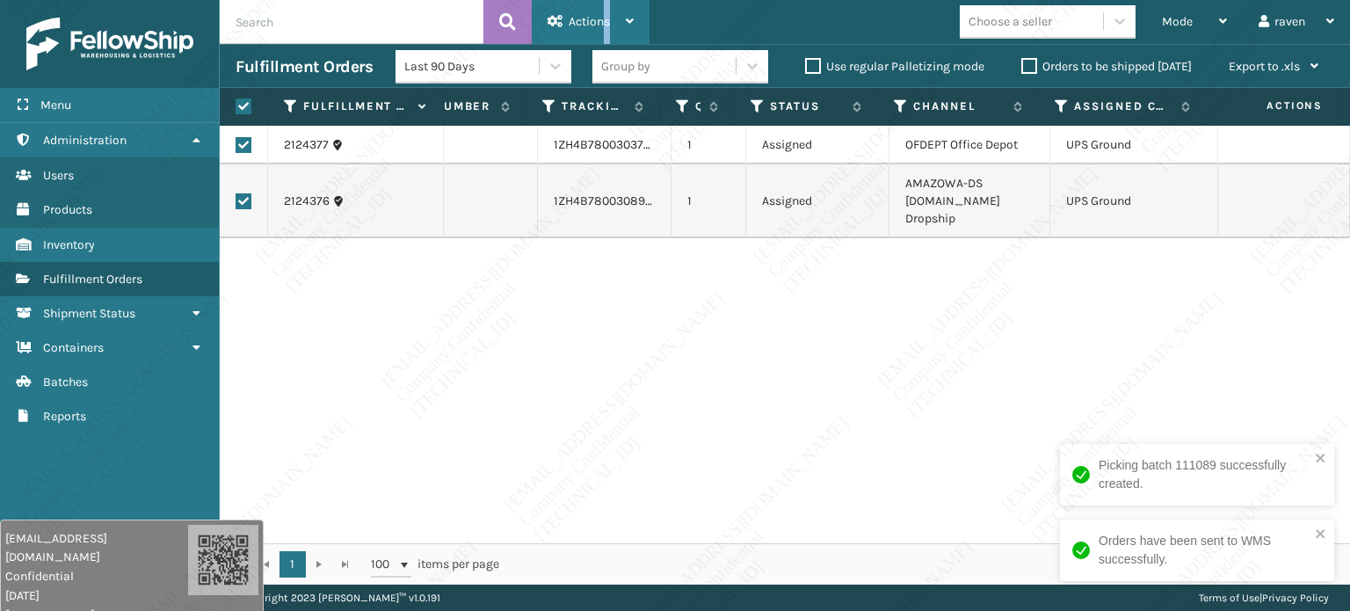
click at [606, 19] on span "Actions" at bounding box center [588, 21] width 41 height 15
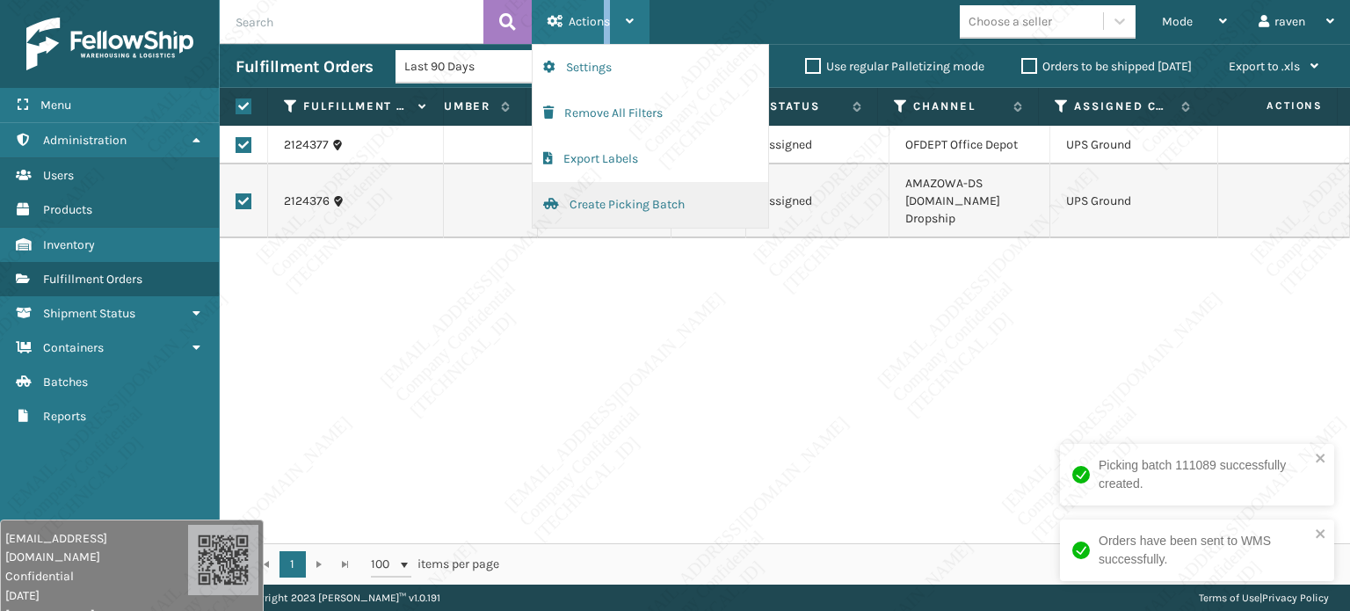
click at [601, 199] on button "Create Picking Batch" at bounding box center [649, 205] width 235 height 46
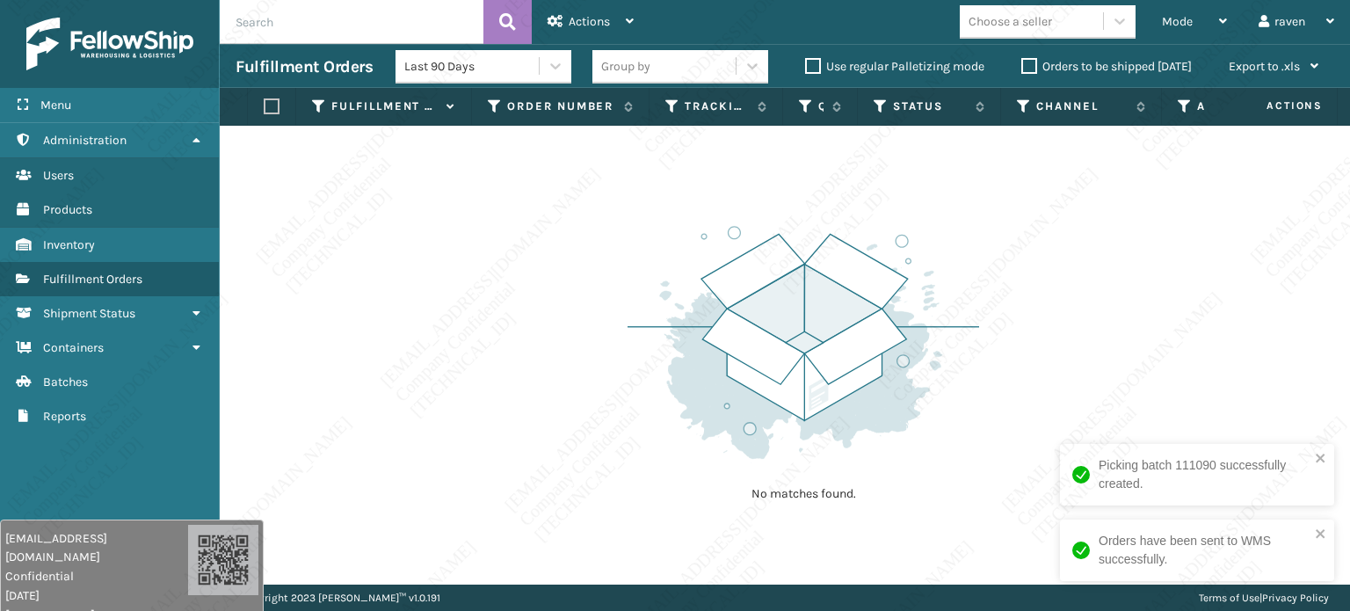
click at [573, 228] on div "No matches found." at bounding box center [785, 355] width 1130 height 459
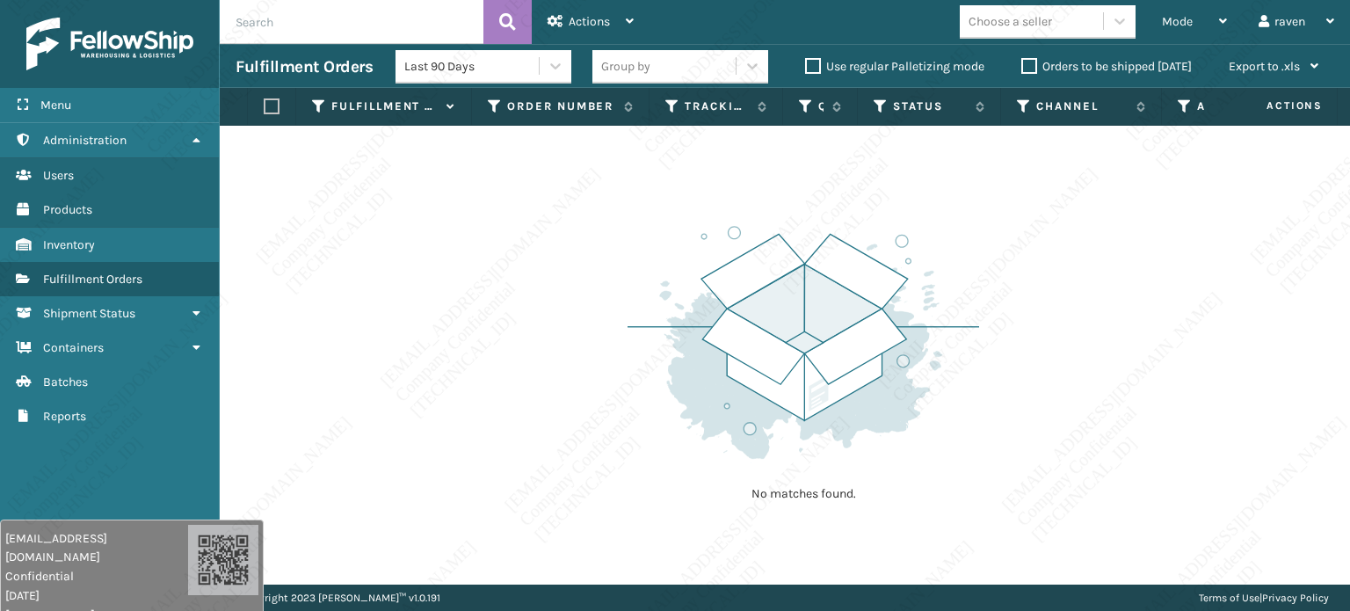
click at [532, 242] on div "No matches found." at bounding box center [785, 355] width 1130 height 459
click at [634, 235] on img at bounding box center [802, 342] width 351 height 243
click at [750, 130] on td "No matches found." at bounding box center [840, 136] width 1241 height 21
drag, startPoint x: 742, startPoint y: 206, endPoint x: 614, endPoint y: 306, distance: 162.2
click at [614, 306] on div "No matches found." at bounding box center [785, 355] width 1130 height 459
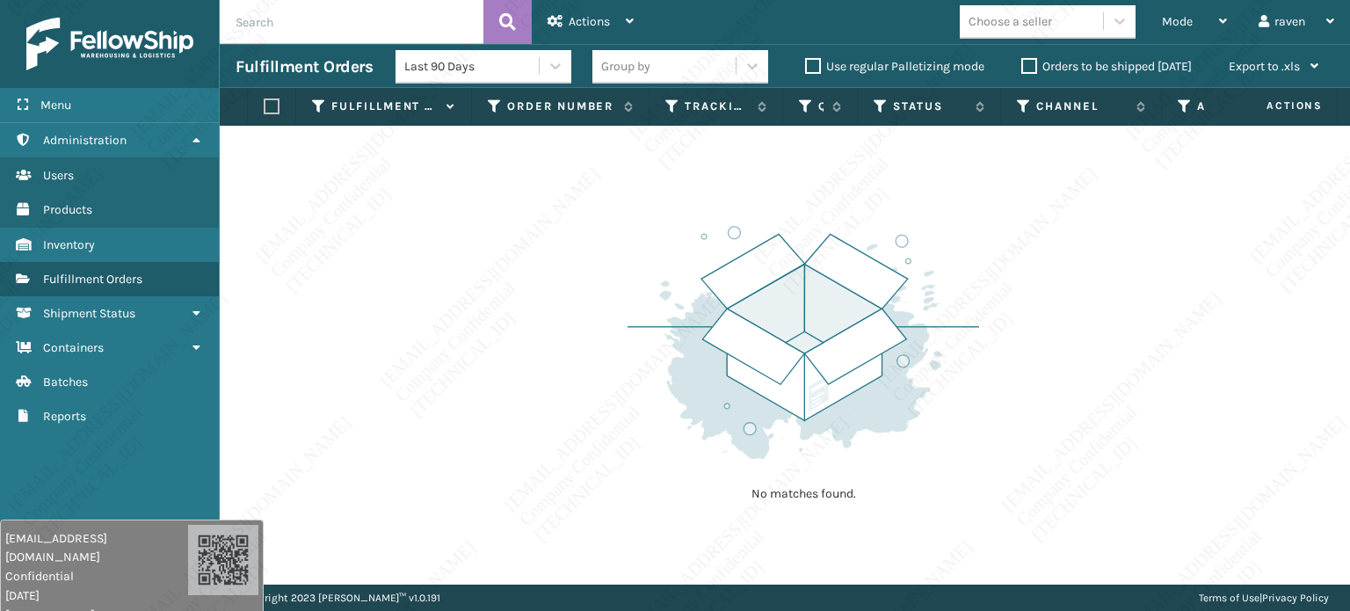
click at [613, 306] on div "No matches found." at bounding box center [785, 355] width 1130 height 459
click at [690, 344] on img at bounding box center [802, 342] width 351 height 243
click at [840, 496] on p "No matches found." at bounding box center [803, 494] width 220 height 18
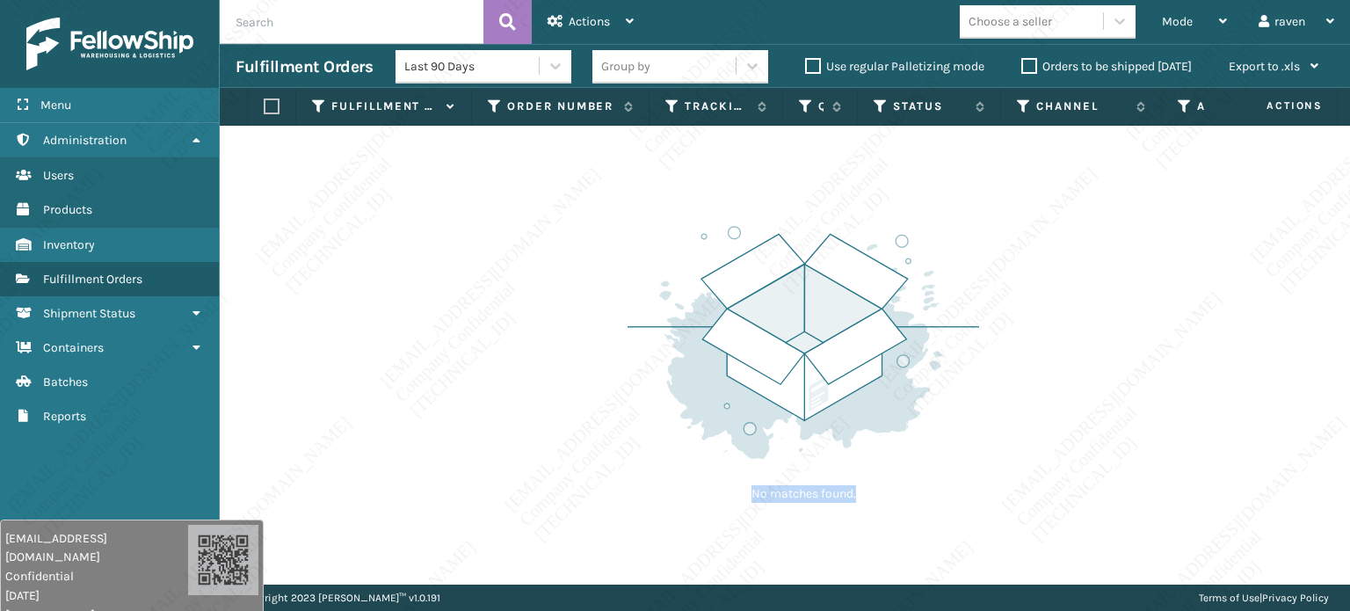
click at [918, 456] on img at bounding box center [802, 342] width 351 height 243
click at [839, 485] on p "No matches found." at bounding box center [803, 494] width 220 height 18
click at [828, 499] on p "No matches found." at bounding box center [803, 494] width 220 height 18
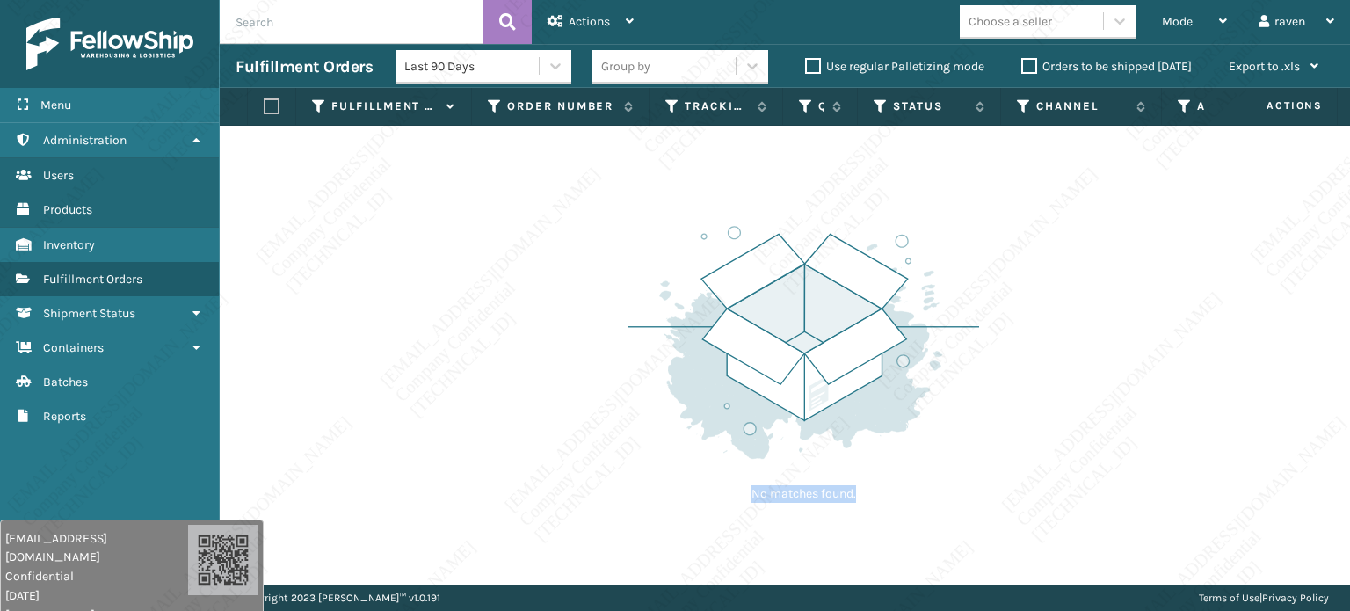
click at [828, 499] on p "No matches found." at bounding box center [803, 494] width 220 height 18
click at [911, 470] on div "No matches found." at bounding box center [802, 361] width 351 height 324
drag, startPoint x: 829, startPoint y: 263, endPoint x: 1098, endPoint y: 84, distance: 322.6
click at [830, 263] on img at bounding box center [802, 342] width 351 height 243
click at [1189, 19] on span "Mode" at bounding box center [1177, 21] width 31 height 15
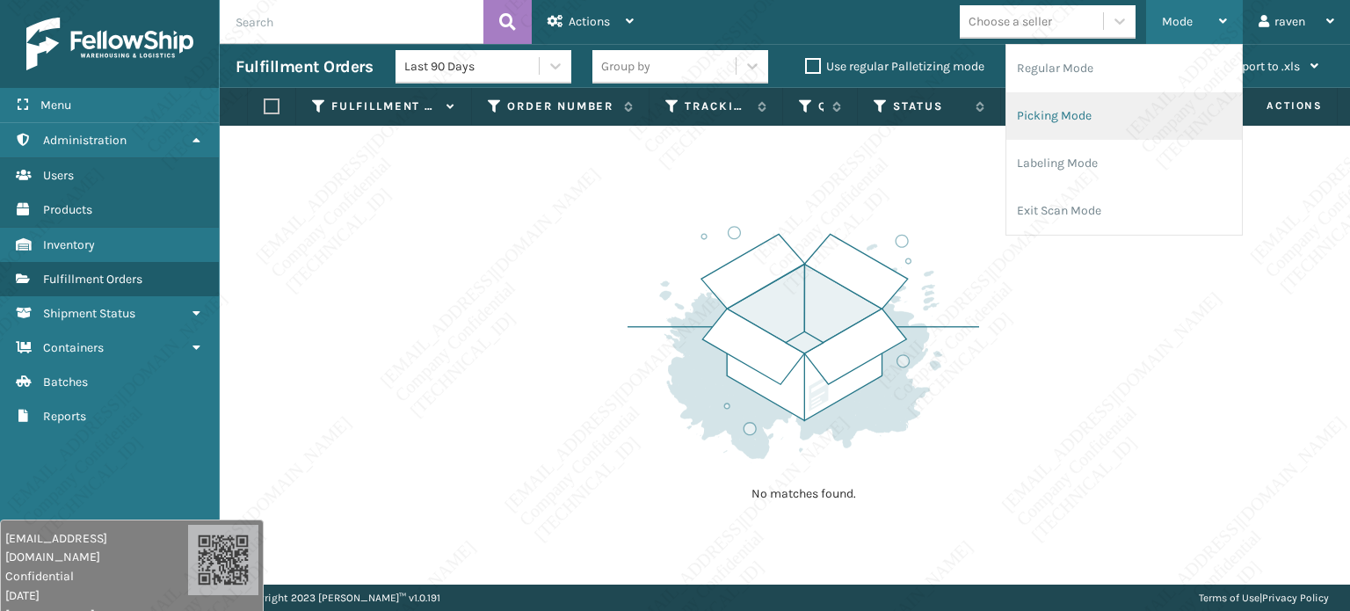
click at [1134, 118] on li "Picking Mode" at bounding box center [1123, 115] width 235 height 47
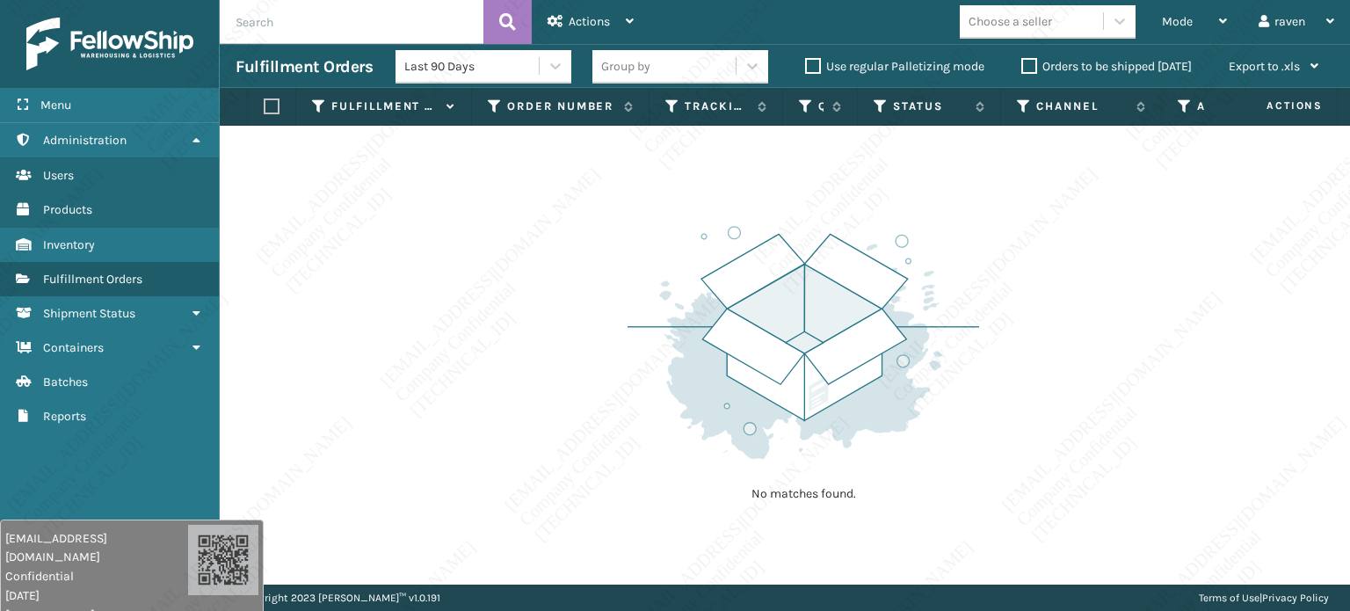
click at [1087, 307] on div "No matches found." at bounding box center [785, 355] width 1130 height 459
click at [866, 390] on img at bounding box center [802, 342] width 351 height 243
click at [1068, 441] on div "No matches found." at bounding box center [785, 355] width 1130 height 459
drag, startPoint x: 1068, startPoint y: 439, endPoint x: 632, endPoint y: 276, distance: 466.2
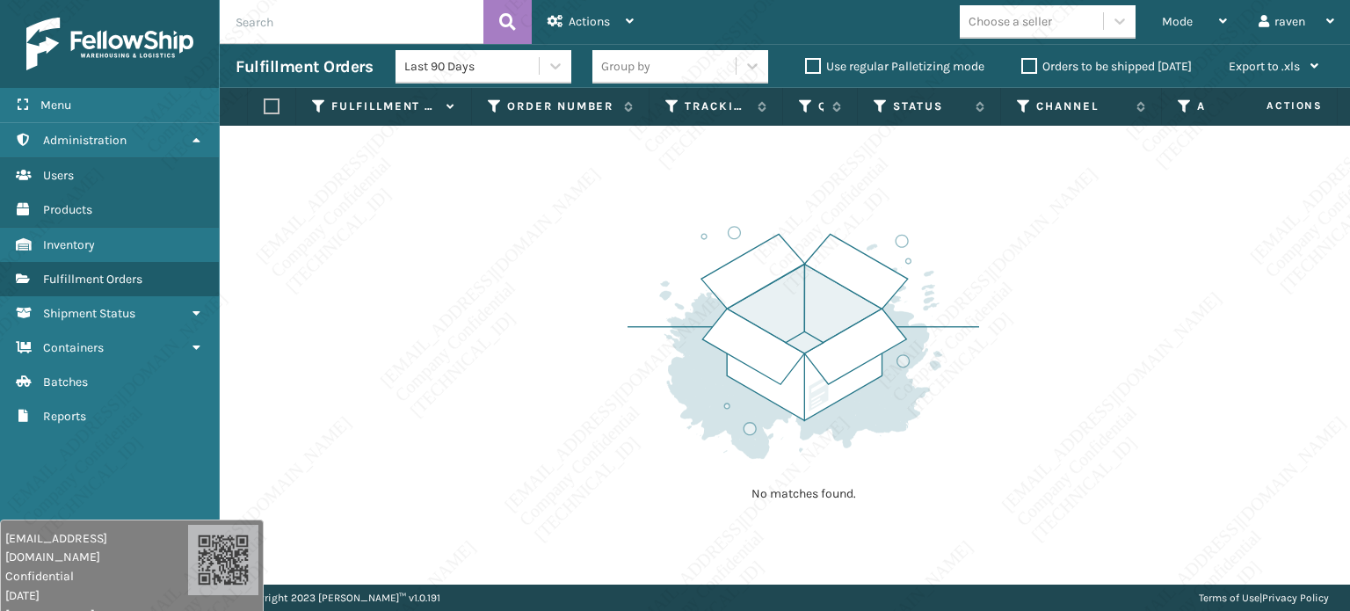
click at [632, 276] on img at bounding box center [802, 342] width 351 height 243
click at [800, 333] on img at bounding box center [802, 342] width 351 height 243
drag, startPoint x: 866, startPoint y: 489, endPoint x: 752, endPoint y: 478, distance: 114.8
click at [752, 479] on div "No matches found." at bounding box center [802, 361] width 351 height 324
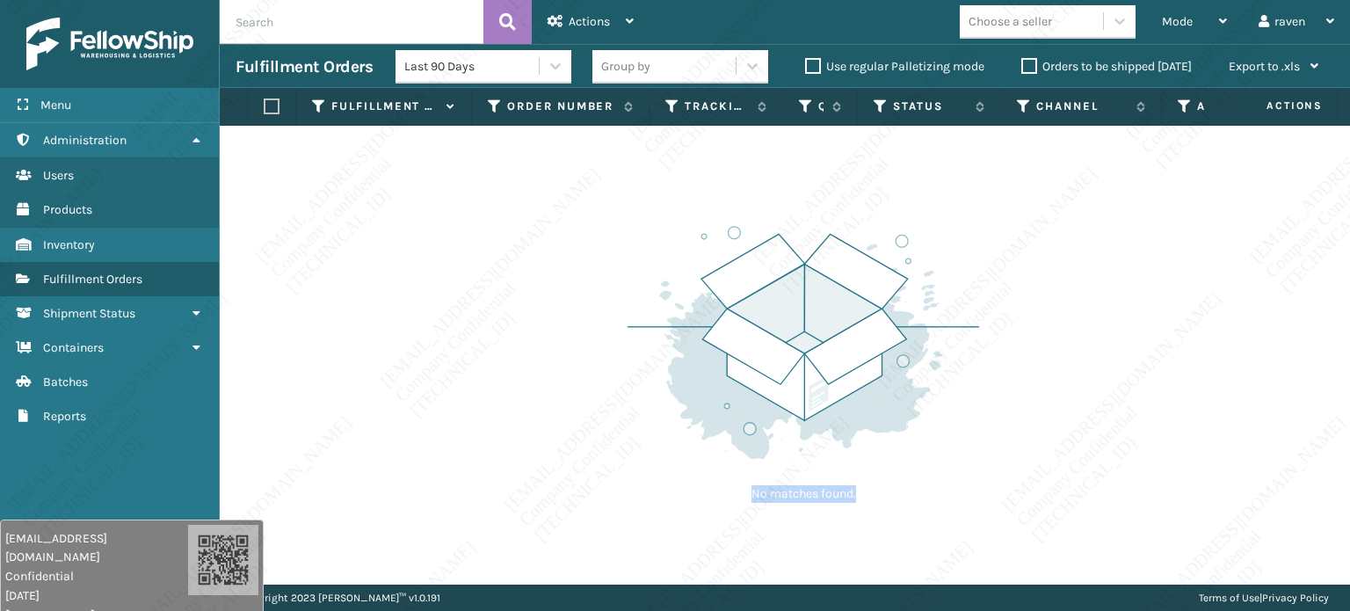
click at [749, 474] on div "No matches found." at bounding box center [802, 361] width 351 height 324
click at [777, 496] on p "No matches found." at bounding box center [803, 494] width 220 height 18
drag, startPoint x: 750, startPoint y: 360, endPoint x: 750, endPoint y: 345, distance: 14.9
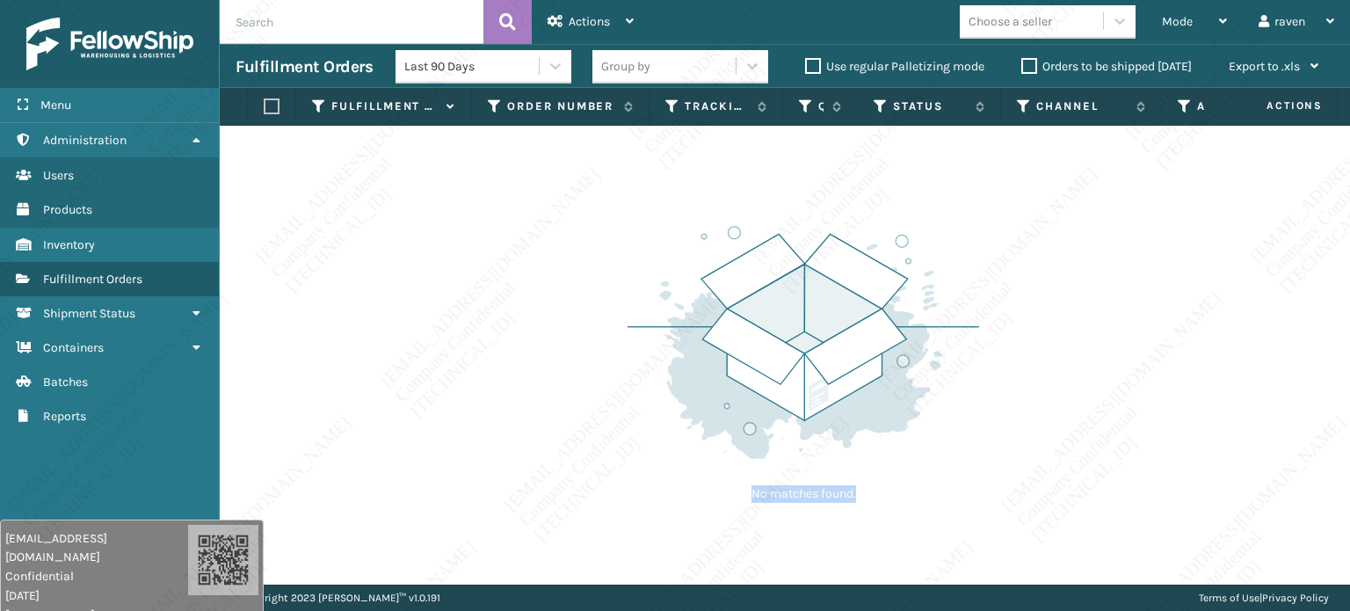
click at [750, 358] on img at bounding box center [802, 342] width 351 height 243
click at [1190, 25] on span "Mode" at bounding box center [1177, 21] width 31 height 15
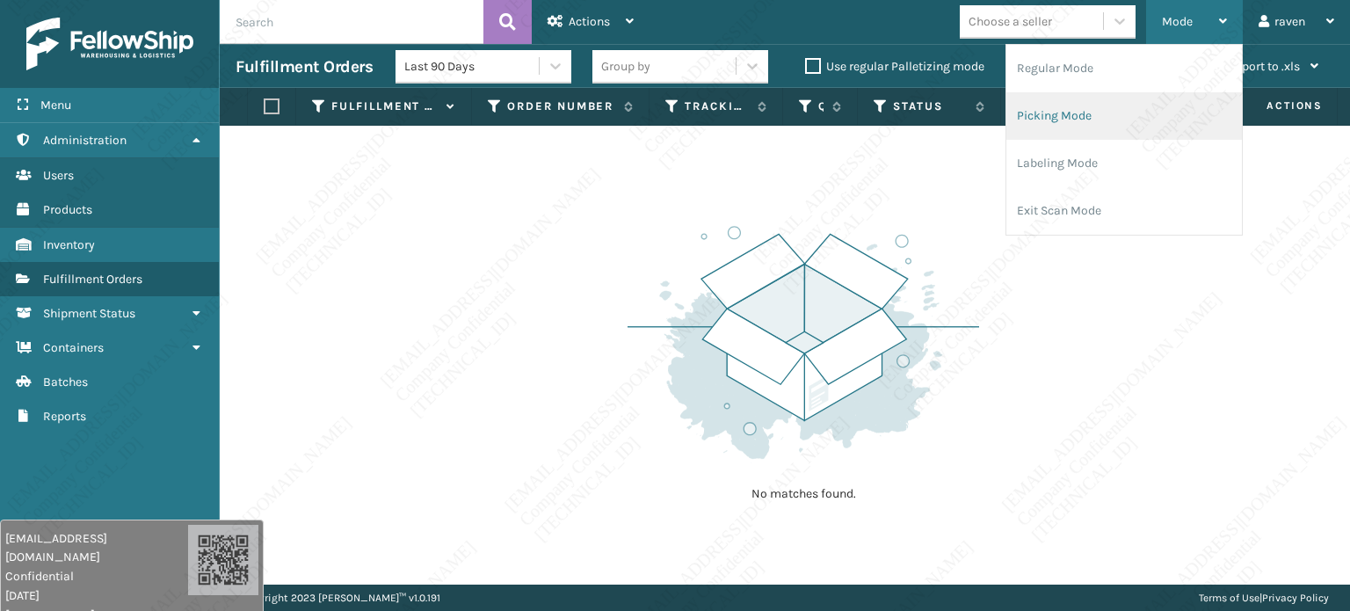
click at [1075, 124] on li "Picking Mode" at bounding box center [1123, 115] width 235 height 47
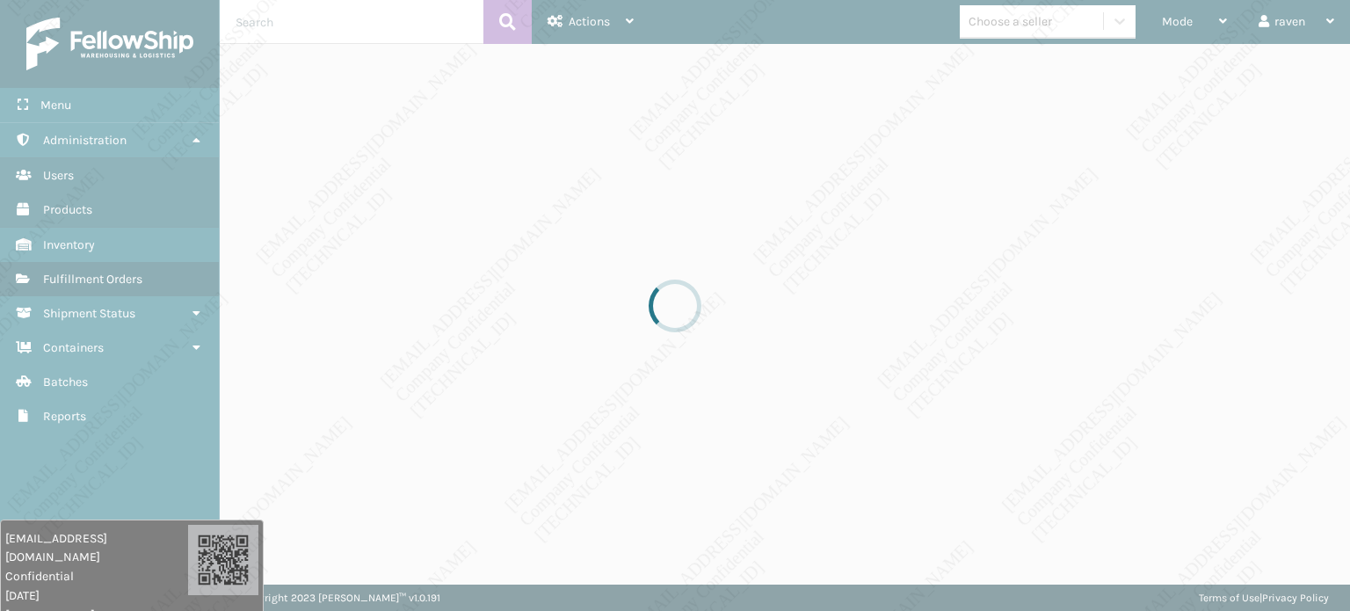
click at [959, 279] on div at bounding box center [675, 305] width 1350 height 611
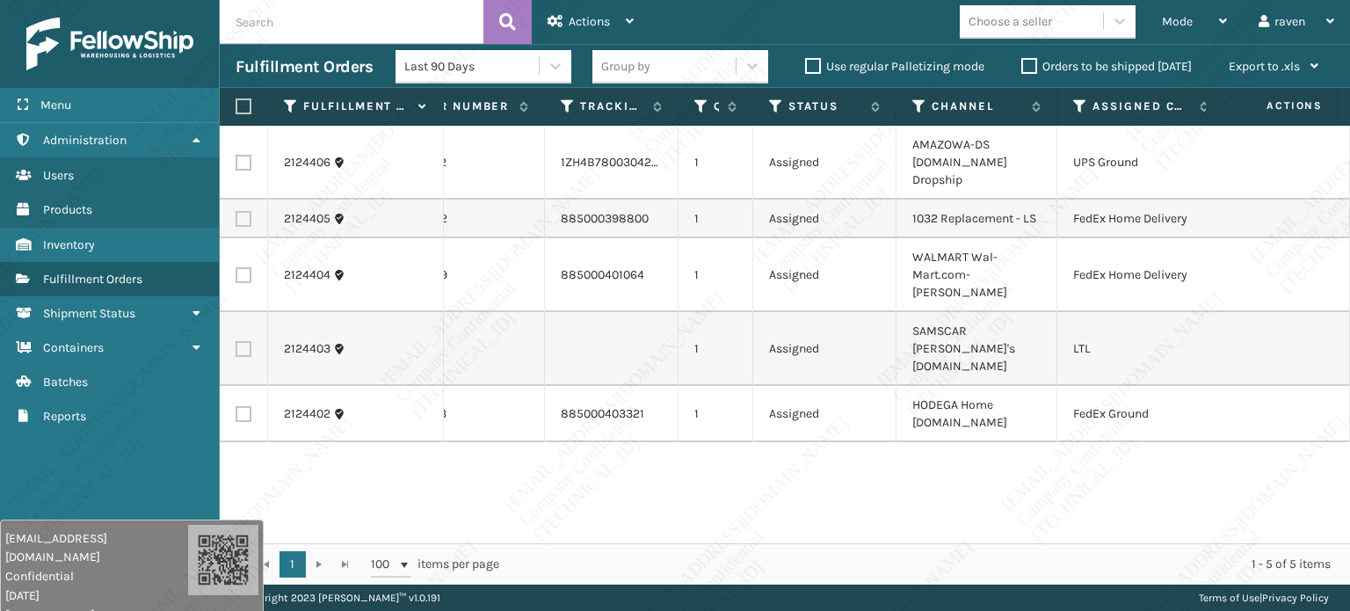
scroll to position [0, 123]
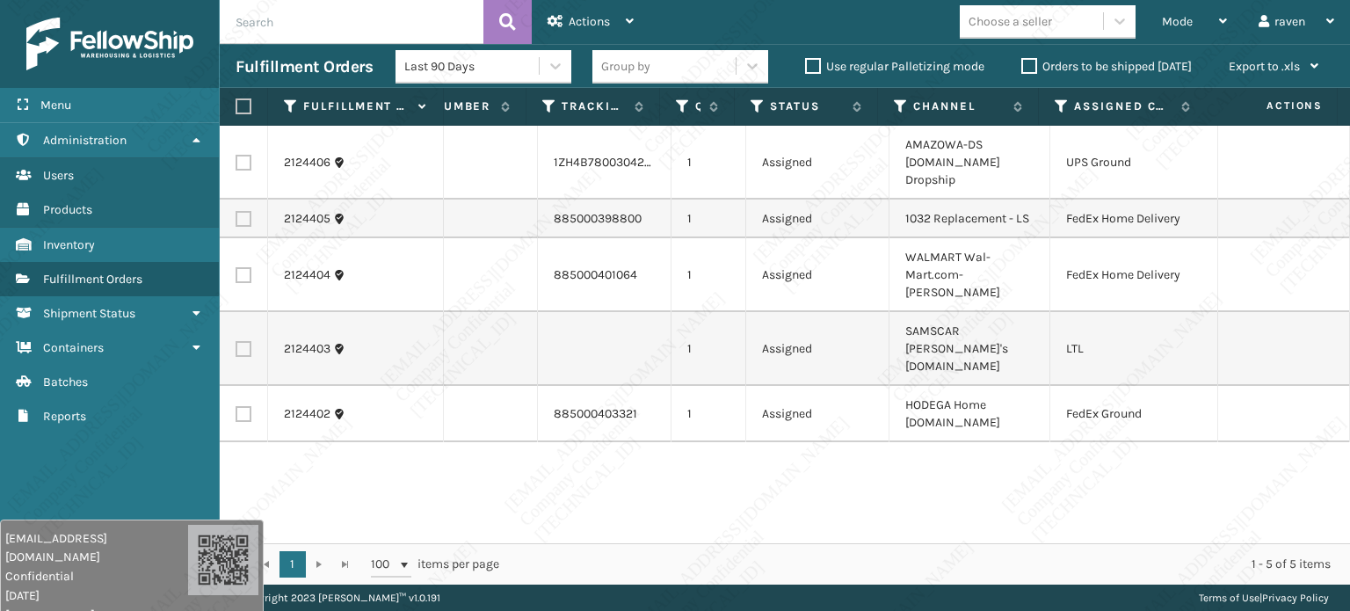
drag, startPoint x: 246, startPoint y: 154, endPoint x: 260, endPoint y: 144, distance: 17.1
click at [245, 155] on label at bounding box center [243, 163] width 16 height 16
click at [236, 155] on input "checkbox" at bounding box center [235, 160] width 1 height 11
checkbox input "true"
drag, startPoint x: 592, startPoint y: 26, endPoint x: 593, endPoint y: 49, distance: 22.9
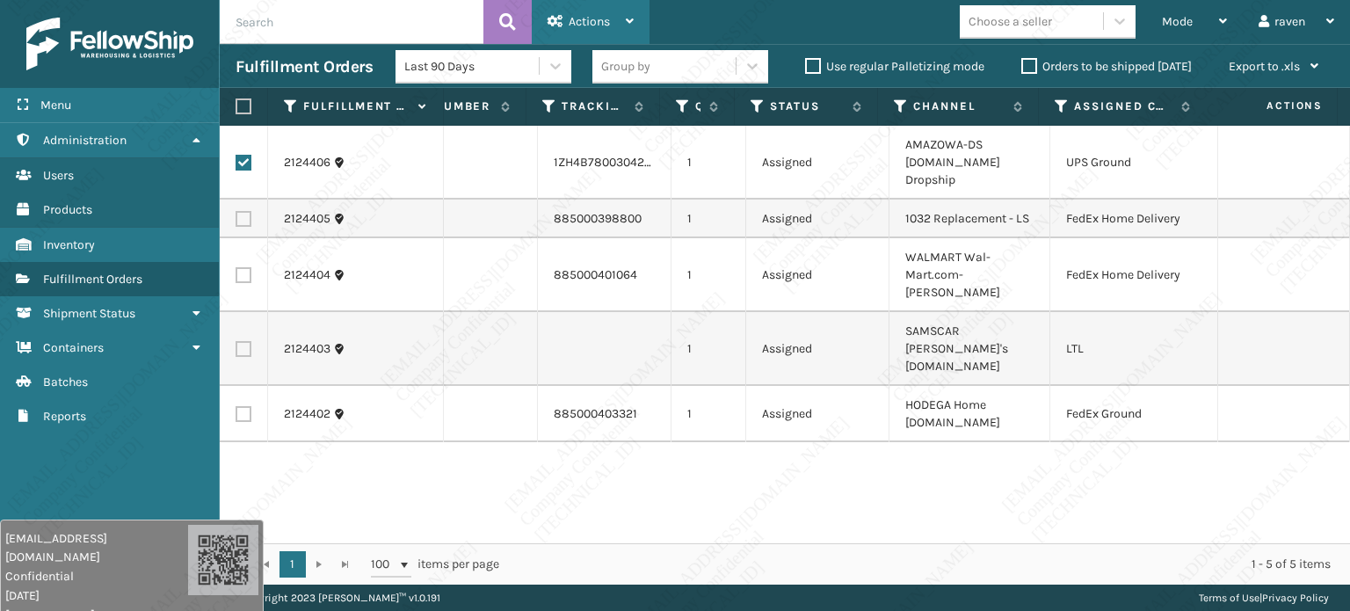
click at [592, 25] on span "Actions" at bounding box center [588, 21] width 41 height 15
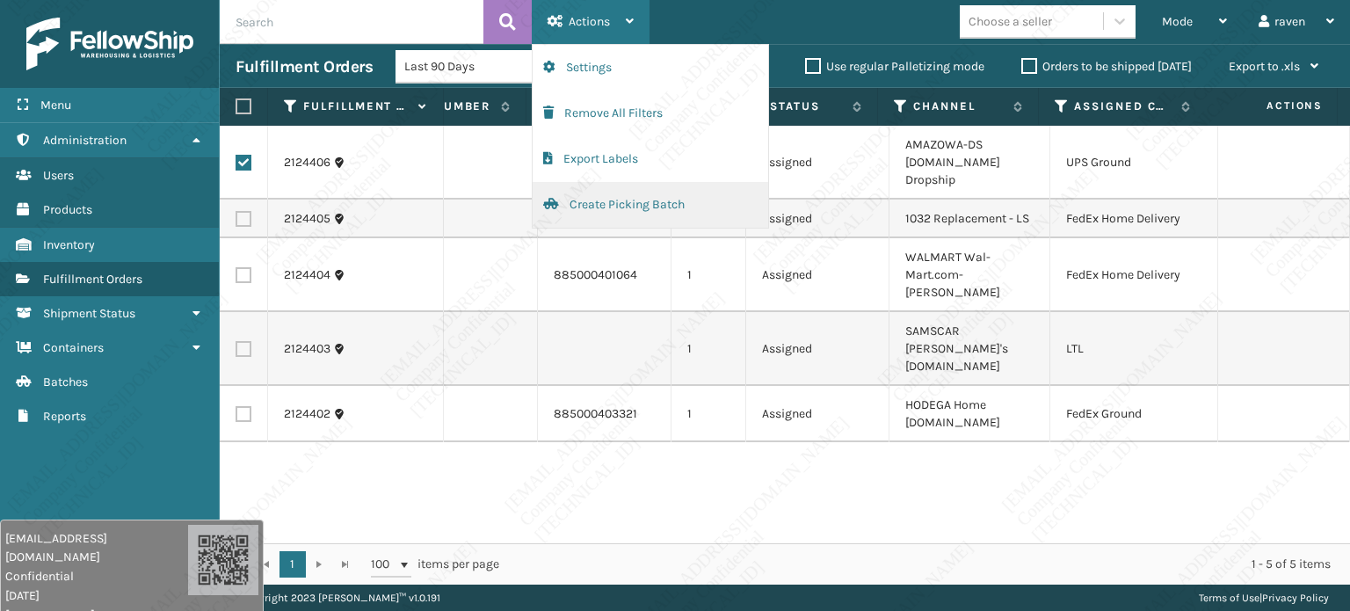
click at [604, 203] on button "Create Picking Batch" at bounding box center [649, 205] width 235 height 46
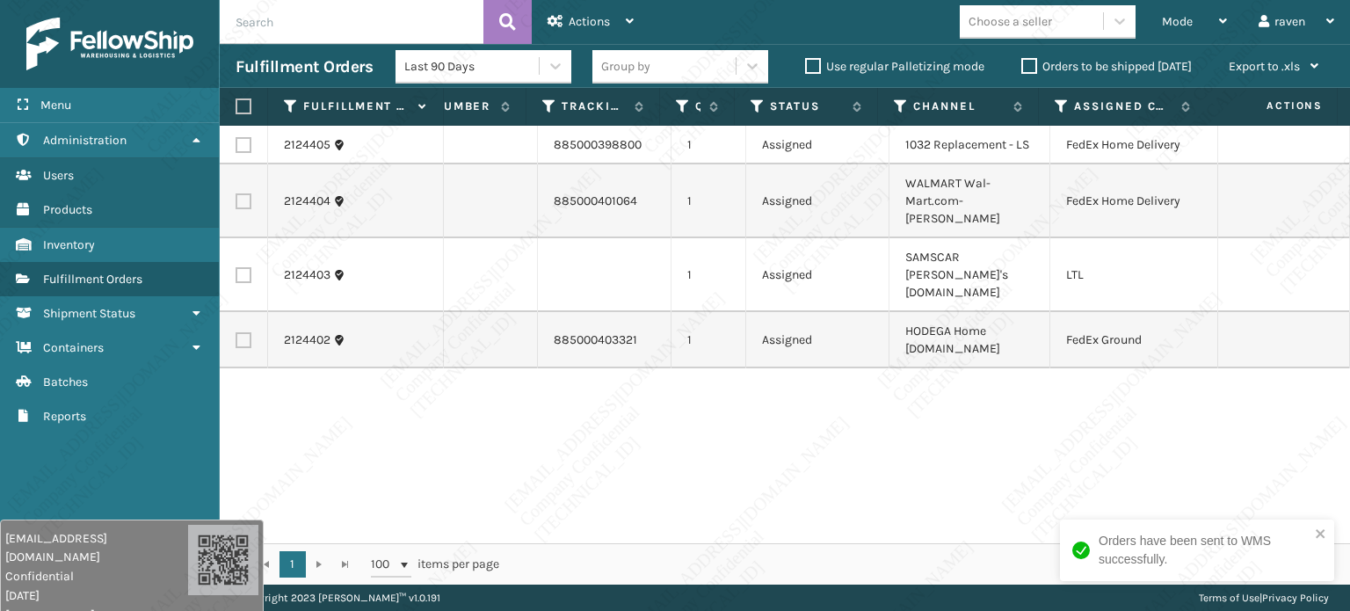
click at [802, 470] on div "2124405 SO2450232 885000398800 1 Assigned 1032 Replacement - LS FedEx Home Deli…" at bounding box center [785, 334] width 1130 height 417
click at [242, 332] on label at bounding box center [243, 340] width 16 height 16
click at [236, 332] on input "checkbox" at bounding box center [235, 337] width 1 height 11
checkbox input "true"
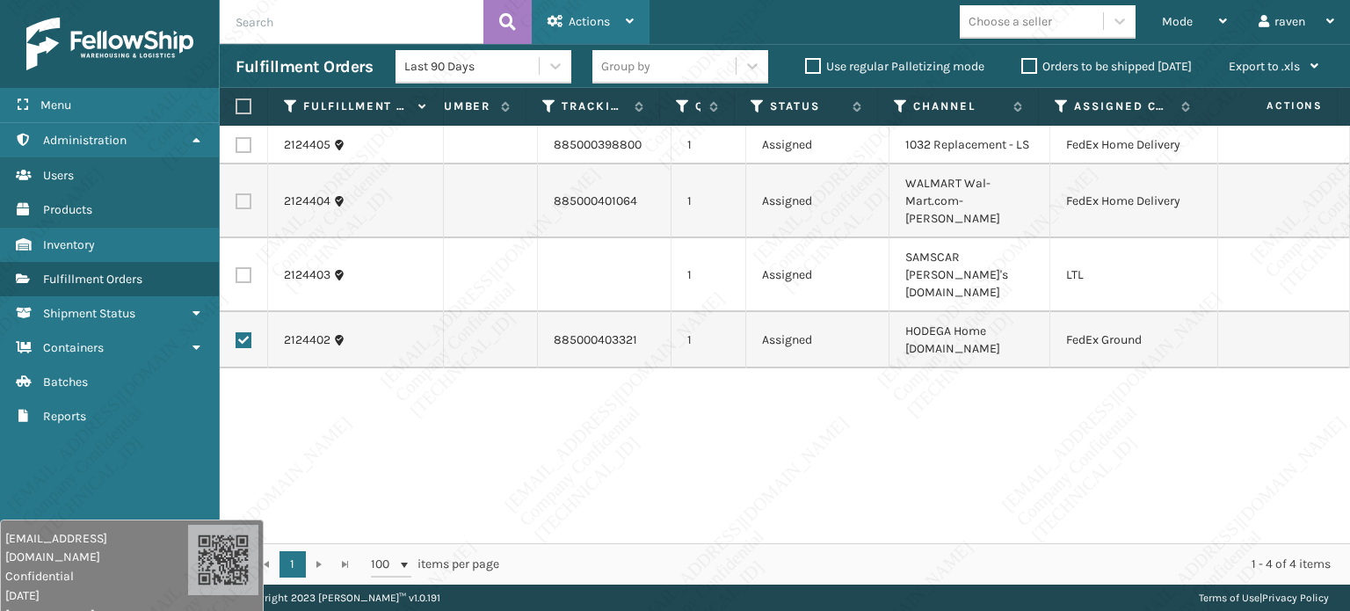
click at [597, 27] on span "Actions" at bounding box center [588, 21] width 41 height 15
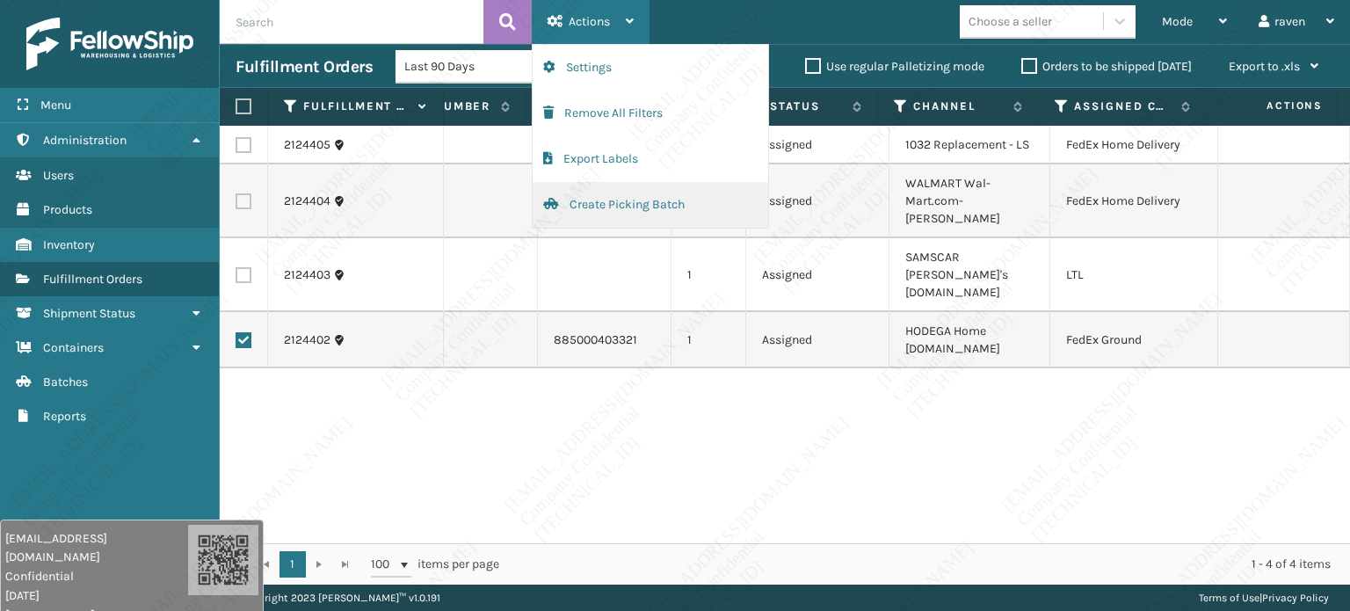
click at [590, 206] on button "Create Picking Batch" at bounding box center [649, 205] width 235 height 46
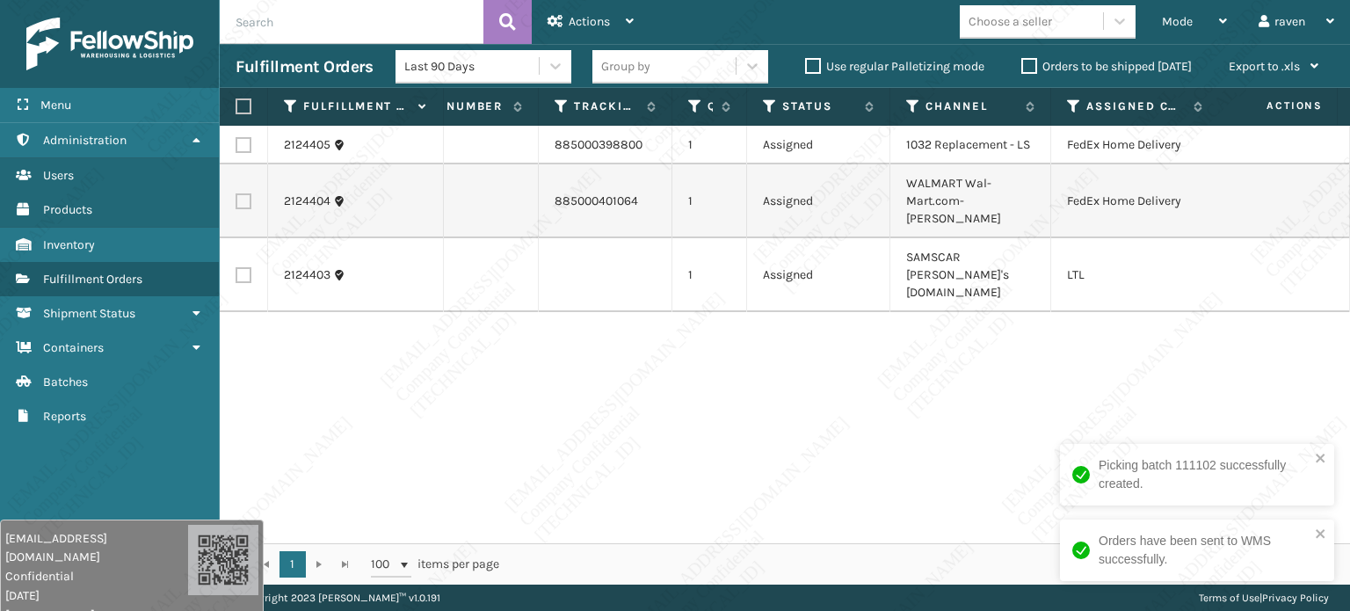
scroll to position [0, 112]
click at [240, 143] on label at bounding box center [243, 145] width 16 height 16
click at [236, 143] on input "checkbox" at bounding box center [235, 142] width 1 height 11
checkbox input "true"
click at [241, 193] on label at bounding box center [243, 201] width 16 height 16
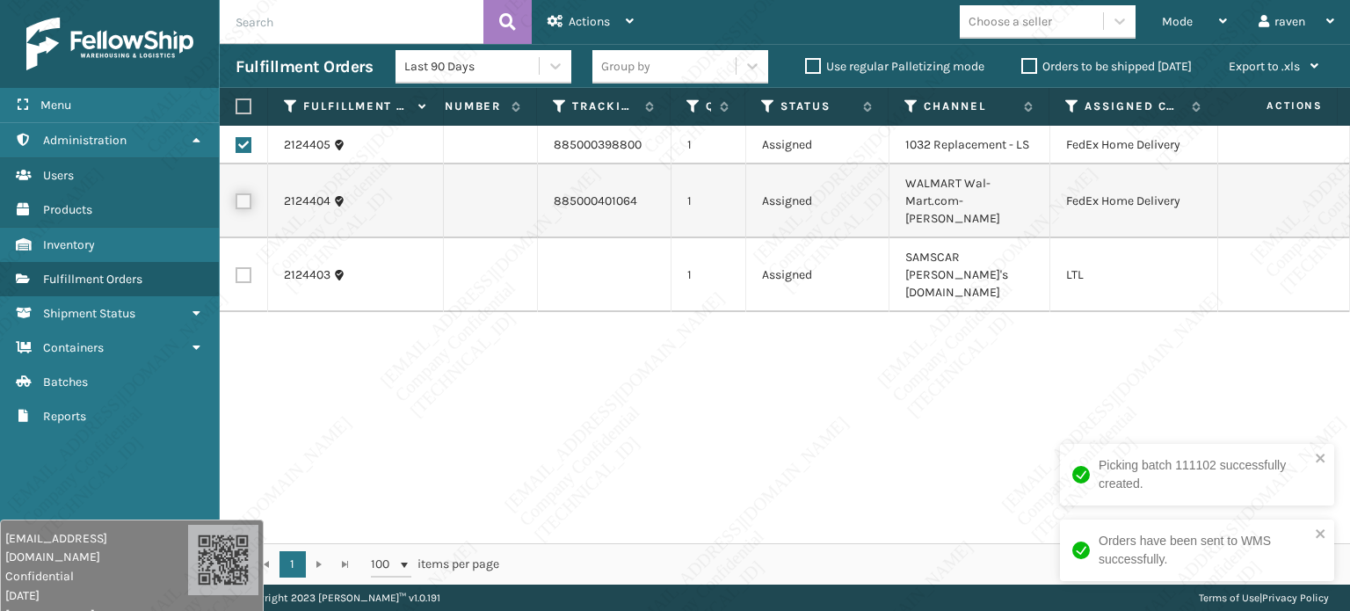
click at [236, 193] on input "checkbox" at bounding box center [235, 198] width 1 height 11
checkbox input "true"
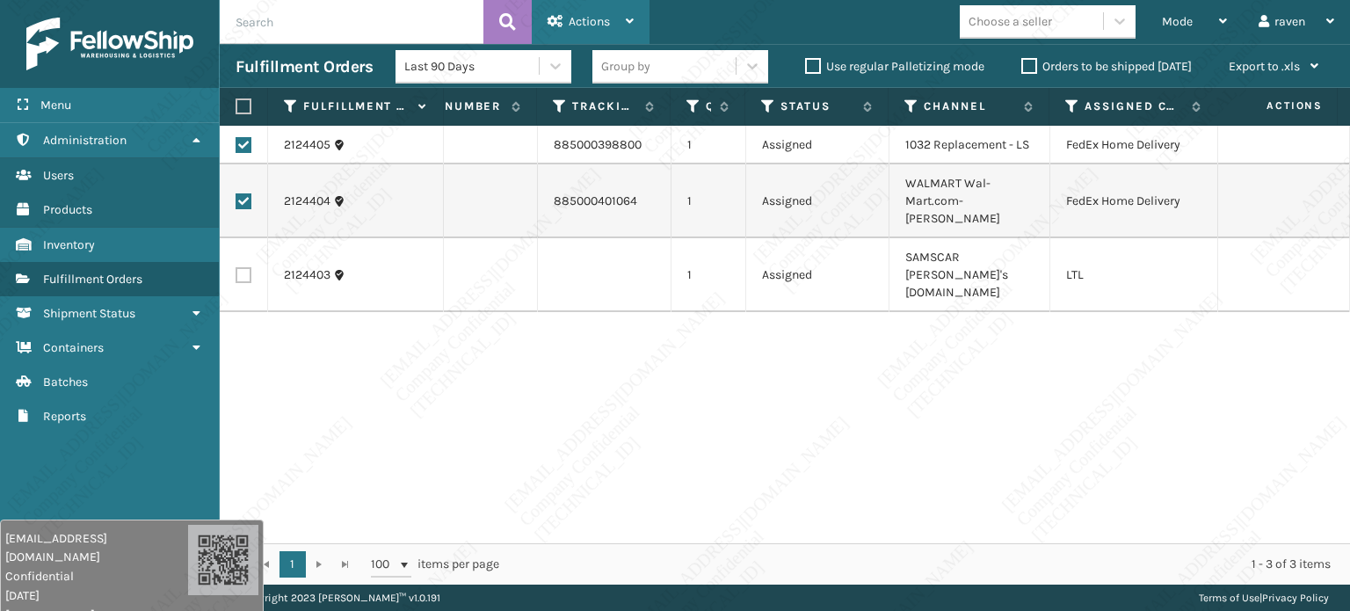
click at [604, 16] on span "Actions" at bounding box center [588, 21] width 41 height 15
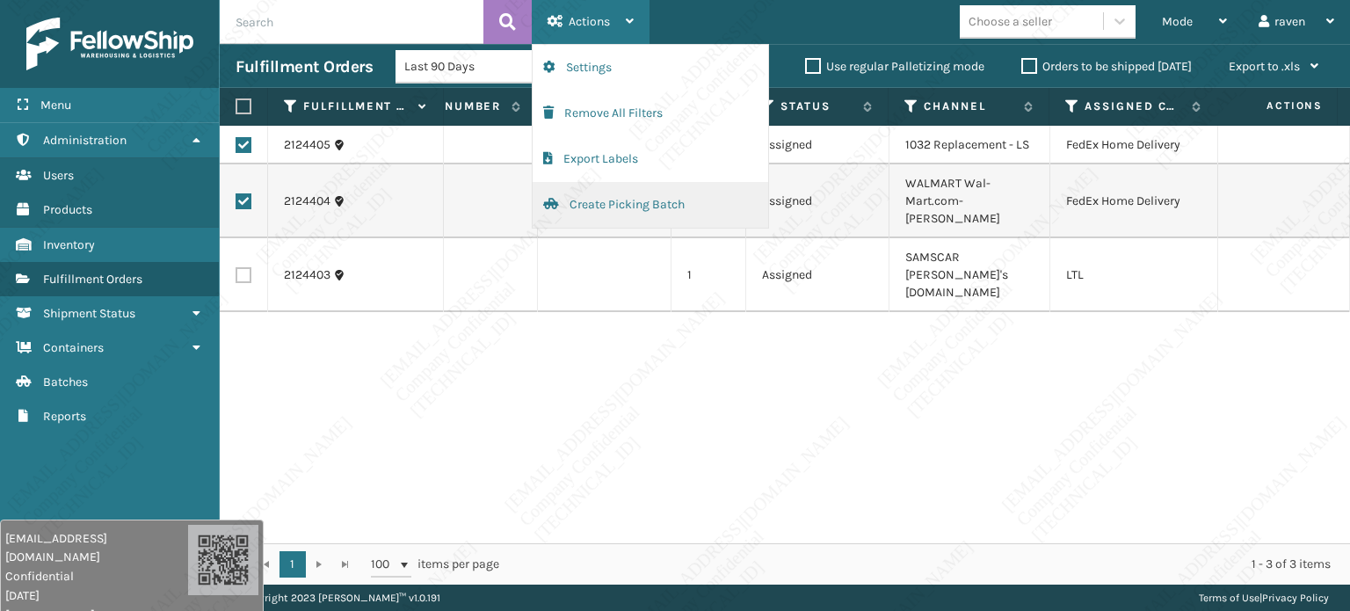
click at [614, 210] on button "Create Picking Batch" at bounding box center [649, 205] width 235 height 46
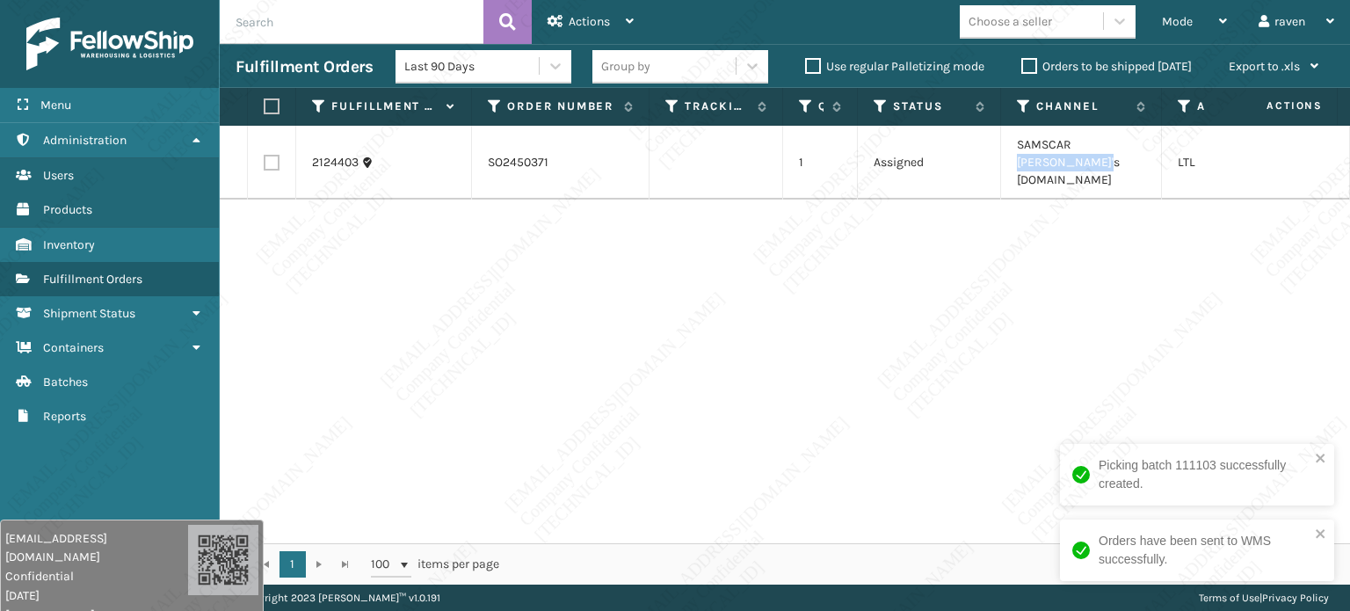
drag, startPoint x: 1074, startPoint y: 143, endPoint x: 1079, endPoint y: 161, distance: 18.3
click at [1079, 161] on td "SAMSCAR [PERSON_NAME]'s [DOMAIN_NAME]" at bounding box center [1081, 163] width 161 height 74
copy td "[PERSON_NAME]'s [DOMAIN_NAME]"
click at [910, 310] on div "2124403 SO2450371 1 Assigned SAMSCAR Sam's Club.com LTL" at bounding box center [785, 334] width 1130 height 417
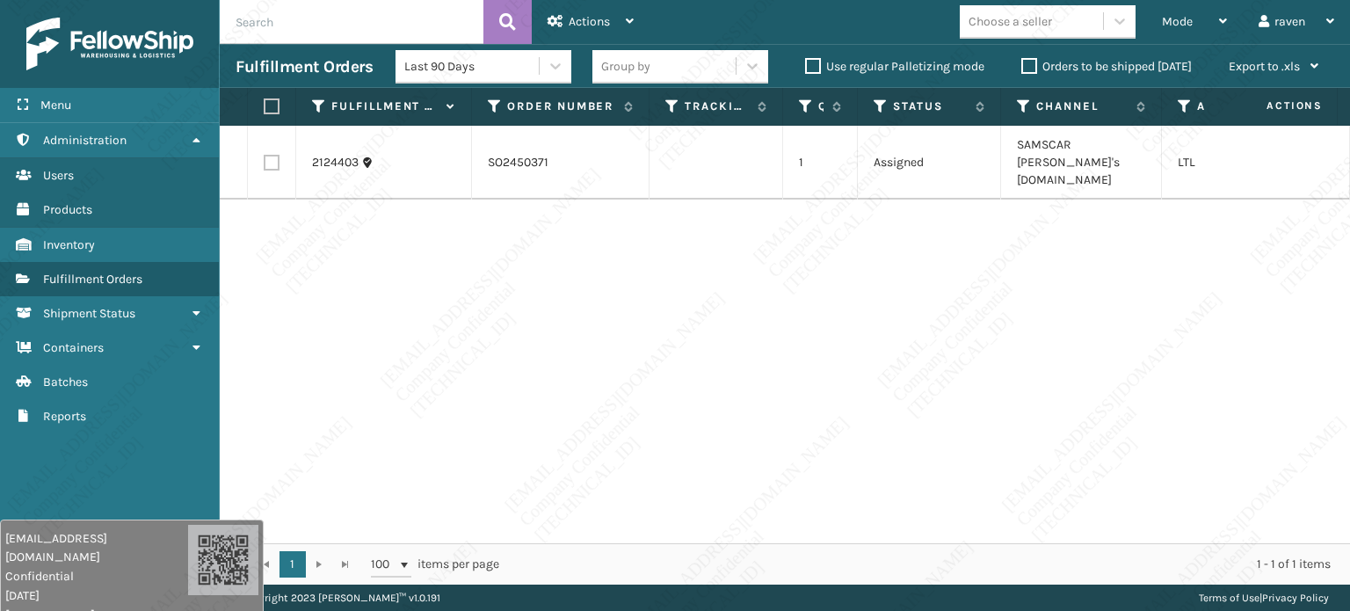
click at [271, 95] on th at bounding box center [272, 107] width 48 height 38
click at [272, 103] on label at bounding box center [269, 106] width 11 height 16
click at [264, 103] on input "checkbox" at bounding box center [264, 106] width 1 height 11
checkbox input "true"
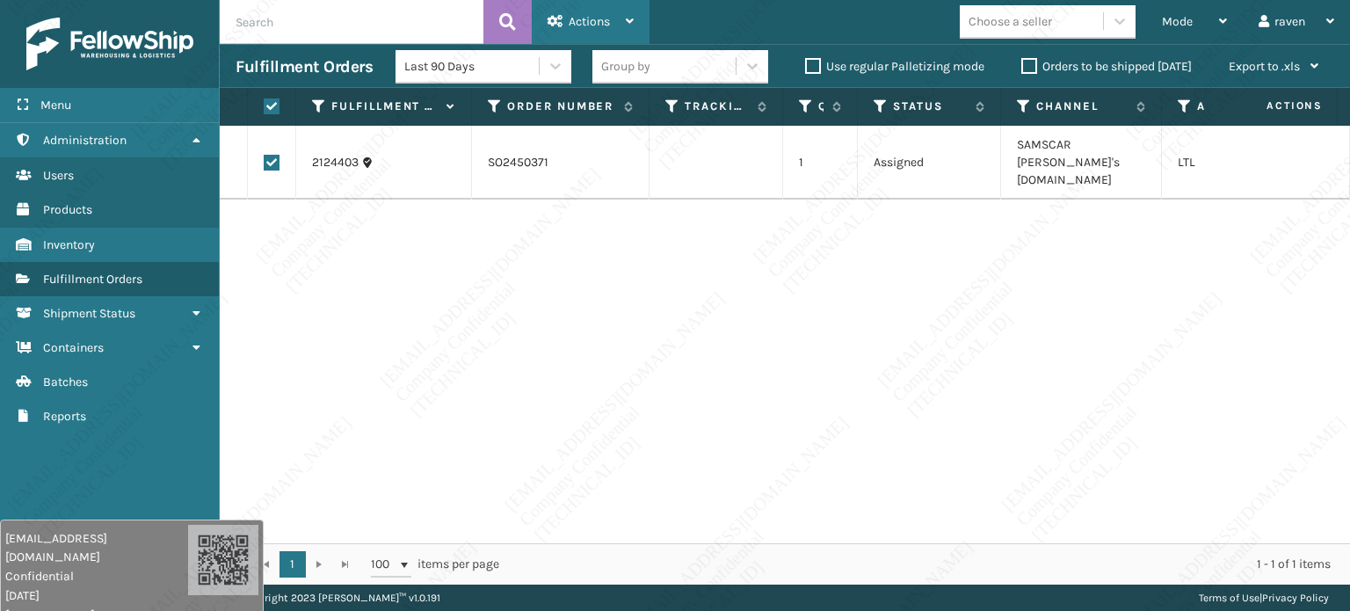
click at [597, 17] on span "Actions" at bounding box center [588, 21] width 41 height 15
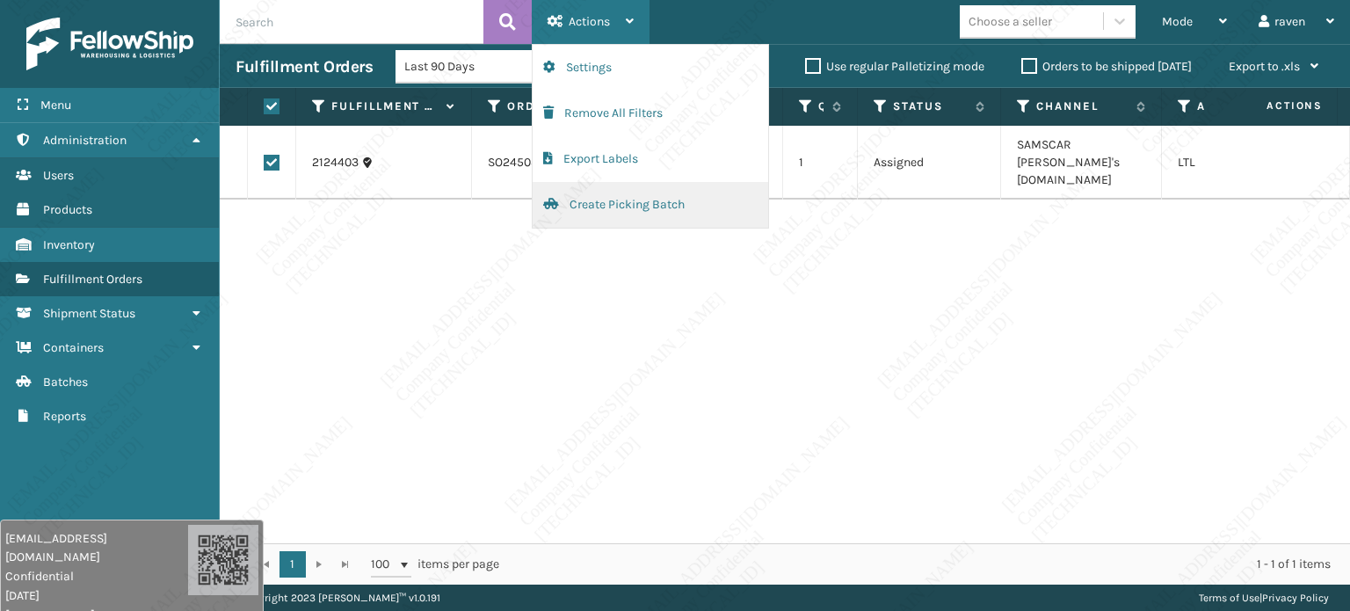
click at [583, 204] on button "Create Picking Batch" at bounding box center [649, 205] width 235 height 46
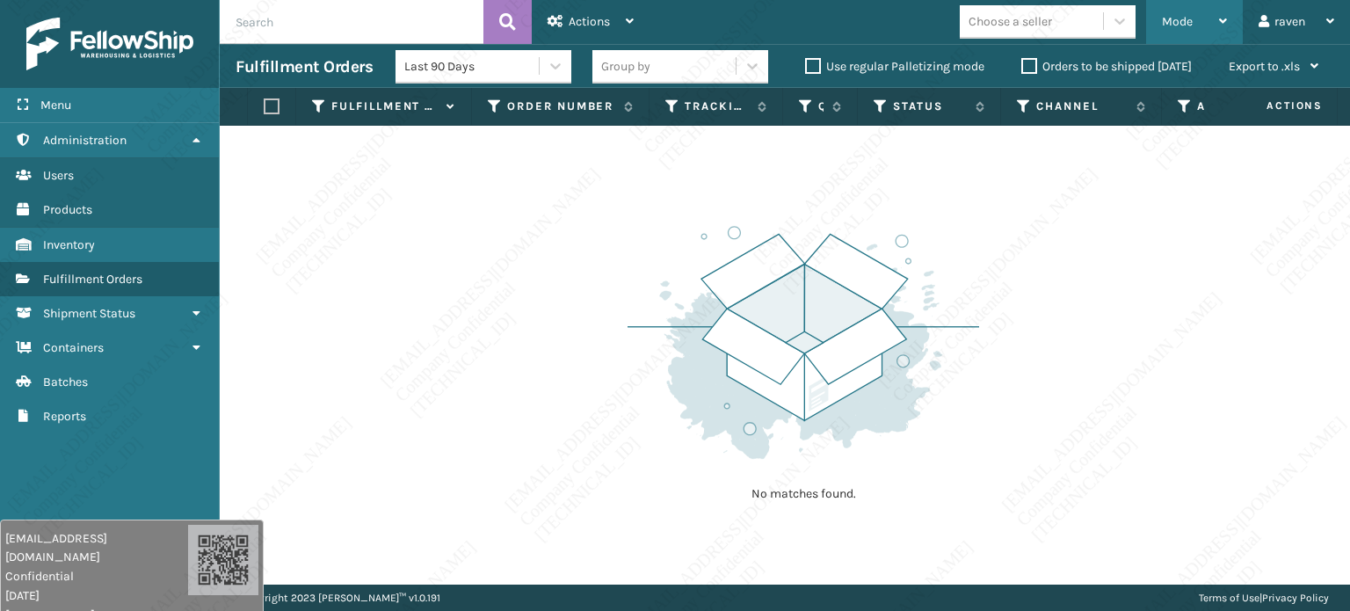
click at [1177, 20] on span "Mode" at bounding box center [1177, 21] width 31 height 15
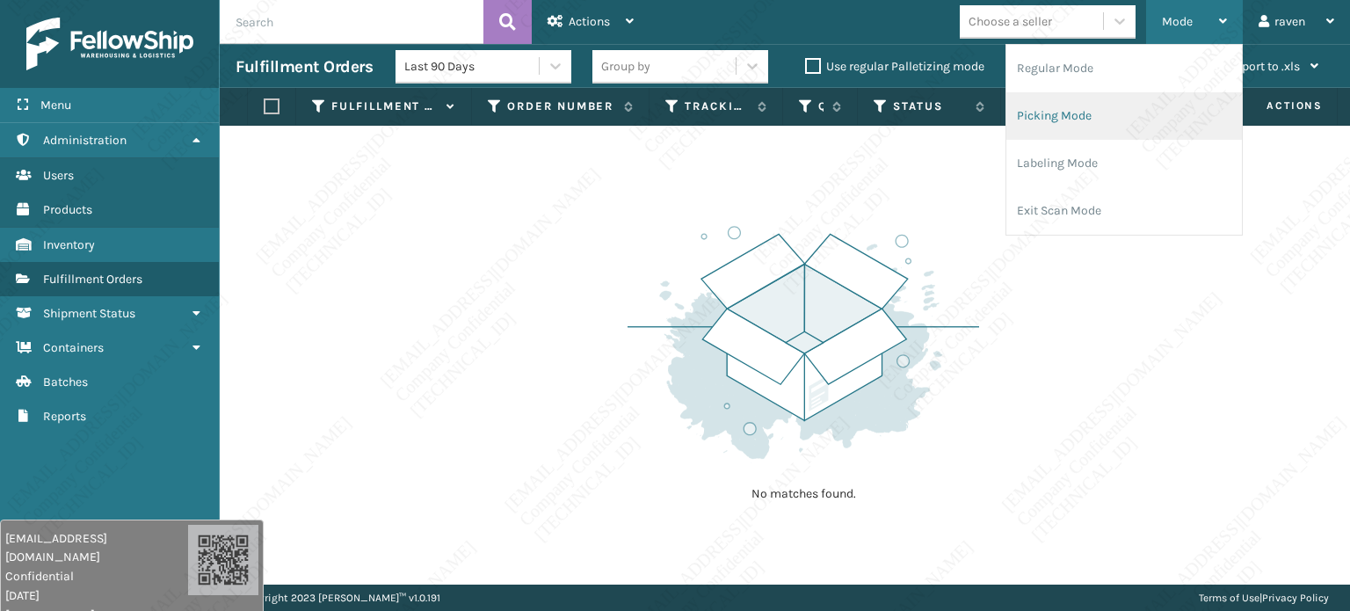
click at [1086, 112] on li "Picking Mode" at bounding box center [1123, 115] width 235 height 47
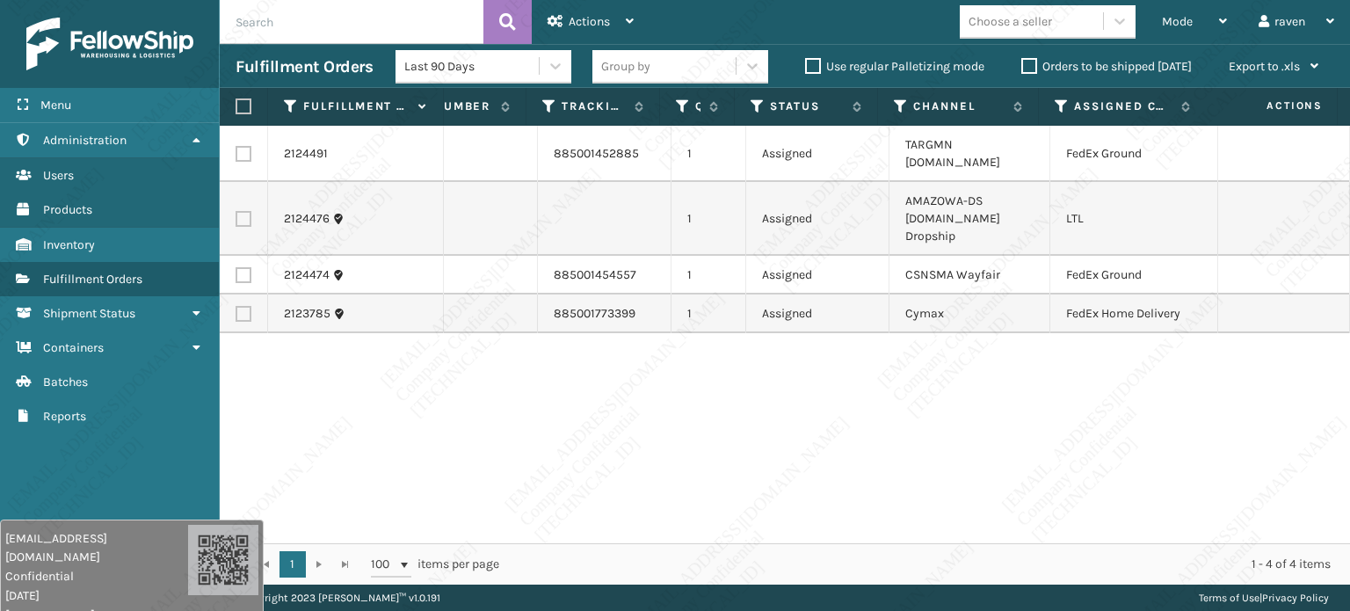
scroll to position [0, 123]
click at [1061, 105] on icon at bounding box center [1061, 106] width 14 height 16
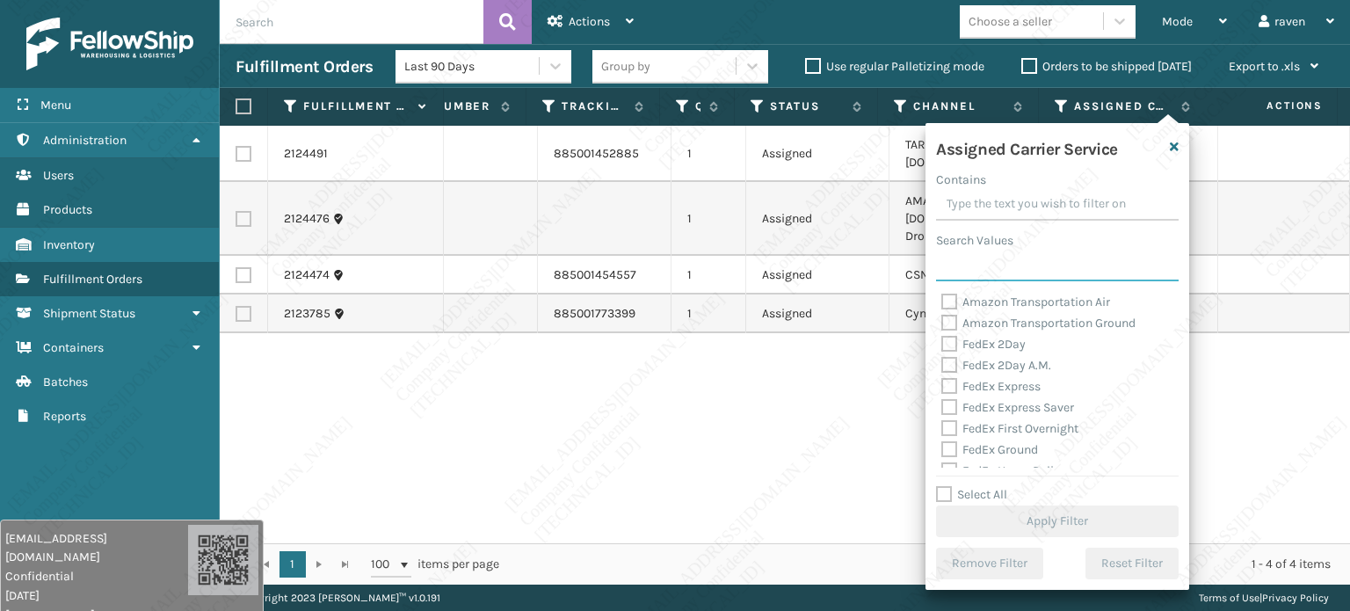
click at [982, 279] on input "Search Values" at bounding box center [1057, 266] width 242 height 32
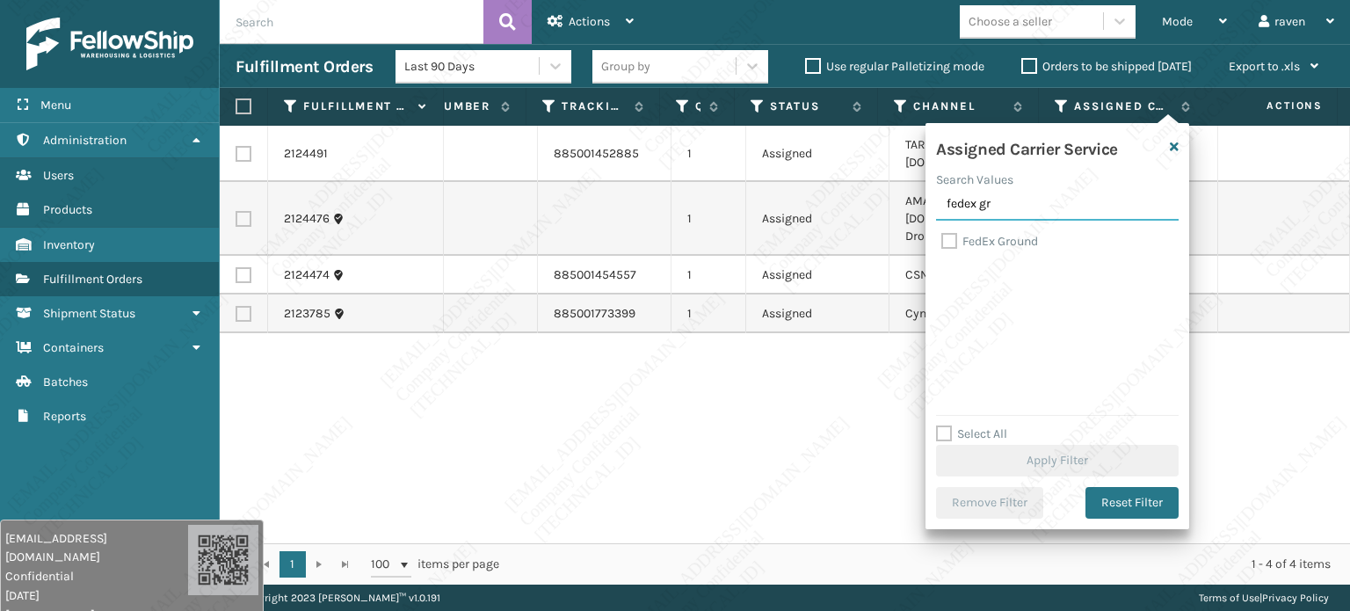
type input "fedex gr"
click at [984, 240] on label "FedEx Ground" at bounding box center [989, 241] width 97 height 15
click at [942, 240] on input "FedEx Ground" at bounding box center [941, 236] width 1 height 11
checkbox input "true"
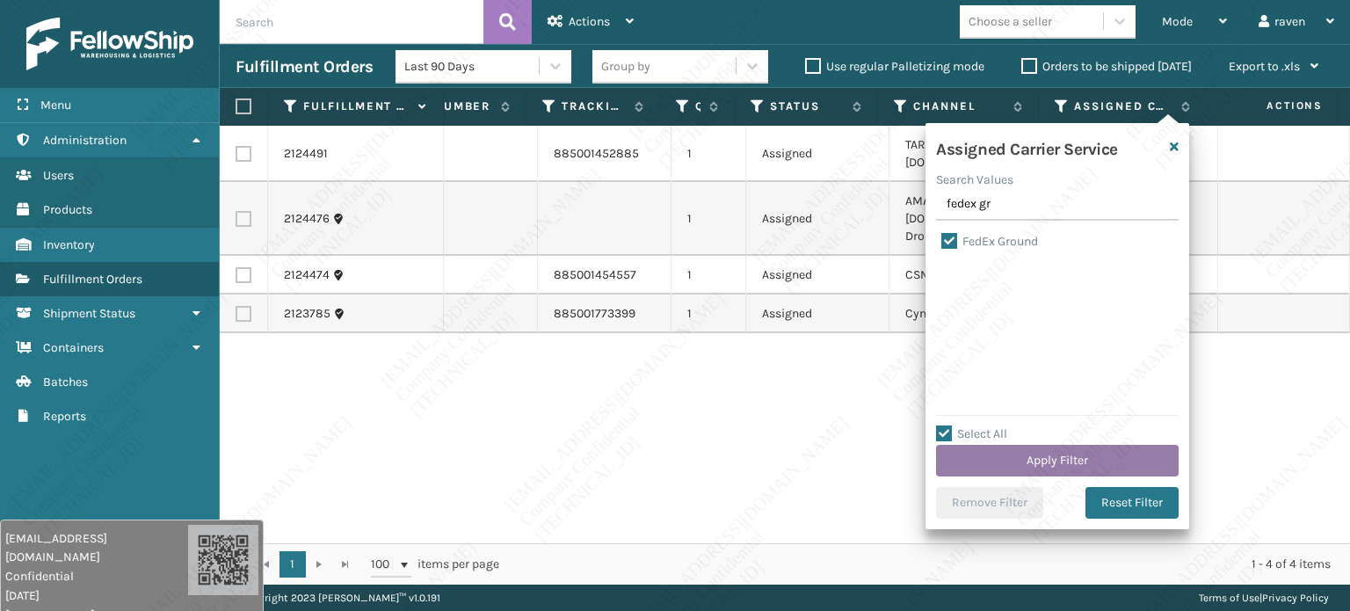
click at [1044, 460] on button "Apply Filter" at bounding box center [1057, 461] width 242 height 32
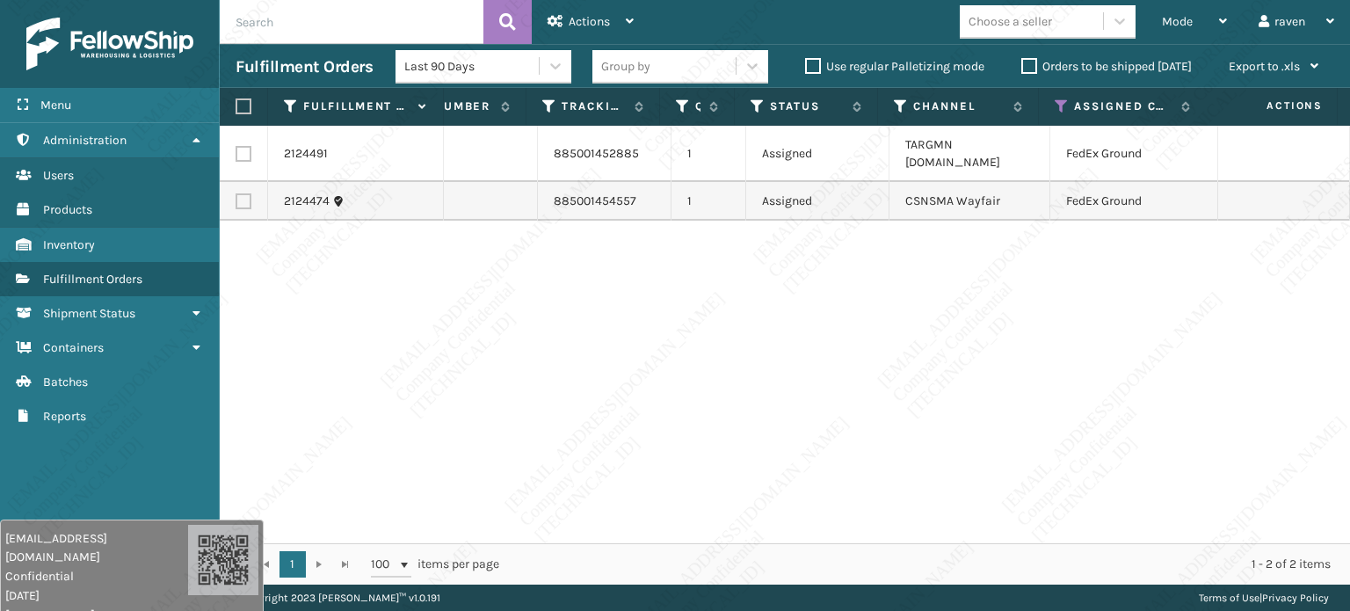
click at [243, 108] on label at bounding box center [240, 106] width 11 height 16
click at [236, 108] on input "checkbox" at bounding box center [235, 106] width 1 height 11
checkbox input "true"
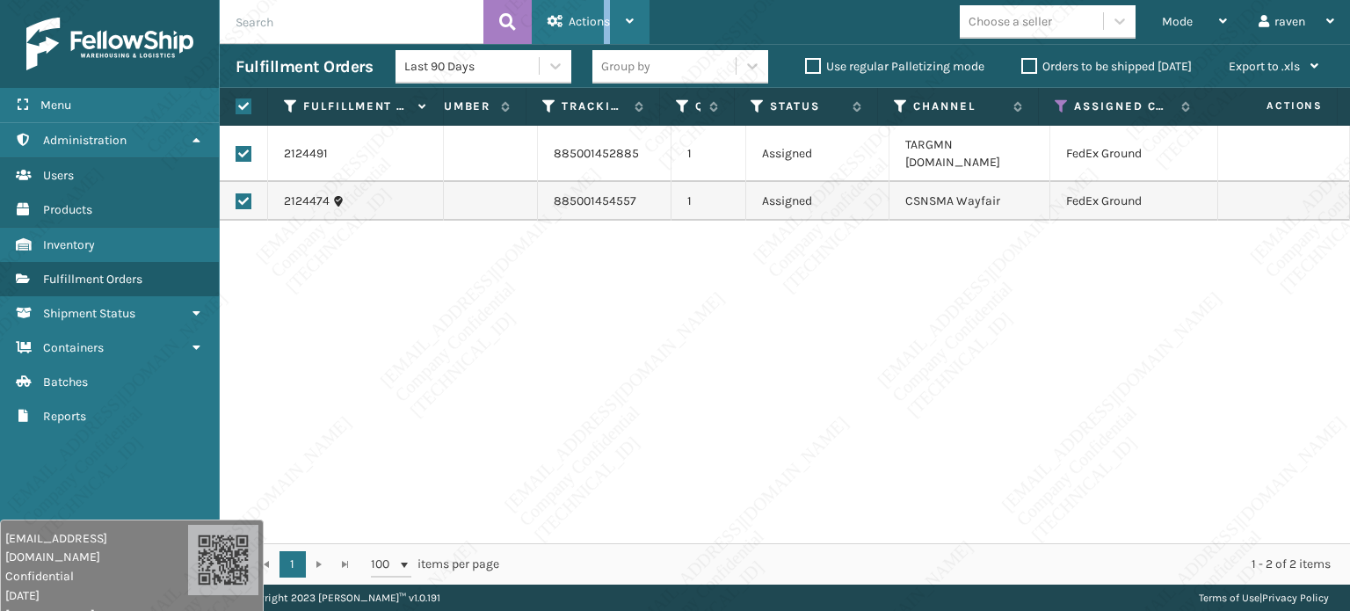
click at [606, 13] on div "Actions" at bounding box center [590, 22] width 86 height 44
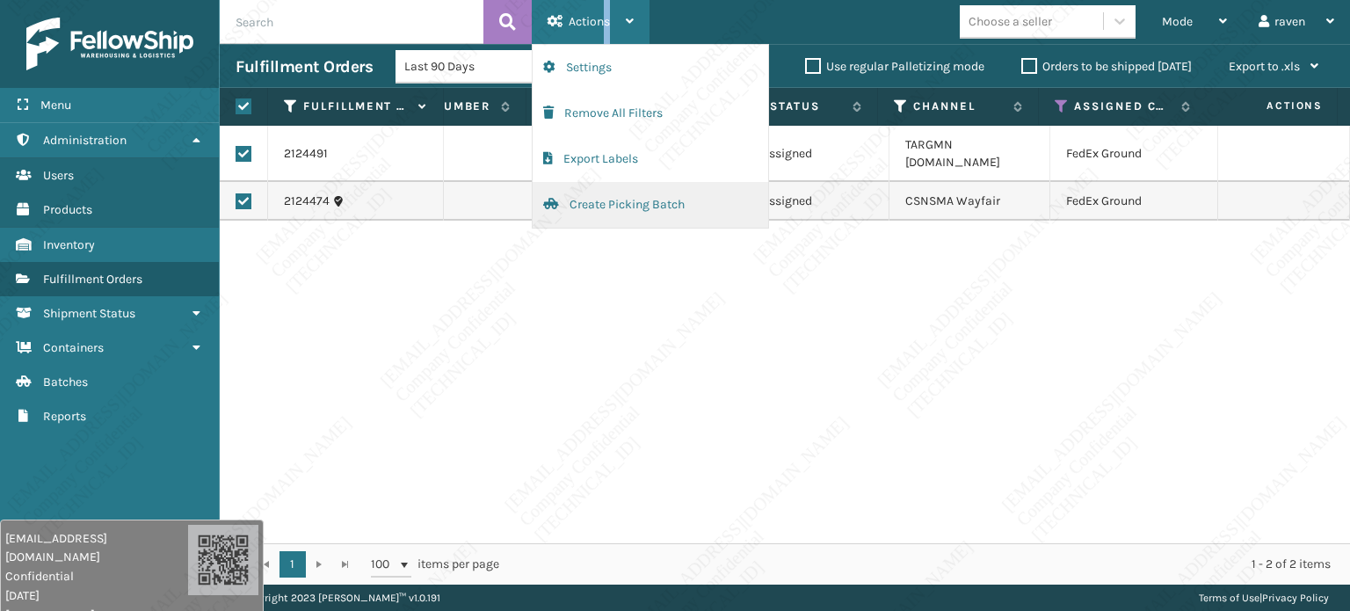
click at [595, 209] on button "Create Picking Batch" at bounding box center [649, 205] width 235 height 46
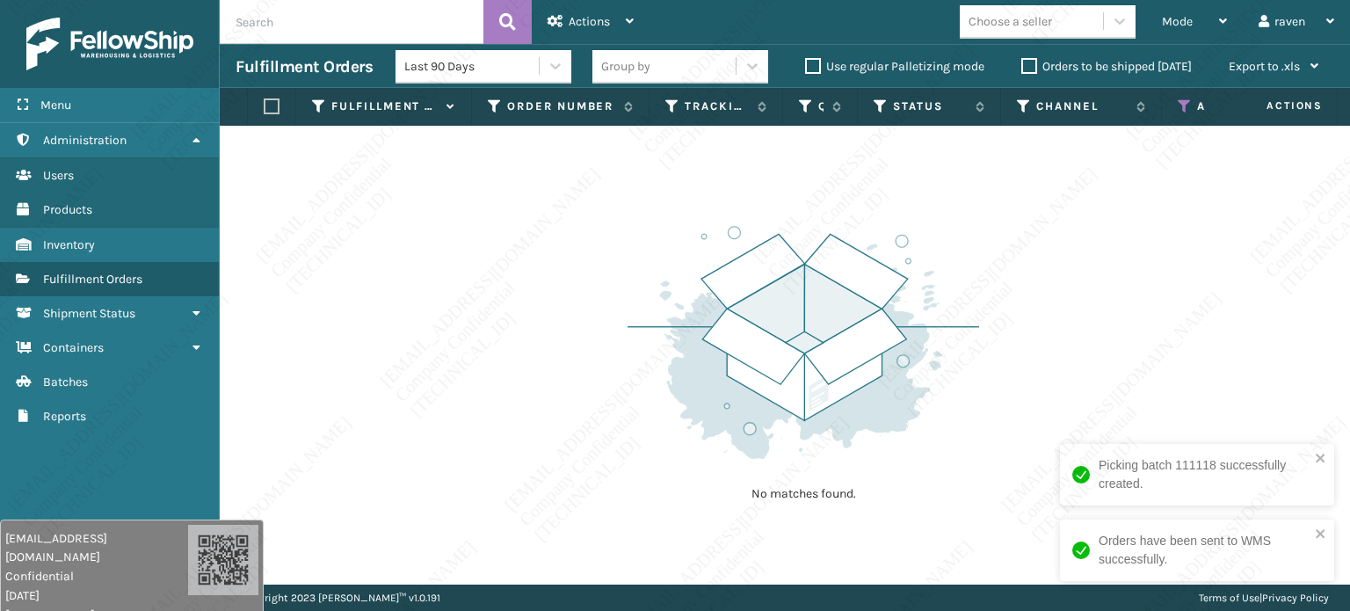
click at [1184, 107] on icon at bounding box center [1184, 106] width 14 height 16
click at [1324, 535] on icon "close" at bounding box center [1320, 533] width 12 height 14
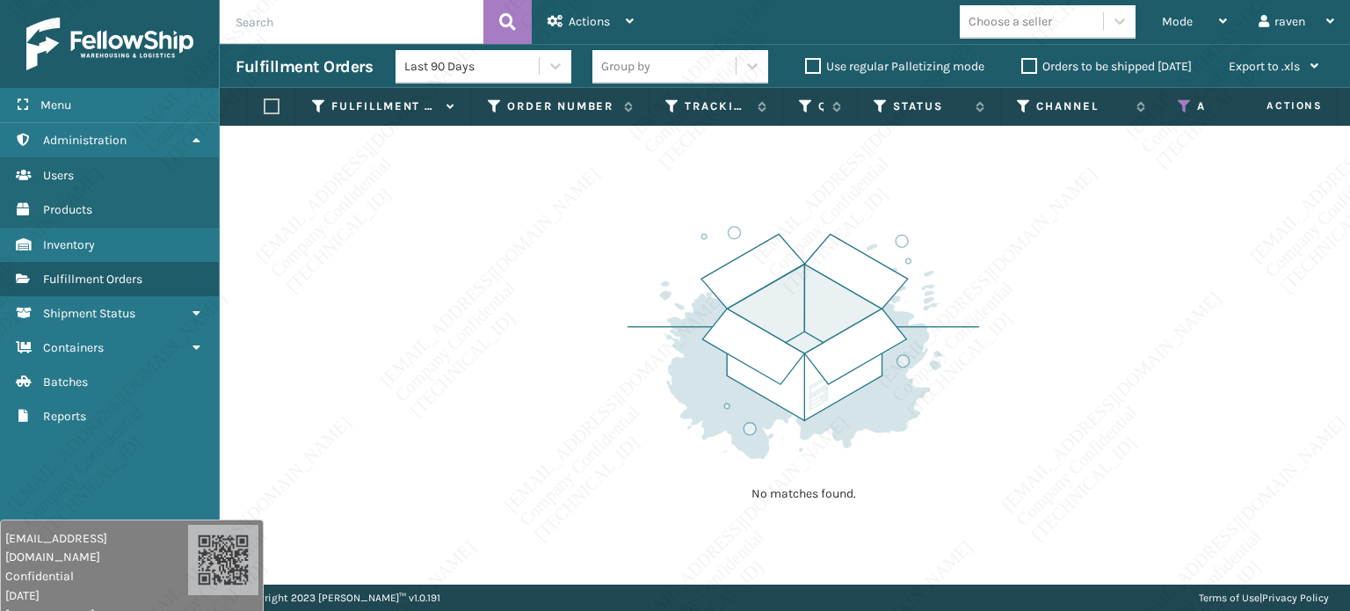
click at [1183, 105] on icon at bounding box center [1184, 106] width 14 height 16
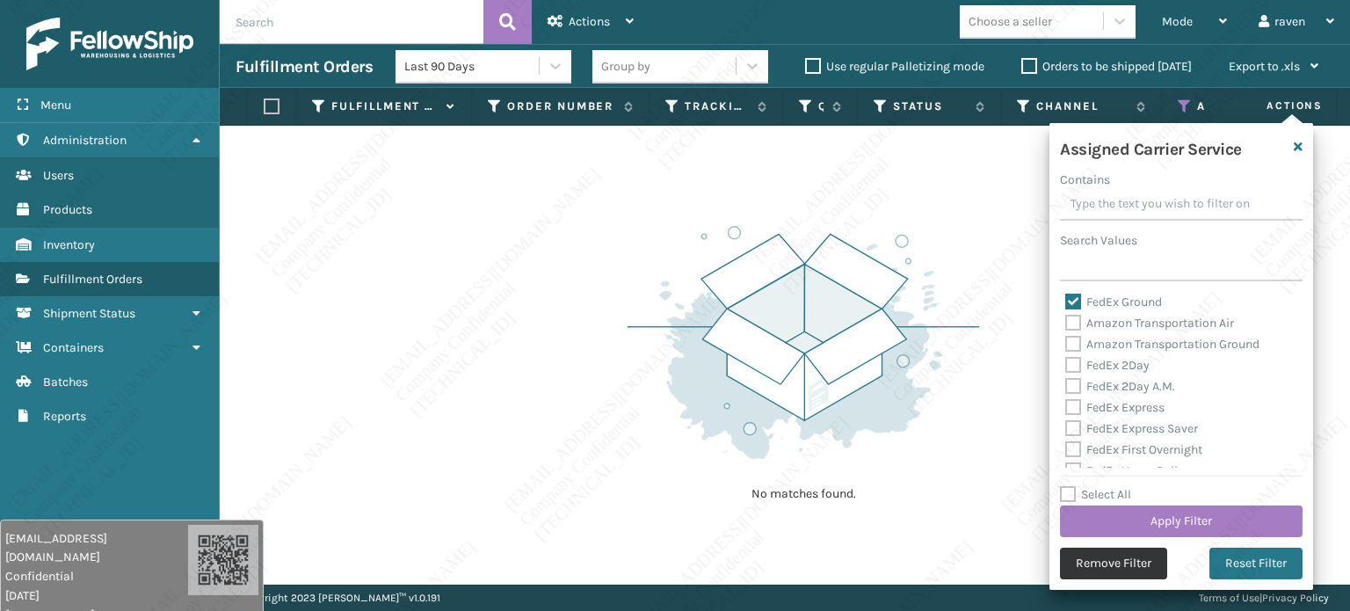
click at [1120, 557] on button "Remove Filter" at bounding box center [1113, 563] width 107 height 32
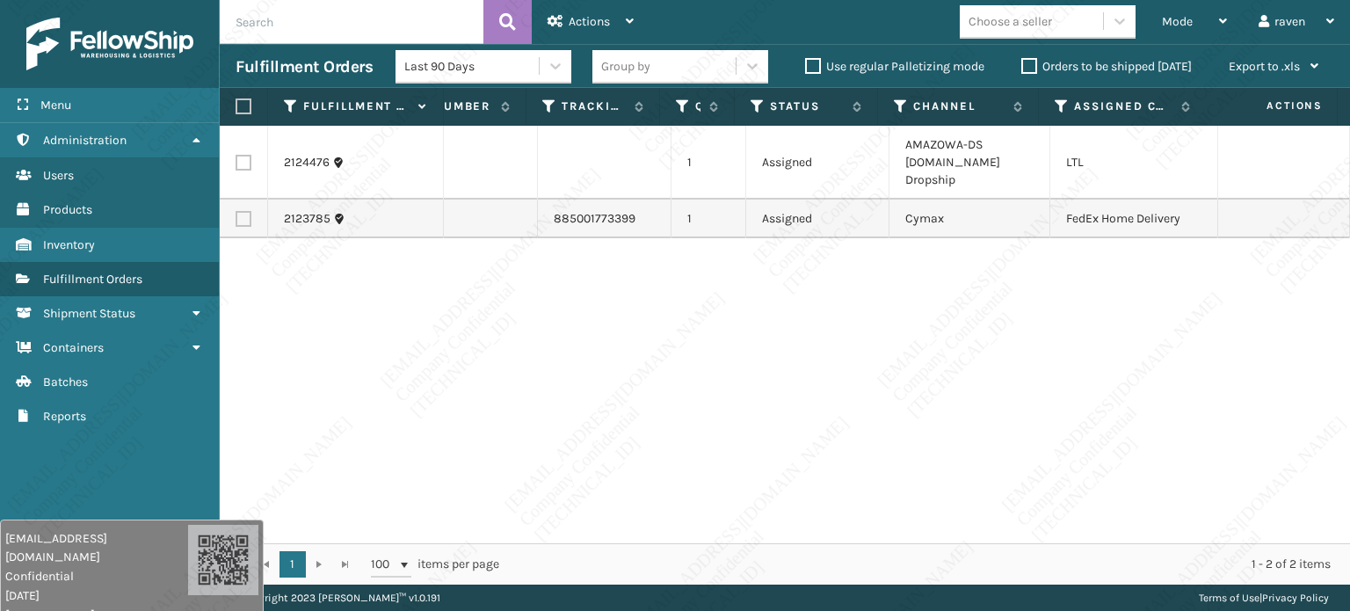
click at [246, 211] on label at bounding box center [243, 219] width 16 height 16
click at [236, 211] on input "checkbox" at bounding box center [235, 216] width 1 height 11
checkbox input "true"
click at [597, 24] on span "Actions" at bounding box center [588, 21] width 41 height 15
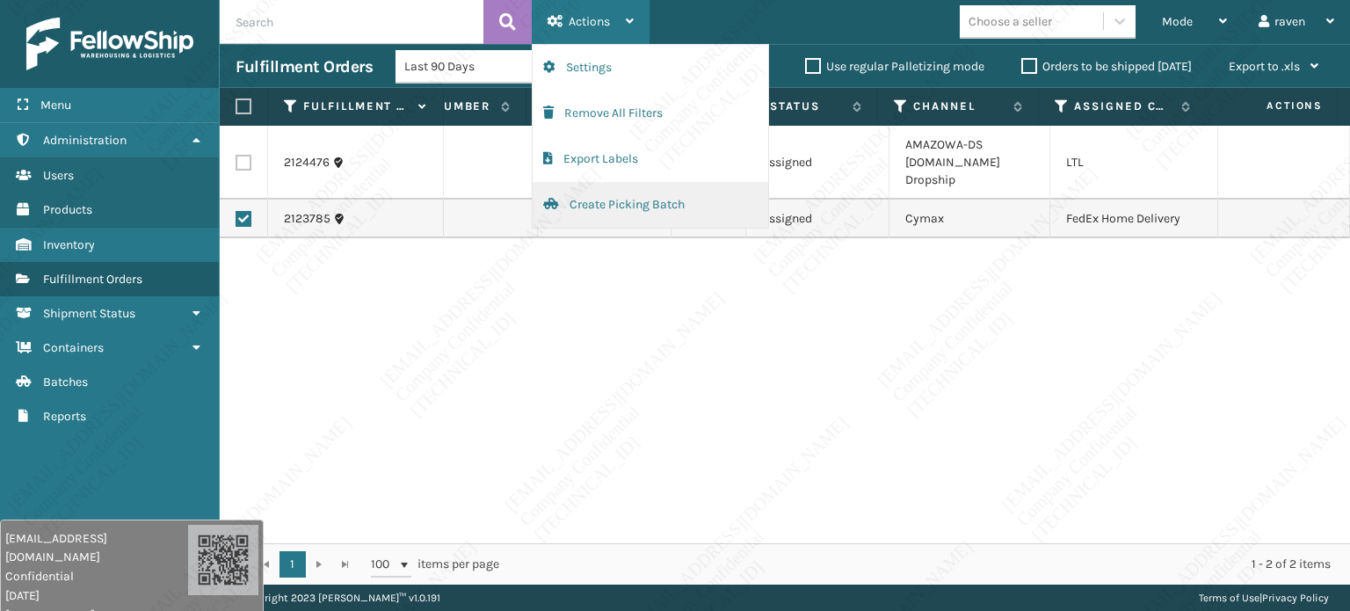
click at [585, 206] on button "Create Picking Batch" at bounding box center [649, 205] width 235 height 46
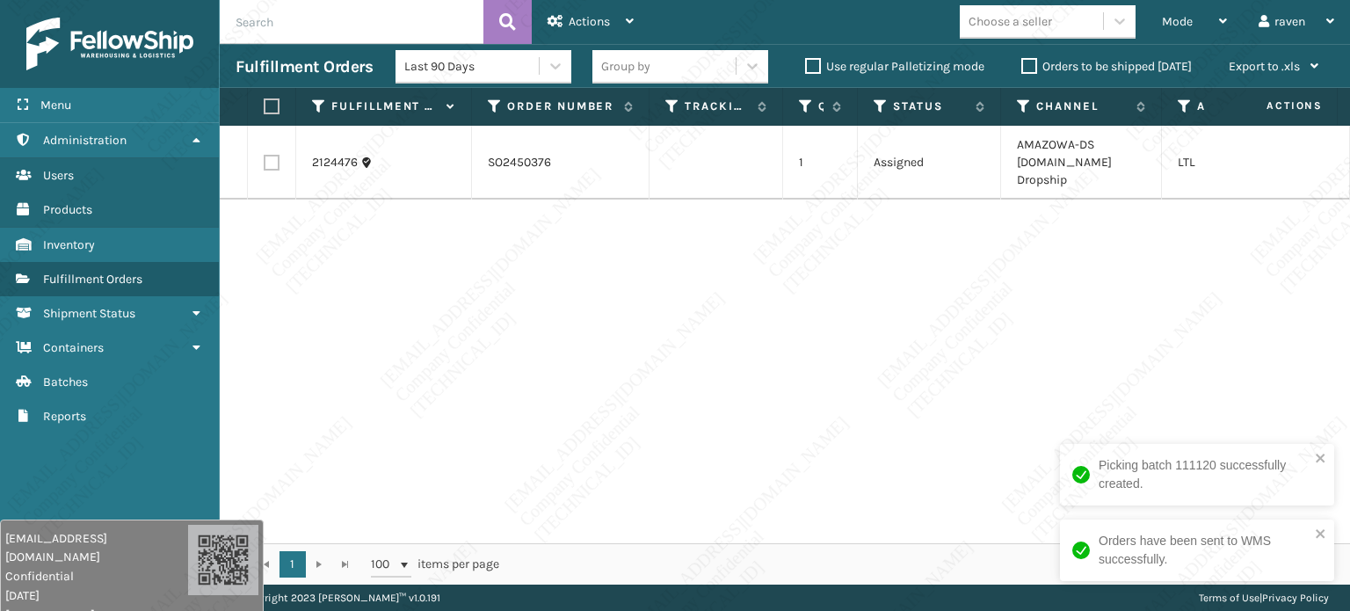
click at [930, 243] on div "2124476 SO2450376 1 Assigned AMAZOWA-DS Amazon.Com Dropship LTL" at bounding box center [785, 334] width 1130 height 417
click at [269, 111] on label at bounding box center [269, 106] width 11 height 16
click at [264, 111] on input "checkbox" at bounding box center [264, 106] width 1 height 11
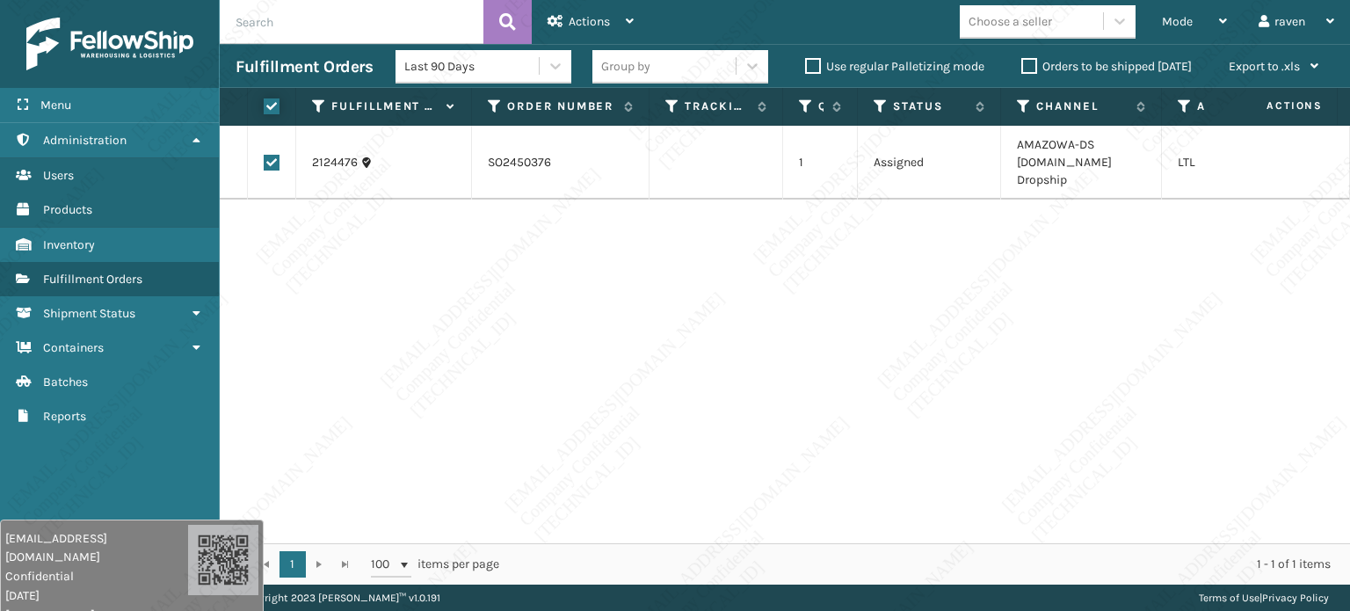
checkbox input "true"
click at [592, 32] on div "Actions" at bounding box center [590, 22] width 86 height 44
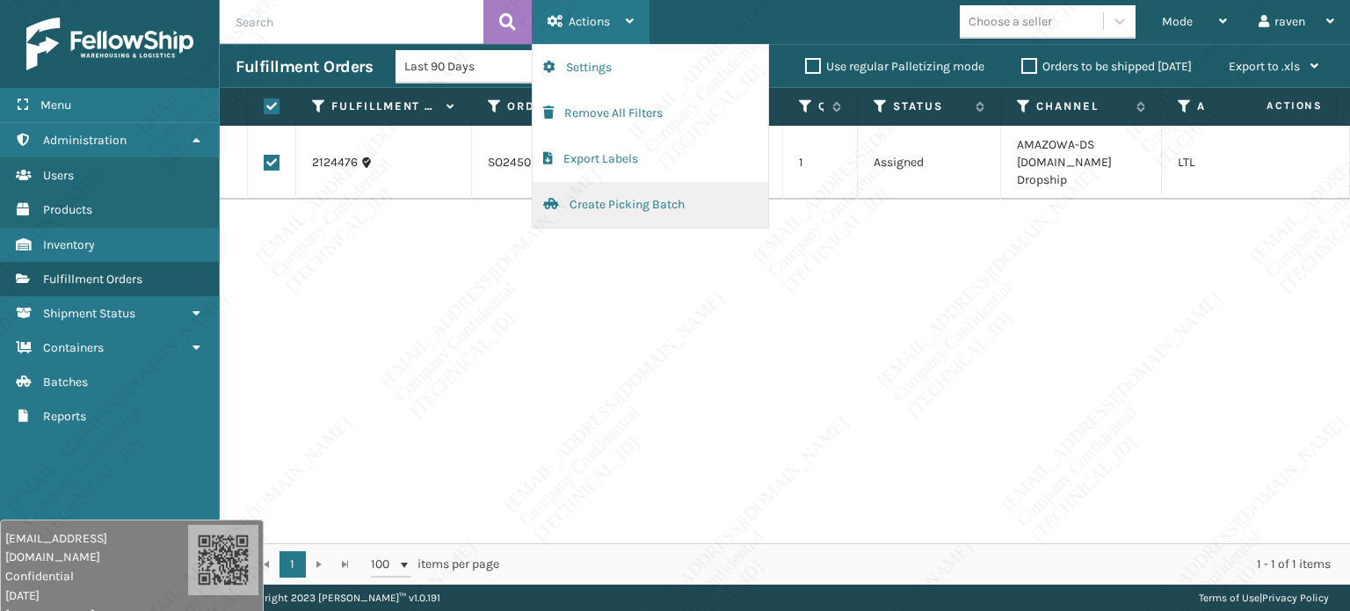
click at [601, 199] on button "Create Picking Batch" at bounding box center [649, 205] width 235 height 46
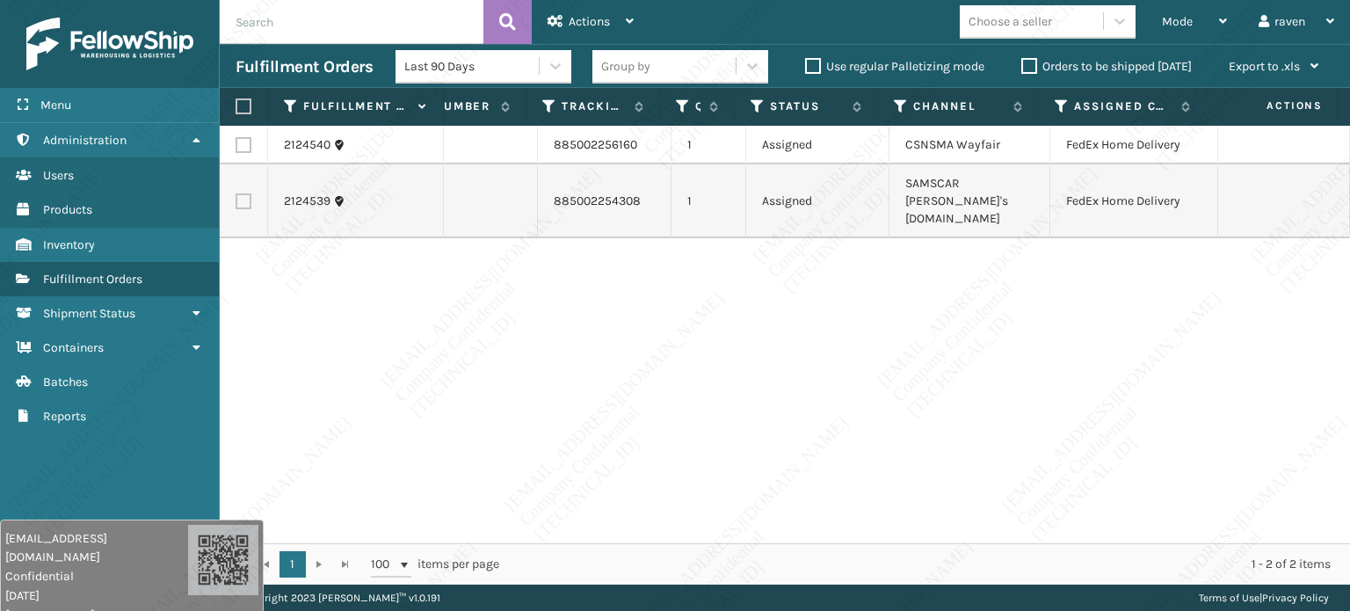
click at [241, 105] on label at bounding box center [240, 106] width 11 height 16
click at [236, 105] on input "checkbox" at bounding box center [235, 106] width 1 height 11
checkbox input "true"
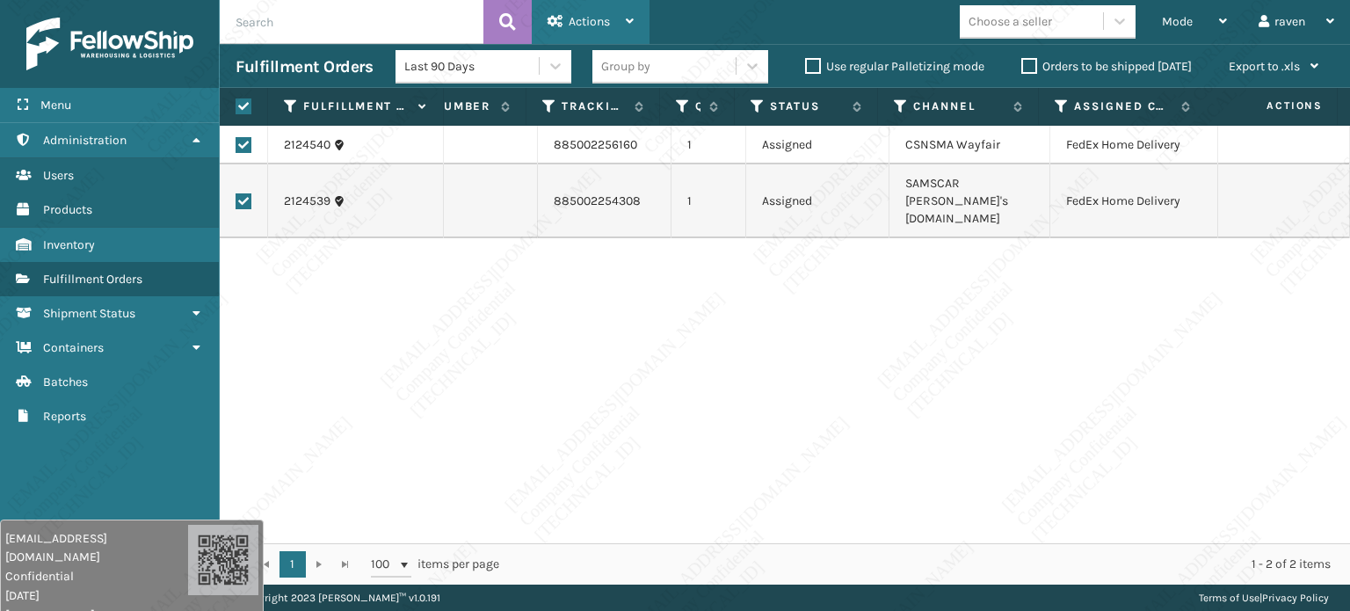
click at [608, 11] on div "Actions" at bounding box center [590, 22] width 86 height 44
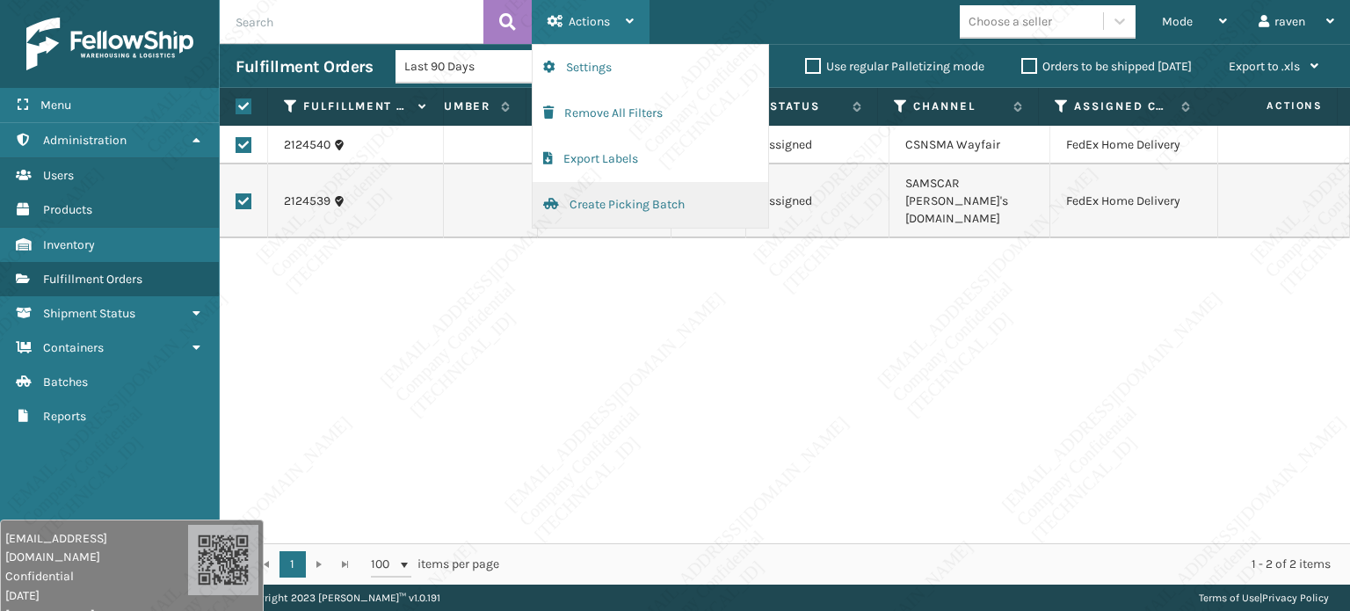
click at [587, 206] on button "Create Picking Batch" at bounding box center [649, 205] width 235 height 46
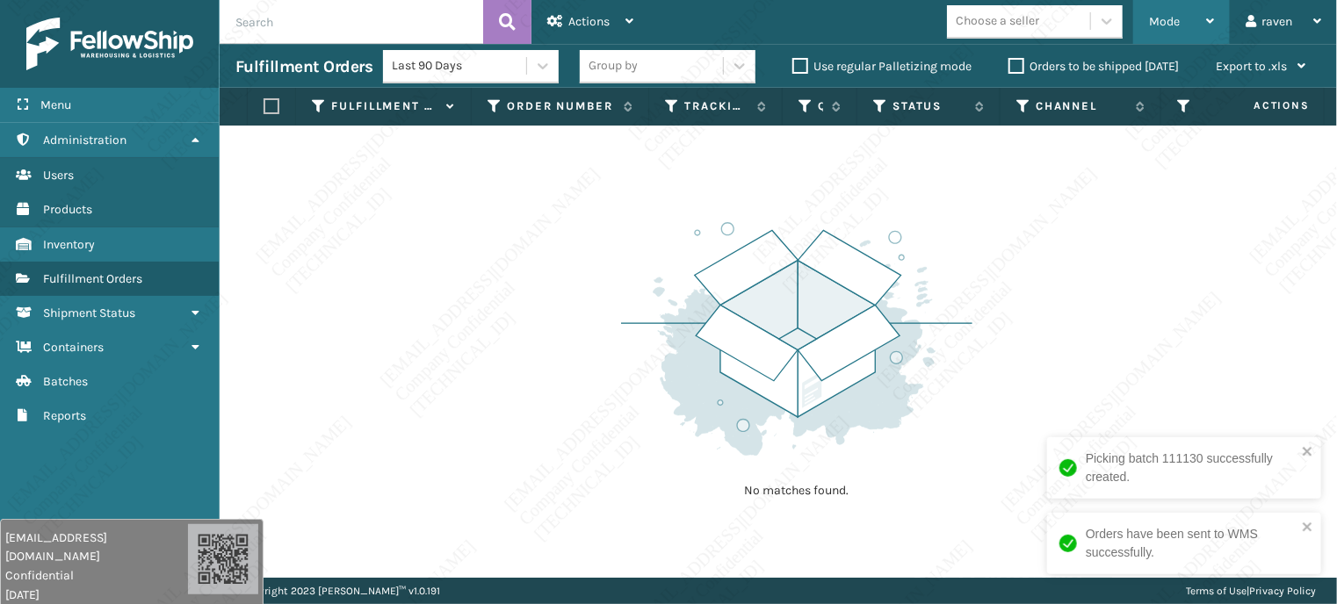
click at [1169, 12] on div "Mode" at bounding box center [1181, 22] width 65 height 44
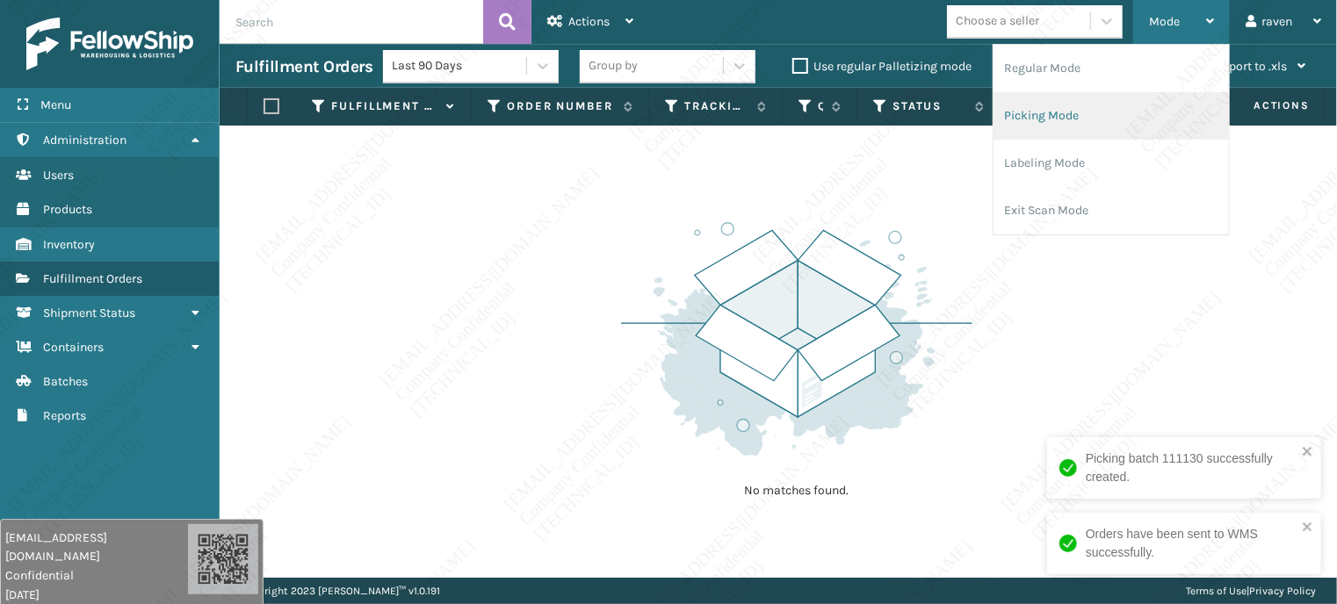
click at [1068, 101] on li "Picking Mode" at bounding box center [1111, 115] width 235 height 47
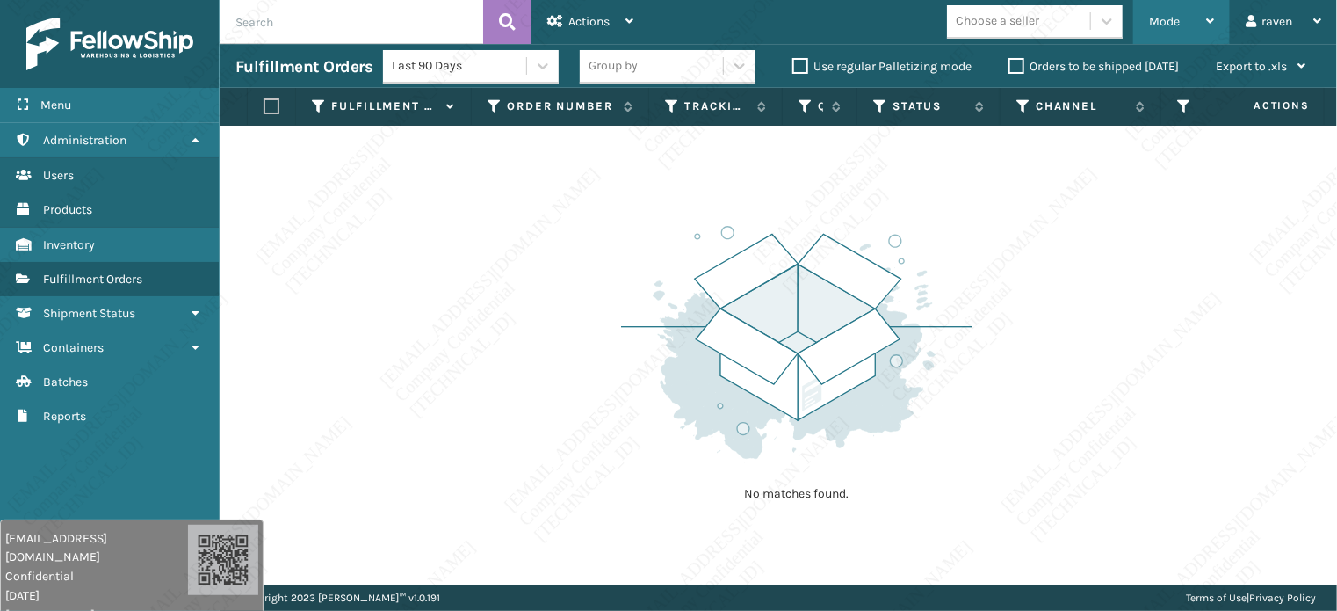
drag, startPoint x: 1184, startPoint y: 19, endPoint x: 1144, endPoint y: 60, distance: 57.2
click at [1184, 20] on div "Mode" at bounding box center [1181, 22] width 65 height 44
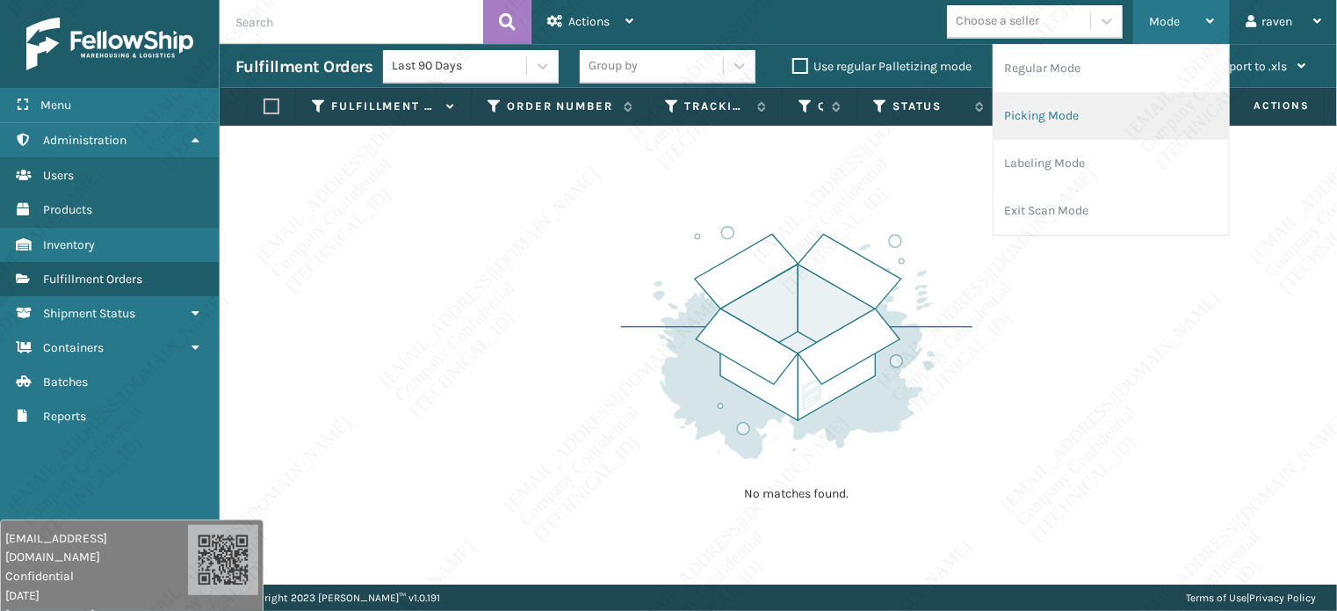
click at [1089, 114] on li "Picking Mode" at bounding box center [1111, 115] width 235 height 47
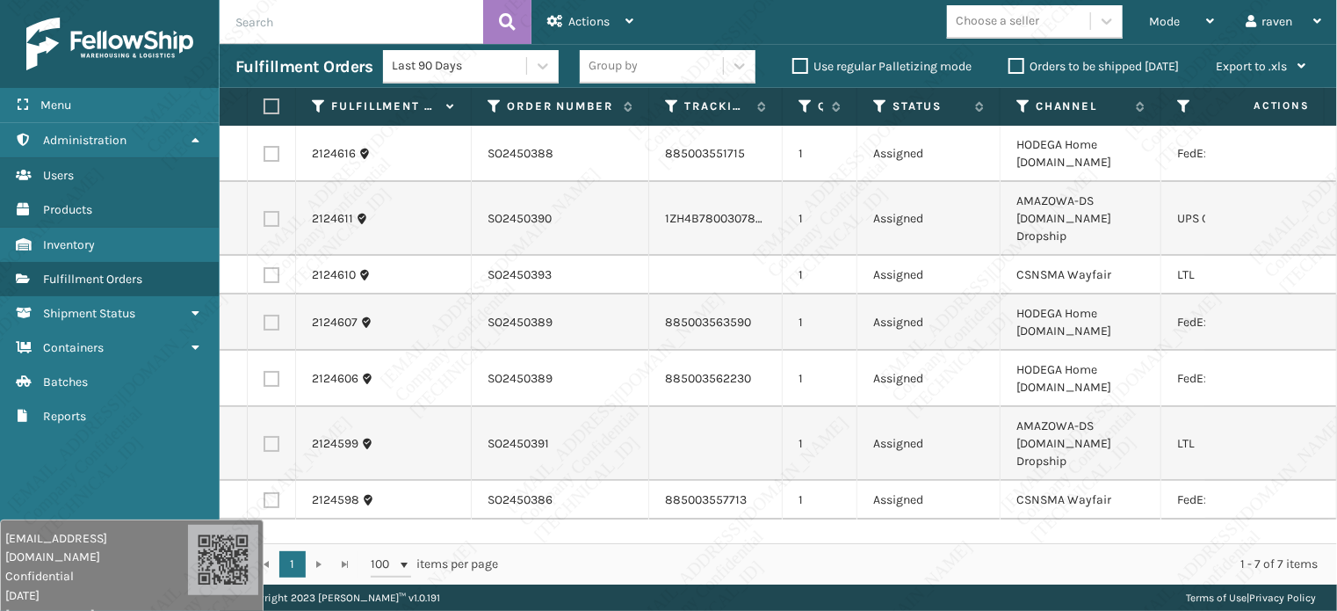
click at [779, 509] on div "2124616 SO2450388 885003551715 1 Assigned HODEGA Home Depot.com FedEx Ground 21…" at bounding box center [779, 334] width 1118 height 417
click at [266, 267] on label at bounding box center [272, 275] width 16 height 16
click at [264, 267] on input "checkbox" at bounding box center [264, 272] width 1 height 11
checkbox input "true"
click at [270, 492] on label at bounding box center [272, 500] width 16 height 16
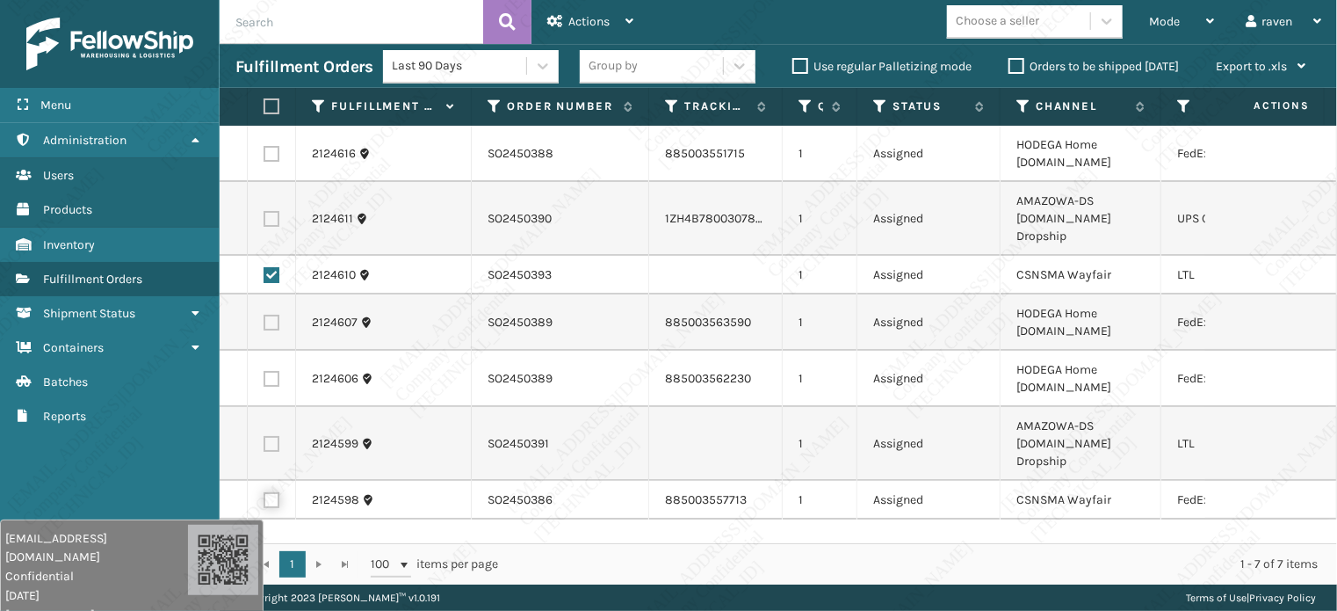
click at [264, 492] on input "checkbox" at bounding box center [264, 497] width 1 height 11
checkbox input "true"
click at [1017, 105] on icon at bounding box center [1024, 106] width 14 height 16
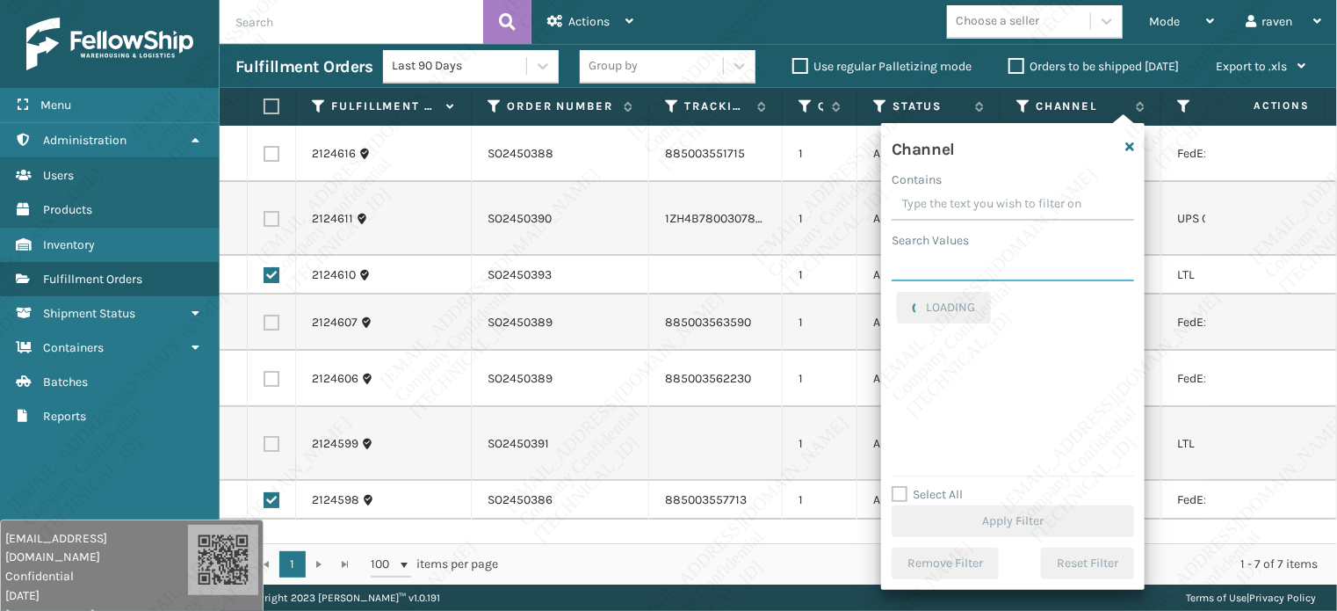
click at [941, 273] on input "Search Values" at bounding box center [1013, 266] width 242 height 32
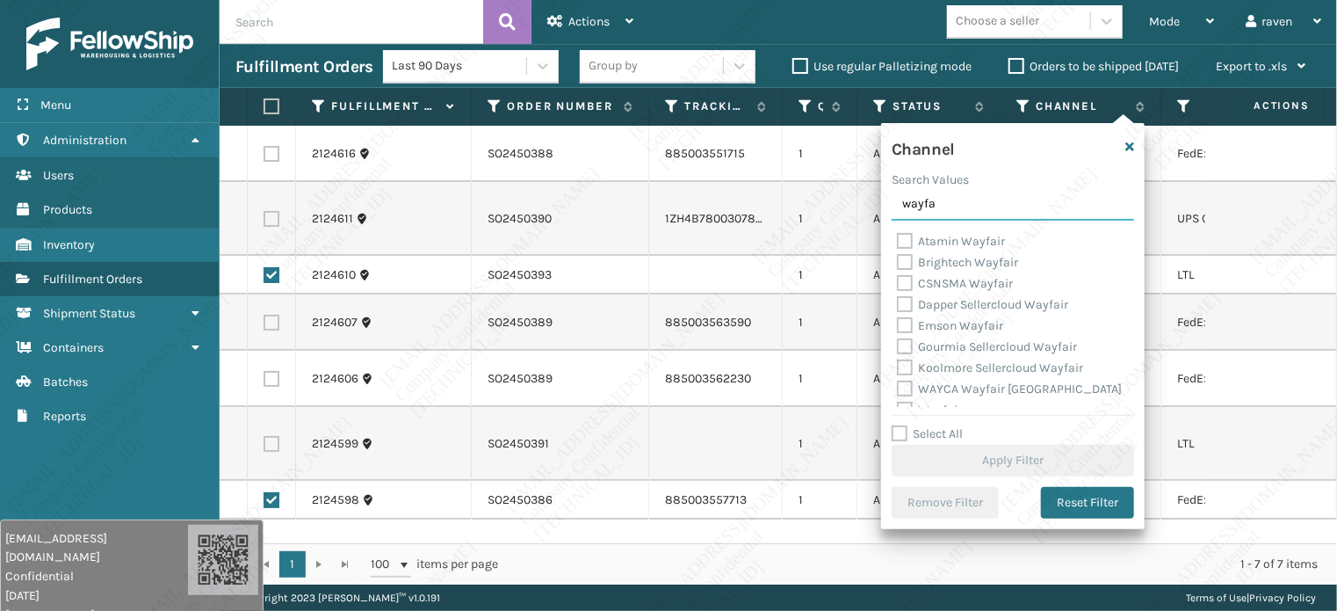
type input "wayfa"
click at [952, 287] on label "CSNSMA Wayfair" at bounding box center [955, 283] width 116 height 15
click at [898, 285] on input "CSNSMA Wayfair" at bounding box center [897, 278] width 1 height 11
checkbox input "true"
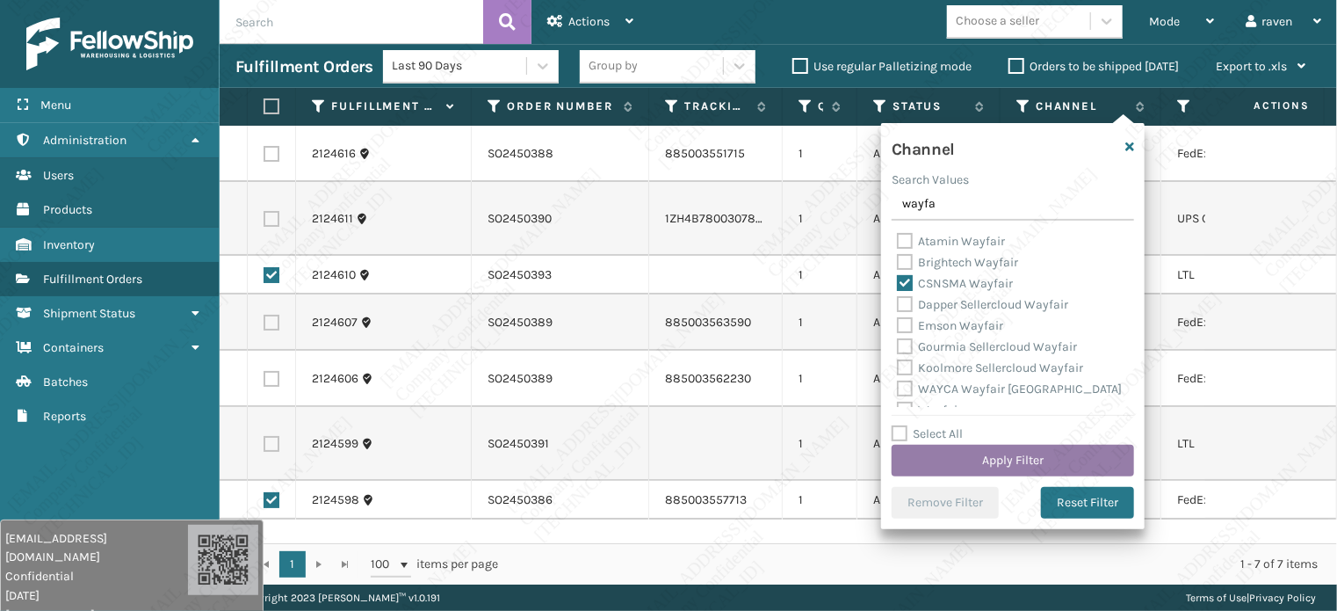
click at [1009, 467] on button "Apply Filter" at bounding box center [1013, 461] width 242 height 32
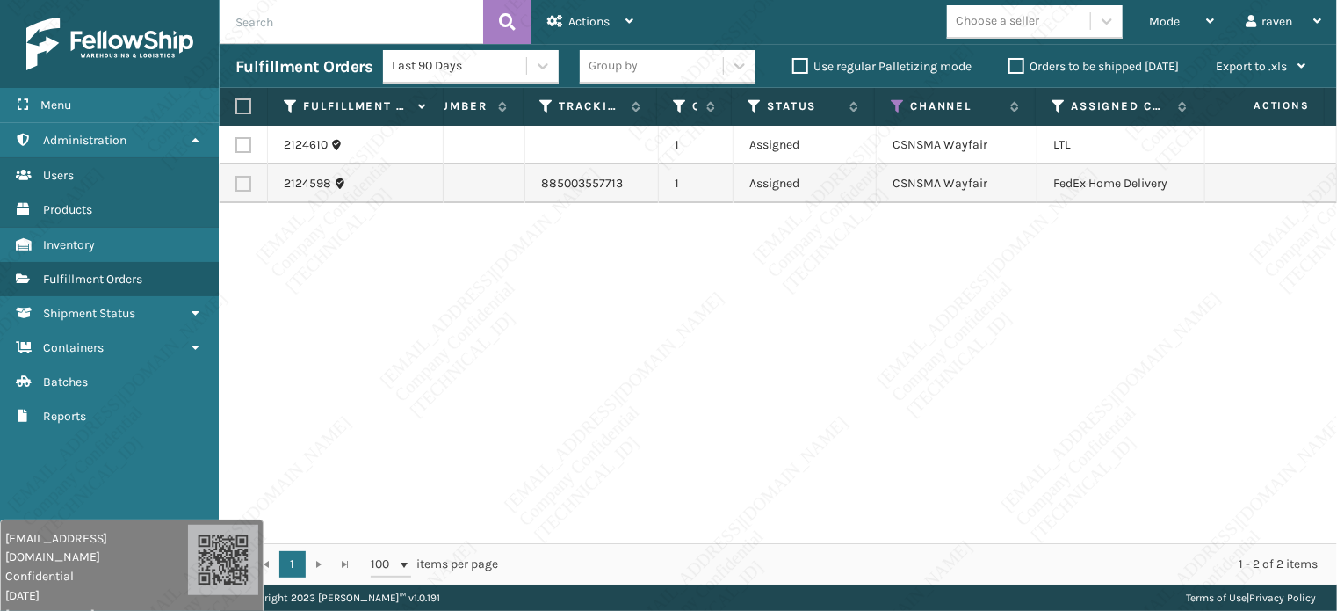
scroll to position [0, 0]
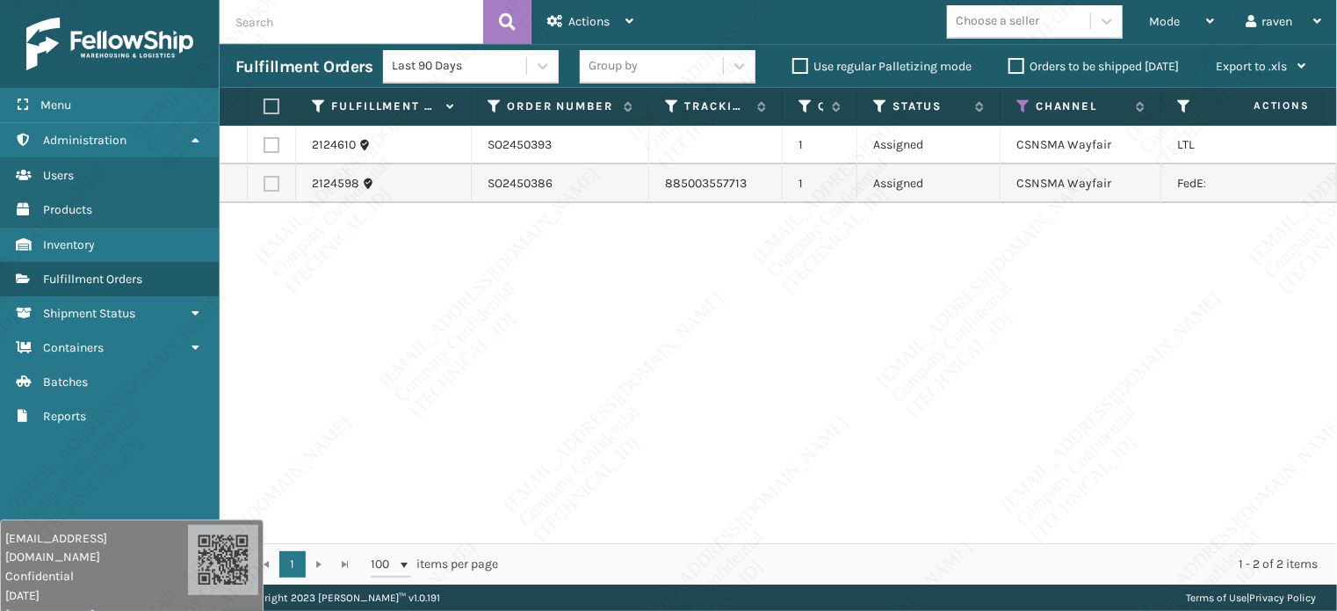
click at [926, 346] on div "2124610 SO2450393 1 Assigned CSNSMA Wayfair LTL 2124598 SO2450386 885003557713 …" at bounding box center [779, 334] width 1118 height 417
click at [1024, 110] on icon at bounding box center [1024, 106] width 14 height 16
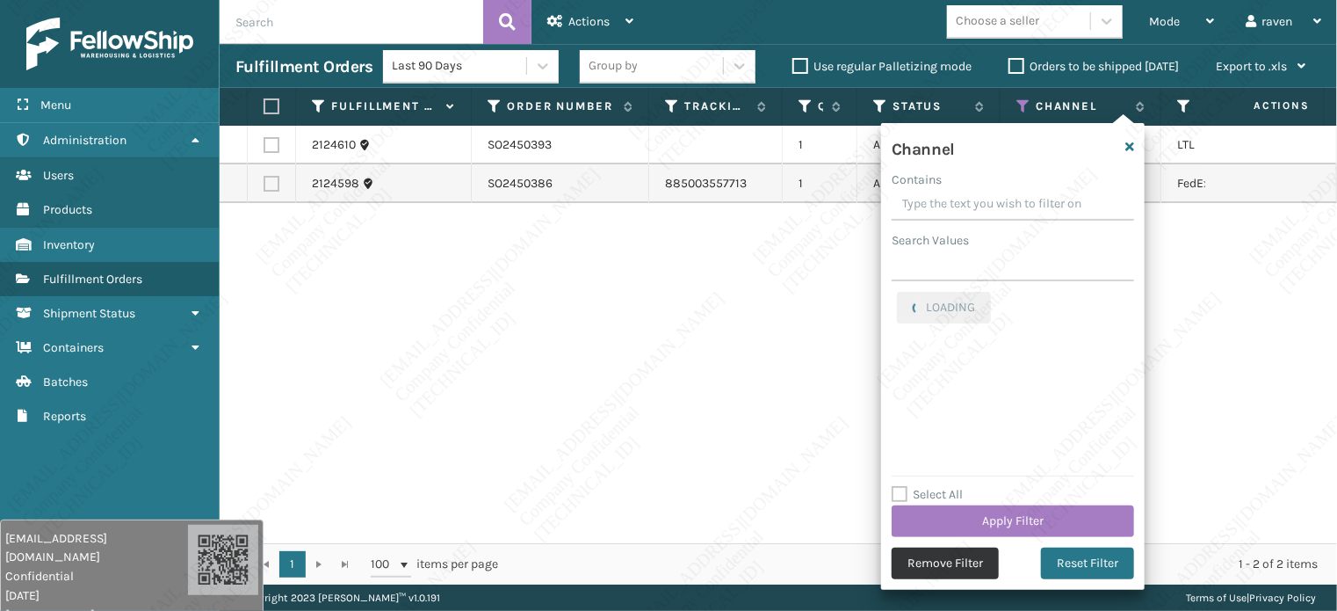
click at [954, 562] on button "Remove Filter" at bounding box center [945, 563] width 107 height 32
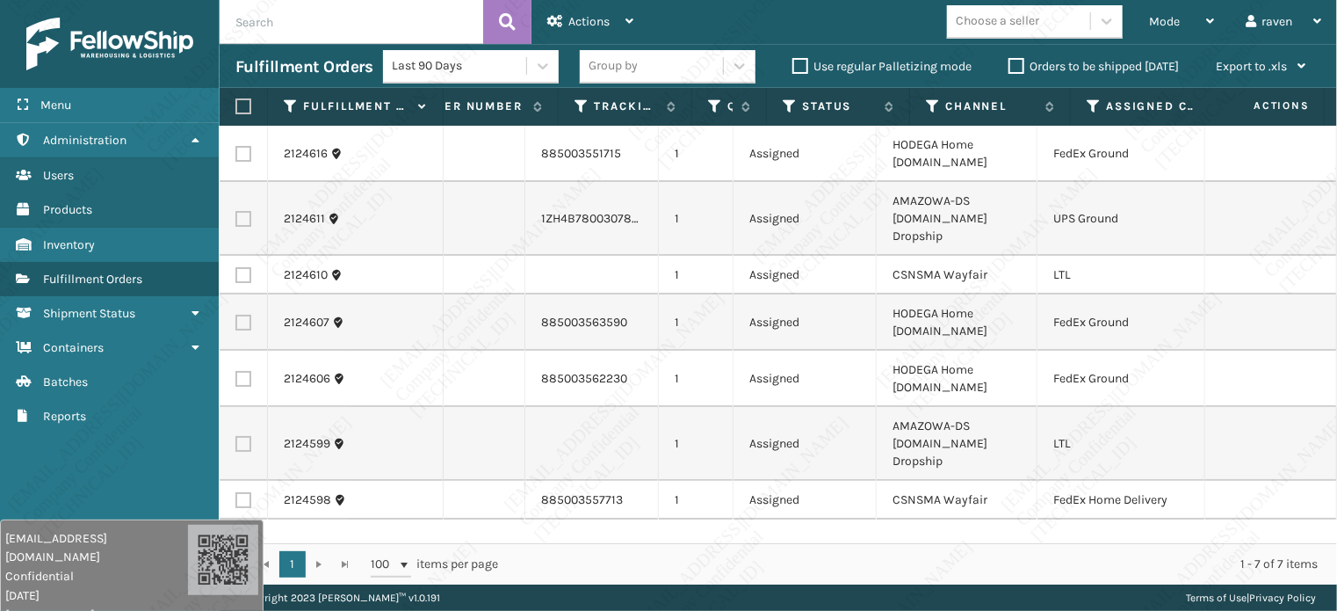
scroll to position [0, 135]
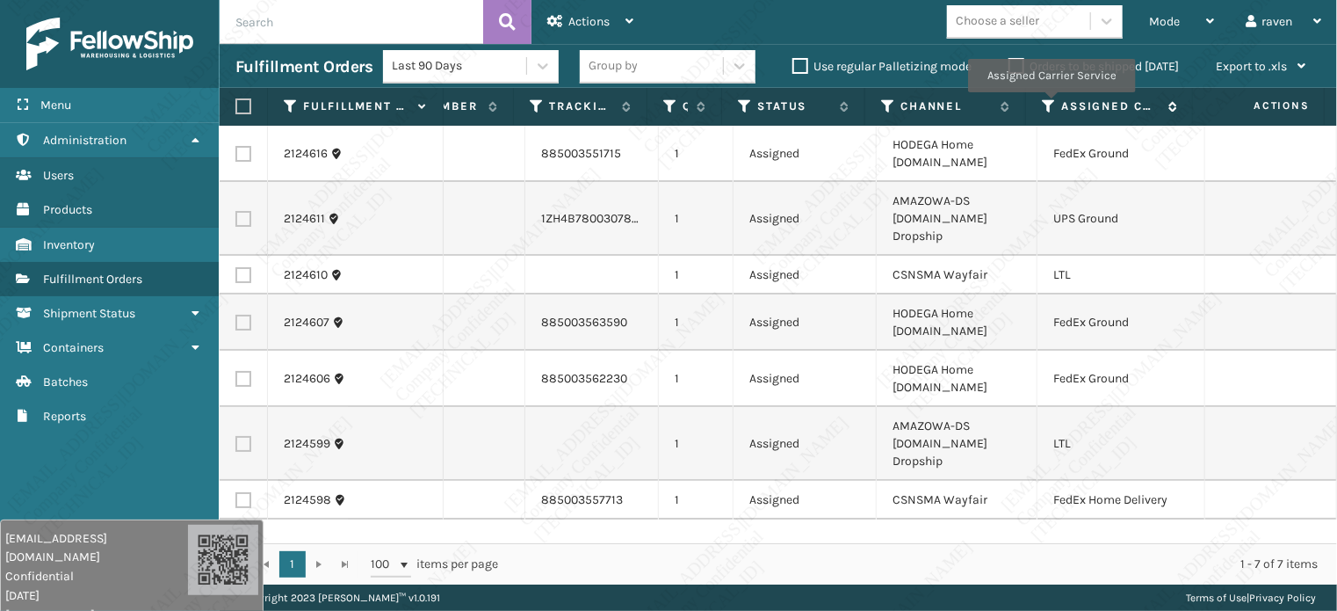
click at [1051, 105] on icon at bounding box center [1049, 106] width 14 height 16
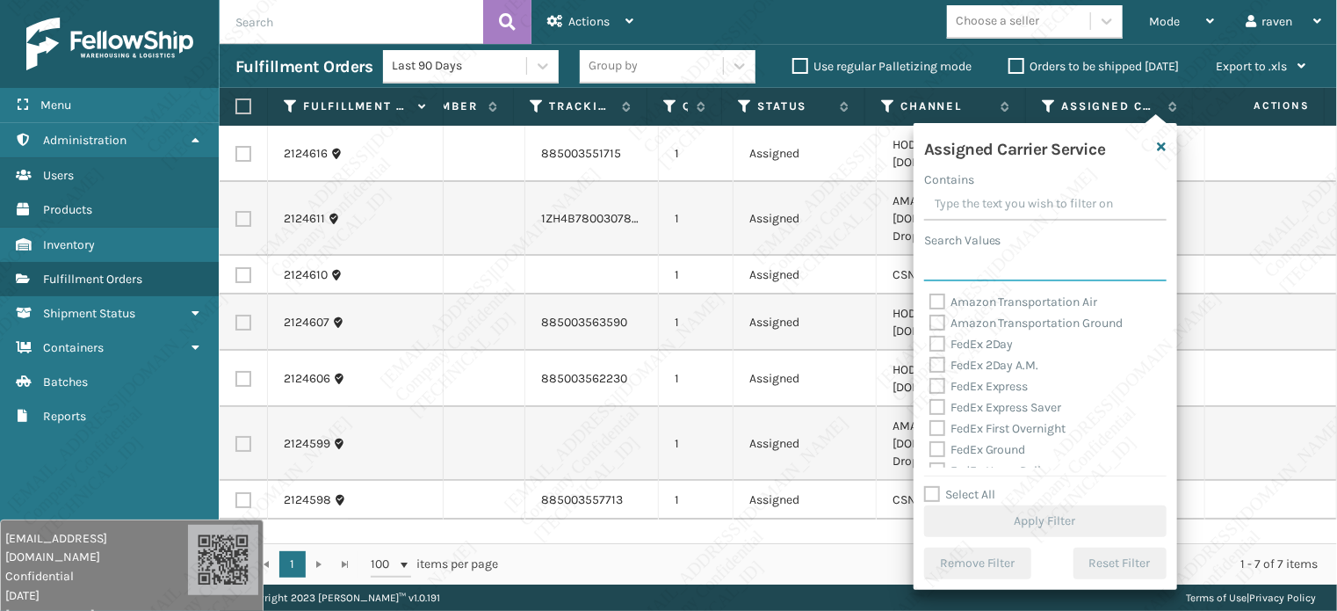
click at [992, 260] on input "Search Values" at bounding box center [1045, 266] width 242 height 32
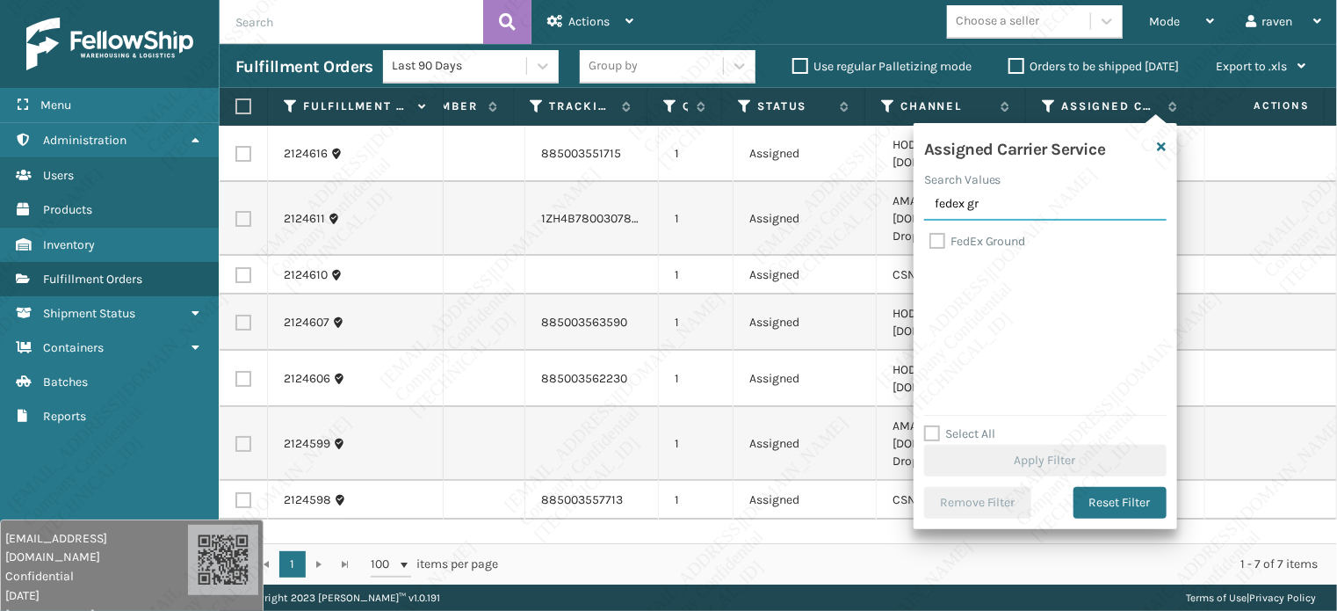
type input "fedex gr"
click at [977, 237] on label "FedEx Ground" at bounding box center [978, 241] width 97 height 15
click at [930, 237] on input "FedEx Ground" at bounding box center [930, 236] width 1 height 11
checkbox input "true"
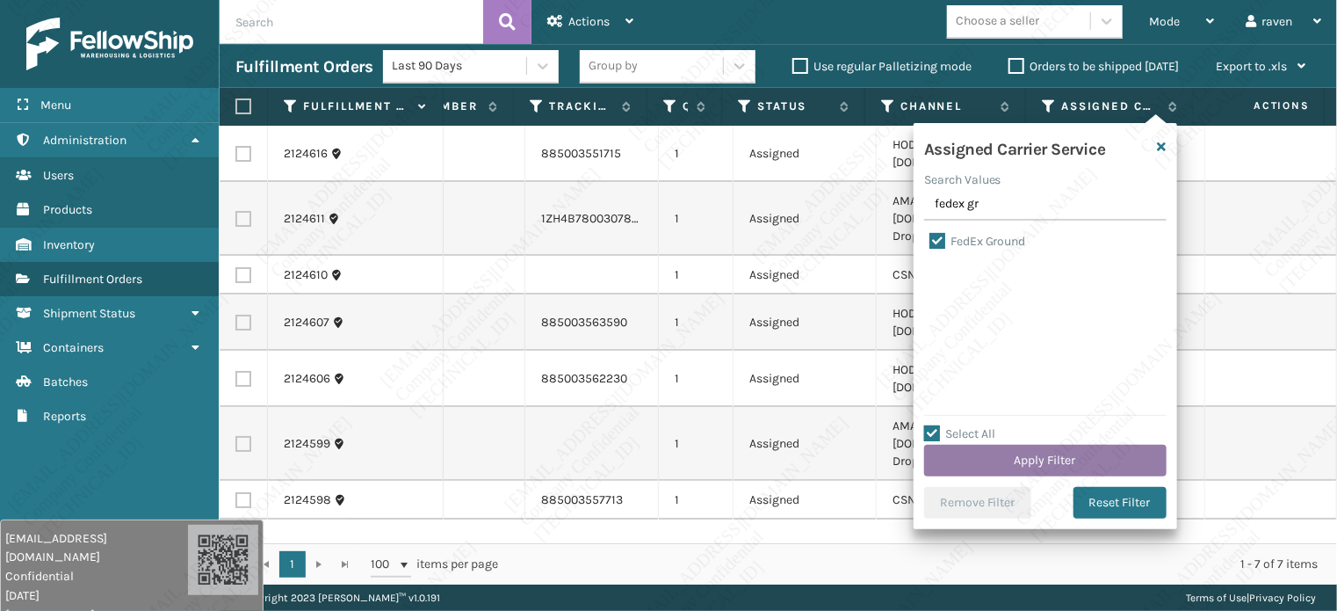
click at [1029, 458] on button "Apply Filter" at bounding box center [1045, 461] width 242 height 32
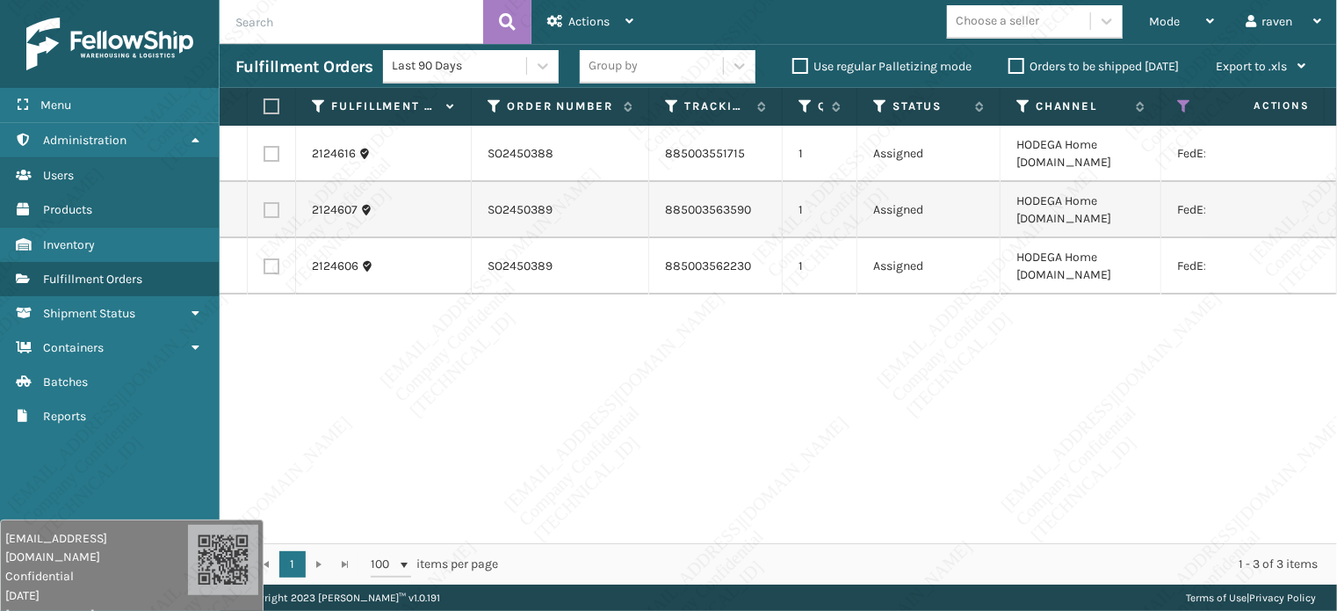
drag, startPoint x: 267, startPoint y: 99, endPoint x: 279, endPoint y: 100, distance: 12.3
click at [267, 100] on label at bounding box center [269, 106] width 11 height 16
click at [264, 101] on input "checkbox" at bounding box center [264, 106] width 1 height 11
checkbox input "true"
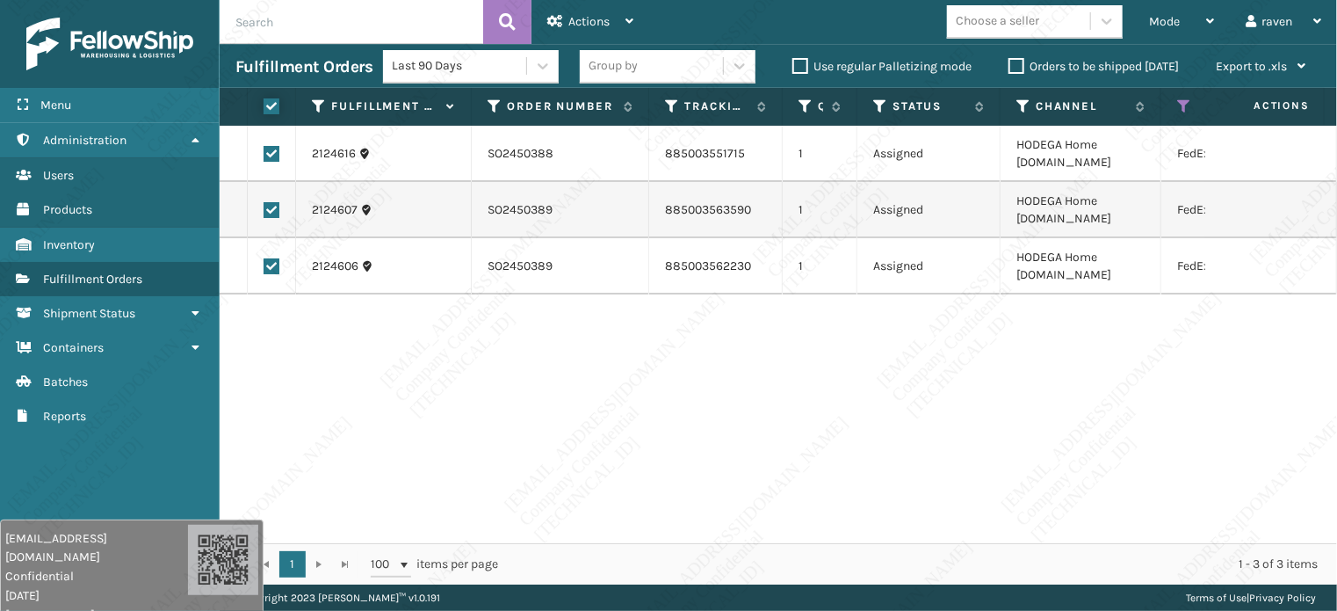
checkbox input "true"
click at [590, 18] on span "Actions" at bounding box center [588, 21] width 41 height 15
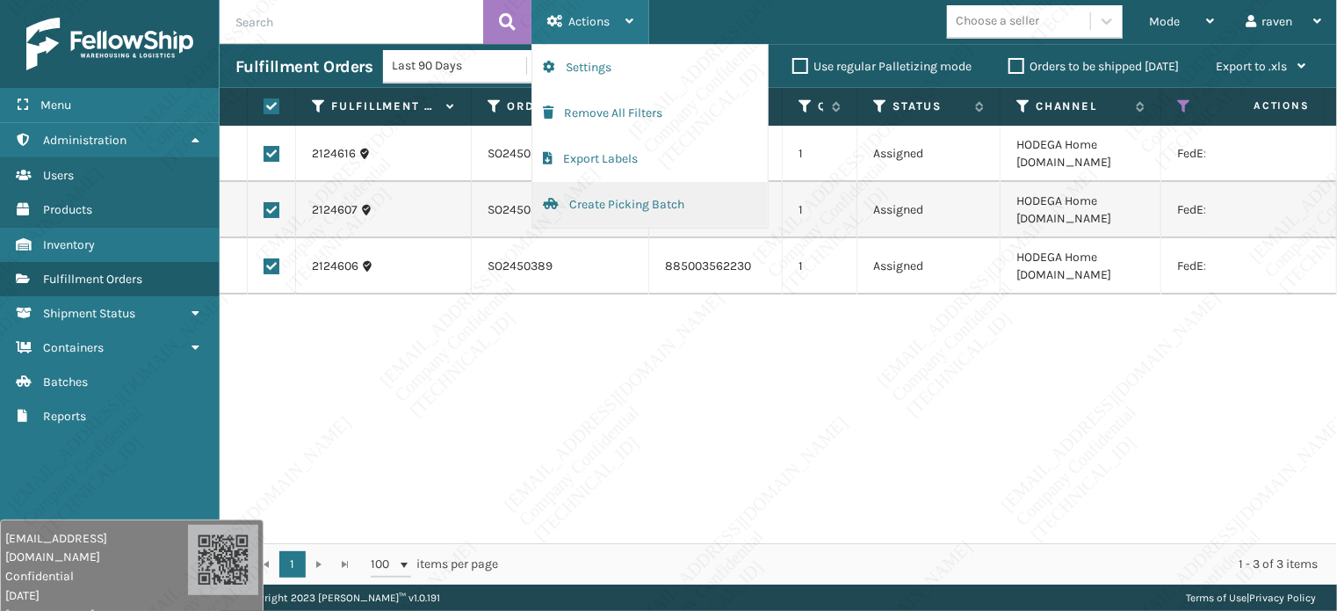
click at [601, 202] on button "Create Picking Batch" at bounding box center [649, 205] width 235 height 46
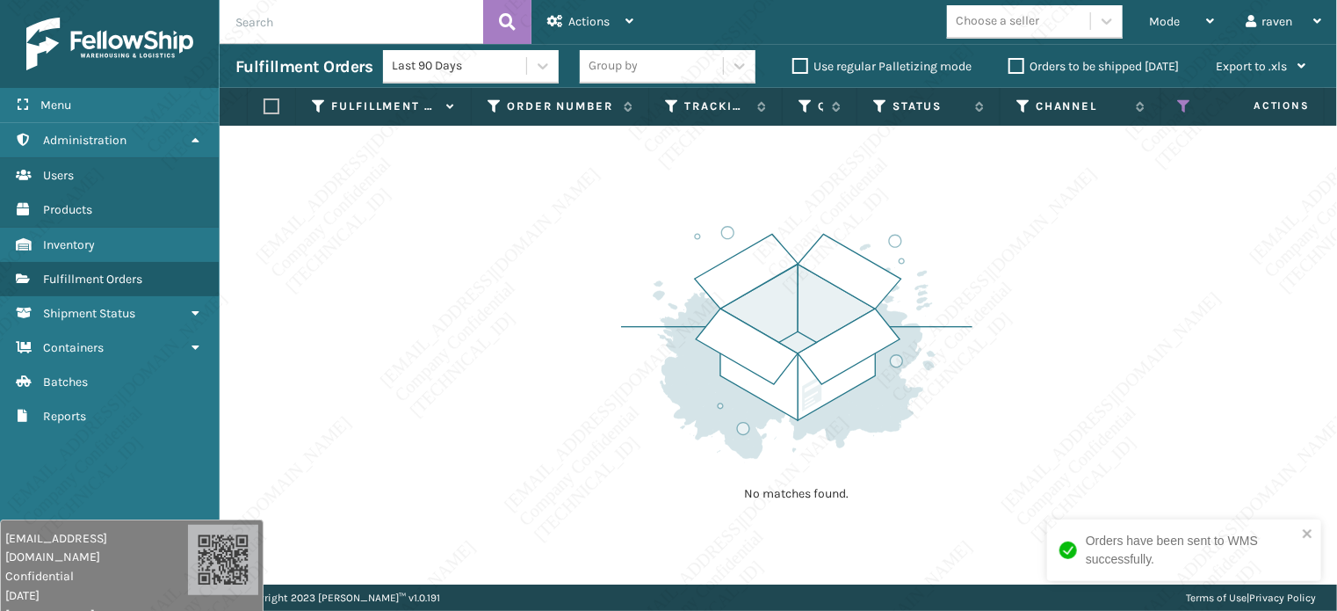
click at [1182, 105] on icon at bounding box center [1184, 106] width 14 height 16
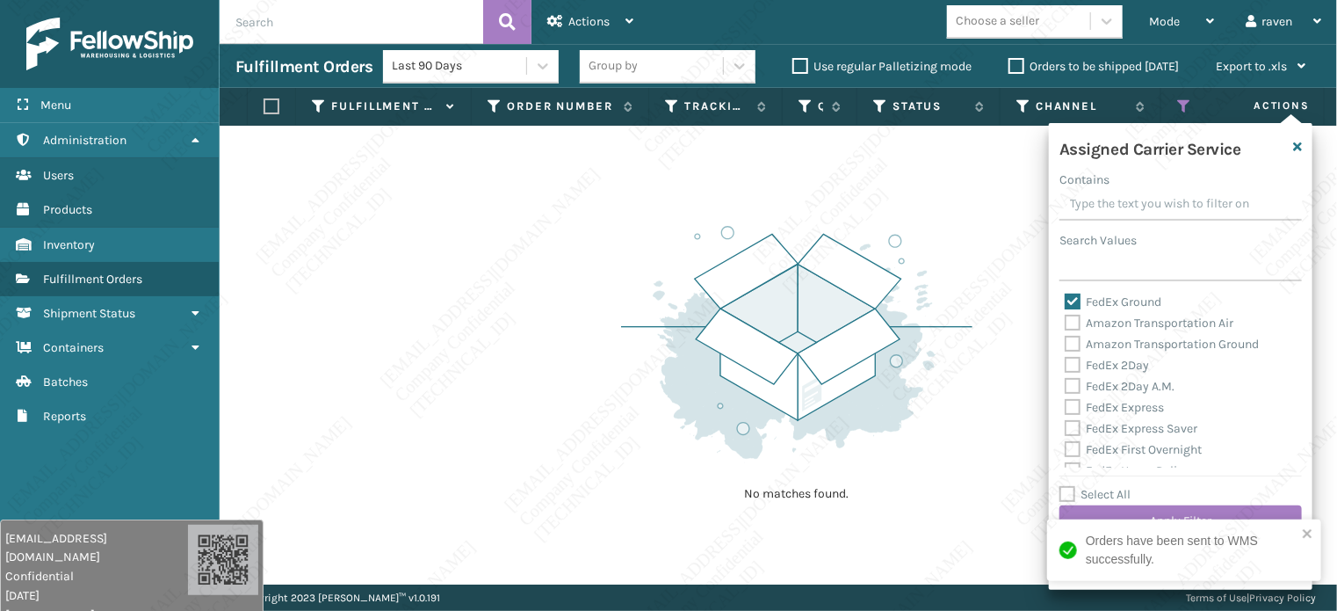
click at [1069, 305] on label "FedEx Ground" at bounding box center [1113, 301] width 97 height 15
click at [1066, 303] on input "FedEx Ground" at bounding box center [1065, 297] width 1 height 11
checkbox input "false"
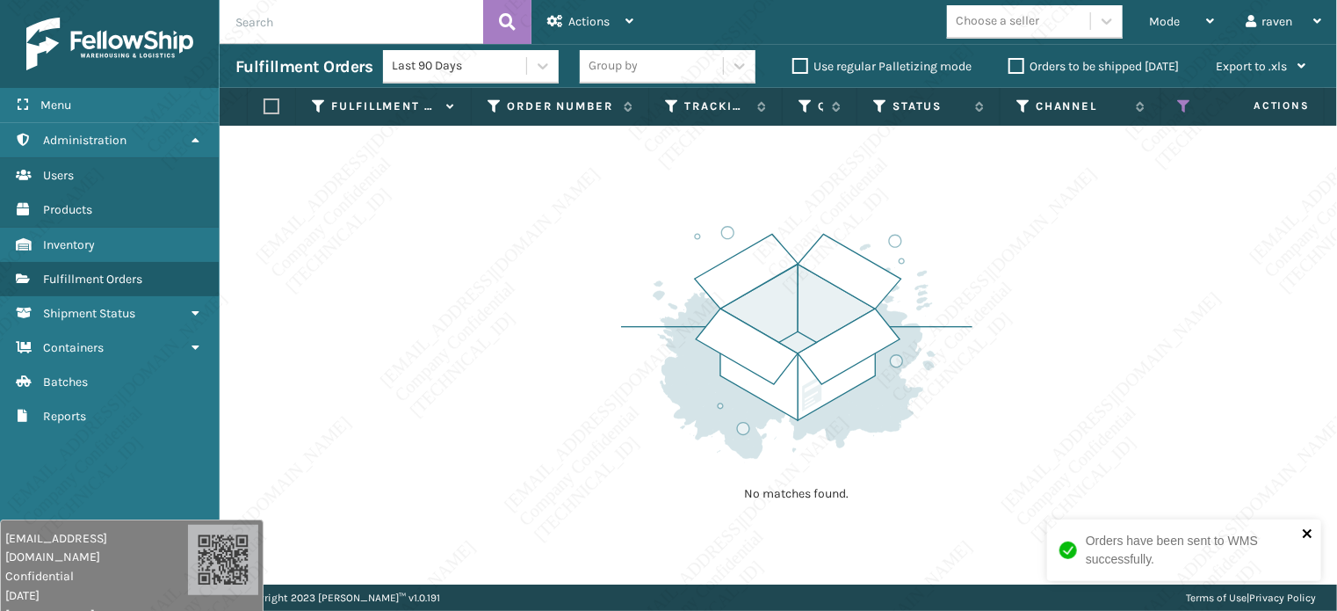
click at [1312, 535] on icon "close" at bounding box center [1308, 533] width 12 height 14
click at [1189, 106] on icon at bounding box center [1184, 106] width 14 height 16
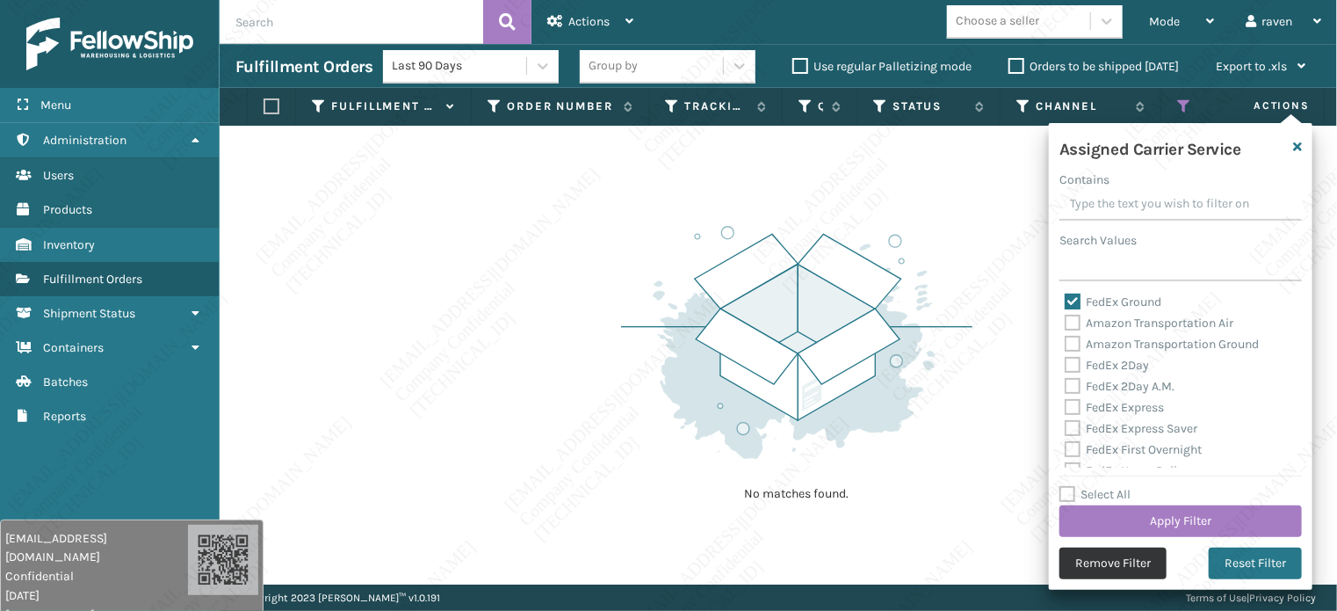
click at [1111, 570] on button "Remove Filter" at bounding box center [1113, 563] width 107 height 32
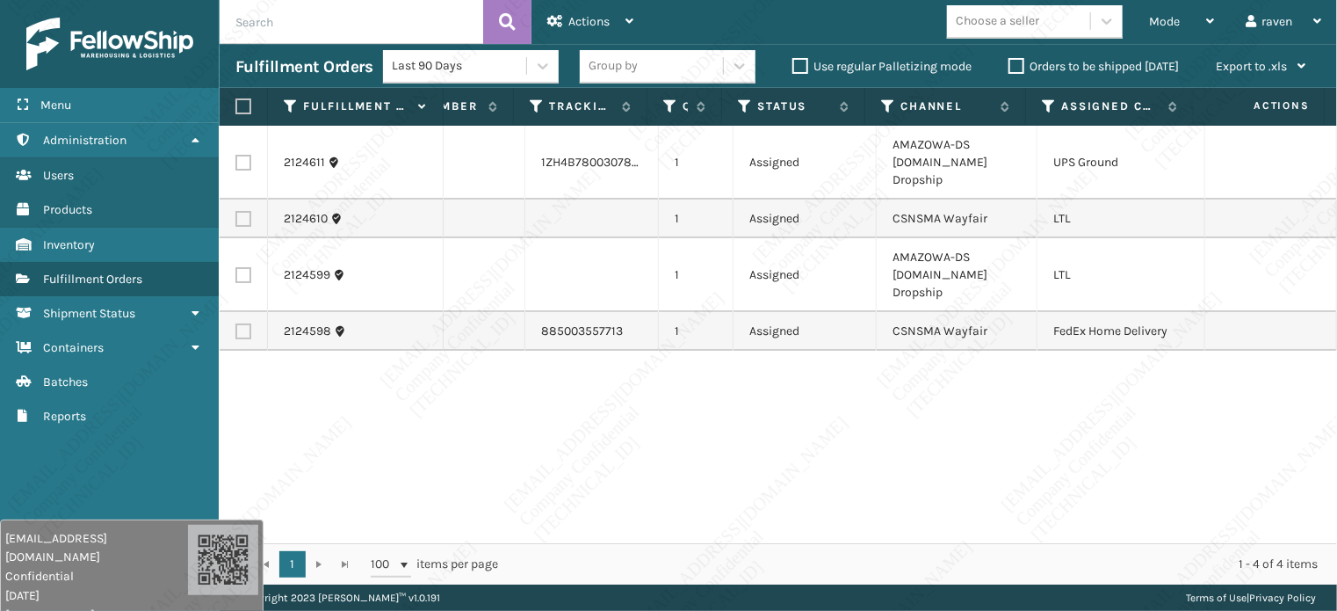
click at [242, 323] on label at bounding box center [243, 331] width 16 height 16
click at [236, 323] on input "checkbox" at bounding box center [235, 328] width 1 height 11
checkbox input "true"
click at [575, 26] on span "Actions" at bounding box center [588, 21] width 41 height 15
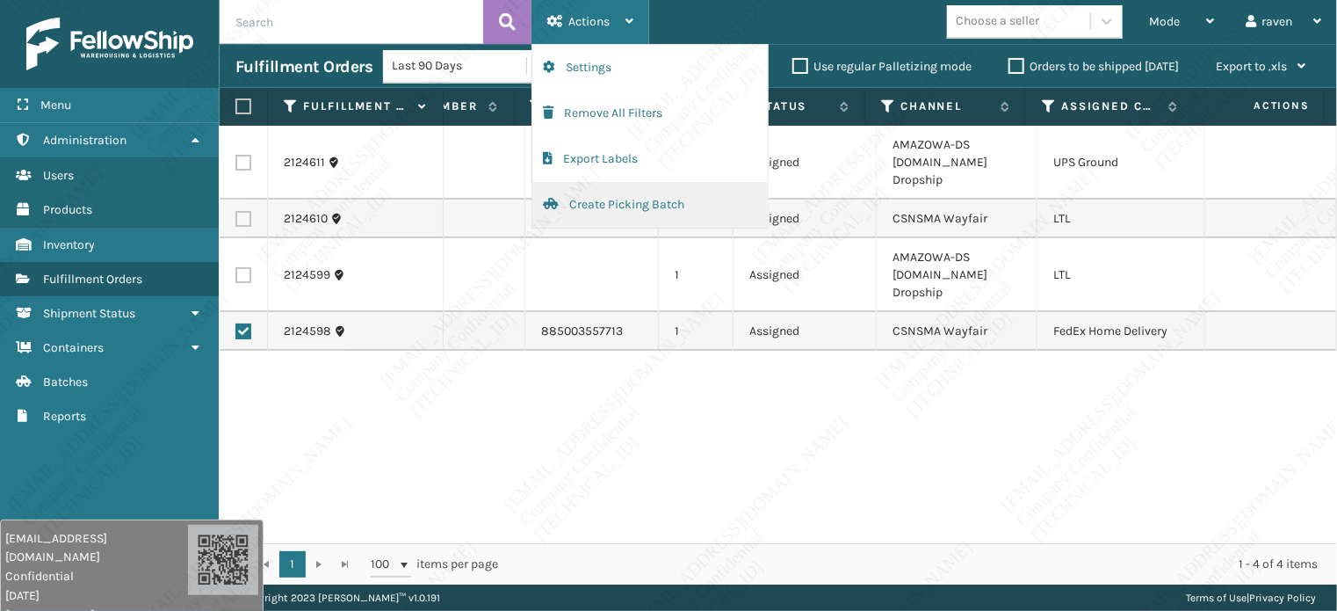
click at [622, 204] on button "Create Picking Batch" at bounding box center [649, 205] width 235 height 46
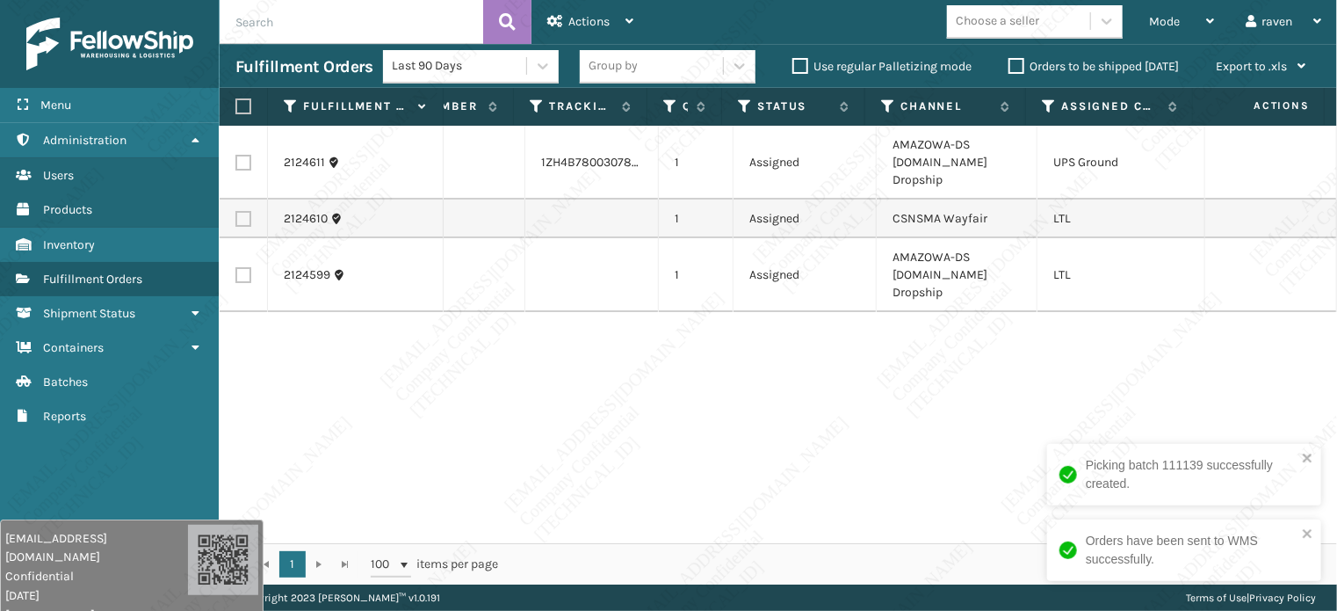
click at [244, 155] on label at bounding box center [243, 163] width 16 height 16
click at [236, 155] on input "checkbox" at bounding box center [235, 160] width 1 height 11
checkbox input "true"
click at [590, 18] on span "Actions" at bounding box center [588, 21] width 41 height 15
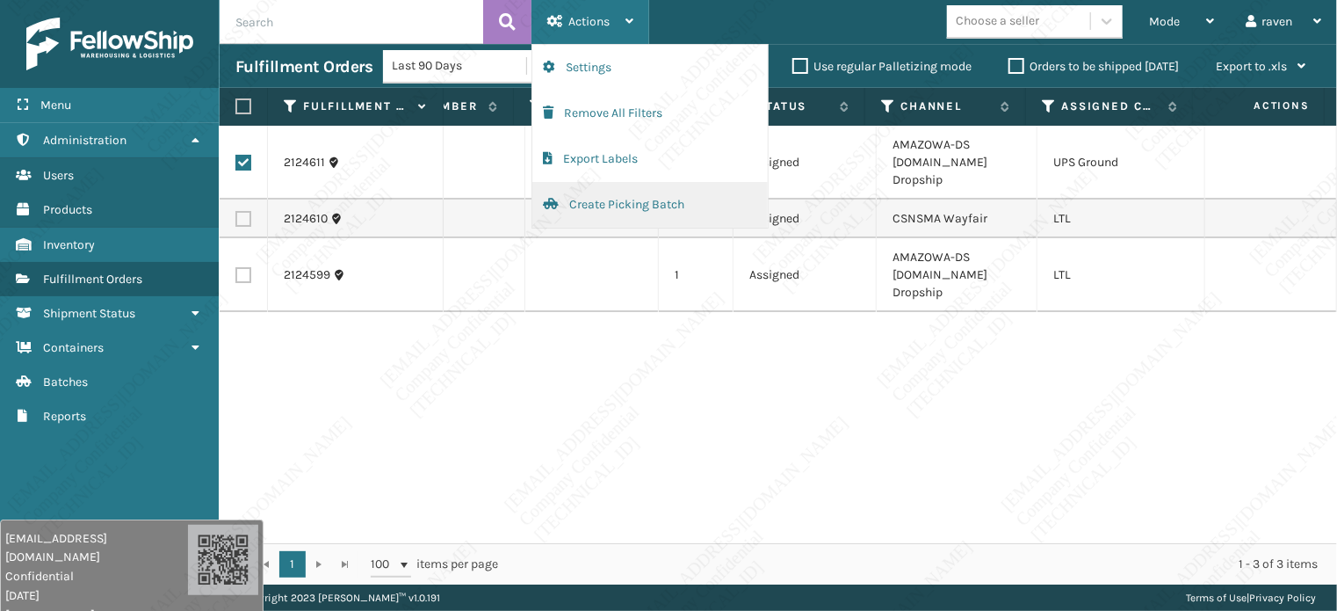
click at [611, 207] on button "Create Picking Batch" at bounding box center [649, 205] width 235 height 46
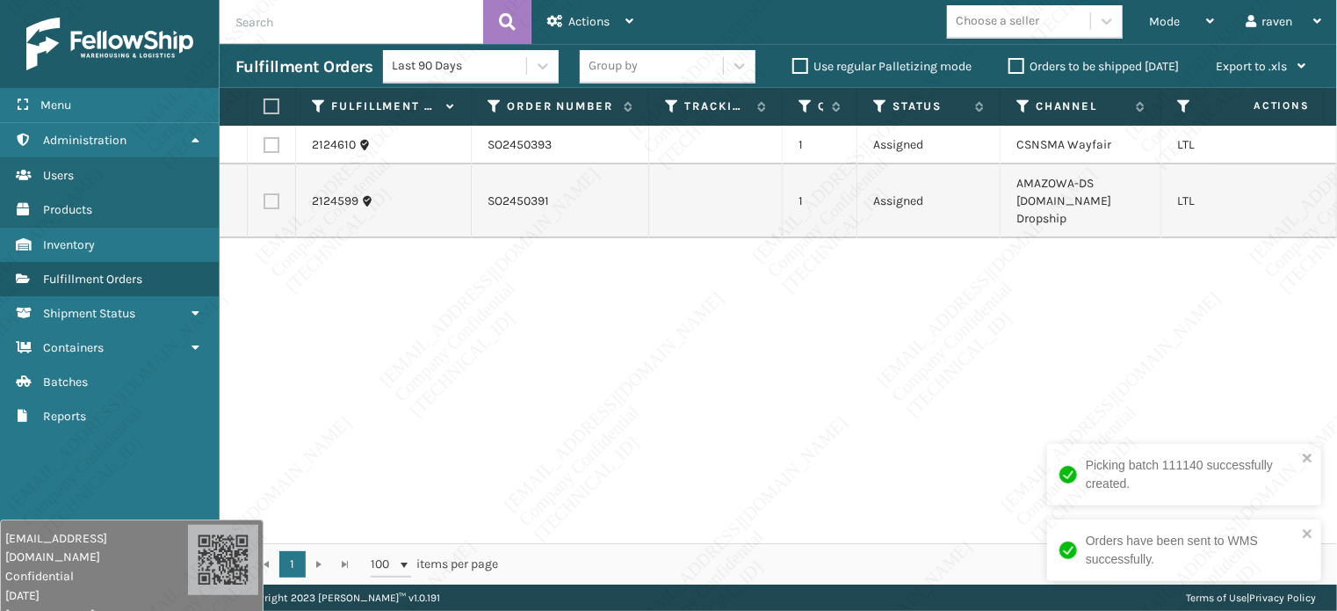
click at [288, 197] on td at bounding box center [272, 201] width 48 height 74
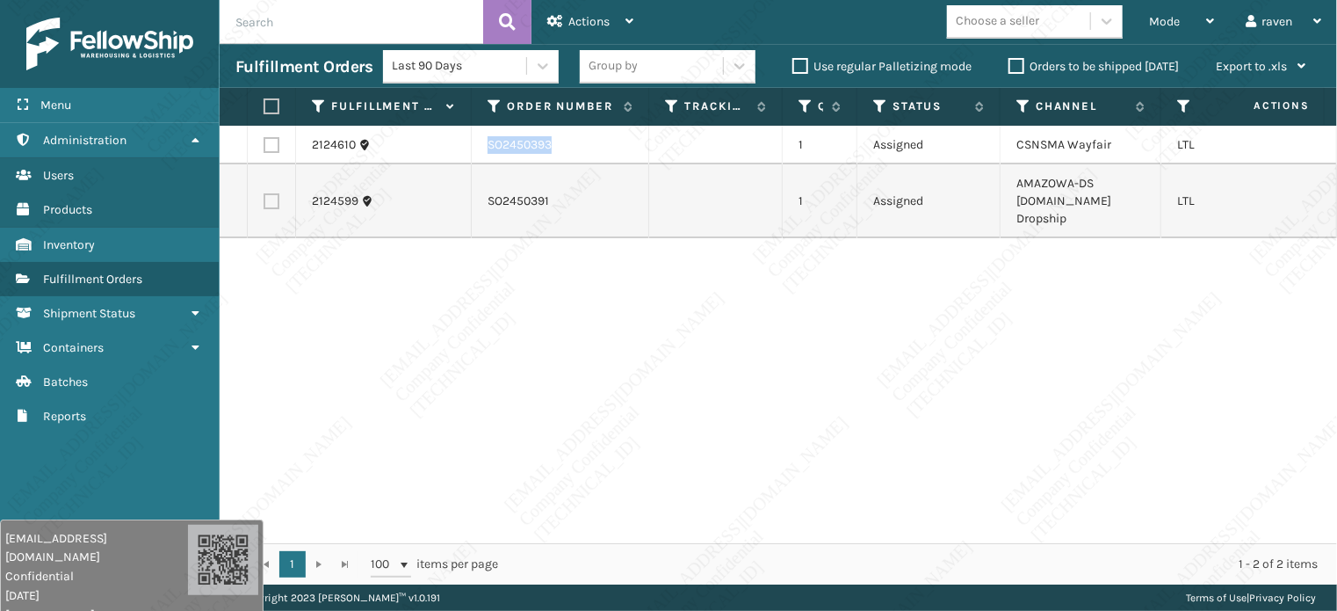
copy td "SO2450393"
drag, startPoint x: 504, startPoint y: 140, endPoint x: 478, endPoint y: 140, distance: 26.4
click at [478, 140] on td "SO2450393" at bounding box center [560, 145] width 177 height 39
click at [680, 358] on div "2124610 SO2450393 1 Assigned CSNSMA Wayfair LTL 2124599 SO2450391 1 Assigned AM…" at bounding box center [779, 334] width 1118 height 417
click at [267, 148] on label at bounding box center [272, 145] width 16 height 16
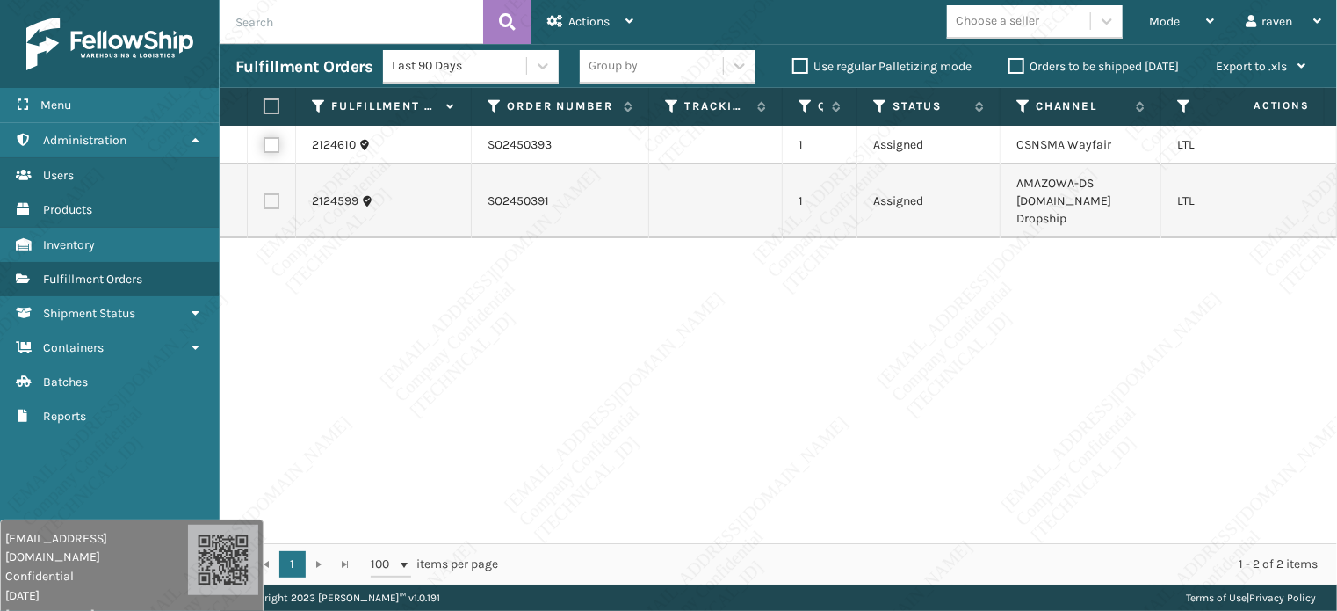
click at [264, 148] on input "checkbox" at bounding box center [264, 142] width 1 height 11
checkbox input "true"
click at [609, 21] on span "Actions" at bounding box center [588, 21] width 41 height 15
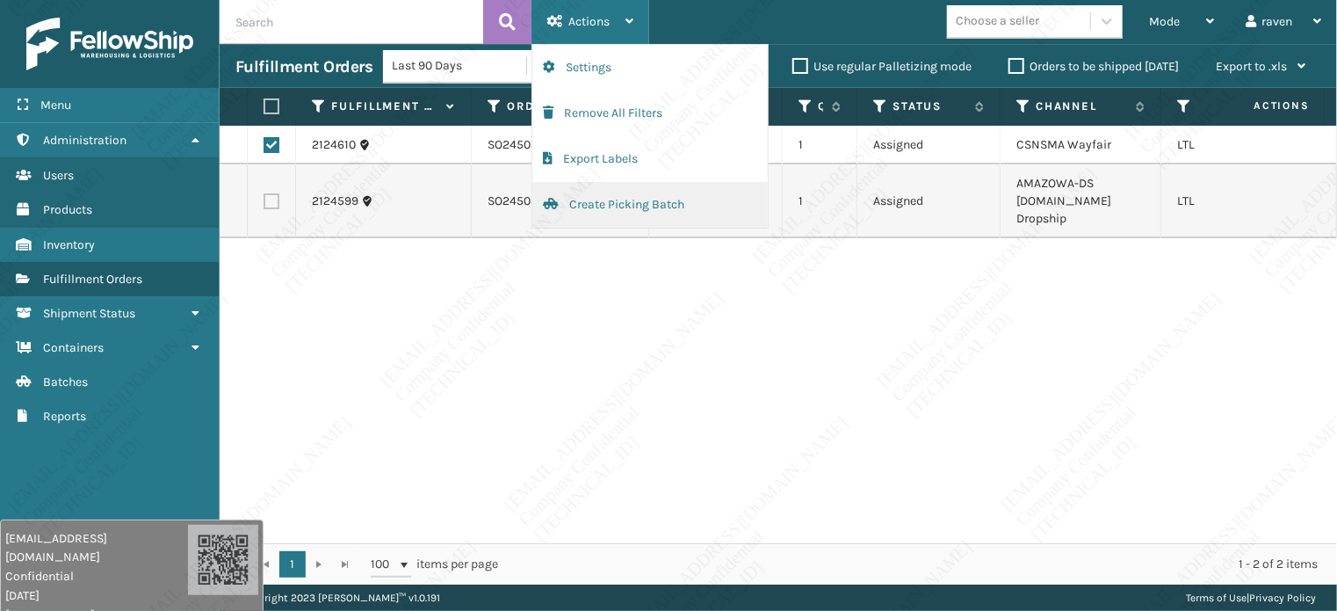
click at [583, 214] on button "Create Picking Batch" at bounding box center [649, 205] width 235 height 46
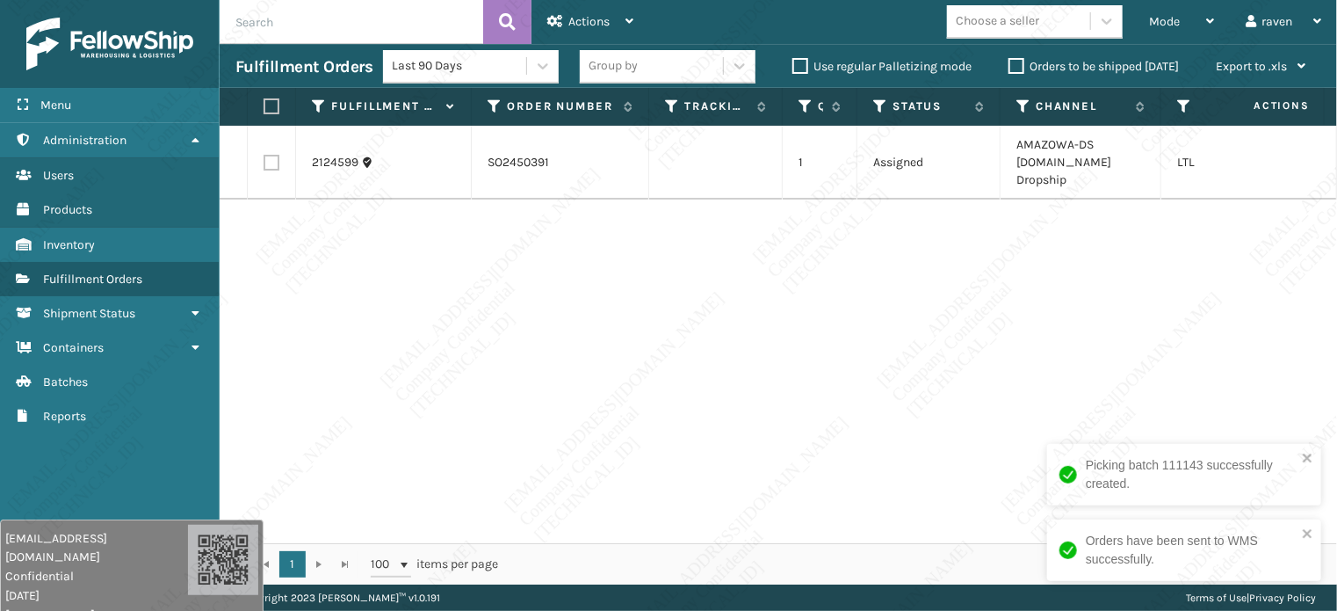
drag, startPoint x: 271, startPoint y: 105, endPoint x: 281, endPoint y: 105, distance: 10.5
click at [271, 106] on label at bounding box center [269, 106] width 11 height 16
click at [264, 106] on input "checkbox" at bounding box center [264, 106] width 1 height 11
checkbox input "true"
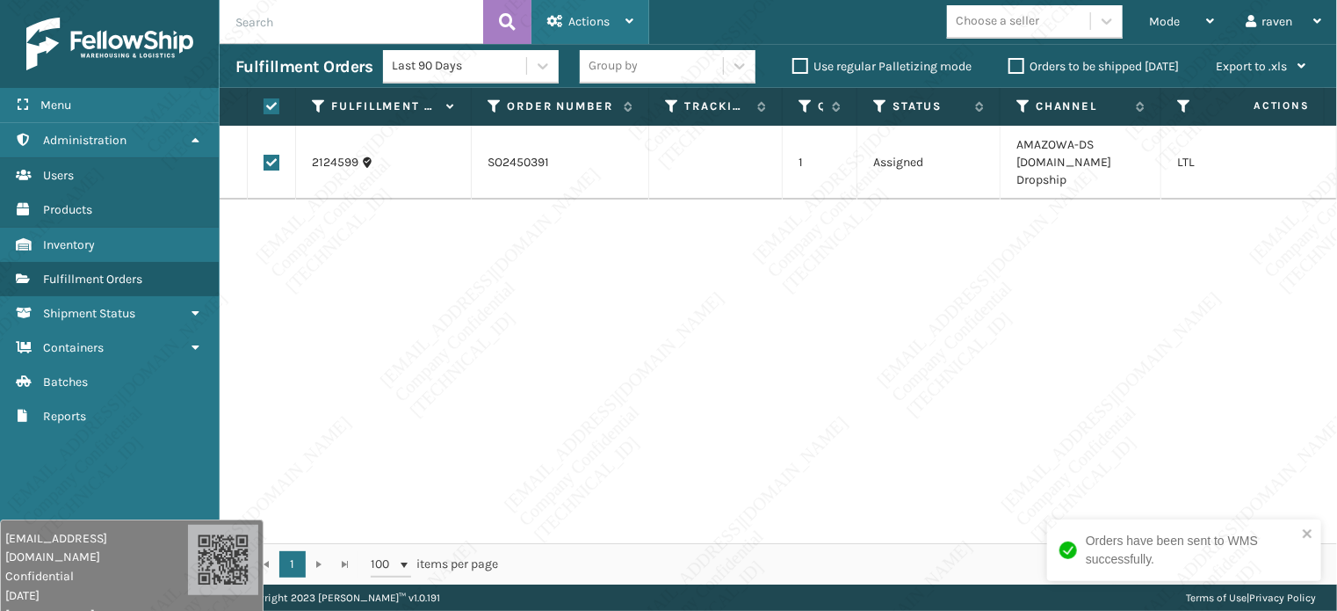
click at [639, 13] on div "Actions Settings Remove All Filters Export Labels Create Picking Batch" at bounding box center [591, 22] width 118 height 44
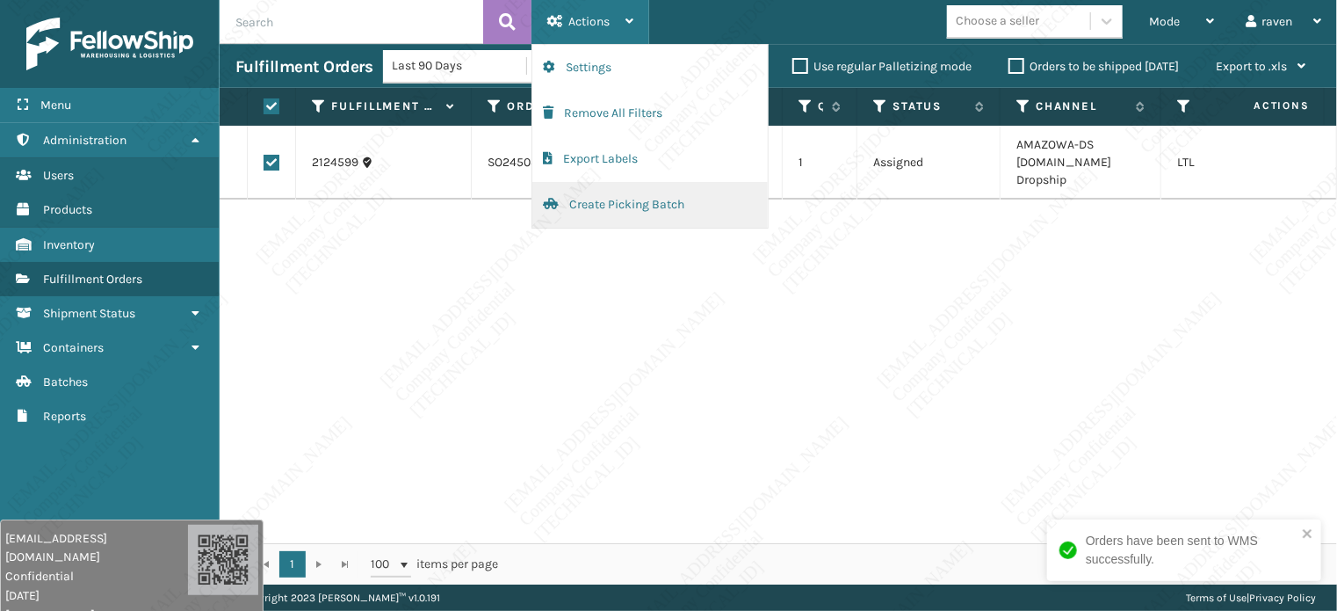
click at [602, 203] on button "Create Picking Batch" at bounding box center [649, 205] width 235 height 46
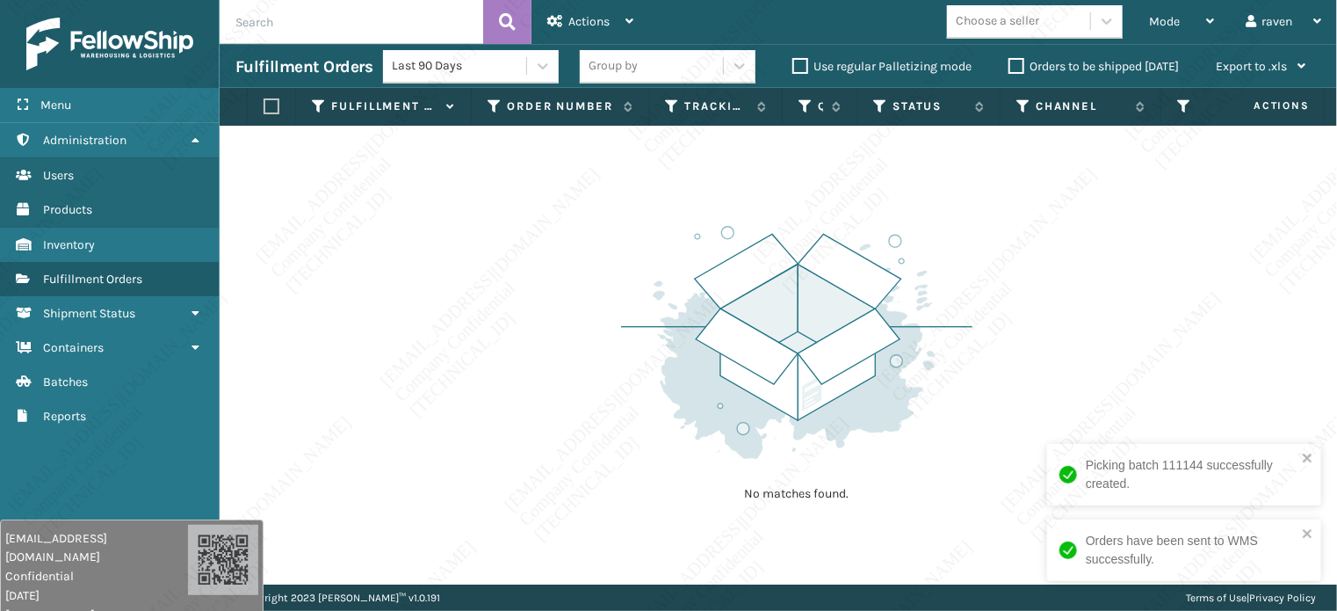
click at [836, 270] on img at bounding box center [796, 342] width 351 height 243
drag, startPoint x: 1160, startPoint y: 266, endPoint x: 1089, endPoint y: 261, distance: 70.5
click at [1161, 265] on div "No matches found." at bounding box center [779, 355] width 1118 height 459
